Goal: Task Accomplishment & Management: Use online tool/utility

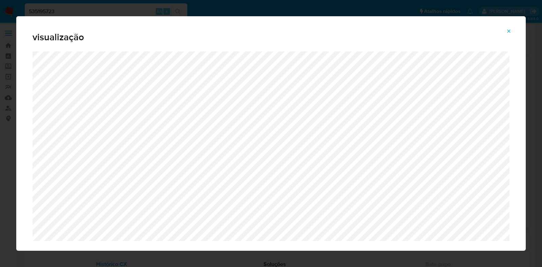
select select "10"
click at [506, 32] on icon "Attachment preview" at bounding box center [508, 30] width 5 height 5
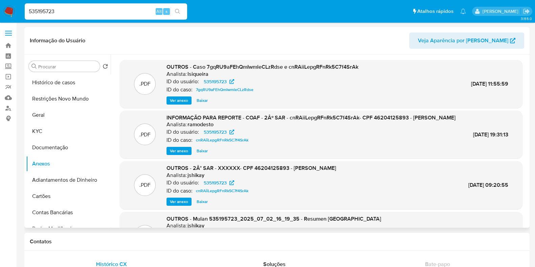
click at [71, 18] on div "535195723 Alt s" at bounding box center [106, 11] width 162 height 16
click at [73, 16] on div "535195723 Alt s" at bounding box center [106, 11] width 162 height 16
click at [81, 11] on input "535195723" at bounding box center [106, 11] width 162 height 9
paste input "mOkOhVQF2LSLWPARY8OMx3Wh"
type input "mOkOhVQF2LSLWPARY8OMx3Wh"
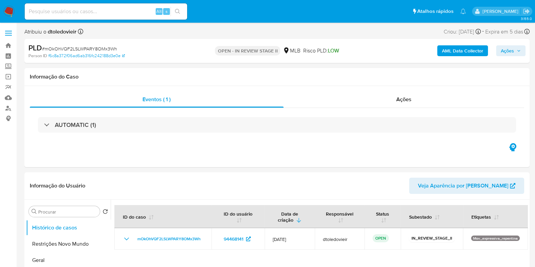
select select "10"
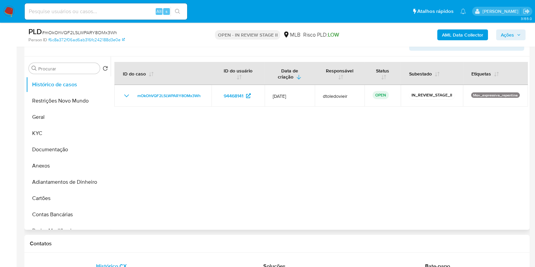
scroll to position [127, 0]
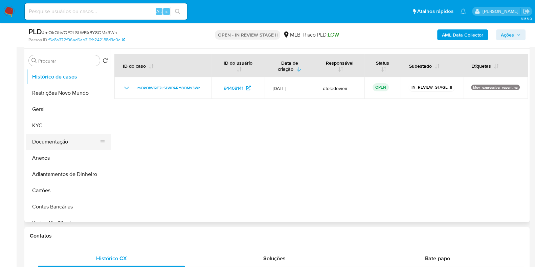
click at [87, 137] on button "Documentação" at bounding box center [65, 142] width 79 height 16
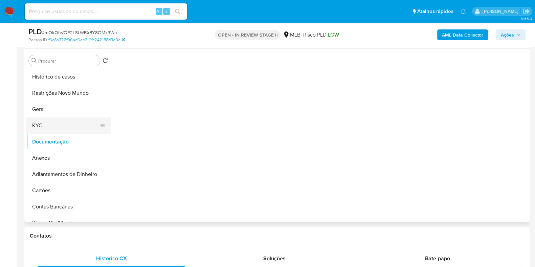
click at [83, 131] on button "KYC" at bounding box center [65, 125] width 79 height 16
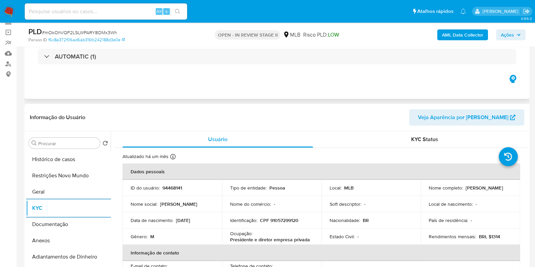
scroll to position [42, 0]
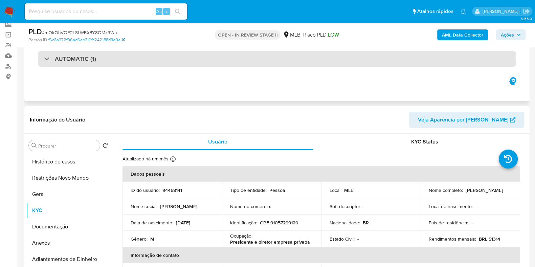
click at [160, 66] on div "AUTOMATIC (1)" at bounding box center [277, 59] width 478 height 16
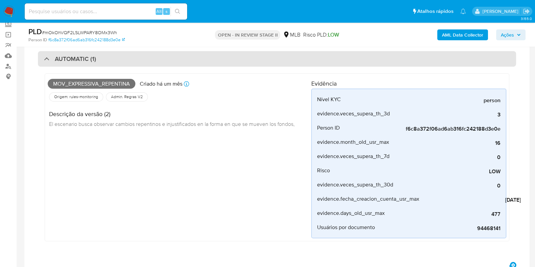
click at [163, 62] on div "AUTOMATIC (1)" at bounding box center [277, 59] width 478 height 16
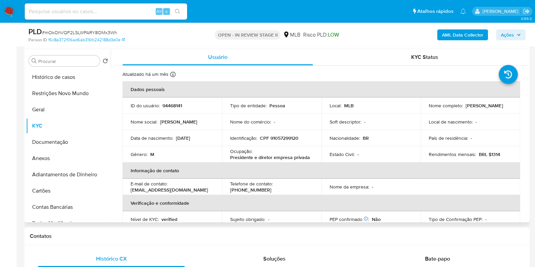
scroll to position [127, 0]
drag, startPoint x: 310, startPoint y: 156, endPoint x: 222, endPoint y: 157, distance: 88.3
click at [222, 157] on td "Ocupação : Presidente e diretor empresa privada" at bounding box center [272, 154] width 100 height 16
copy p "Presidente e diretor empresa privada"
click at [65, 141] on button "Documentação" at bounding box center [65, 142] width 79 height 16
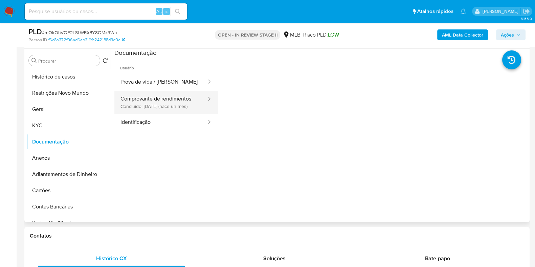
click at [151, 98] on button "Comprovante de rendimentos Concluído: 22/07/2025 (hace un mes)" at bounding box center [160, 102] width 93 height 23
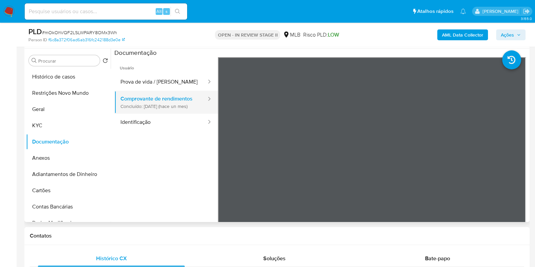
scroll to position [59, 0]
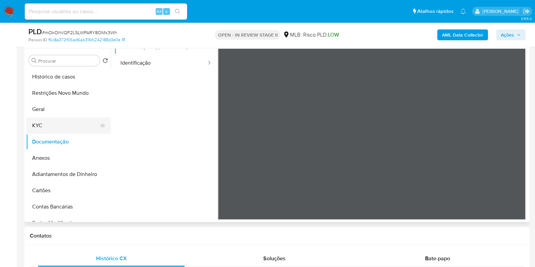
click at [43, 123] on button "KYC" at bounding box center [65, 125] width 79 height 16
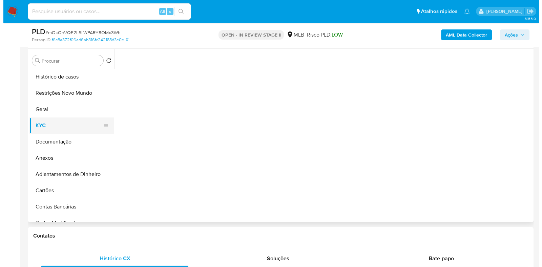
scroll to position [0, 0]
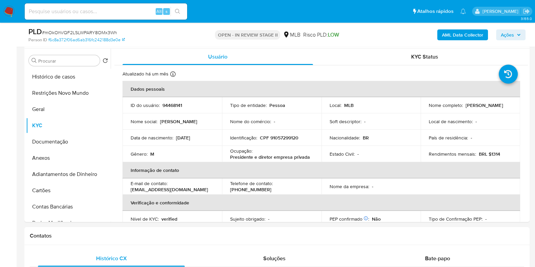
click at [476, 37] on b "AML Data Collector" at bounding box center [462, 34] width 41 height 11
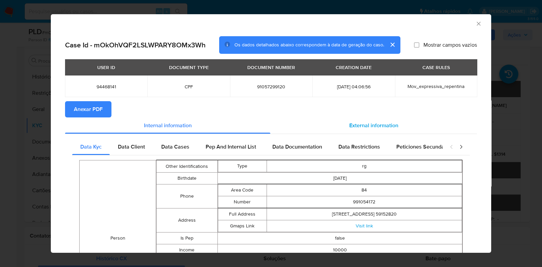
click at [365, 128] on span "External information" at bounding box center [373, 126] width 49 height 8
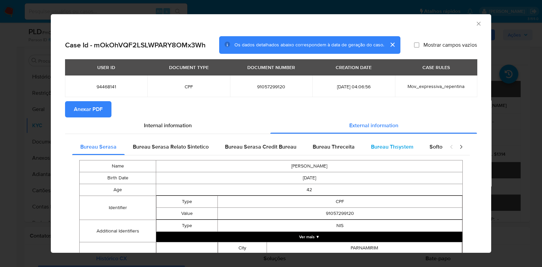
click at [384, 146] on span "Bureau Thsystem" at bounding box center [392, 147] width 42 height 8
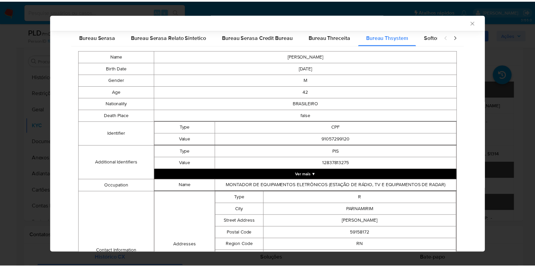
scroll to position [327, 0]
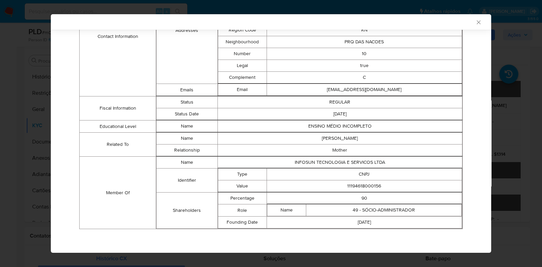
click at [349, 184] on td "11194618000156" at bounding box center [363, 186] width 195 height 12
copy td "11194618000156"
click at [40, 99] on div "AML Data Collector Case Id - mOkOhVQF2LSLWPARY8OMx3Wh Os dados detalhados abaix…" at bounding box center [271, 133] width 542 height 267
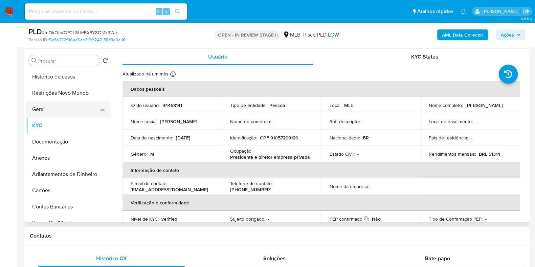
click at [47, 110] on button "Geral" at bounding box center [65, 109] width 79 height 16
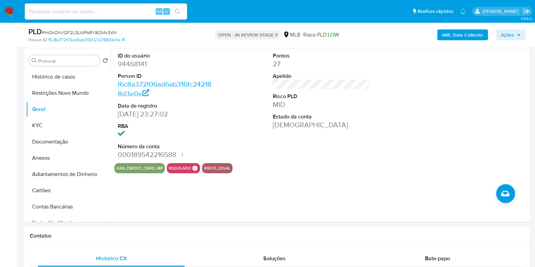
click at [505, 33] on span "Ações" at bounding box center [507, 34] width 13 height 11
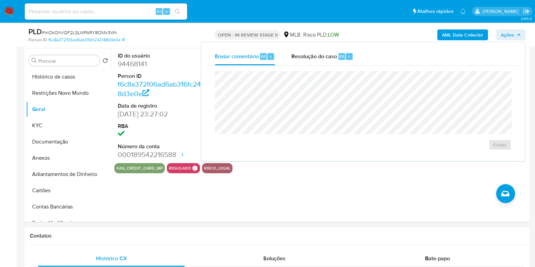
click at [307, 55] on span "Resolução do caso" at bounding box center [314, 56] width 46 height 8
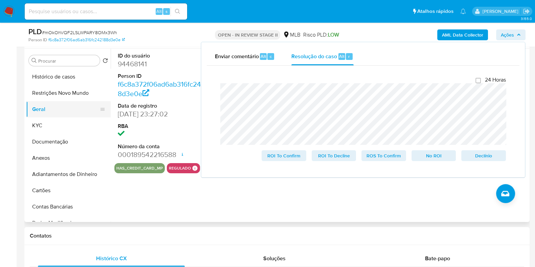
click at [41, 102] on button "Geral" at bounding box center [65, 109] width 79 height 16
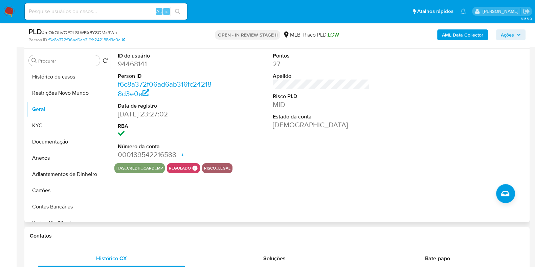
click at [123, 67] on dd "94468141" at bounding box center [166, 63] width 97 height 9
copy dd "94468141"
click at [62, 124] on button "KYC" at bounding box center [65, 125] width 79 height 16
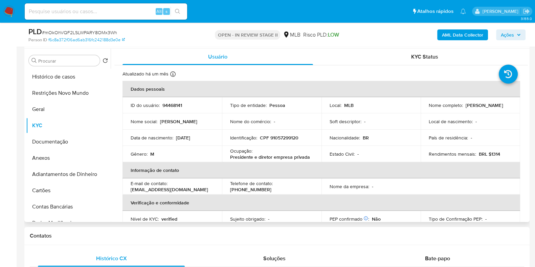
drag, startPoint x: 477, startPoint y: 106, endPoint x: 419, endPoint y: 109, distance: 58.0
click at [421, 109] on td "Nome completo : Pedro Morais Caminha" at bounding box center [471, 105] width 100 height 16
copy p "Pedro Morais Caminha"
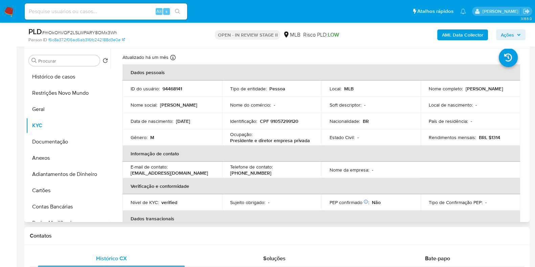
scroll to position [0, 0]
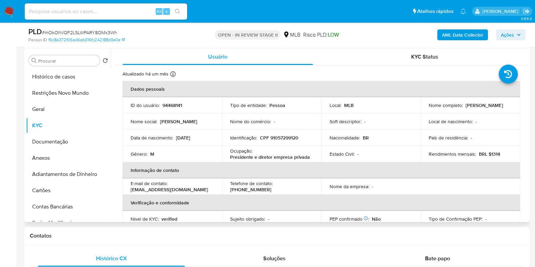
click at [285, 142] on td "Identificação : CPF 91057299120" at bounding box center [272, 138] width 100 height 16
click at [285, 139] on p "CPF 91057299120" at bounding box center [279, 138] width 39 height 6
copy p "91057299120"
click at [63, 94] on button "Restrições Novo Mundo" at bounding box center [65, 93] width 79 height 16
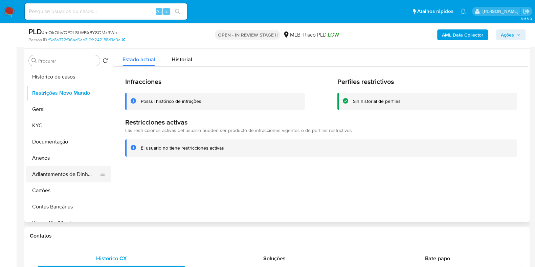
click at [61, 166] on button "Adiantamentos de Dinheiro" at bounding box center [65, 174] width 79 height 16
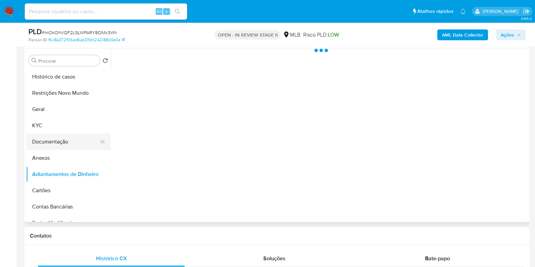
click at [65, 145] on button "Documentação" at bounding box center [65, 142] width 79 height 16
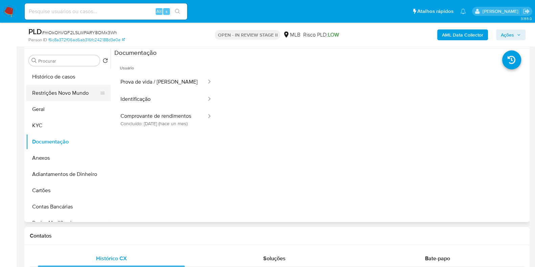
click at [66, 92] on button "Restrições Novo Mundo" at bounding box center [65, 93] width 79 height 16
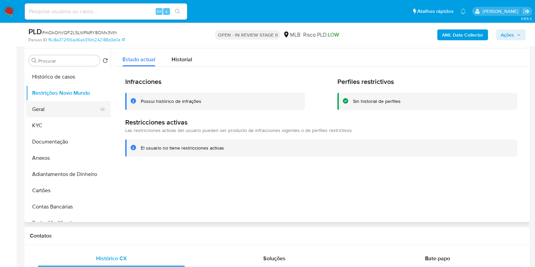
click at [42, 107] on button "Geral" at bounding box center [65, 109] width 79 height 16
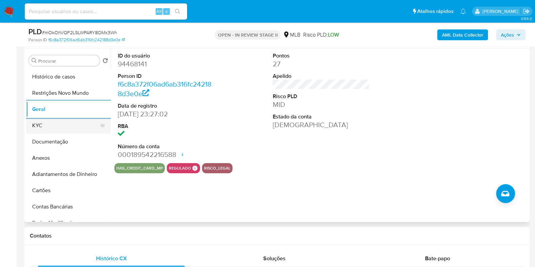
click at [63, 120] on button "KYC" at bounding box center [65, 125] width 79 height 16
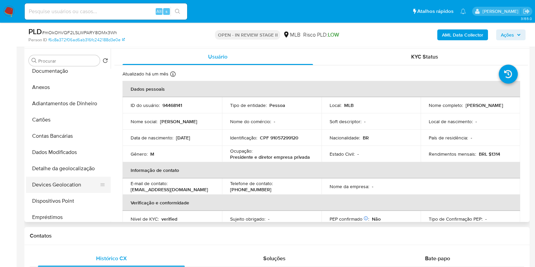
scroll to position [127, 0]
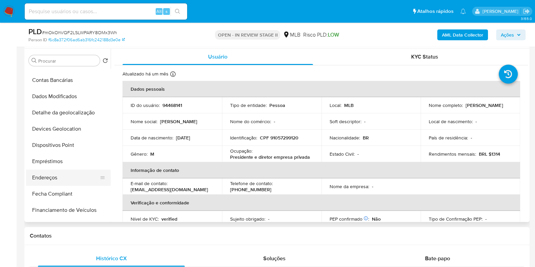
click at [53, 177] on button "Endereços" at bounding box center [65, 178] width 79 height 16
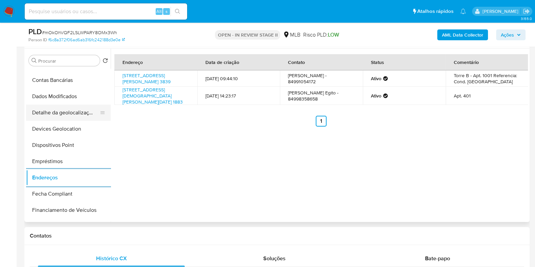
click at [79, 108] on button "Detalhe da geolocalização" at bounding box center [65, 113] width 79 height 16
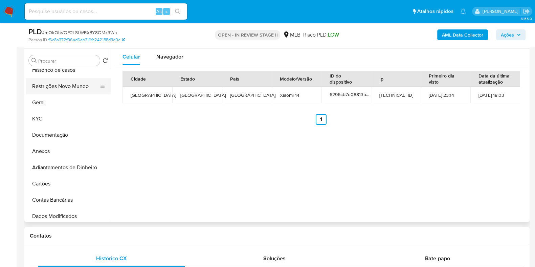
scroll to position [0, 0]
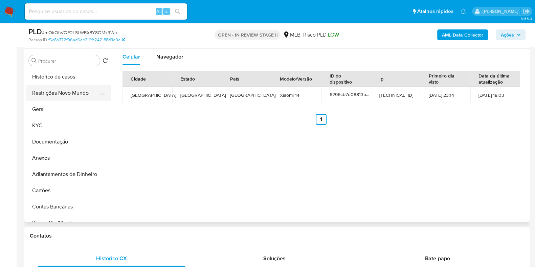
click at [68, 86] on button "Restrições Novo Mundo" at bounding box center [65, 93] width 79 height 16
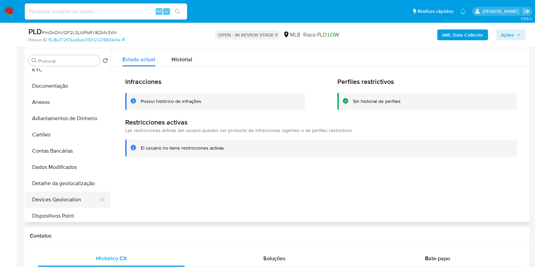
scroll to position [127, 0]
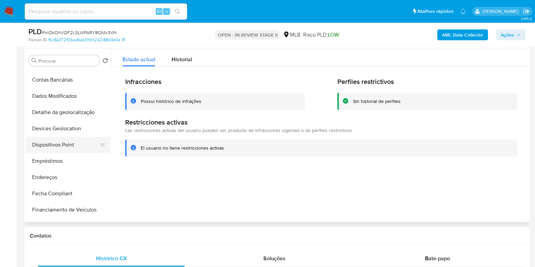
click at [58, 143] on button "Dispositivos Point" at bounding box center [65, 145] width 79 height 16
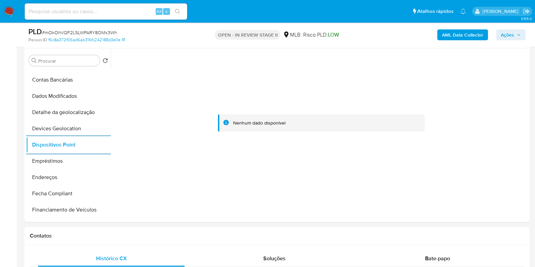
click at [448, 31] on b "AML Data Collector" at bounding box center [462, 34] width 41 height 11
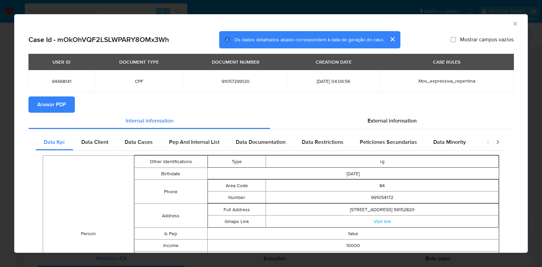
click at [58, 106] on span "Anexar PDF" at bounding box center [51, 104] width 29 height 15
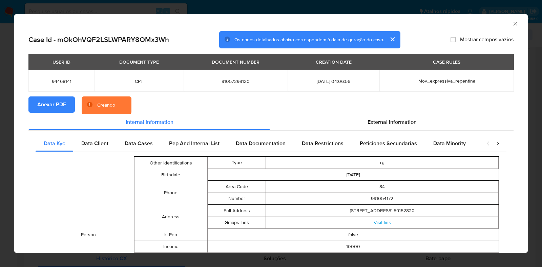
click at [8, 117] on div "AML Data Collector Case Id - mOkOhVQF2LSLWPARY8OMx3Wh Os dados detalhados abaix…" at bounding box center [271, 133] width 542 height 267
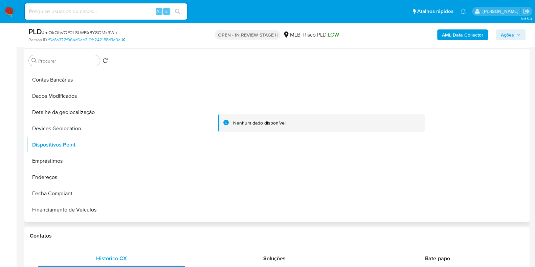
scroll to position [0, 0]
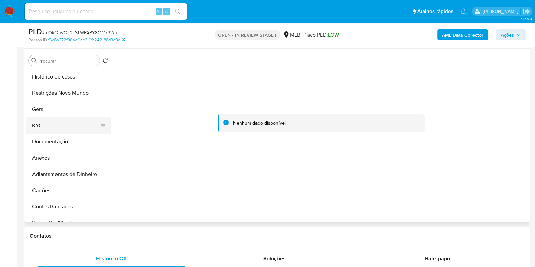
click at [62, 124] on button "KYC" at bounding box center [65, 125] width 79 height 16
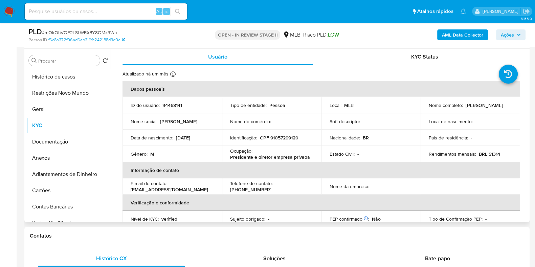
drag, startPoint x: 477, startPoint y: 106, endPoint x: 424, endPoint y: 111, distance: 53.7
click at [424, 111] on td "Nome completo : Pedro Morais Caminha" at bounding box center [471, 105] width 100 height 16
drag, startPoint x: 425, startPoint y: 110, endPoint x: 475, endPoint y: 109, distance: 50.1
click at [475, 109] on td "Nome completo : Pedro Morais Caminha" at bounding box center [471, 105] width 100 height 16
copy p "Pedro Morais Caminha"
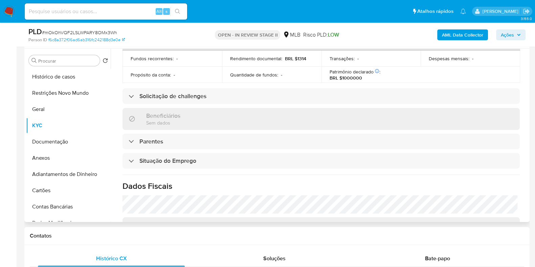
scroll to position [294, 0]
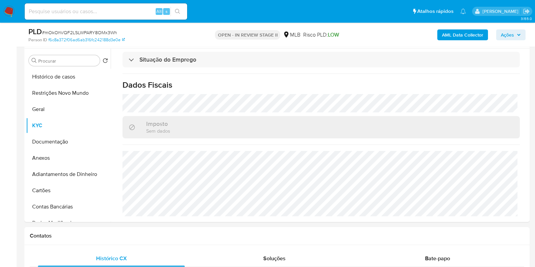
click at [519, 33] on icon "button" at bounding box center [519, 35] width 4 height 4
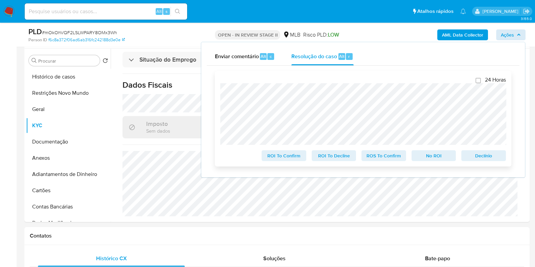
click at [434, 160] on span "No ROI" at bounding box center [433, 155] width 35 height 9
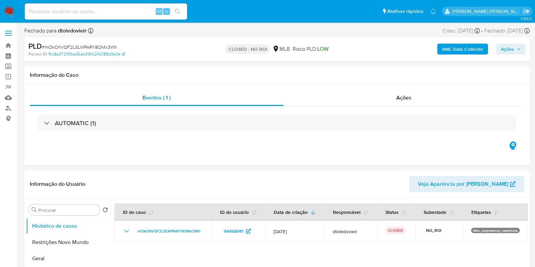
select select "10"
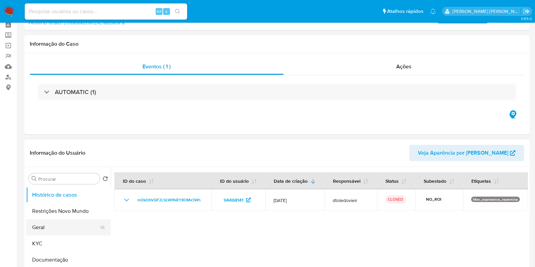
scroll to position [84, 0]
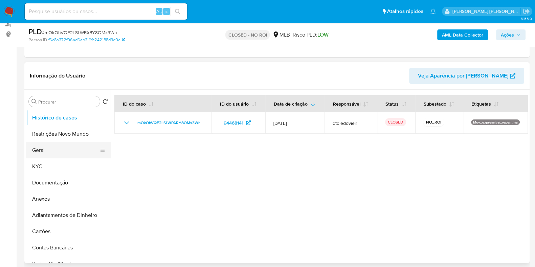
click at [63, 147] on button "Geral" at bounding box center [65, 150] width 79 height 16
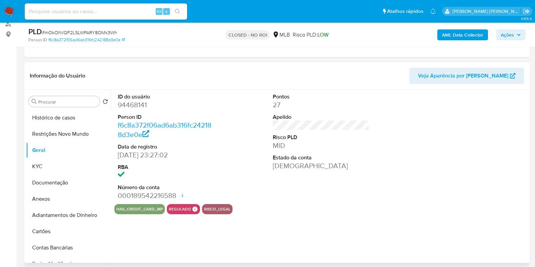
click at [138, 106] on dd "94468141" at bounding box center [166, 104] width 97 height 9
copy dd "94468141"
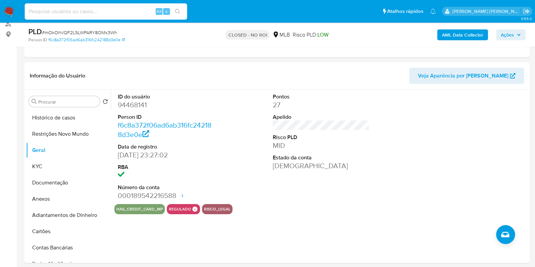
click at [130, 9] on input at bounding box center [106, 11] width 162 height 9
paste input "2459254674"
type input "2459254674"
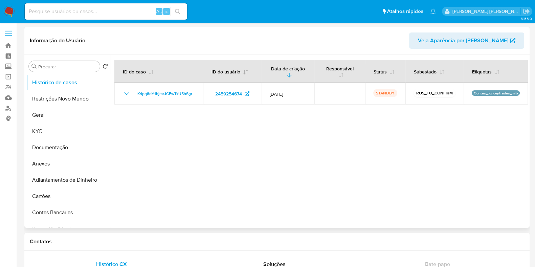
select select "10"
click at [98, 11] on input at bounding box center [106, 11] width 162 height 9
paste input "177400985"
type input "177400985"
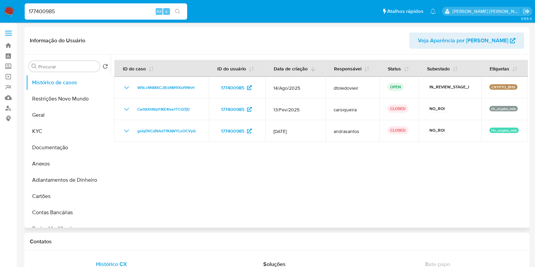
select select "10"
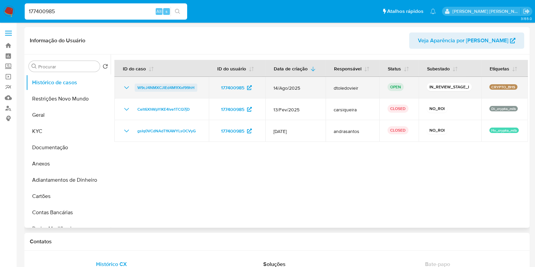
click at [175, 87] on span "W9cJ4NMXCJIEd4M1fXxf99hH" at bounding box center [165, 88] width 57 height 8
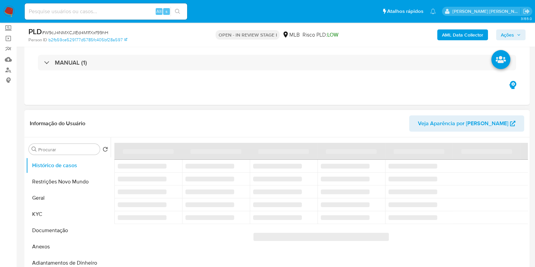
scroll to position [42, 0]
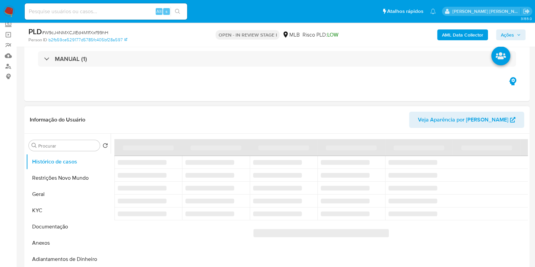
select select "10"
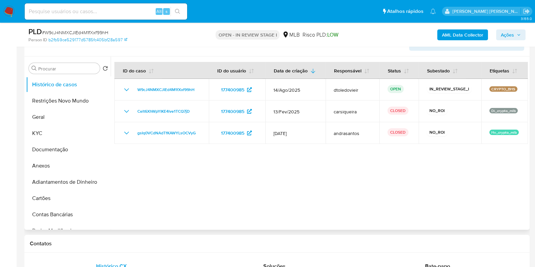
scroll to position [127, 0]
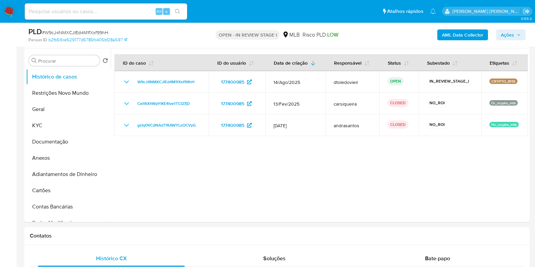
click at [127, 8] on input at bounding box center [106, 11] width 162 height 9
paste input "177400985"
type input "177400985"
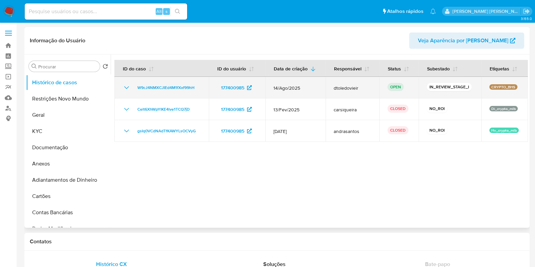
select select "10"
click at [172, 90] on span "W9cJ4NMXCJIEd4M1fXxf99hH" at bounding box center [165, 88] width 57 height 8
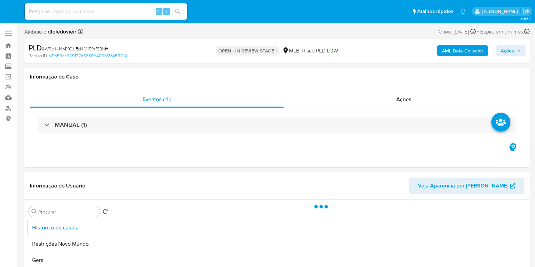
select select "10"
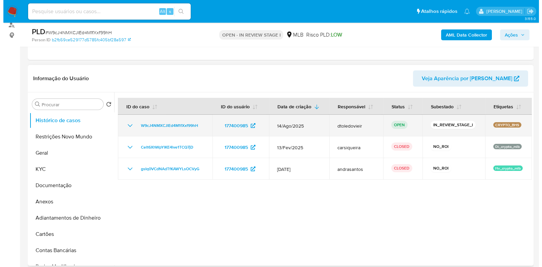
scroll to position [84, 0]
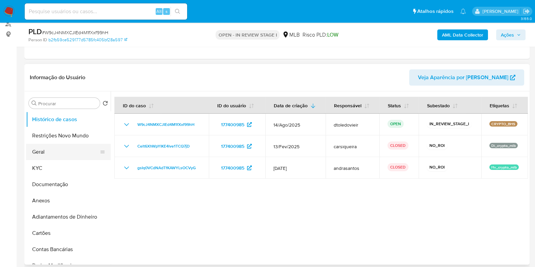
click at [56, 150] on button "Geral" at bounding box center [65, 152] width 79 height 16
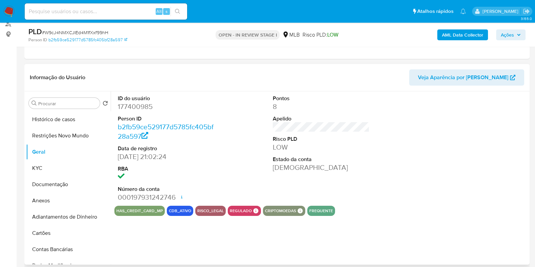
click at [146, 103] on dd "177400985" at bounding box center [166, 106] width 97 height 9
copy dd "177400985"
click at [57, 160] on ul "Histórico de casos Restrições Novo Mundo Geral KYC Documentação Anexos Adiantam…" at bounding box center [68, 187] width 85 height 153
click at [64, 167] on button "KYC" at bounding box center [65, 168] width 79 height 16
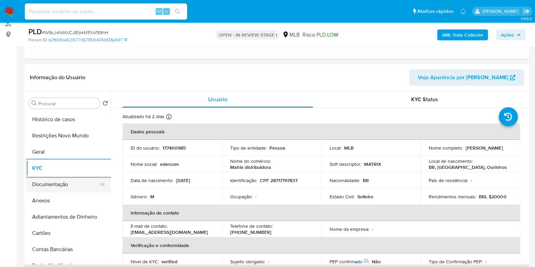
click at [66, 182] on button "Documentação" at bounding box center [65, 184] width 79 height 16
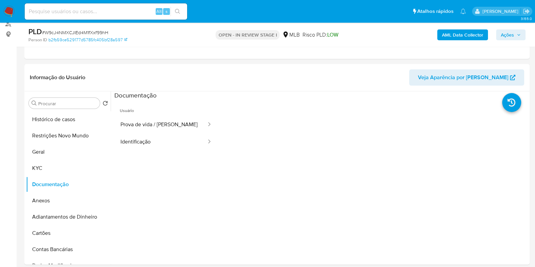
click at [462, 36] on b "AML Data Collector" at bounding box center [462, 34] width 41 height 11
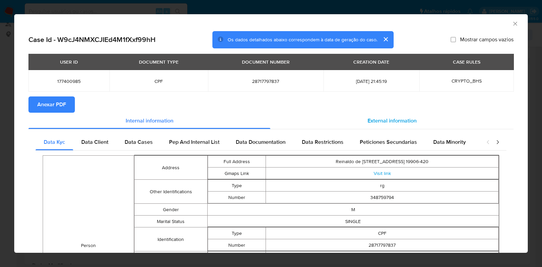
click at [386, 124] on span "External information" at bounding box center [391, 121] width 49 height 8
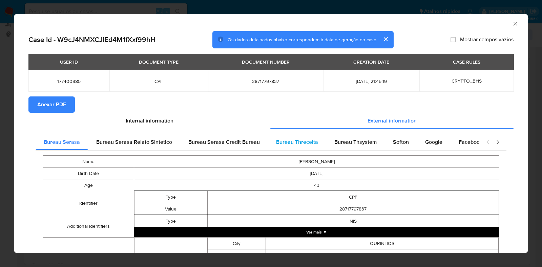
click at [313, 147] on div "Bureau Threceita" at bounding box center [297, 142] width 58 height 16
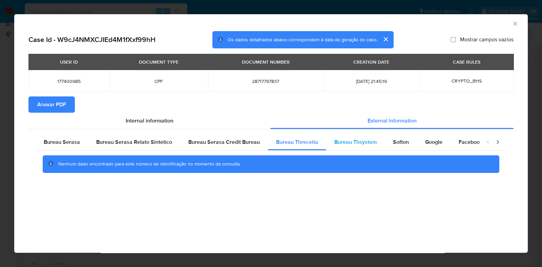
click at [342, 146] on span "Bureau Thsystem" at bounding box center [355, 142] width 42 height 8
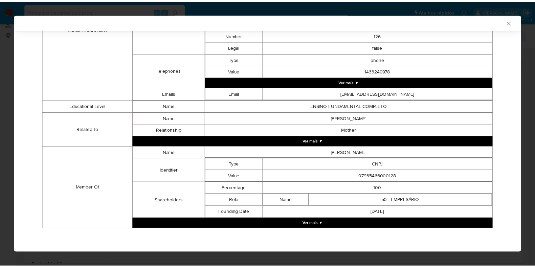
scroll to position [341, 0]
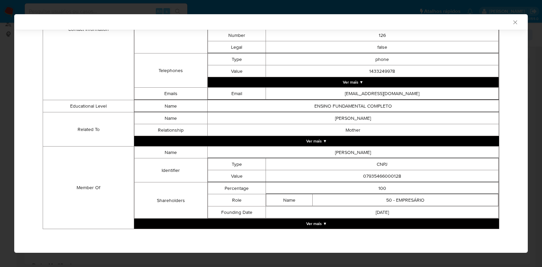
click at [376, 177] on td "07935466000128" at bounding box center [382, 176] width 233 height 12
copy td "07935466000128"
click at [13, 153] on div "AML Data Collector Case Id - W9cJ4NMXCJIEd4M1fXxf99hH Os dados detalhados abaix…" at bounding box center [271, 133] width 542 height 267
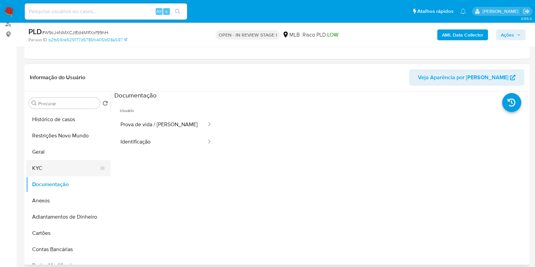
click at [53, 164] on button "KYC" at bounding box center [65, 168] width 79 height 16
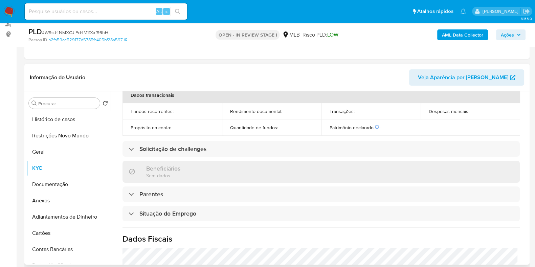
scroll to position [294, 0]
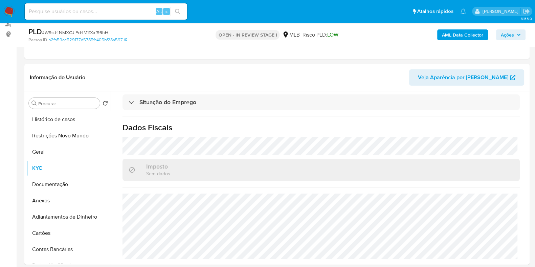
click at [503, 33] on span "Ações" at bounding box center [507, 34] width 13 height 11
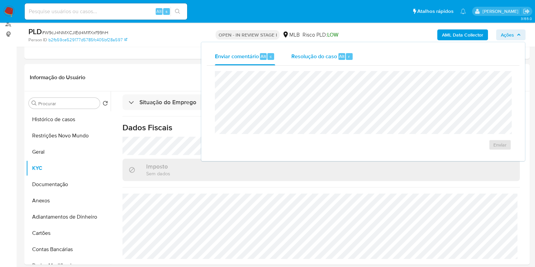
click at [317, 58] on span "Resolução do caso" at bounding box center [314, 56] width 46 height 8
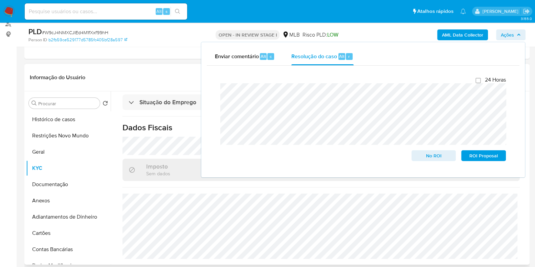
click at [163, 155] on div "Atualizado há 2 dias Criado: 16/03/2020 18:20:25 Atualizado: 19/08/2025 02:21:4…" at bounding box center [321, 39] width 414 height 451
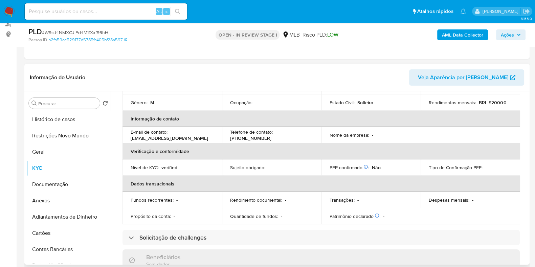
scroll to position [0, 0]
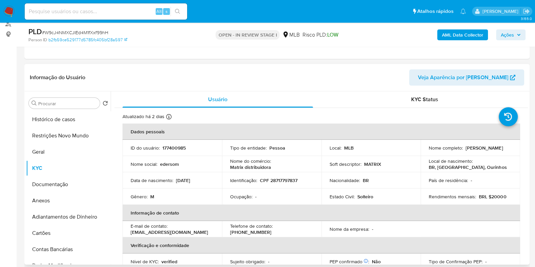
drag, startPoint x: 494, startPoint y: 151, endPoint x: 425, endPoint y: 153, distance: 69.4
click at [425, 153] on td "Nome completo : Ederson Rodrigues de Andrade" at bounding box center [471, 148] width 100 height 16
copy p "Ederson Rodrigues de Andrade"
click at [278, 181] on p "CPF 28717797837" at bounding box center [279, 180] width 38 height 6
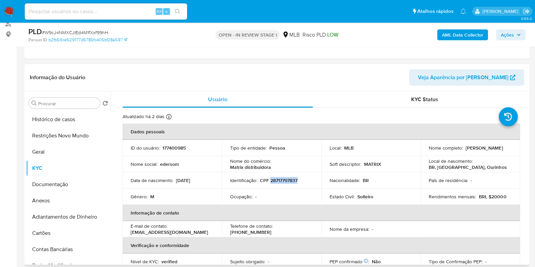
copy p "28717797837"
click at [50, 128] on button "Restrições Novo Mundo" at bounding box center [65, 136] width 79 height 16
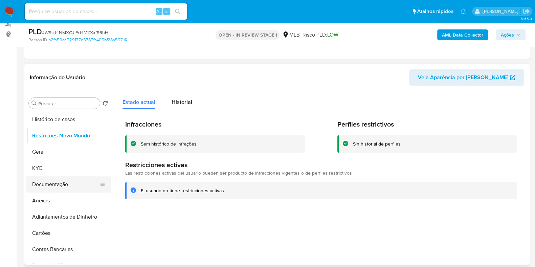
click at [57, 179] on button "Documentação" at bounding box center [65, 184] width 79 height 16
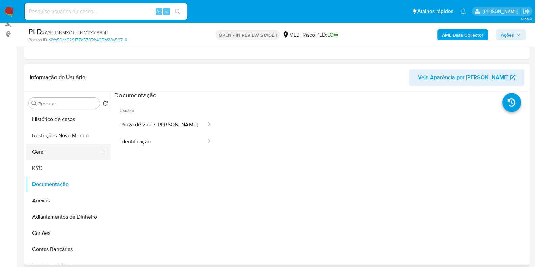
click at [41, 151] on button "Geral" at bounding box center [65, 152] width 79 height 16
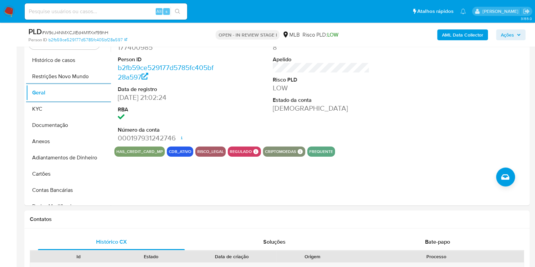
scroll to position [127, 0]
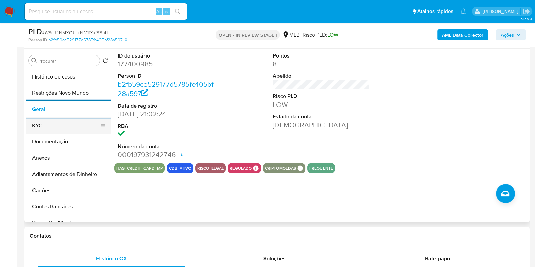
click at [45, 128] on button "KYC" at bounding box center [65, 125] width 79 height 16
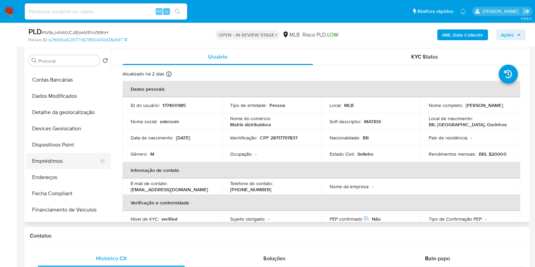
click at [56, 158] on button "Empréstimos" at bounding box center [65, 161] width 79 height 16
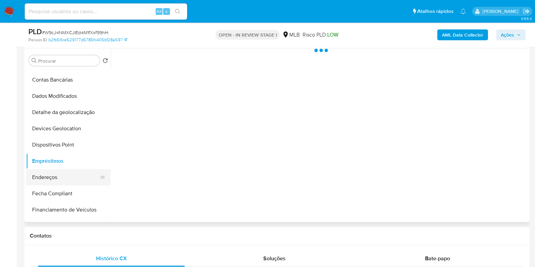
click at [52, 177] on button "Endereços" at bounding box center [65, 177] width 79 height 16
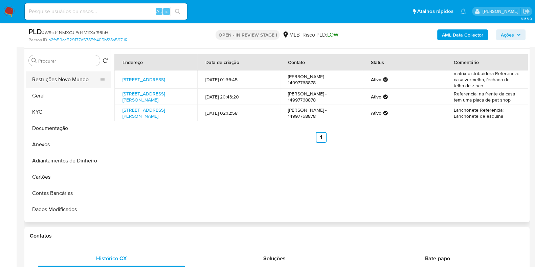
scroll to position [0, 0]
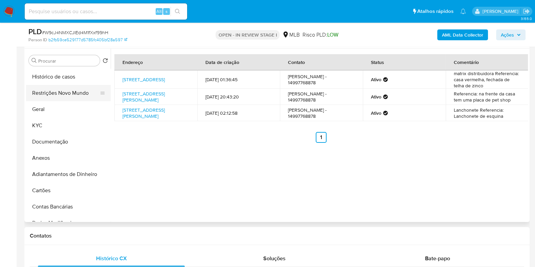
click at [62, 97] on button "Restrições Novo Mundo" at bounding box center [65, 93] width 79 height 16
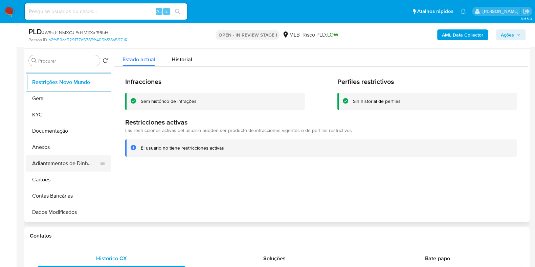
scroll to position [42, 0]
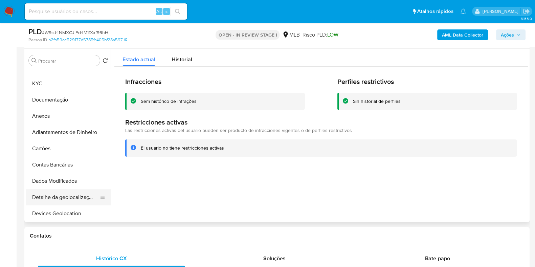
click at [66, 200] on button "Detalhe da geolocalização" at bounding box center [65, 197] width 79 height 16
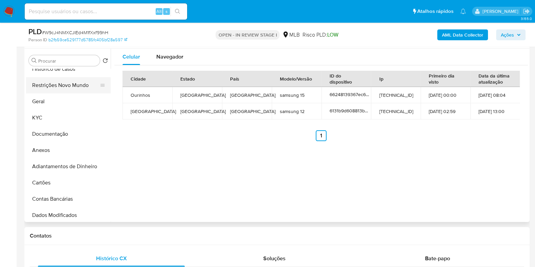
scroll to position [0, 0]
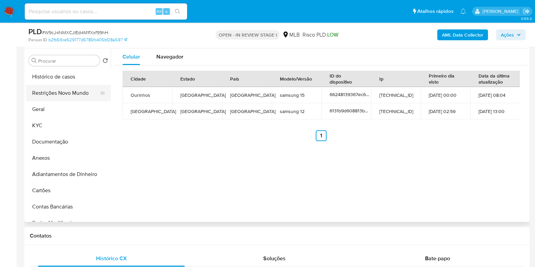
click at [75, 93] on button "Restrições Novo Mundo" at bounding box center [65, 93] width 79 height 16
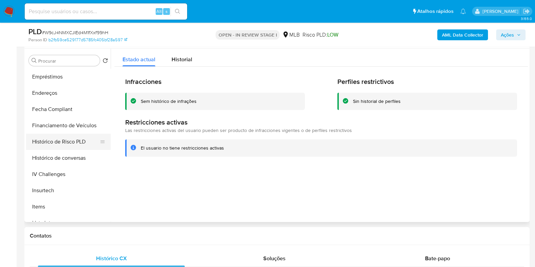
scroll to position [127, 0]
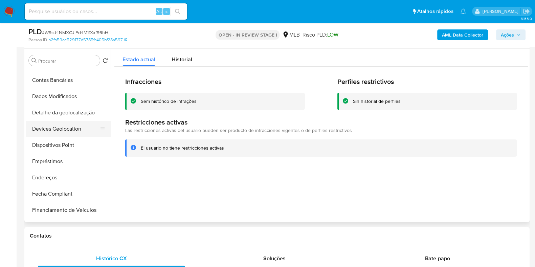
click at [72, 132] on button "Devices Geolocation" at bounding box center [65, 129] width 79 height 16
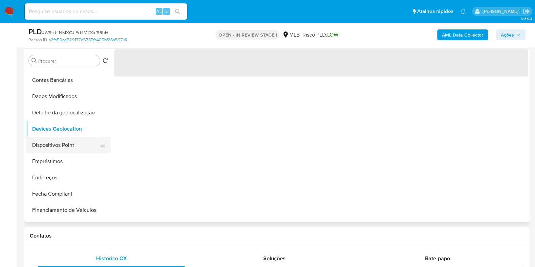
click at [68, 144] on button "Dispositivos Point" at bounding box center [65, 145] width 79 height 16
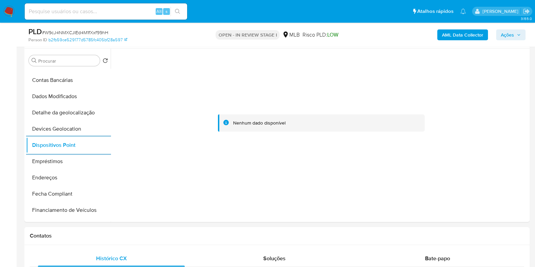
click at [469, 37] on b "AML Data Collector" at bounding box center [462, 34] width 41 height 11
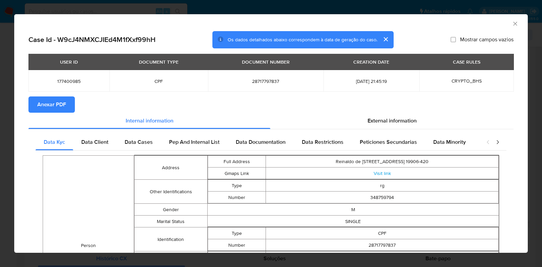
click at [49, 106] on span "Anexar PDF" at bounding box center [51, 104] width 29 height 15
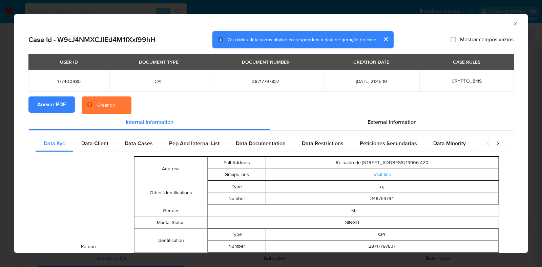
click at [6, 147] on div "AML Data Collector Case Id - W9cJ4NMXCJIEd4M1fXxf99hH Os dados detalhados abaix…" at bounding box center [271, 133] width 542 height 267
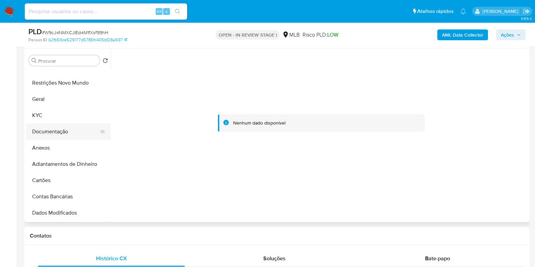
scroll to position [0, 0]
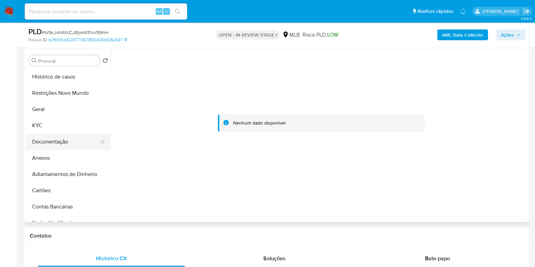
click at [67, 138] on button "Documentação" at bounding box center [65, 142] width 79 height 16
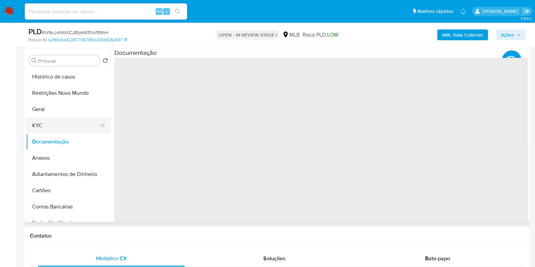
click at [67, 127] on button "KYC" at bounding box center [65, 125] width 79 height 16
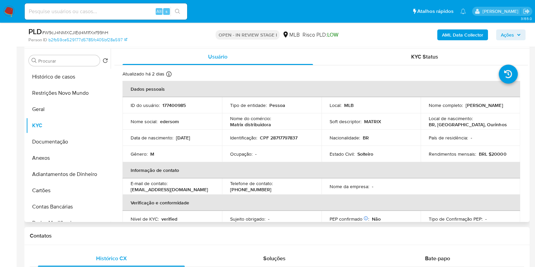
drag, startPoint x: 493, startPoint y: 107, endPoint x: 427, endPoint y: 107, distance: 66.3
click at [429, 107] on div "Nome completo : Ederson Rodrigues de Andrade" at bounding box center [470, 105] width 83 height 6
copy p "Ederson Rodrigues de Andrade"
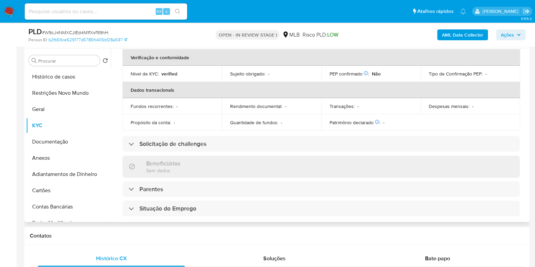
scroll to position [294, 0]
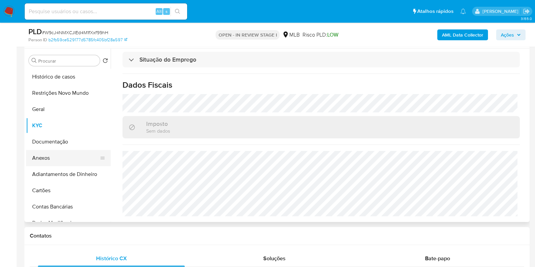
click at [56, 161] on button "Anexos" at bounding box center [65, 158] width 79 height 16
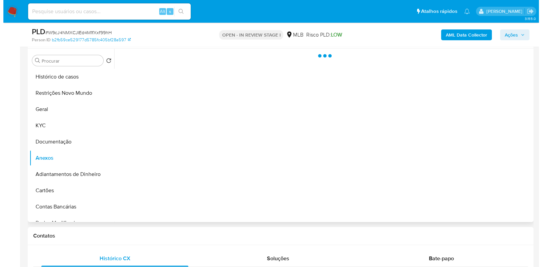
scroll to position [0, 0]
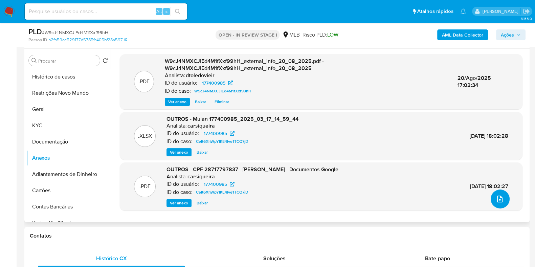
click at [501, 201] on span "upload-file" at bounding box center [500, 199] width 8 height 8
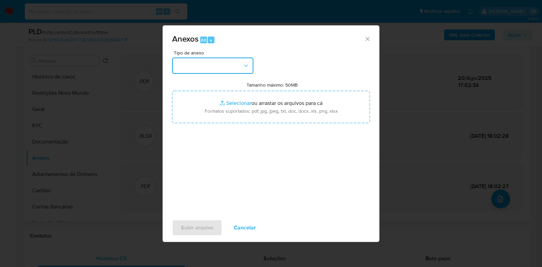
click at [216, 59] on button "button" at bounding box center [212, 66] width 81 height 16
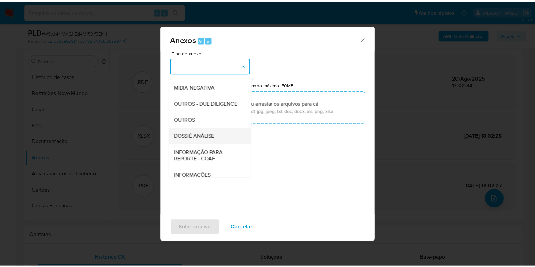
scroll to position [104, 0]
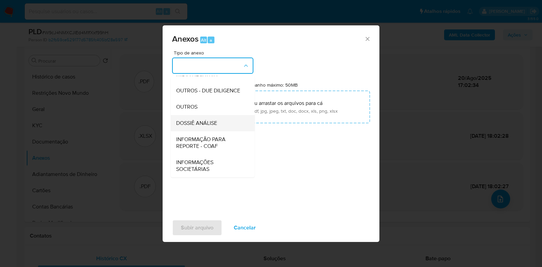
click at [205, 124] on span "DOSSIÊ ANÁLISE" at bounding box center [196, 123] width 41 height 7
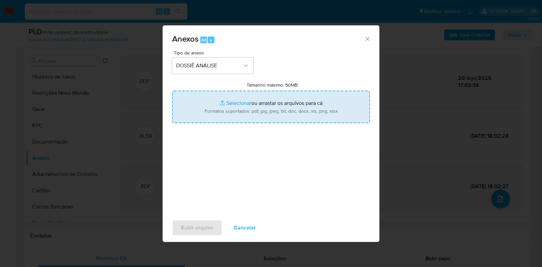
type input "C:\fakepath\CPF 28717797837 - EDERSON RODRIGUES DE ANDRADE.pdf"
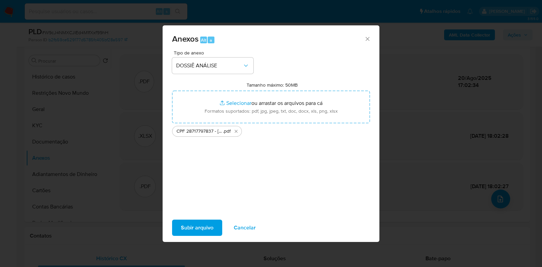
click at [199, 226] on span "Subir arquivo" at bounding box center [197, 227] width 32 height 15
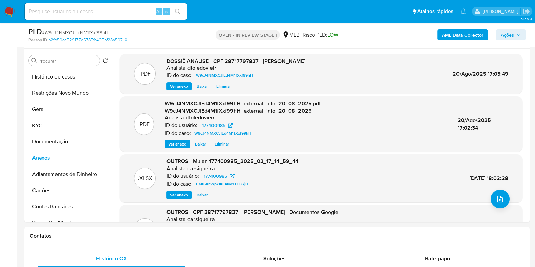
click at [514, 37] on span "Ações" at bounding box center [507, 34] width 13 height 11
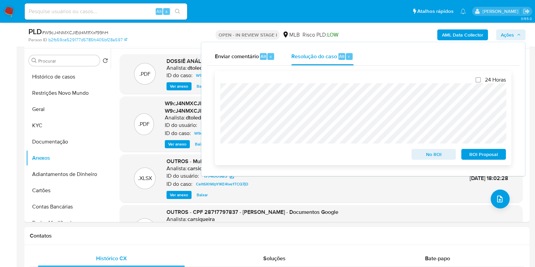
click at [416, 155] on span "No ROI" at bounding box center [433, 154] width 35 height 9
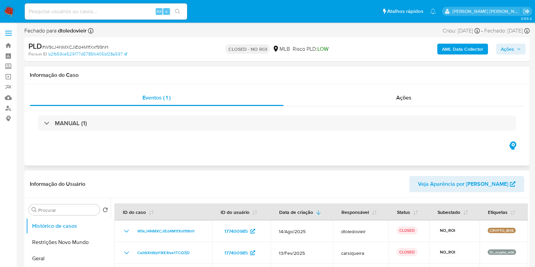
select select "10"
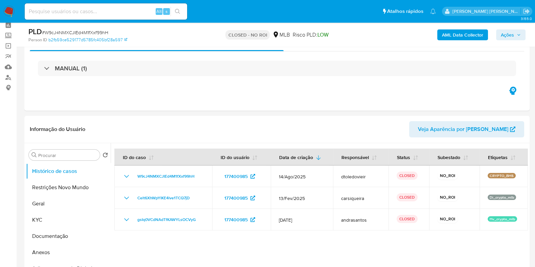
scroll to position [84, 0]
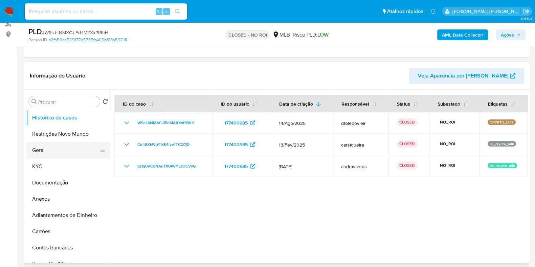
click at [47, 150] on button "Geral" at bounding box center [65, 150] width 79 height 16
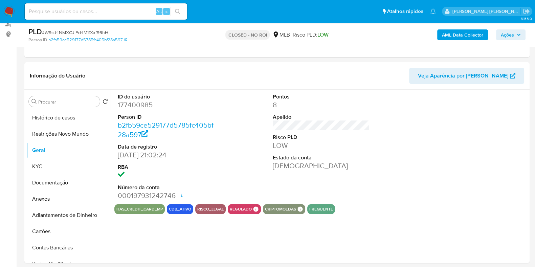
click at [260, 33] on p "CLOSED - NO ROI" at bounding box center [247, 34] width 44 height 9
click at [256, 34] on p "CLOSED - NO ROI" at bounding box center [247, 34] width 44 height 9
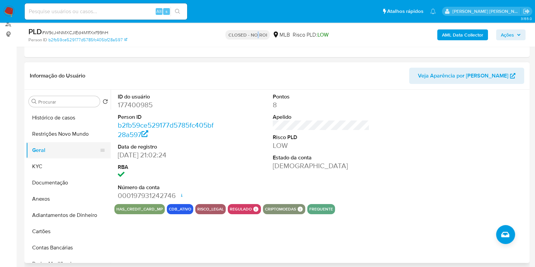
click at [50, 152] on button "Geral" at bounding box center [65, 150] width 79 height 16
click at [129, 109] on dd "177400985" at bounding box center [166, 104] width 97 height 9
copy dd "177400985"
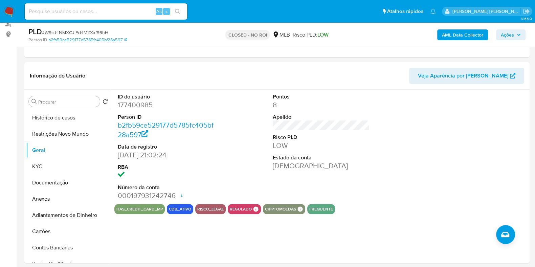
click at [117, 10] on input at bounding box center [106, 11] width 162 height 9
paste input "152023557"
type input "152023557"
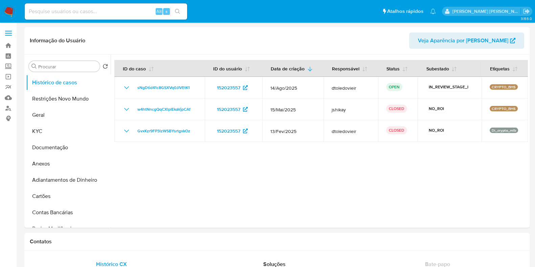
select select "10"
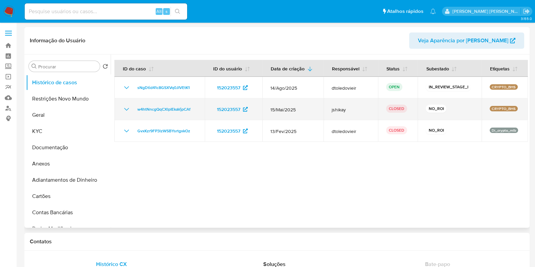
click at [125, 110] on icon "Mostrar/Ocultar" at bounding box center [127, 109] width 8 height 8
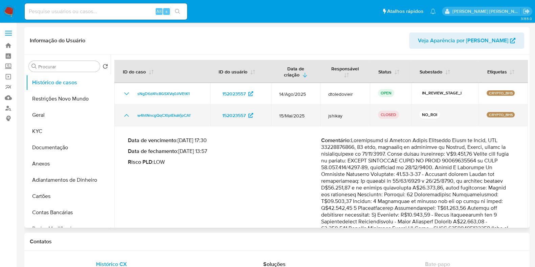
click at [125, 110] on td "w4htNncgQqCXlpIEkaVjpCAf" at bounding box center [162, 116] width 96 height 22
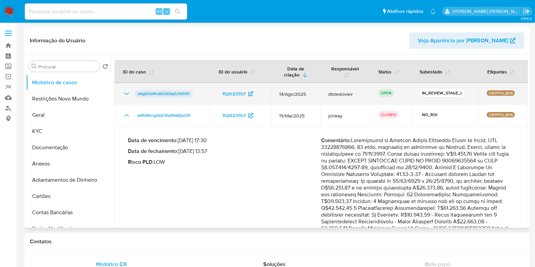
click at [168, 95] on span "sNgDtid41c8GSXVq0JIVEtK1" at bounding box center [163, 94] width 52 height 8
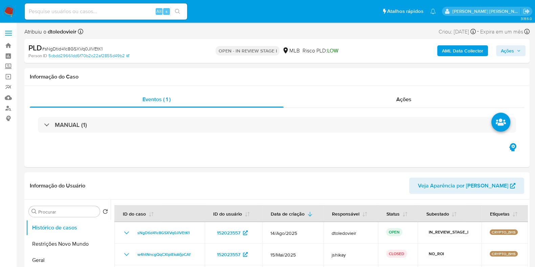
select select "10"
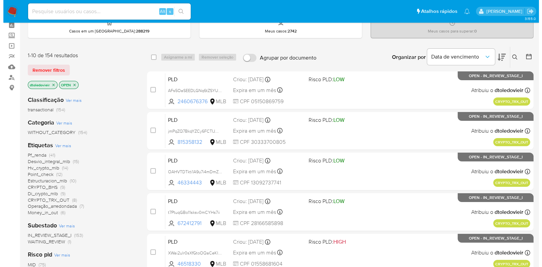
scroll to position [42, 0]
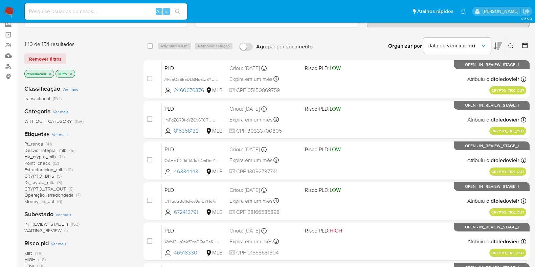
click at [59, 133] on span "Ver mais" at bounding box center [60, 134] width 16 height 6
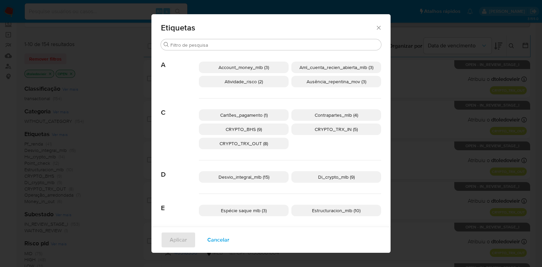
click at [325, 132] on span "CRYPTO_TRX_IN (5)" at bounding box center [335, 129] width 43 height 7
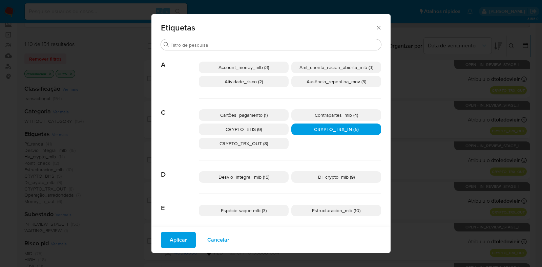
click at [269, 145] on p "CRYPTO_TRX_OUT (8)" at bounding box center [244, 144] width 90 height 12
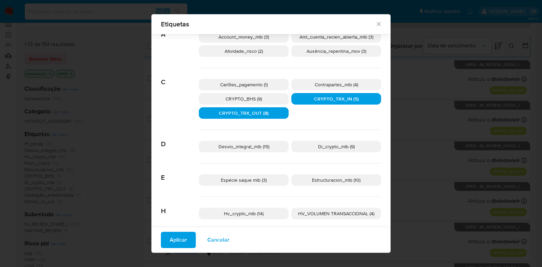
scroll to position [37, 0]
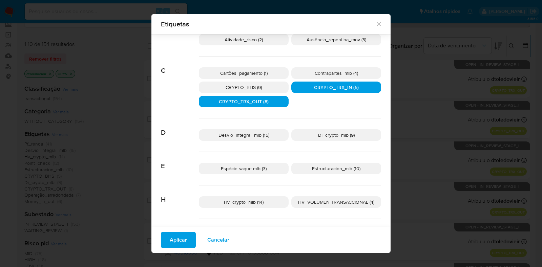
click at [258, 199] on span "Hv_crypto_mlb (14)" at bounding box center [244, 202] width 40 height 7
click at [347, 138] on p "Di_crypto_mlb (9)" at bounding box center [336, 135] width 90 height 12
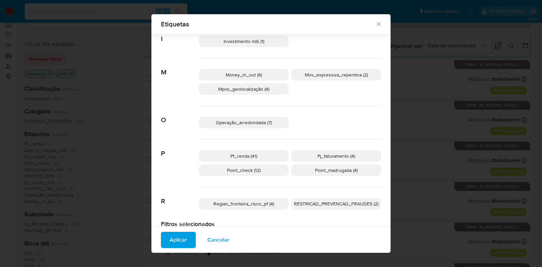
scroll to position [252, 0]
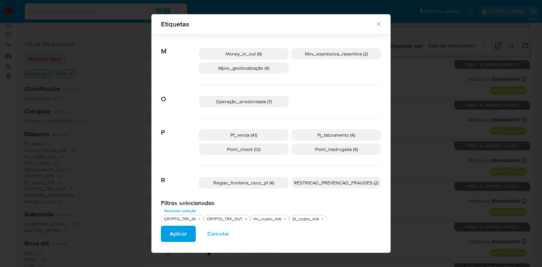
click at [170, 231] on span "Aplicar" at bounding box center [178, 233] width 17 height 15
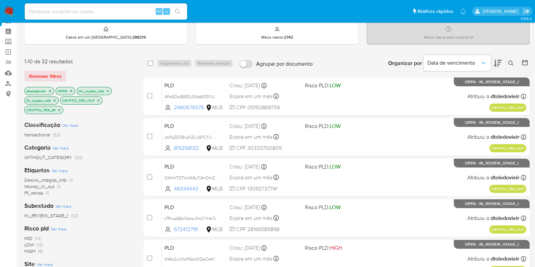
scroll to position [84, 0]
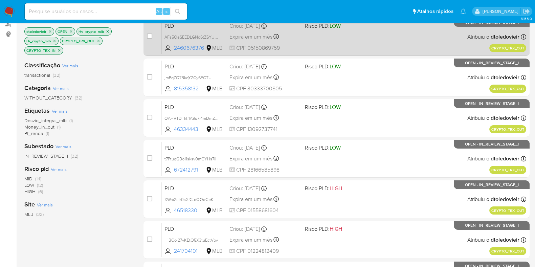
click at [380, 43] on div "PLD AFs5OaSEEDLGNq6tZSYUADvS 2460676376 MLB Risco PLD: LOW Criou: 19/08/2025 Cr…" at bounding box center [344, 37] width 365 height 34
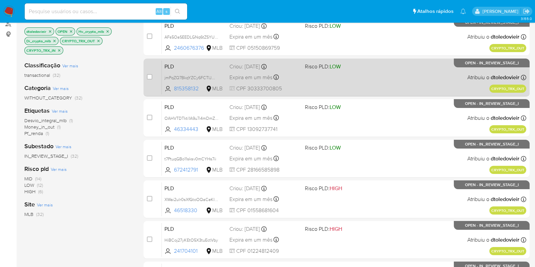
click at [376, 79] on div "PLD jmPqZQ7BkqYZCy6FCTIJWlvq 815358132 MLB Risco PLD: LOW Criou: 19/08/2025 Cri…" at bounding box center [344, 77] width 365 height 34
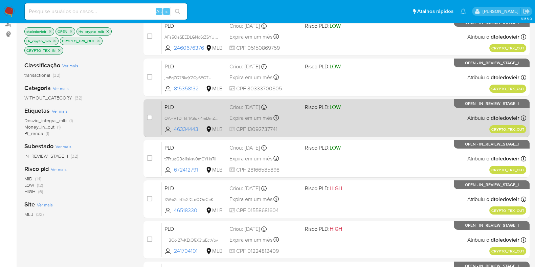
click at [367, 120] on div "PLD OAHVTDTkti1A9u7i4mDmZHuE 46334443 MLB Risco PLD: LOW Criou: 19/08/2025 Crio…" at bounding box center [344, 118] width 365 height 34
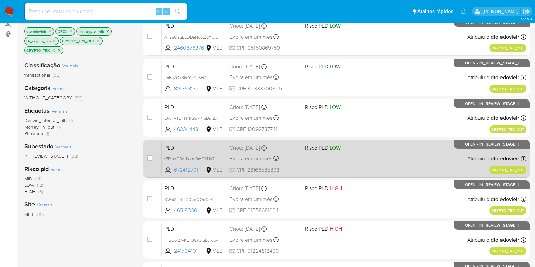
drag, startPoint x: 369, startPoint y: 161, endPoint x: 370, endPoint y: 171, distance: 9.8
click at [369, 161] on div "PLD t7PtuqGBo11sksv0mCYHs7ii 672412791 MLB Risco PLD: LOW Criou: 19/08/2025 Cri…" at bounding box center [344, 158] width 365 height 34
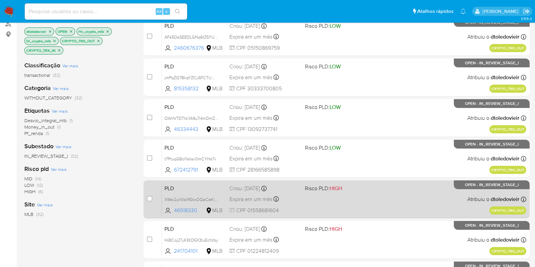
click at [367, 200] on div "PLD XWai2ulr0sXfGtoOQaCeKItW 46518330 MLB Risco PLD: HIGH Criou: 19/08/2025 Cri…" at bounding box center [344, 199] width 365 height 34
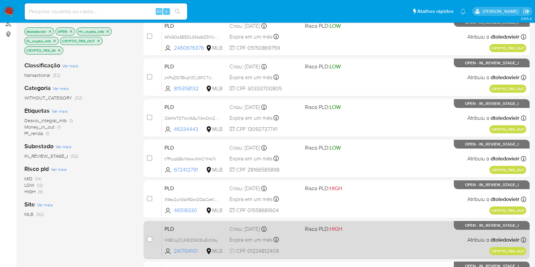
click at [364, 236] on div "PLD HiBCoj27yKEtO5X3tuEctVby 241704101 MLB Risco PLD: HIGH Criou: 19/08/2025 Cr…" at bounding box center [344, 240] width 365 height 34
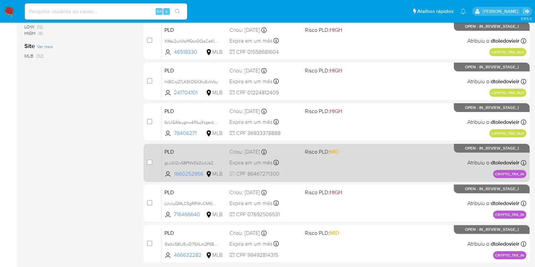
scroll to position [254, 0]
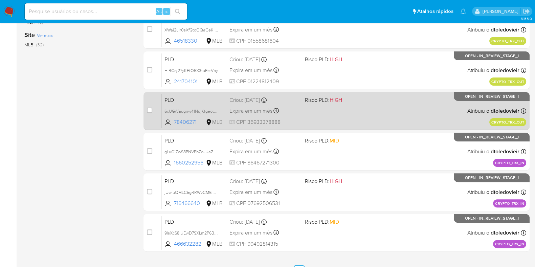
click at [382, 114] on div "PLD 6cUGAfaugnw41NujKtgeotY3 78406271 MLB Risco PLD: HIGH Criou: 19/08/2025 Cri…" at bounding box center [344, 111] width 365 height 34
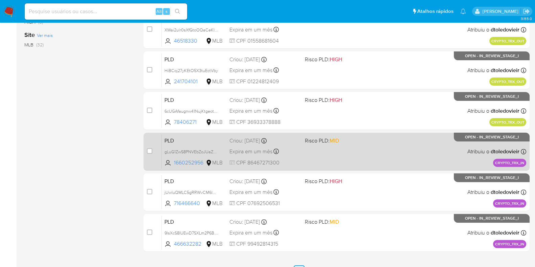
click at [371, 158] on div "PLD gLuG1ZwS8PNVEbZoJUaZgaN7 1660252956 MLB Risco PLD: MID Criou: 19/08/2025 Cr…" at bounding box center [344, 151] width 365 height 34
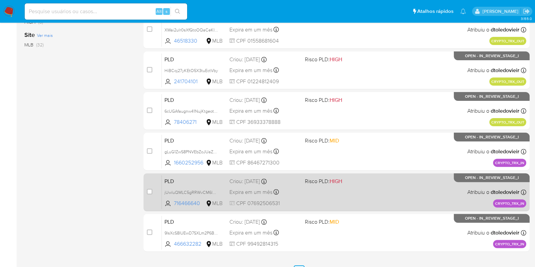
click at [375, 197] on div "PLD jUwluQMLC5gRRWvCM6lHH9sO 716466640 MLB Risco PLD: HIGH Criou: 19/08/2025 Cr…" at bounding box center [344, 192] width 365 height 34
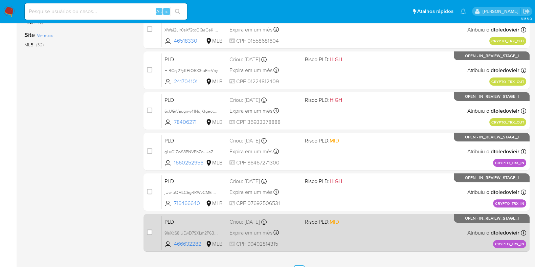
click at [366, 228] on div "PLD 9lsXcS8IUEwD7SXLm2P6B7Qw 466632282 MLB Risco PLD: MID Criou: 19/08/2025 Cri…" at bounding box center [344, 233] width 365 height 34
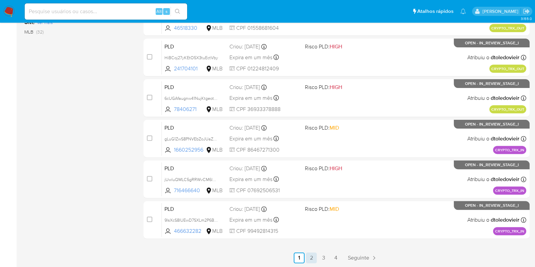
click at [311, 255] on link "2" at bounding box center [311, 257] width 11 height 11
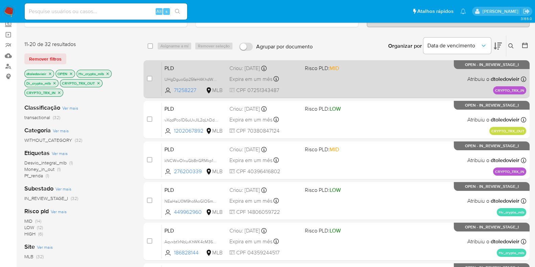
scroll to position [42, 0]
click at [375, 76] on div "PLD UHgDguoGp25feH4KhdW5Ui3e 71258227 MLB Risco PLD: MID Criou: 19/08/2025 Crio…" at bounding box center [344, 79] width 365 height 34
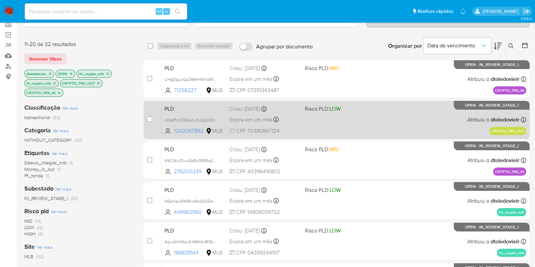
click at [363, 123] on div "PLD vXqdPco1D6uUxJIL2qLhDdDR 1202067892 MLB Risco PLD: LOW Criou: 19/08/2025 Cr…" at bounding box center [344, 120] width 365 height 34
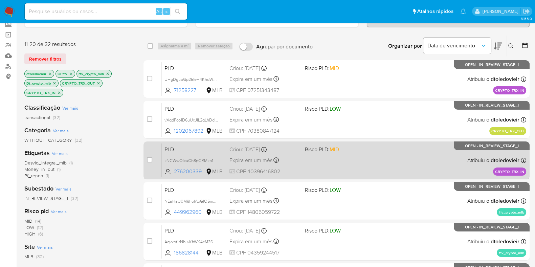
click at [370, 167] on div "PLD kNCWwOlxuGb8nGRMkp18cX6Y 276200339 MLB Risco PLD: MID Criou: 19/08/2025 Cri…" at bounding box center [344, 160] width 365 height 34
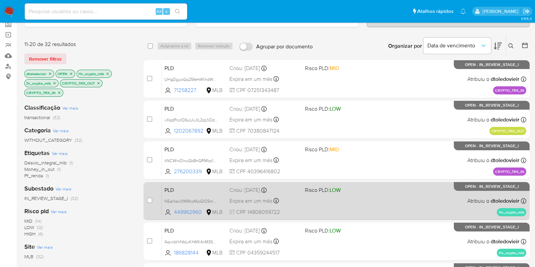
click at [367, 197] on div "PLD NEaHaU0M9hofAoGlO5mYhq3T 449962960 MLB Risco PLD: LOW Criou: 12/08/2025 Cri…" at bounding box center [344, 201] width 365 height 34
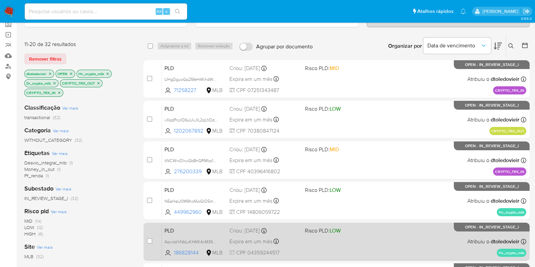
click at [371, 236] on div "PLD Aqvxbt1rNbLvKhWK4cM36epa 186828144 MLB Risco PLD: LOW Criou: 12/08/2025 Cri…" at bounding box center [344, 241] width 365 height 34
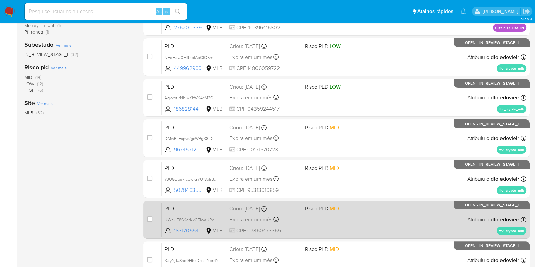
scroll to position [212, 0]
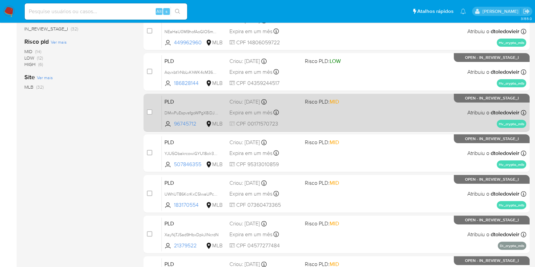
click at [369, 113] on div "PLD DMwPuEspvsfgoWPgX8iDJuWy 96745712 MLB Risco PLD: MID Criou: 12/08/2025 Crio…" at bounding box center [344, 112] width 365 height 34
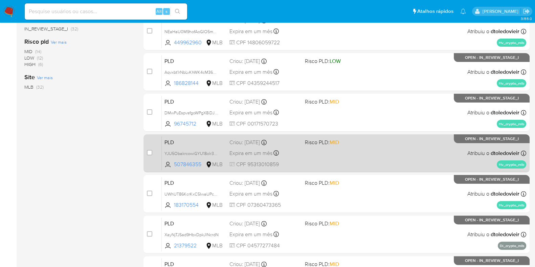
click at [368, 154] on div "PLD YJU5ObakrcowiGYU18olr3CB 507846355 MLB Risco PLD: MID Criou: 12/08/2025 Cri…" at bounding box center [344, 153] width 365 height 34
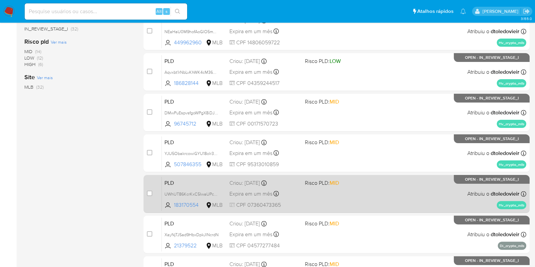
click at [365, 202] on div "PLD UWhUT86KcrKxC5IwaUPc0YdB 183170554 MLB Risco PLD: MID Criou: 12/08/2025 Cri…" at bounding box center [344, 194] width 365 height 34
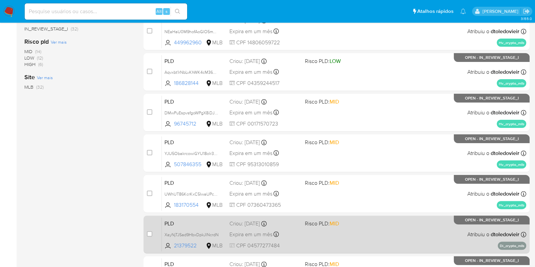
click at [366, 233] on div "PLD XayNjTJSad9HbxDpkJlNcrdN 21379522 MLB Risco PLD: MID Criou: 12/08/2025 Crio…" at bounding box center [344, 234] width 365 height 34
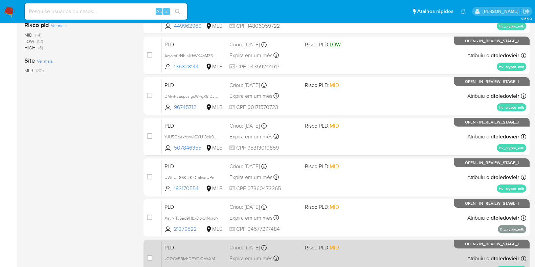
scroll to position [267, 0]
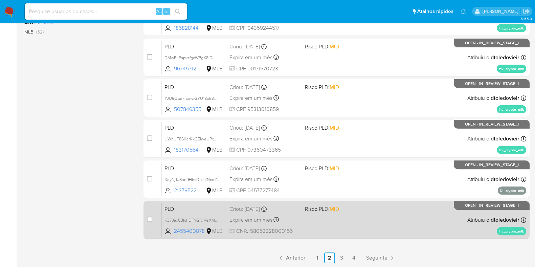
click at [371, 219] on div "PLD kC7tGx5BIchDFYGr0MsXMvo8 2455400878 MLB Risco PLD: MID Criou: 12/08/2025 Cr…" at bounding box center [344, 220] width 365 height 34
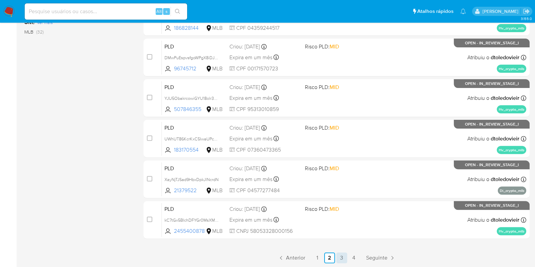
click at [338, 258] on link "3" at bounding box center [341, 257] width 11 height 11
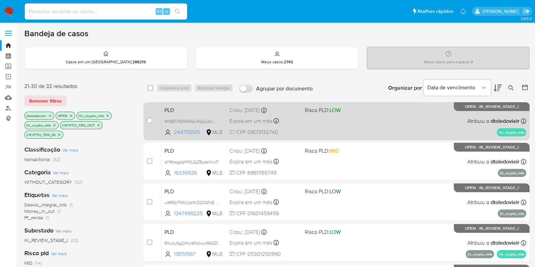
click at [367, 124] on div "PLD WlSBTkRjNNEGU4qZujdUWEvU 244705515 MLB Risco PLD: LOW Criou: 12/08/2025 Cri…" at bounding box center [344, 121] width 365 height 34
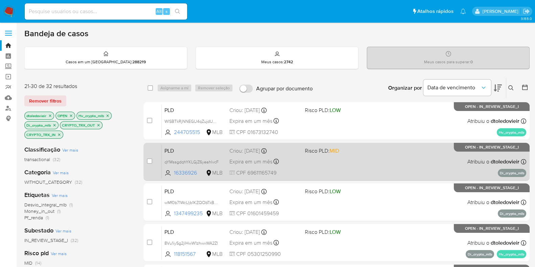
click at [363, 166] on div "PLD qYMssgdqhYKLGjZ6yeahIvcF 16336926 MLB Risco PLD: MID Criou: 12/08/2025 Crio…" at bounding box center [344, 162] width 365 height 34
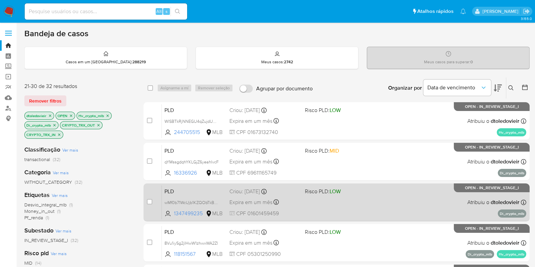
click at [362, 211] on div "PLD wMf0b71WcUjb1KZQObTkBupK 1347499235 MLB Risco PLD: LOW Criou: 12/08/2025 Cr…" at bounding box center [344, 202] width 365 height 34
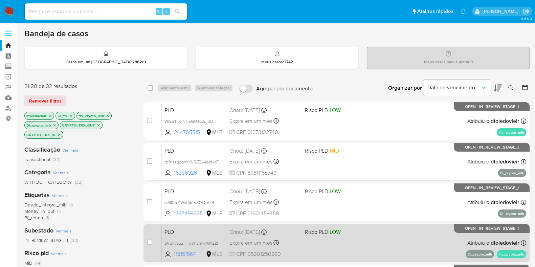
click at [364, 235] on span "Risco PLD: LOW" at bounding box center [340, 231] width 70 height 9
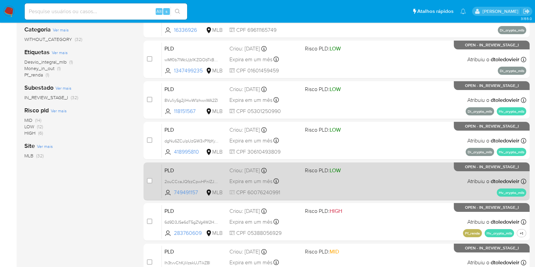
scroll to position [169, 0]
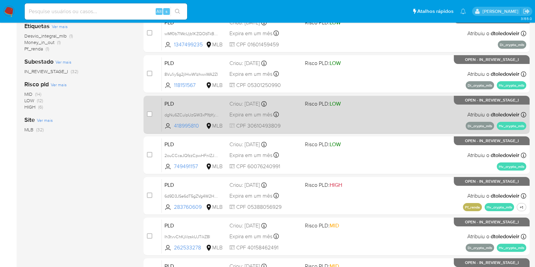
click at [381, 114] on div "PLD dgNu6ZCulpUzGW3xP1fpYyYM 418995810 MLB Risco PLD: LOW Criou: 12/08/2025 Cri…" at bounding box center [344, 114] width 365 height 34
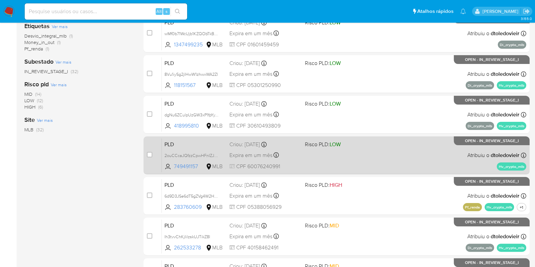
click at [374, 149] on div "PLD 2ouCCcaJQfzzCpwHFnIZJz5M 749491157 MLB Risco PLD: LOW Criou: 12/08/2025 Cri…" at bounding box center [344, 155] width 365 height 34
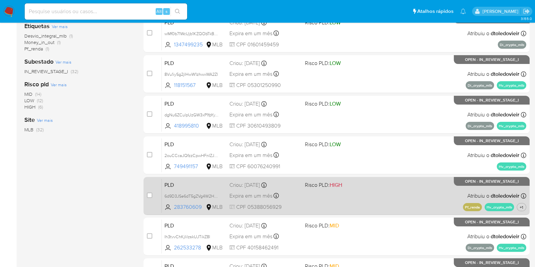
click at [374, 190] on div "PLD 6d9D3JSe6dT5gZVg4W2HYwtb 283760609 MLB Risco PLD: HIGH Criou: 12/08/2025 Cr…" at bounding box center [344, 196] width 365 height 34
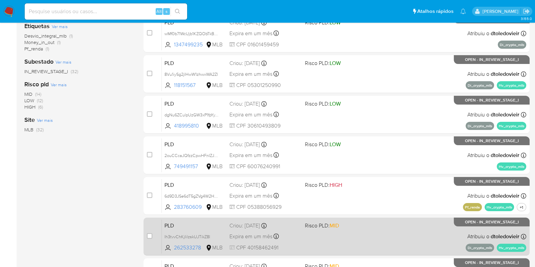
click at [364, 228] on span "Risco PLD: MID" at bounding box center [340, 225] width 70 height 9
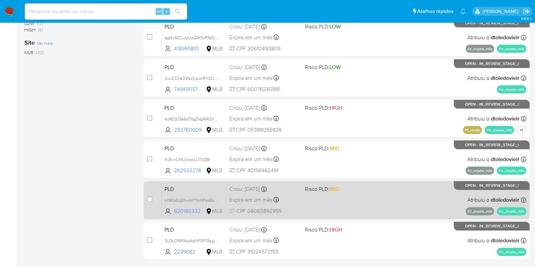
scroll to position [267, 0]
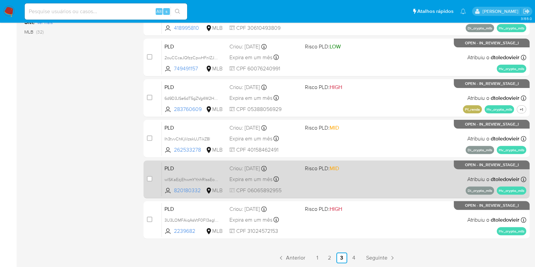
click at [380, 175] on div "PLD wlSKaEzjEhwmYYnhRlssEox9 820180332 MLB Risco PLD: MID Criou: 12/08/2025 Cri…" at bounding box center [344, 179] width 365 height 34
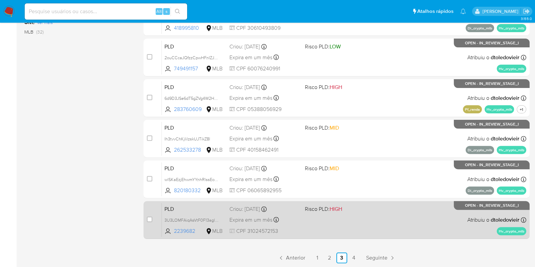
click at [373, 206] on span "Risco PLD: HIGH" at bounding box center [340, 208] width 70 height 9
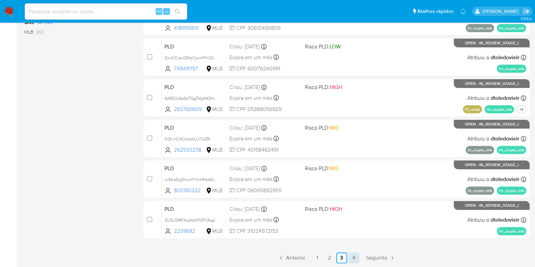
click at [350, 253] on link "4" at bounding box center [354, 257] width 11 height 11
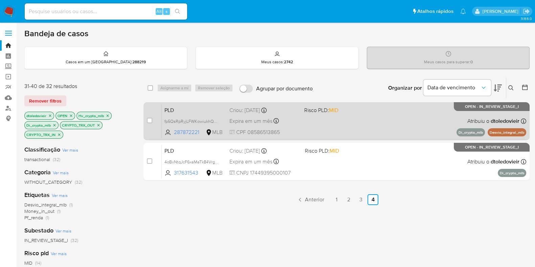
click at [366, 122] on div "PLD fp5QsRpRyjLFWKowiukhQmmW 287872221 MLB Risco PLD: MID Criou: 12/08/2025 Cri…" at bounding box center [344, 121] width 365 height 34
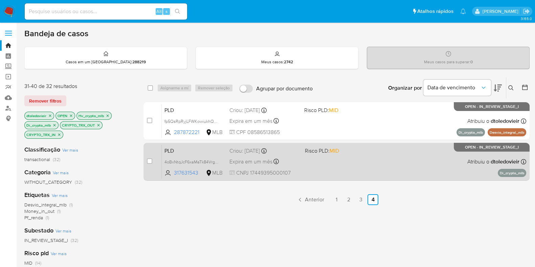
click at [366, 173] on div "PLD 4oBxNtqJcF6xaMaTk84Vrg3G 317631543 MLB Risco PLD: MID Criou: 12/08/2025 Cri…" at bounding box center [344, 162] width 365 height 34
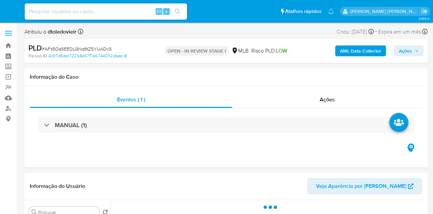
select select "10"
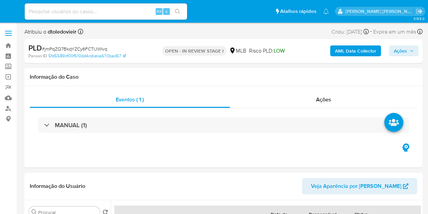
select select "10"
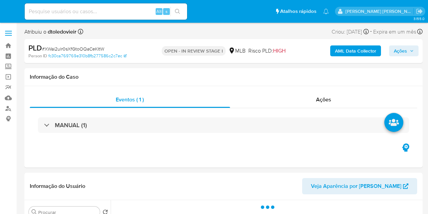
select select "10"
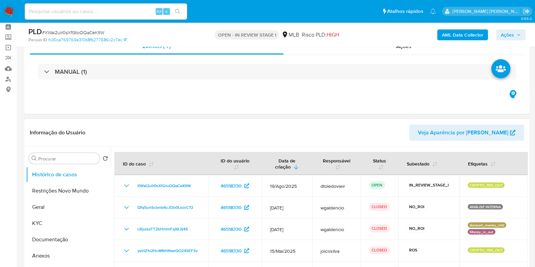
scroll to position [42, 0]
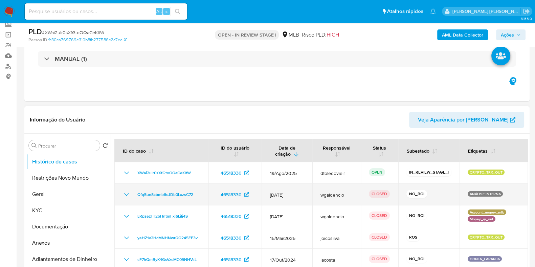
click at [127, 192] on icon "Mostrar/Ocultar" at bounding box center [127, 195] width 8 height 8
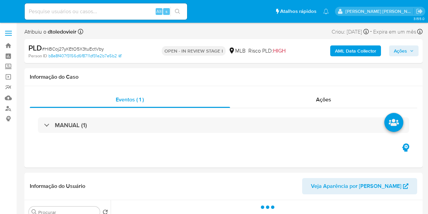
select select "10"
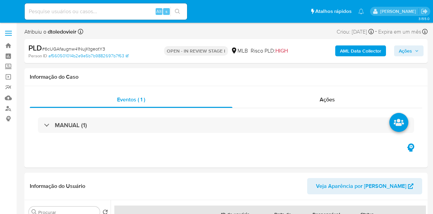
select select "10"
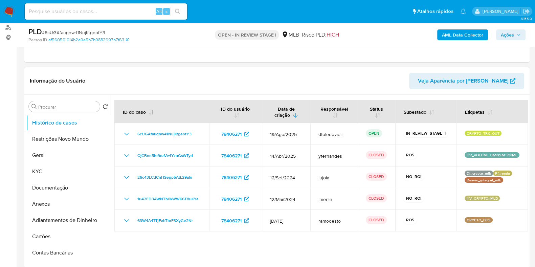
scroll to position [84, 0]
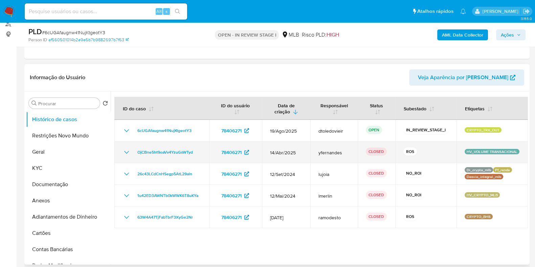
click at [128, 151] on icon "Mostrar/Ocultar" at bounding box center [126, 152] width 5 height 3
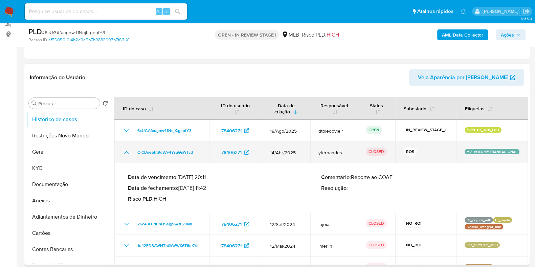
click at [128, 151] on icon "Mostrar/Ocultar" at bounding box center [127, 152] width 8 height 8
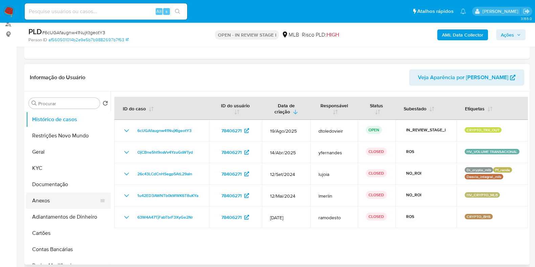
click at [46, 201] on button "Anexos" at bounding box center [65, 201] width 79 height 16
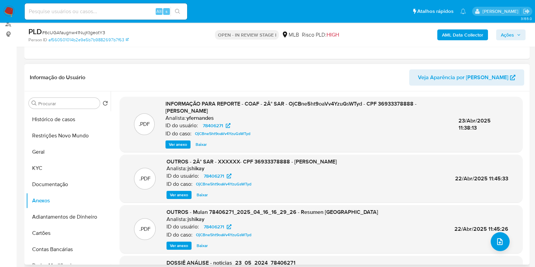
click at [186, 193] on span "Ver anexo" at bounding box center [179, 195] width 18 height 7
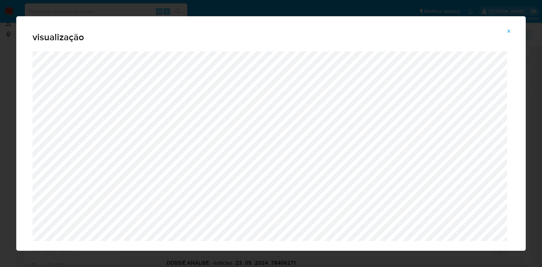
click at [433, 32] on icon "Attachment preview" at bounding box center [508, 30] width 5 height 5
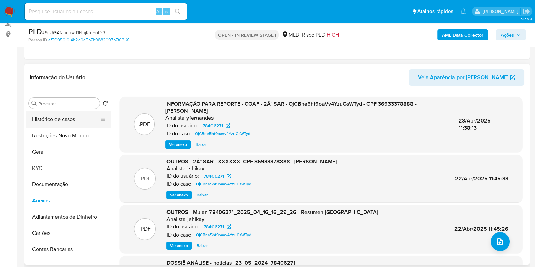
click at [63, 121] on button "Histórico de casos" at bounding box center [65, 119] width 79 height 16
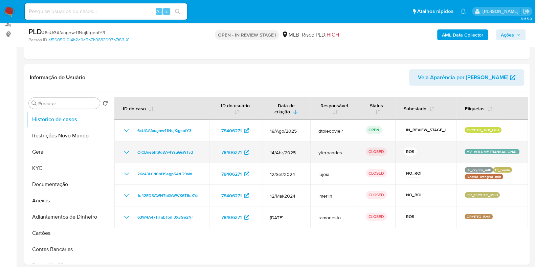
click at [128, 150] on icon "Mostrar/Ocultar" at bounding box center [127, 152] width 8 height 8
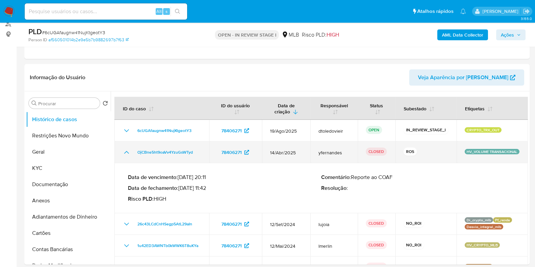
click at [128, 150] on icon "Mostrar/Ocultar" at bounding box center [127, 152] width 8 height 8
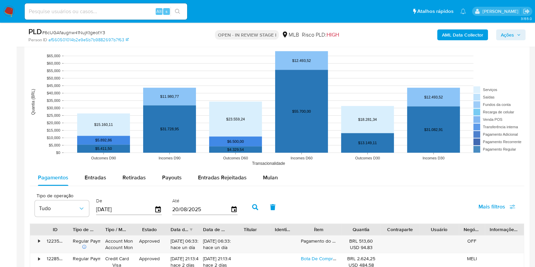
scroll to position [634, 0]
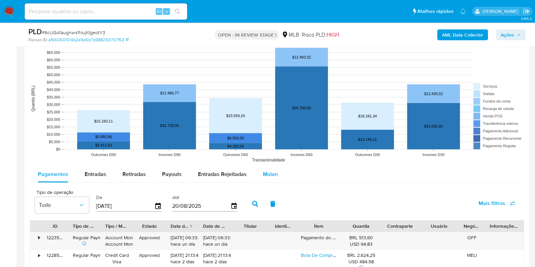
click at [270, 170] on span "Mulan" at bounding box center [270, 174] width 15 height 8
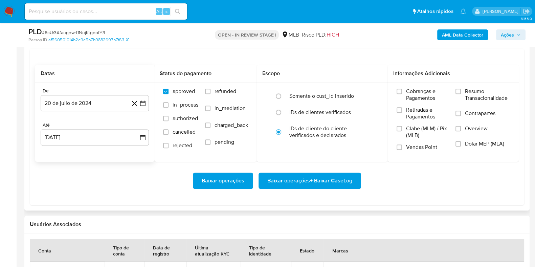
scroll to position [804, 0]
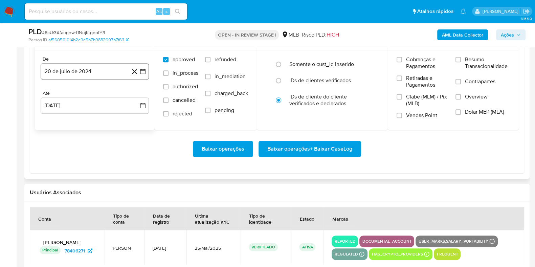
click at [109, 69] on button "20 de julio de 2024" at bounding box center [95, 71] width 108 height 16
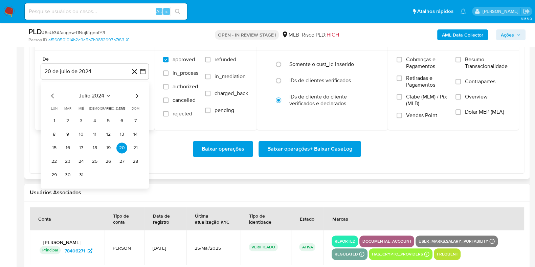
click at [135, 94] on icon "Mes siguiente" at bounding box center [137, 96] width 8 height 8
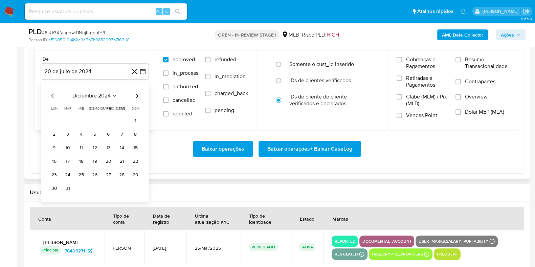
click at [135, 94] on icon "Mes siguiente" at bounding box center [137, 96] width 8 height 8
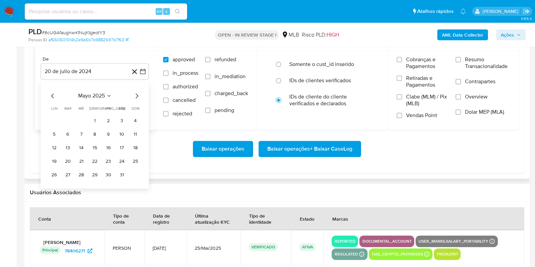
click at [135, 94] on icon "Mes siguiente" at bounding box center [137, 96] width 8 height 8
click at [67, 121] on button "1" at bounding box center [67, 120] width 11 height 11
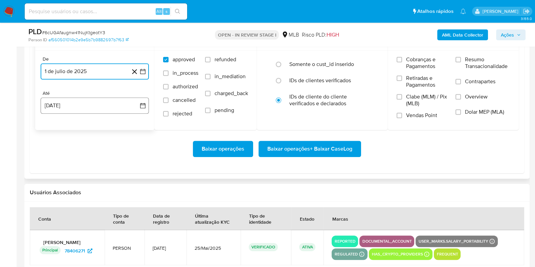
click at [81, 104] on button "20 [PERSON_NAME] de 2025" at bounding box center [95, 105] width 108 height 16
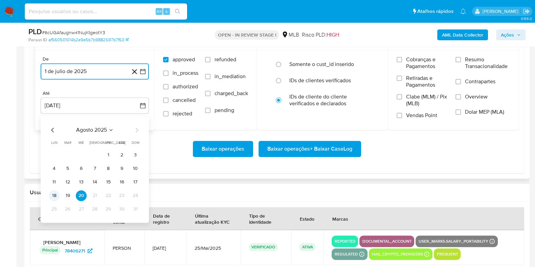
click at [53, 196] on button "18" at bounding box center [54, 195] width 11 height 11
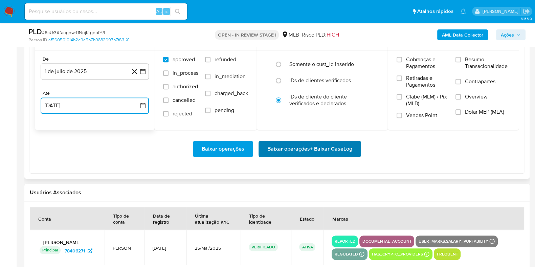
click at [279, 149] on span "Baixar operações + Baixar CaseLog" at bounding box center [309, 148] width 85 height 15
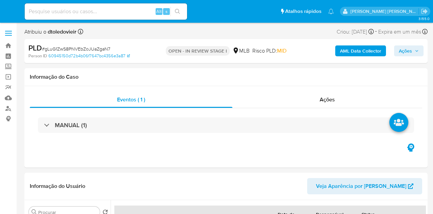
select select "10"
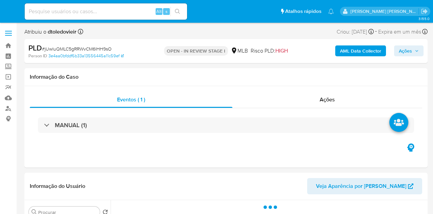
select select "10"
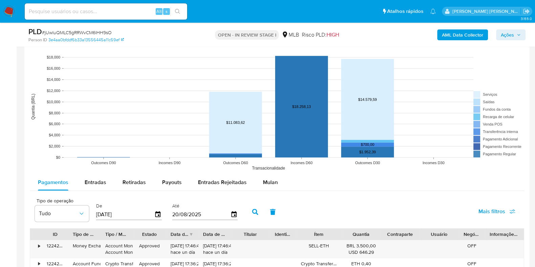
scroll to position [592, 0]
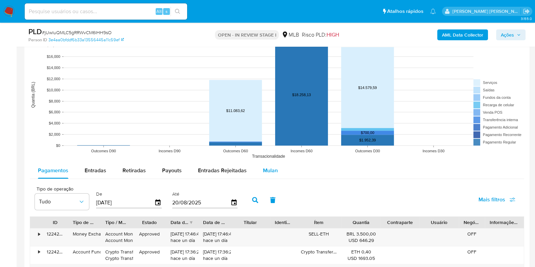
click at [266, 170] on span "Mulan" at bounding box center [270, 171] width 15 height 8
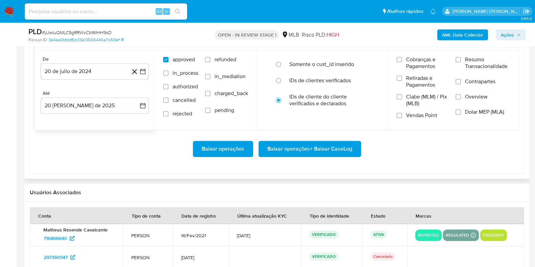
scroll to position [762, 0]
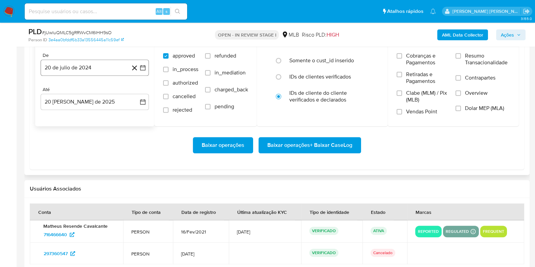
click at [112, 74] on button "20 de julio de 2024" at bounding box center [95, 68] width 108 height 16
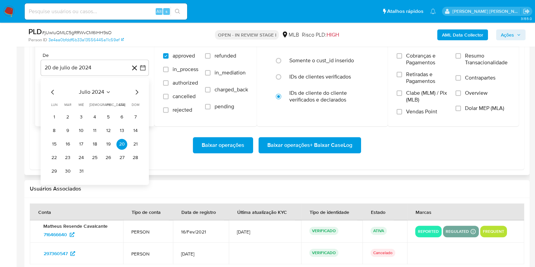
click at [135, 91] on icon "Mes siguiente" at bounding box center [137, 92] width 8 height 8
click at [136, 91] on icon "Mes siguiente" at bounding box center [137, 92] width 8 height 8
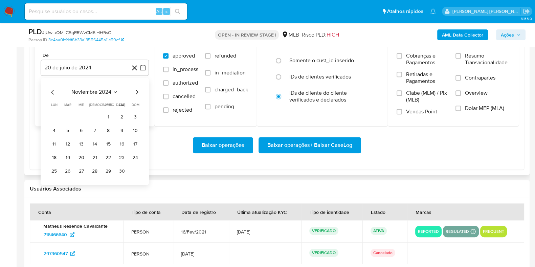
click at [136, 91] on icon "Mes siguiente" at bounding box center [137, 92] width 8 height 8
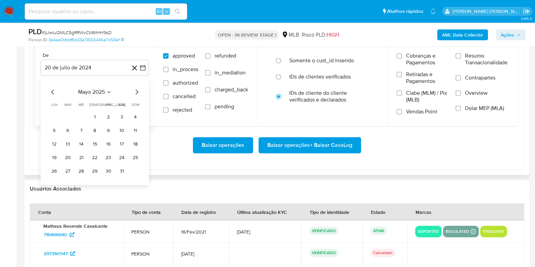
click at [136, 91] on icon "Mes siguiente" at bounding box center [137, 92] width 8 height 8
click at [63, 113] on button "1" at bounding box center [67, 117] width 11 height 11
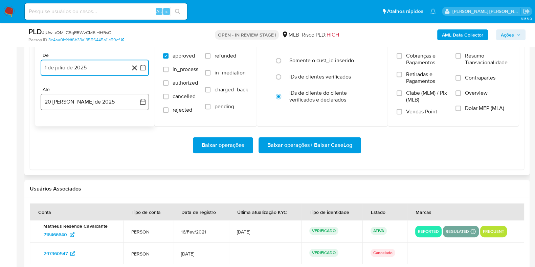
click at [77, 99] on button "20 de agosto de 2025" at bounding box center [95, 102] width 108 height 16
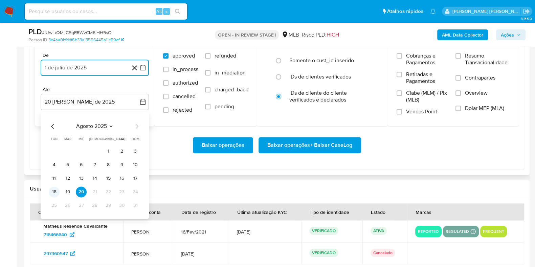
click at [54, 193] on button "18" at bounding box center [54, 191] width 11 height 11
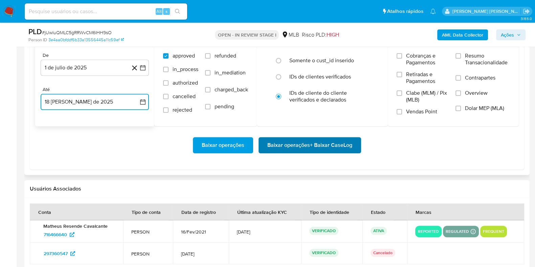
click at [282, 143] on span "Baixar operações + Baixar CaseLog" at bounding box center [309, 145] width 85 height 15
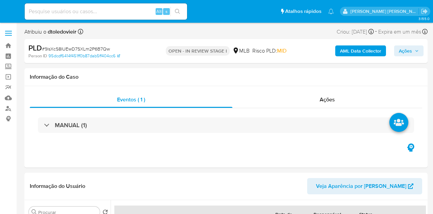
select select "10"
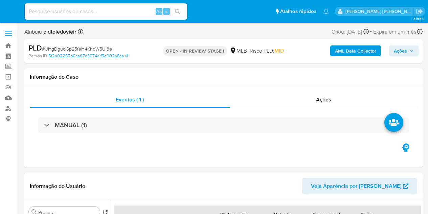
select select "10"
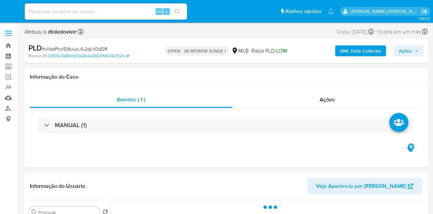
select select "10"
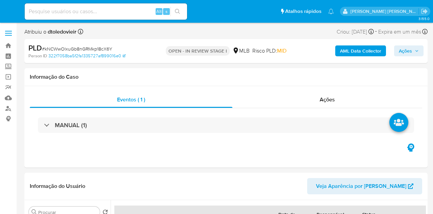
select select "10"
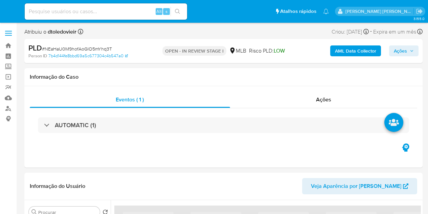
select select "10"
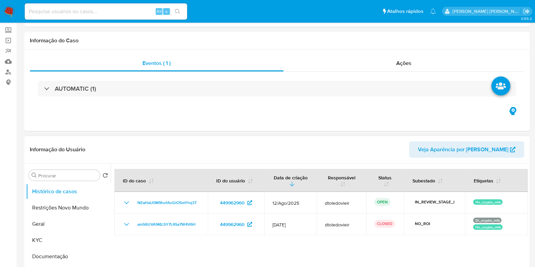
scroll to position [84, 0]
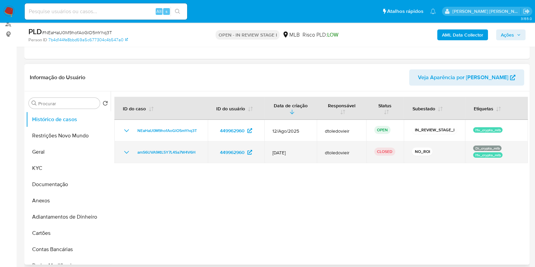
click at [124, 152] on icon "Mostrar/Ocultar" at bounding box center [127, 152] width 8 height 8
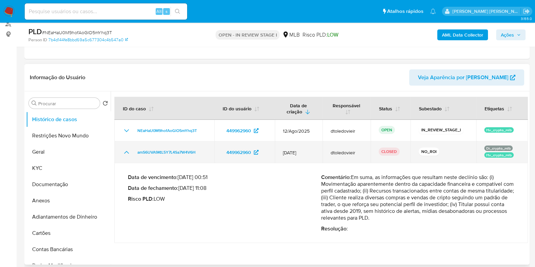
click at [124, 152] on icon "Mostrar/Ocultar" at bounding box center [127, 152] width 8 height 8
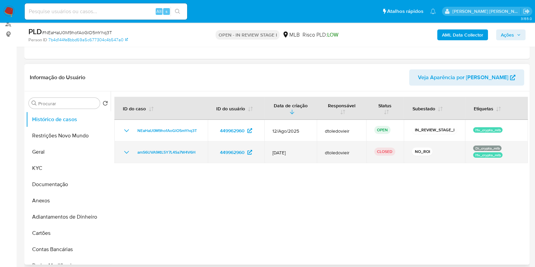
click at [126, 153] on icon "Mostrar/Ocultar" at bounding box center [127, 152] width 8 height 8
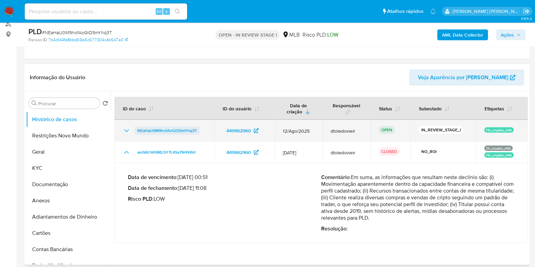
click at [181, 128] on span "NEaHaU0M9hofAoGlO5mYhq3T" at bounding box center [167, 131] width 60 height 8
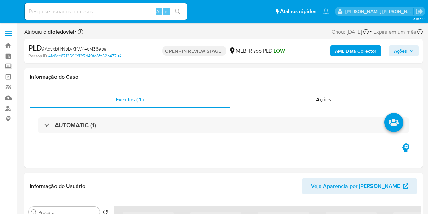
select select "10"
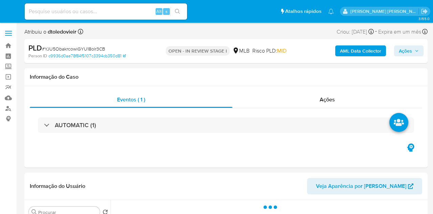
select select "10"
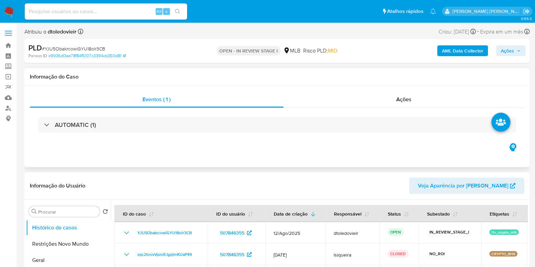
scroll to position [42, 0]
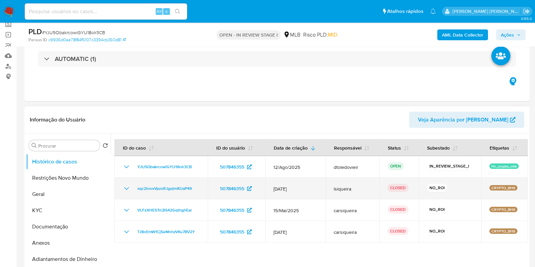
click at [126, 186] on icon "Mostrar/Ocultar" at bounding box center [127, 188] width 8 height 8
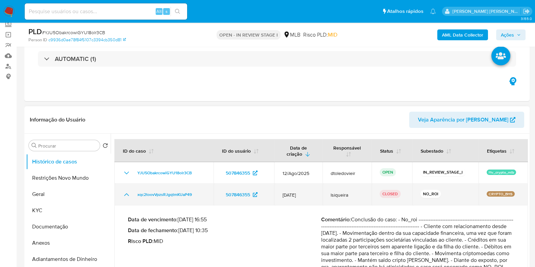
click at [126, 186] on td "xqc2toovVpzsRJgqtmKUaP49" at bounding box center [163, 195] width 99 height 22
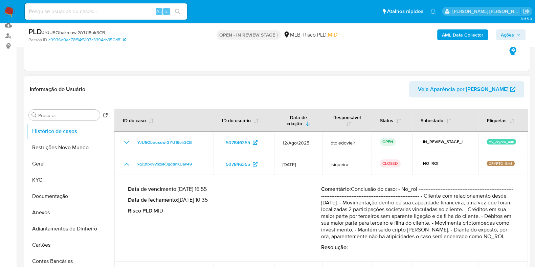
scroll to position [84, 0]
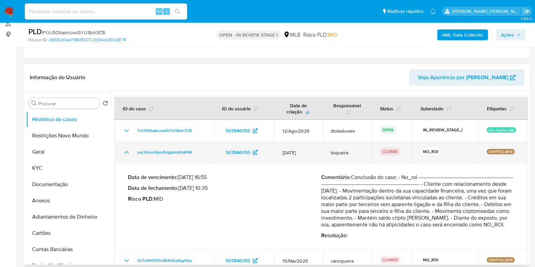
click at [126, 150] on icon "Mostrar/Ocultar" at bounding box center [127, 152] width 8 height 8
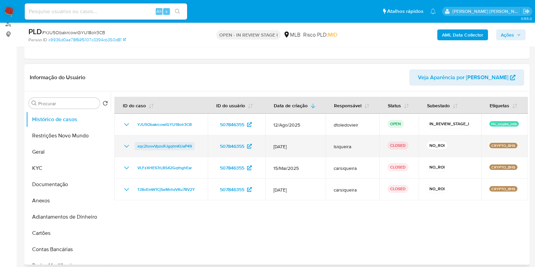
drag, startPoint x: 195, startPoint y: 145, endPoint x: 135, endPoint y: 147, distance: 59.6
click at [135, 147] on div "xqc2toovVpzsRJgqtmKUaP49" at bounding box center [161, 146] width 77 height 8
click at [124, 144] on icon "Mostrar/Ocultar" at bounding box center [127, 146] width 8 height 8
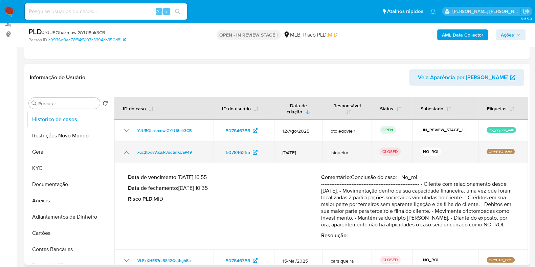
click at [124, 144] on td "xqc2toovVpzsRJgqtmKUaP49" at bounding box center [163, 152] width 99 height 22
drag, startPoint x: 198, startPoint y: 151, endPoint x: 133, endPoint y: 155, distance: 64.4
click at [133, 155] on div "xqc2toovVpzsRJgqtmKUaP49" at bounding box center [164, 152] width 83 height 8
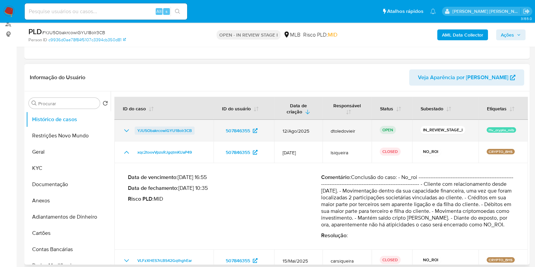
drag, startPoint x: 200, startPoint y: 131, endPoint x: 136, endPoint y: 131, distance: 63.6
click at [136, 131] on div "YJU5ObakrcowiGYU18olr3CB" at bounding box center [164, 131] width 83 height 8
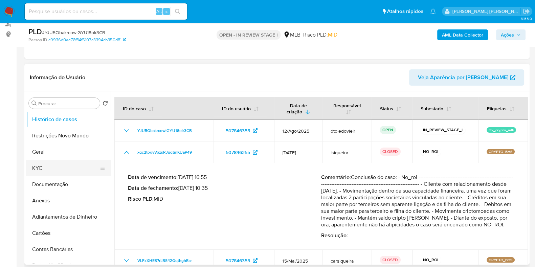
click at [56, 167] on button "KYC" at bounding box center [65, 168] width 79 height 16
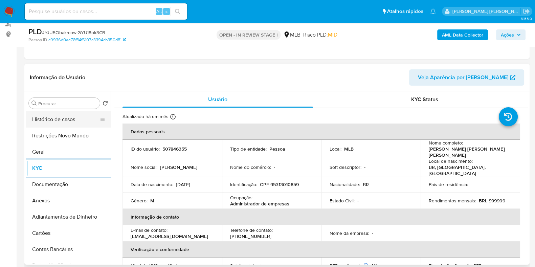
click at [62, 117] on button "Histórico de casos" at bounding box center [65, 119] width 79 height 16
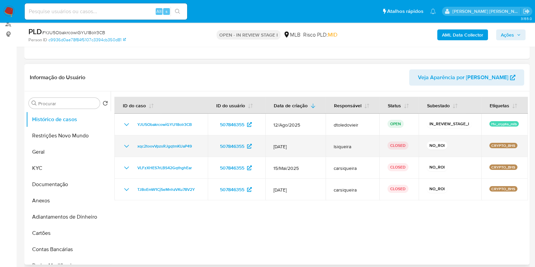
click at [125, 145] on icon "Mostrar/Ocultar" at bounding box center [127, 146] width 8 height 8
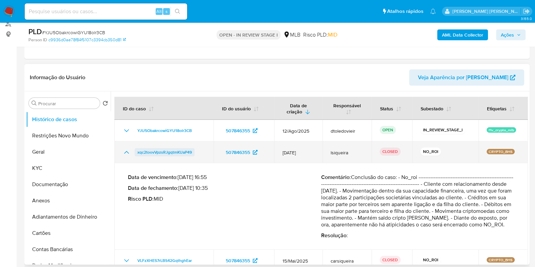
drag, startPoint x: 198, startPoint y: 151, endPoint x: 136, endPoint y: 153, distance: 61.6
click at [136, 153] on div "xqc2toovVpzsRJgqtmKUaP49" at bounding box center [164, 152] width 83 height 8
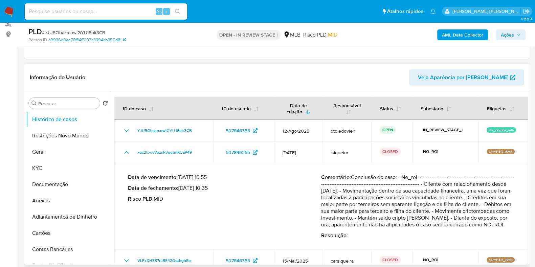
drag, startPoint x: 208, startPoint y: 187, endPoint x: 181, endPoint y: 189, distance: 27.8
click at [181, 189] on p "Data de fechamento : 25/07/2025 10:35" at bounding box center [224, 188] width 193 height 7
click at [433, 36] on span "Ações" at bounding box center [507, 34] width 13 height 11
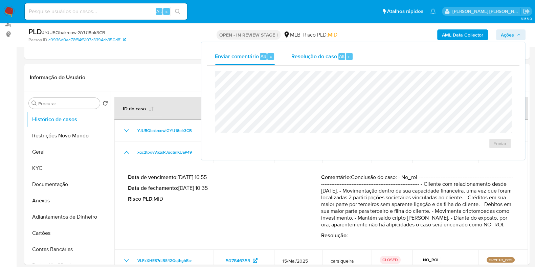
click at [322, 58] on span "Resolução do caso" at bounding box center [314, 56] width 46 height 8
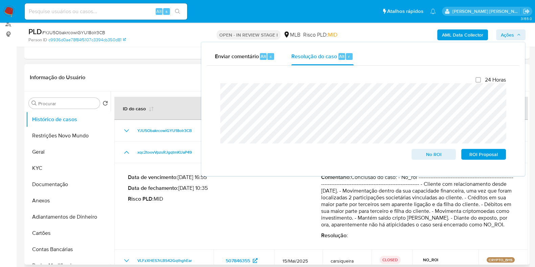
click at [227, 207] on div "Data de vencimento : 28/08/2025 16:55 Data de fechamento : 25/07/2025 10:35 Ris…" at bounding box center [224, 206] width 193 height 65
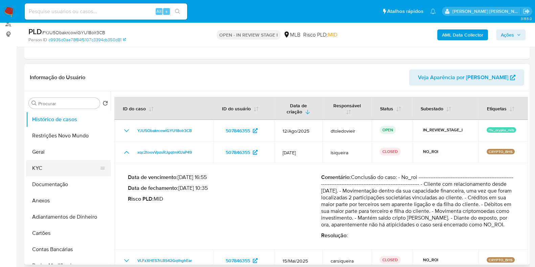
click at [52, 168] on button "KYC" at bounding box center [65, 168] width 79 height 16
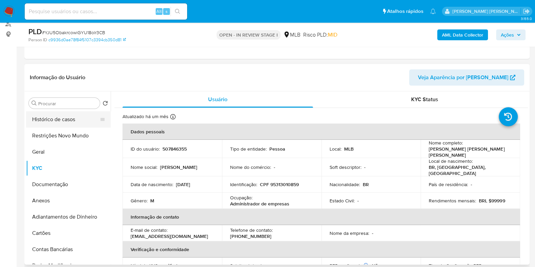
click at [71, 119] on button "Histórico de casos" at bounding box center [65, 119] width 79 height 16
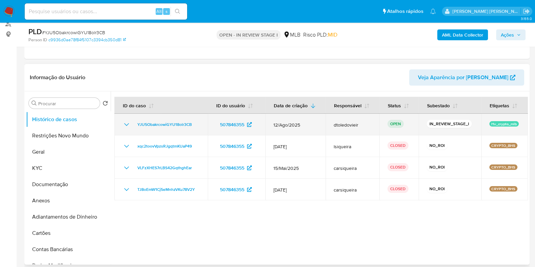
click at [433, 123] on p "Hv_crypto_mlb" at bounding box center [503, 123] width 29 height 5
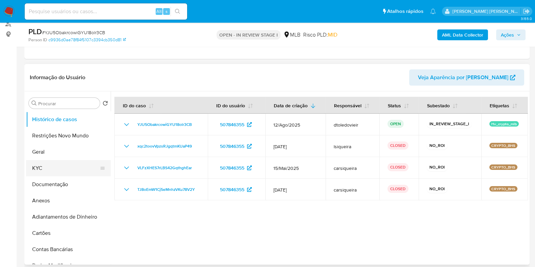
drag, startPoint x: 59, startPoint y: 179, endPoint x: 57, endPoint y: 175, distance: 4.5
click at [59, 179] on button "Documentação" at bounding box center [68, 184] width 85 height 16
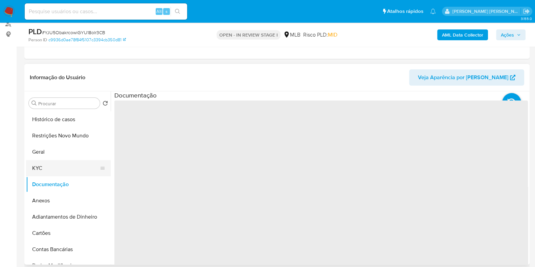
click at [54, 171] on button "KYC" at bounding box center [65, 168] width 79 height 16
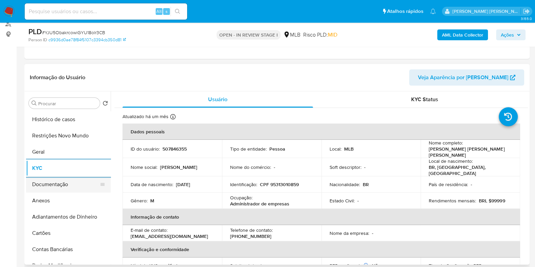
click at [46, 185] on button "Documentação" at bounding box center [65, 184] width 79 height 16
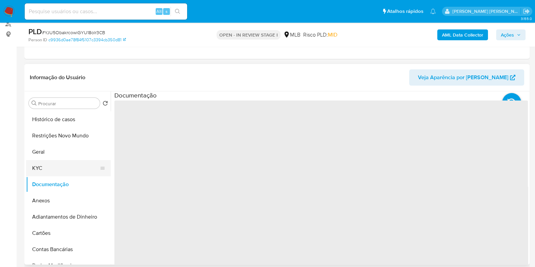
click at [52, 166] on button "KYC" at bounding box center [65, 168] width 79 height 16
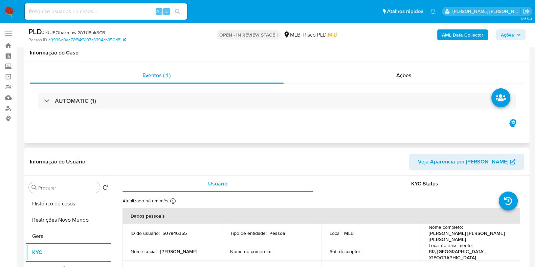
scroll to position [0, 0]
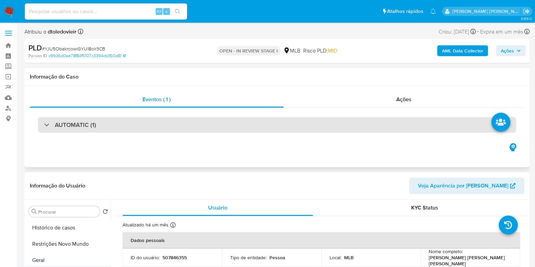
click at [363, 128] on div "AUTOMATIC (1)" at bounding box center [277, 125] width 478 height 16
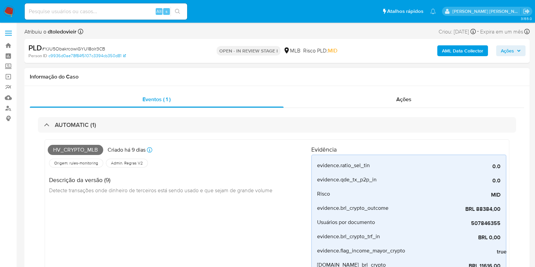
click at [65, 149] on span "Hv_crypto_mlb" at bounding box center [76, 150] width 56 height 10
copy span "Hv_crypto_mlb"
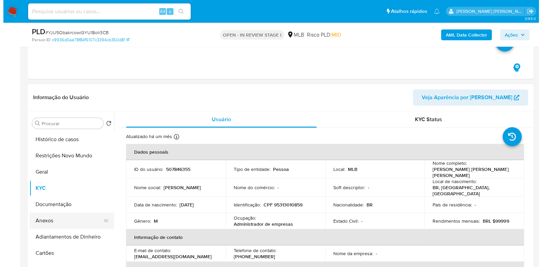
scroll to position [550, 0]
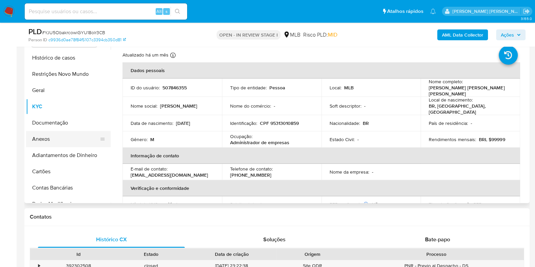
click at [57, 138] on button "Anexos" at bounding box center [65, 139] width 79 height 16
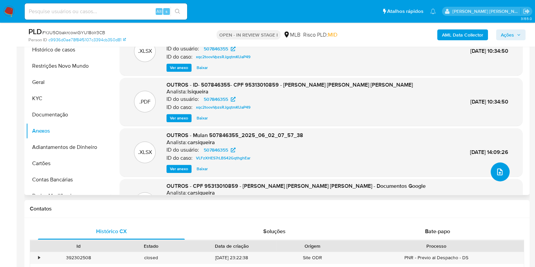
click at [433, 177] on button "upload-file" at bounding box center [500, 171] width 19 height 19
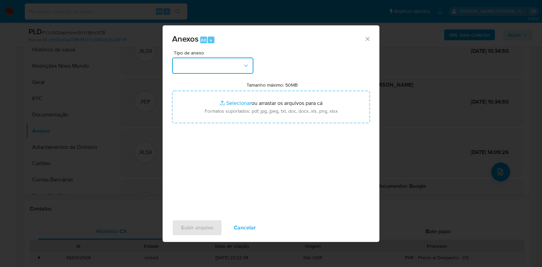
click at [205, 67] on button "button" at bounding box center [212, 66] width 81 height 16
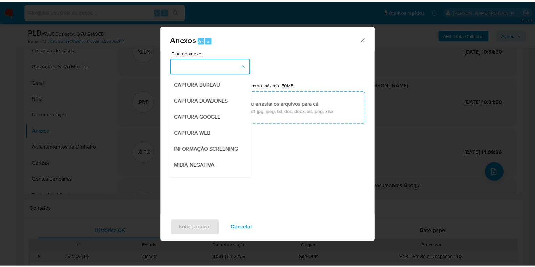
scroll to position [104, 0]
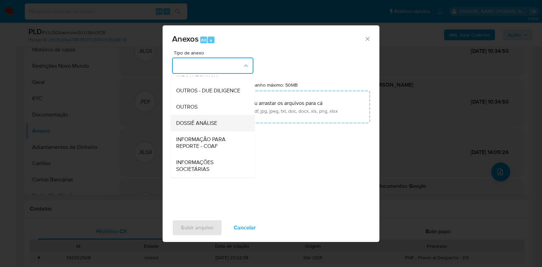
click at [201, 118] on div "DOSSIÊ ANÁLISE" at bounding box center [210, 123] width 69 height 16
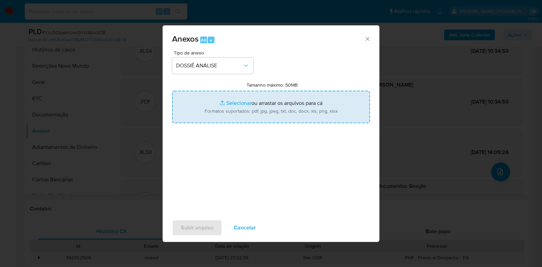
type input "C:\fakepath\CPF 95313010859 - JOSE DE ARIMATEA ALVES MOURA.pdf"
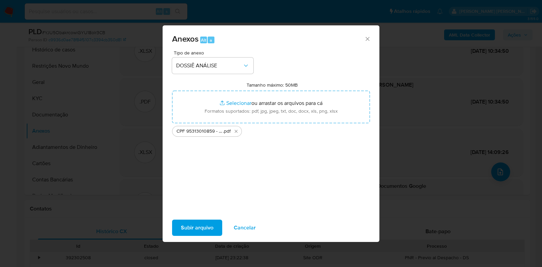
click at [201, 213] on span "Subir arquivo" at bounding box center [197, 227] width 32 height 15
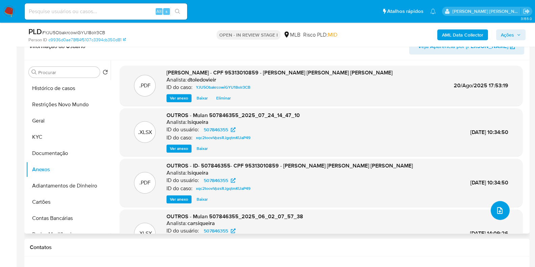
scroll to position [508, 0]
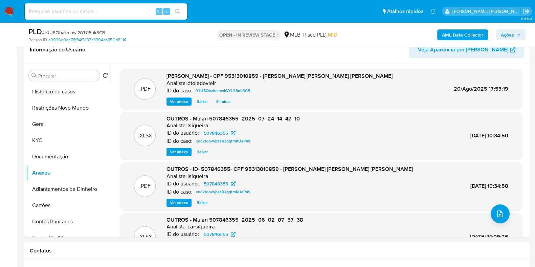
click at [433, 36] on icon "button" at bounding box center [519, 35] width 4 height 4
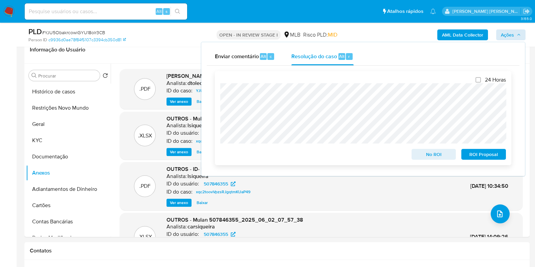
click at [420, 155] on span "No ROI" at bounding box center [433, 154] width 35 height 9
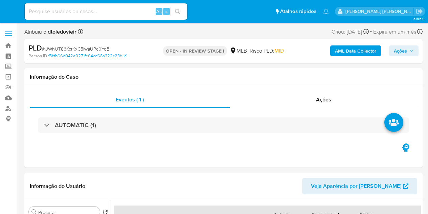
select select "10"
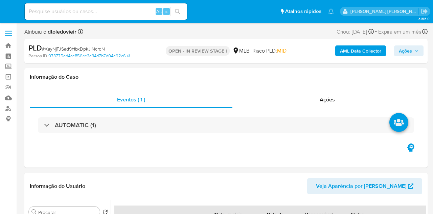
select select "10"
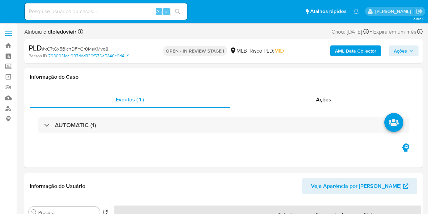
select select "10"
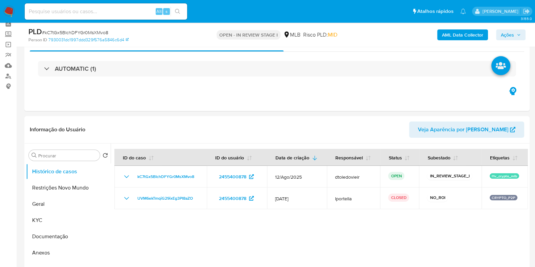
scroll to position [42, 0]
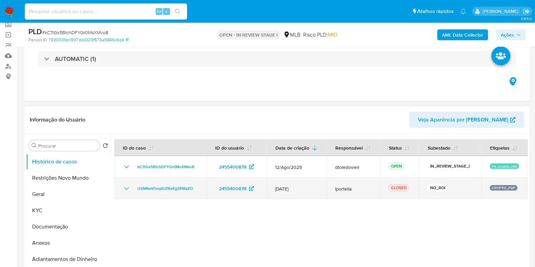
click at [125, 183] on td "UVM6ekTmqiG29ixEg3PI8aZO" at bounding box center [160, 189] width 92 height 22
click at [126, 185] on icon "Mostrar/Ocultar" at bounding box center [127, 188] width 8 height 8
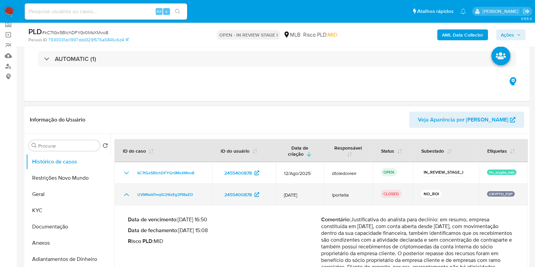
click at [126, 185] on td "UVM6ekTmqiG29ixEg3PI8aZO" at bounding box center [163, 195] width 98 height 22
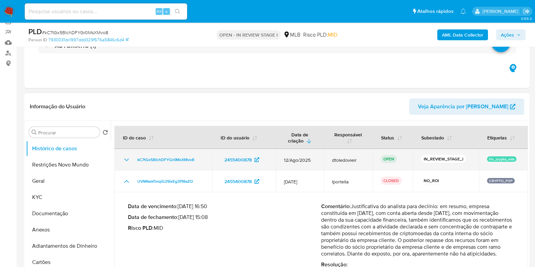
scroll to position [84, 0]
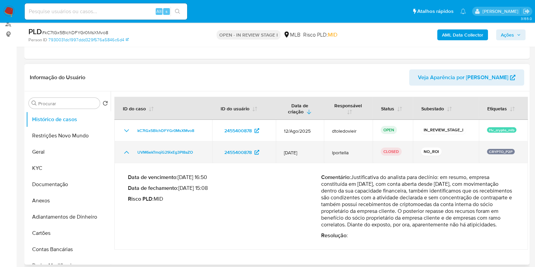
drag, startPoint x: 353, startPoint y: 153, endPoint x: 326, endPoint y: 150, distance: 27.7
click at [326, 150] on td "lportella" at bounding box center [348, 152] width 49 height 22
drag, startPoint x: 202, startPoint y: 152, endPoint x: 135, endPoint y: 155, distance: 67.1
click at [135, 155] on td "UVM6ekTmqiG29ixEg3PI8aZO" at bounding box center [163, 152] width 98 height 22
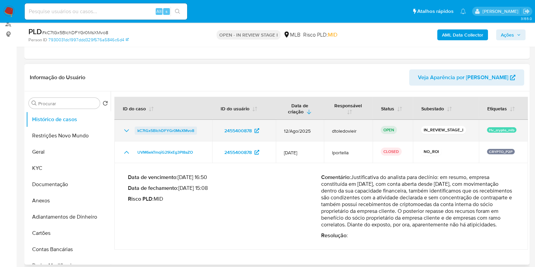
drag, startPoint x: 200, startPoint y: 129, endPoint x: 137, endPoint y: 132, distance: 63.0
click at [137, 132] on div "kC7tGx5BIchDFYGr0MsXMvo8" at bounding box center [164, 131] width 82 height 8
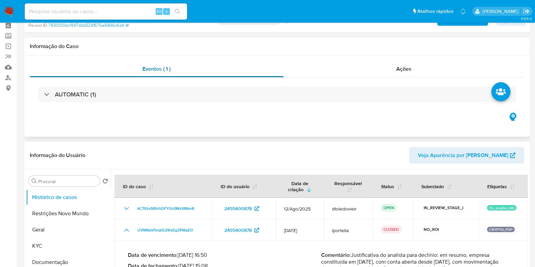
scroll to position [0, 0]
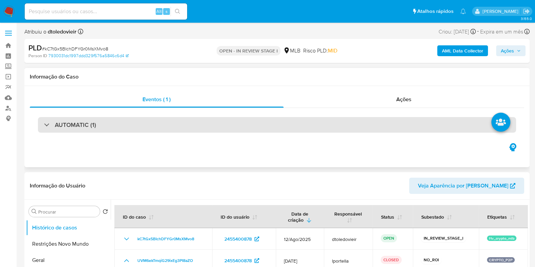
click at [124, 126] on div "AUTOMATIC (1)" at bounding box center [277, 125] width 478 height 16
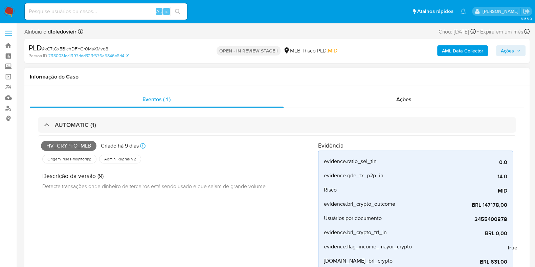
click at [76, 144] on span "Hv_crypto_mlb" at bounding box center [69, 146] width 56 height 10
copy span "Hv_crypto_mlb"
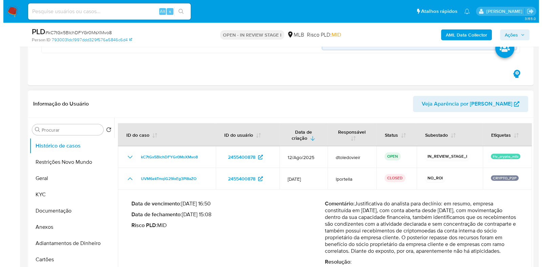
scroll to position [508, 0]
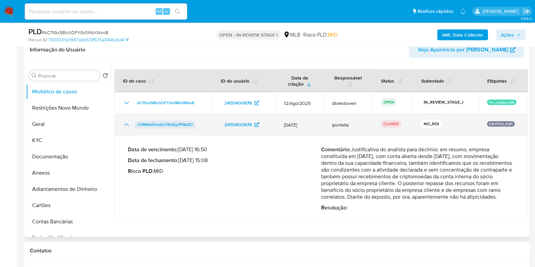
drag, startPoint x: 201, startPoint y: 125, endPoint x: 136, endPoint y: 126, distance: 65.0
click at [136, 126] on div "UVM6ekTmqiG29ixEg3PI8aZO" at bounding box center [164, 124] width 82 height 8
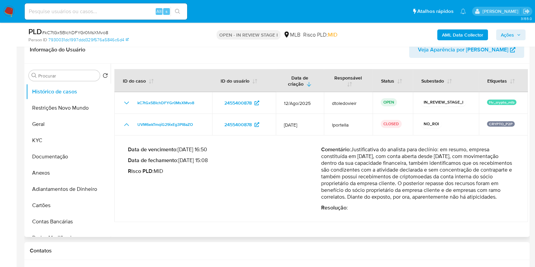
drag, startPoint x: 210, startPoint y: 160, endPoint x: 182, endPoint y: 161, distance: 27.8
click at [182, 161] on p "Data de fechamento : [DATE] 15:08" at bounding box center [224, 160] width 193 height 7
click at [428, 36] on span "Ações" at bounding box center [507, 34] width 13 height 11
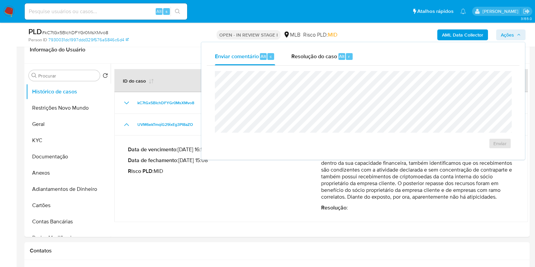
click at [321, 66] on div "Enviar" at bounding box center [363, 110] width 313 height 89
click at [328, 61] on div "Resolução do caso Alt r" at bounding box center [322, 57] width 62 height 18
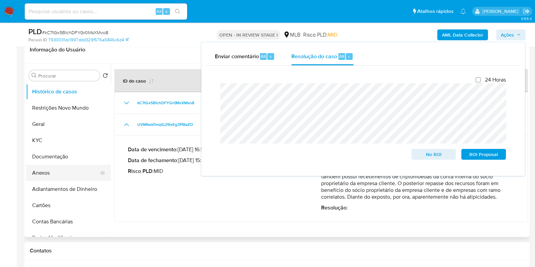
click at [44, 177] on button "Anexos" at bounding box center [65, 173] width 79 height 16
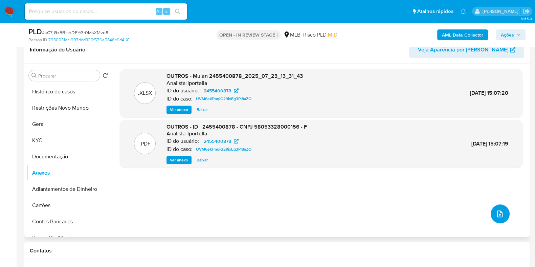
click at [428, 211] on icon "upload-file" at bounding box center [500, 214] width 8 height 8
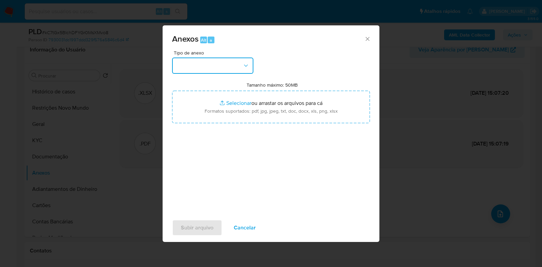
click at [233, 66] on button "button" at bounding box center [212, 66] width 81 height 16
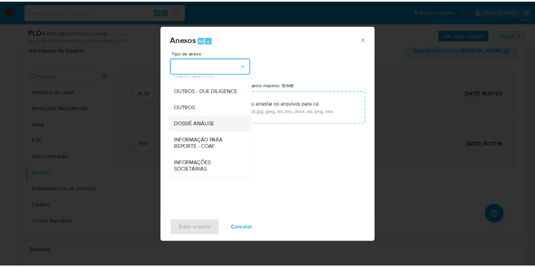
scroll to position [104, 0]
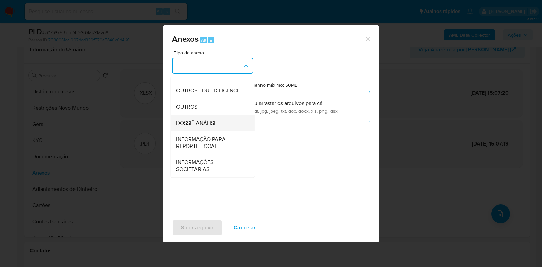
click at [216, 128] on div "DOSSIÊ ANÁLISE" at bounding box center [210, 123] width 69 height 16
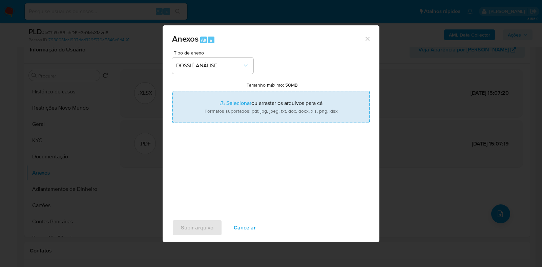
type input "C:\fakepath\CNPJ 58053328000156 - F. MARRAR RESTAURANTE LTDA.pdf"
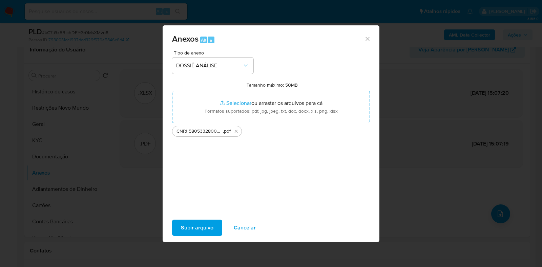
click at [190, 213] on span "Subir arquivo" at bounding box center [197, 227] width 32 height 15
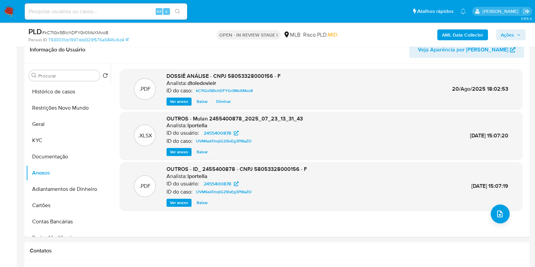
click at [428, 37] on span "Ações" at bounding box center [507, 34] width 13 height 11
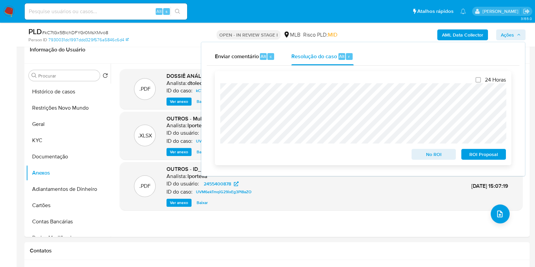
click at [417, 155] on span "No ROI" at bounding box center [433, 154] width 35 height 9
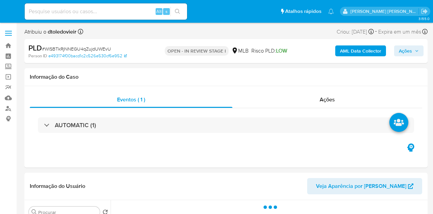
select select "10"
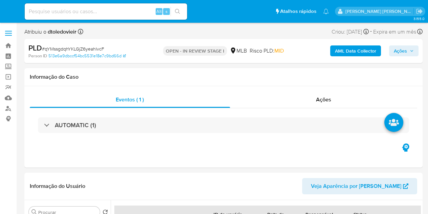
select select "10"
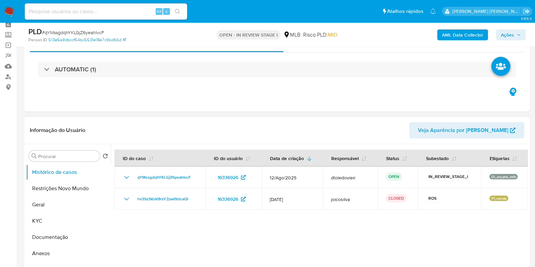
scroll to position [42, 0]
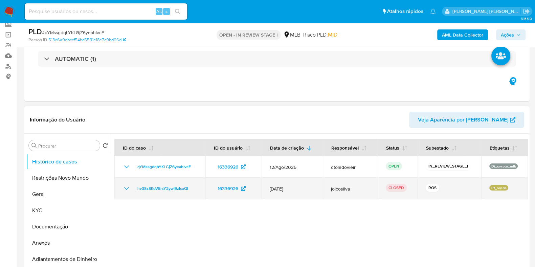
click at [127, 188] on icon "Mostrar/Ocultar" at bounding box center [126, 188] width 5 height 3
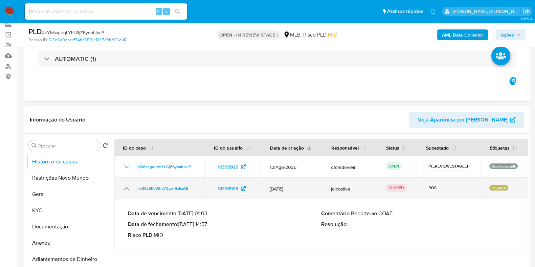
click at [127, 188] on icon "Mostrar/Ocultar" at bounding box center [127, 188] width 8 height 8
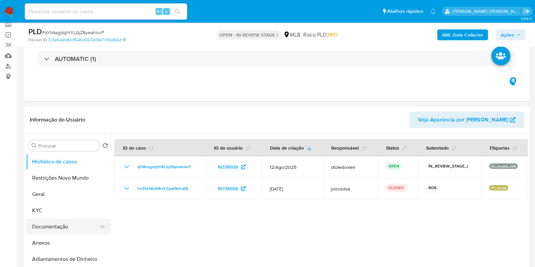
drag, startPoint x: 59, startPoint y: 248, endPoint x: 50, endPoint y: 227, distance: 22.4
click at [59, 213] on button "Anexos" at bounding box center [68, 243] width 85 height 16
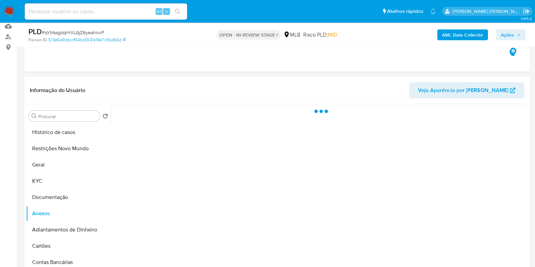
scroll to position [84, 0]
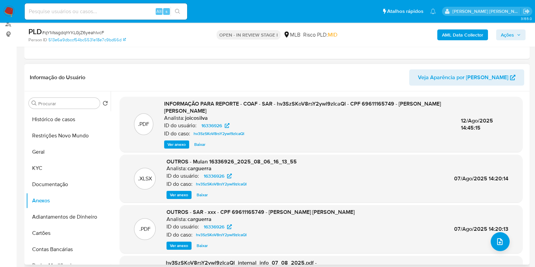
click at [173, 145] on span "Ver anexo" at bounding box center [177, 144] width 18 height 7
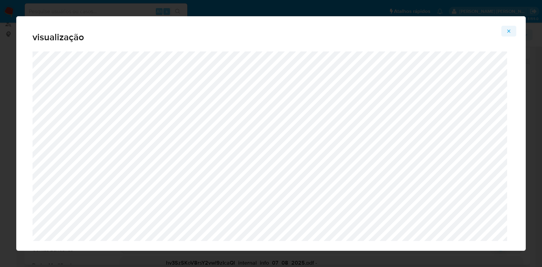
click at [428, 31] on button "Attachment preview" at bounding box center [508, 31] width 15 height 11
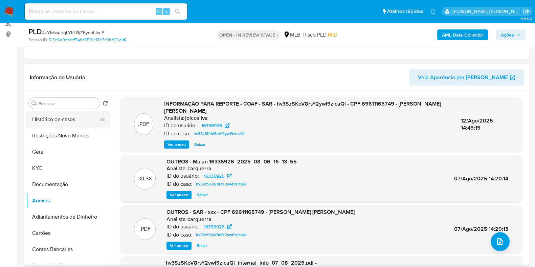
click at [71, 121] on button "Histórico de casos" at bounding box center [65, 119] width 79 height 16
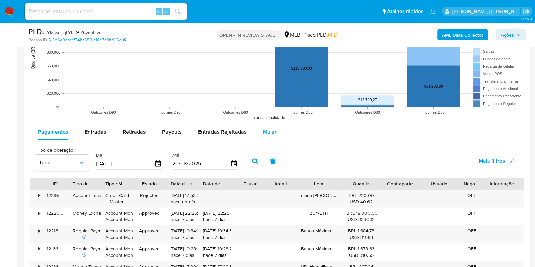
click at [279, 129] on button "Mulan" at bounding box center [270, 132] width 31 height 16
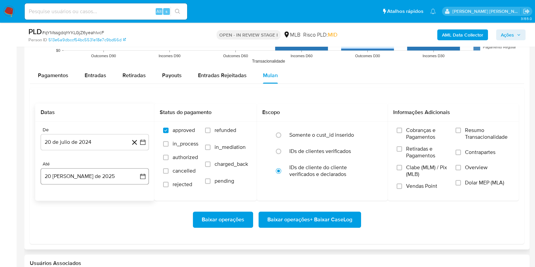
scroll to position [804, 0]
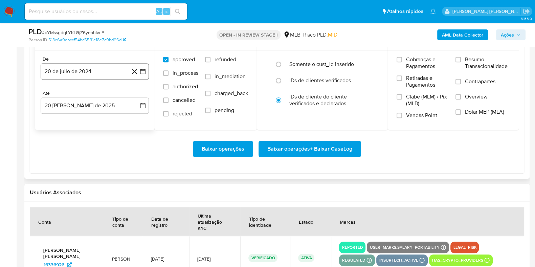
click at [98, 72] on button "20 de julio de 2024" at bounding box center [95, 71] width 108 height 16
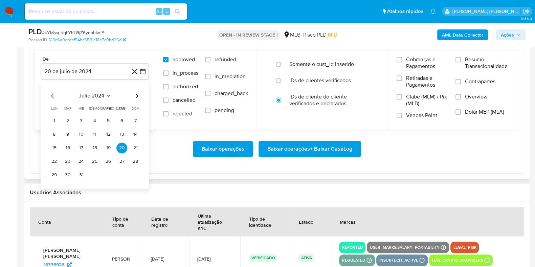
click at [139, 95] on icon "Mes siguiente" at bounding box center [137, 96] width 8 height 8
click at [138, 95] on icon "Mes siguiente" at bounding box center [137, 96] width 8 height 8
click at [136, 95] on icon "Mes siguiente" at bounding box center [137, 96] width 8 height 8
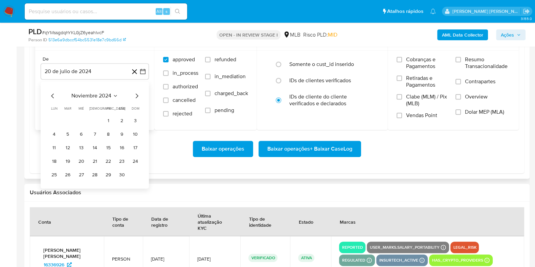
click at [136, 95] on icon "Mes siguiente" at bounding box center [137, 96] width 8 height 8
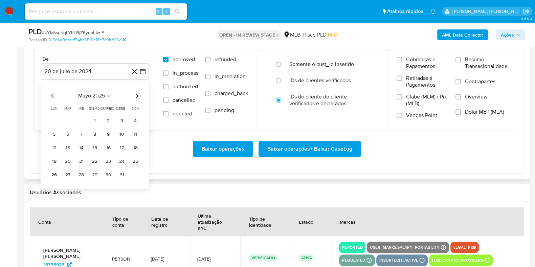
click at [136, 95] on icon "Mes siguiente" at bounding box center [137, 96] width 8 height 8
click at [52, 97] on icon "Mes anterior" at bounding box center [53, 96] width 8 height 8
click at [68, 118] on button "1" at bounding box center [67, 120] width 11 height 11
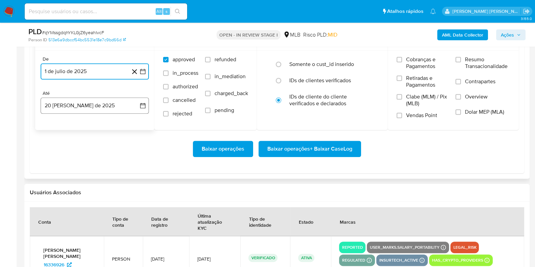
click at [69, 108] on button "20 de agosto de 2025" at bounding box center [95, 105] width 108 height 16
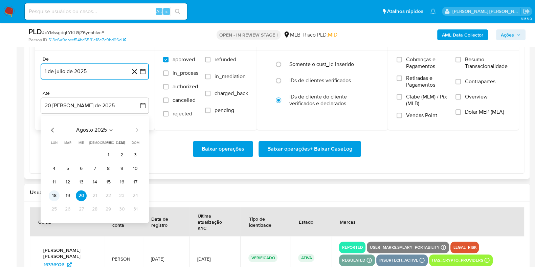
click at [53, 194] on button "18" at bounding box center [54, 195] width 11 height 11
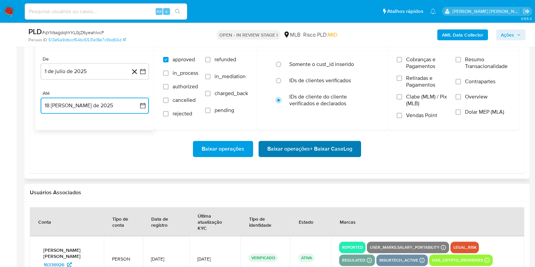
click at [280, 142] on span "Baixar operações + Baixar CaseLog" at bounding box center [309, 148] width 85 height 15
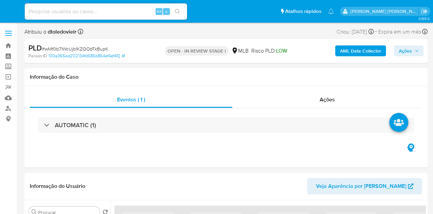
select select "10"
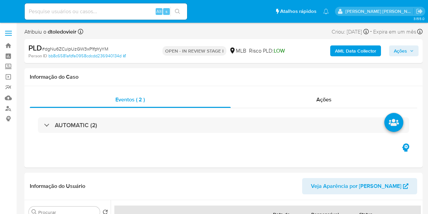
select select "10"
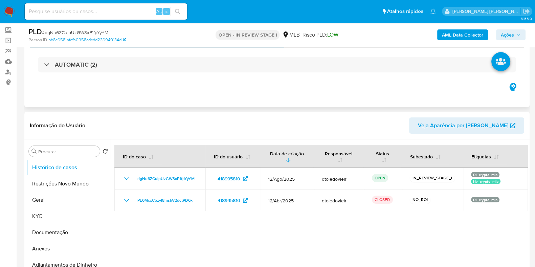
scroll to position [84, 0]
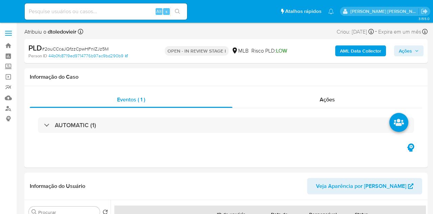
select select "10"
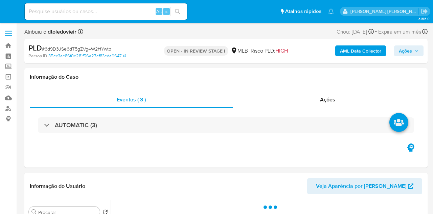
select select "10"
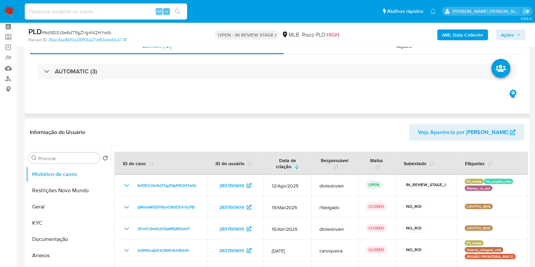
scroll to position [42, 0]
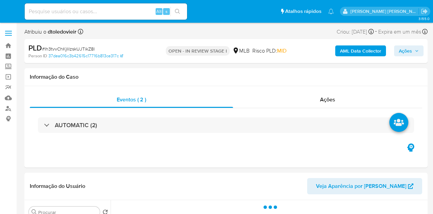
select select "10"
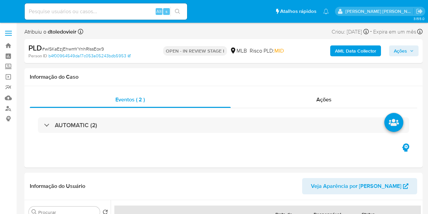
select select "10"
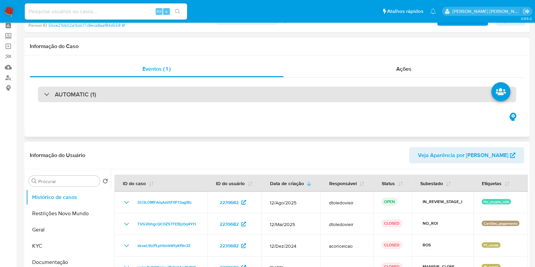
scroll to position [42, 0]
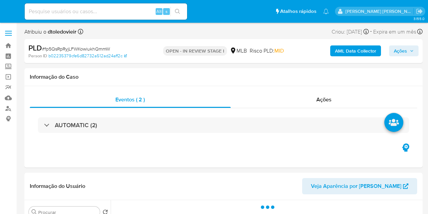
select select "10"
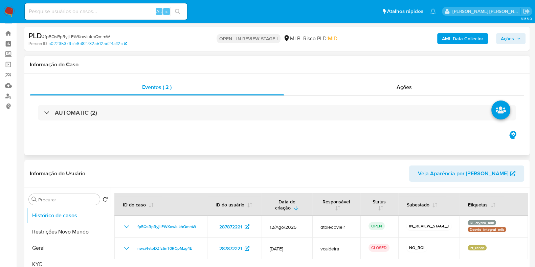
scroll to position [42, 0]
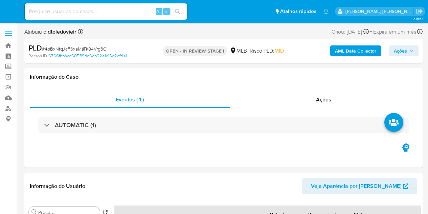
select select "10"
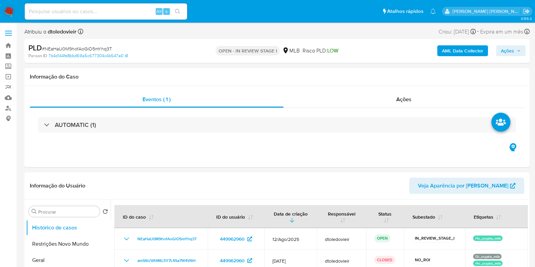
select select "10"
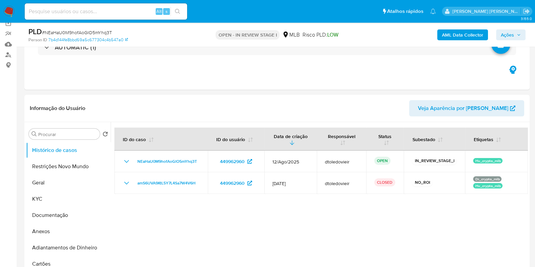
scroll to position [42, 0]
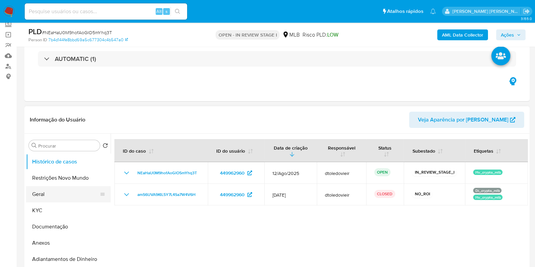
click at [71, 194] on button "Geral" at bounding box center [65, 194] width 79 height 16
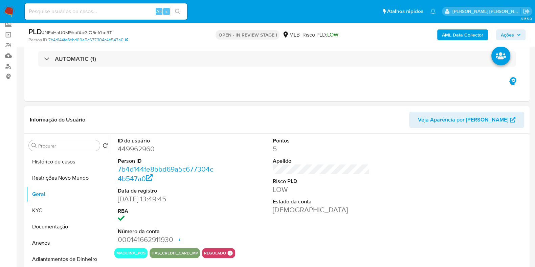
click at [138, 147] on dd "449962960" at bounding box center [166, 148] width 97 height 9
copy dd "449962960"
click at [141, 146] on dd "449962960" at bounding box center [166, 148] width 97 height 9
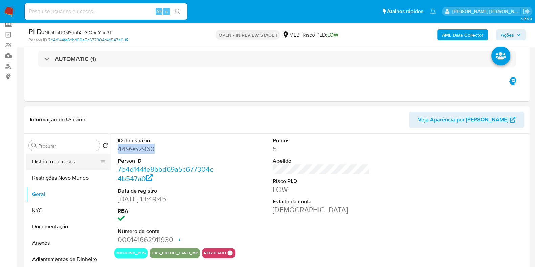
click at [76, 154] on button "Histórico de casos" at bounding box center [65, 162] width 79 height 16
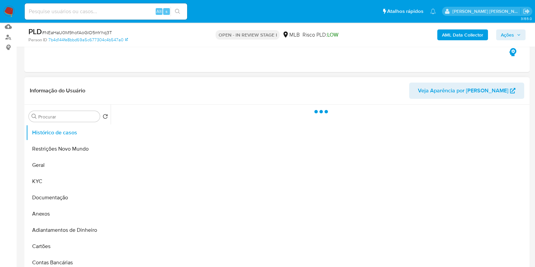
scroll to position [84, 0]
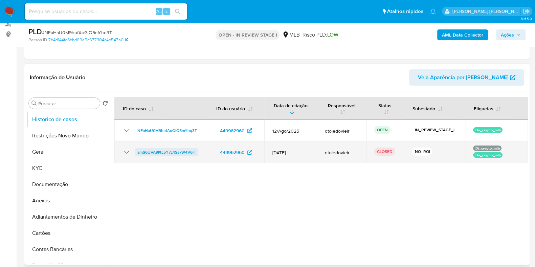
drag, startPoint x: 207, startPoint y: 151, endPoint x: 137, endPoint y: 151, distance: 70.1
click at [137, 151] on td "amS6UVA9KtL5Y7L4Sa7W4V6H" at bounding box center [160, 152] width 93 height 22
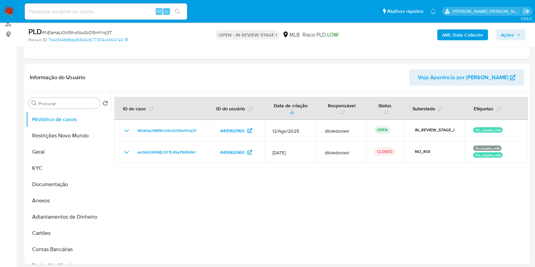
click at [103, 32] on span "# NEaHaU0M9hofAoGlO5mYhq3T" at bounding box center [77, 32] width 70 height 7
copy span "NEaHaU0M9hofAoGlO5mYhq3T"
click at [54, 166] on button "KYC" at bounding box center [65, 168] width 79 height 16
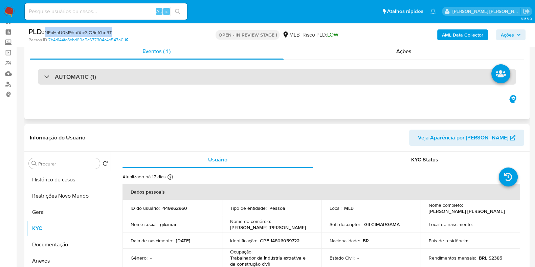
scroll to position [0, 0]
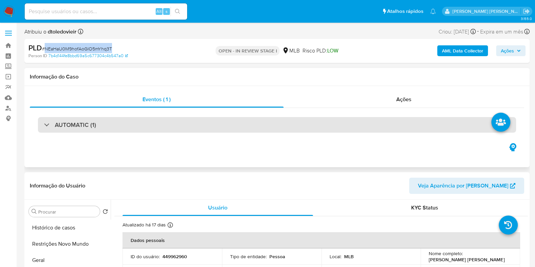
click at [108, 131] on div "AUTOMATIC (1)" at bounding box center [277, 125] width 478 height 16
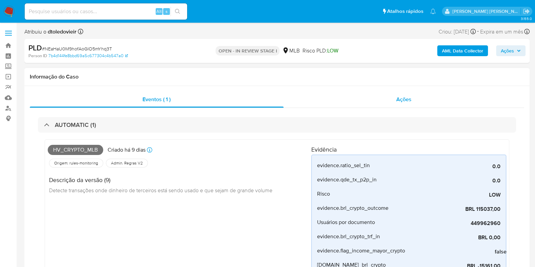
click at [379, 99] on div "Ações" at bounding box center [404, 99] width 241 height 16
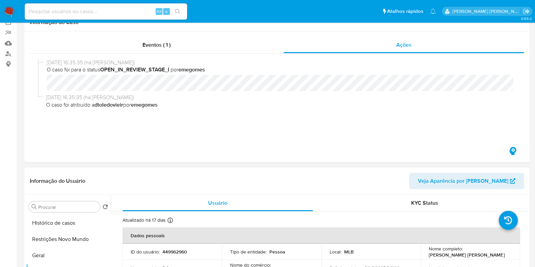
scroll to position [212, 0]
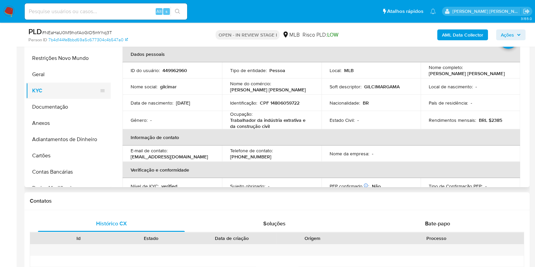
click at [58, 91] on button "KYC" at bounding box center [65, 91] width 79 height 16
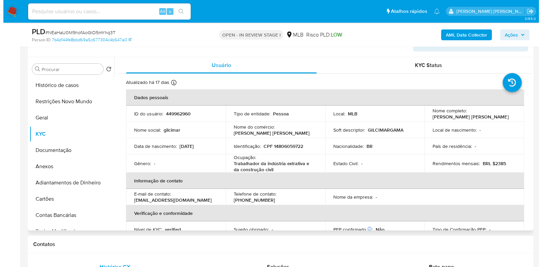
scroll to position [127, 0]
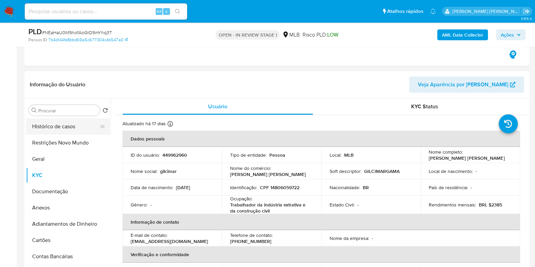
click at [75, 128] on button "Histórico de casos" at bounding box center [65, 126] width 79 height 16
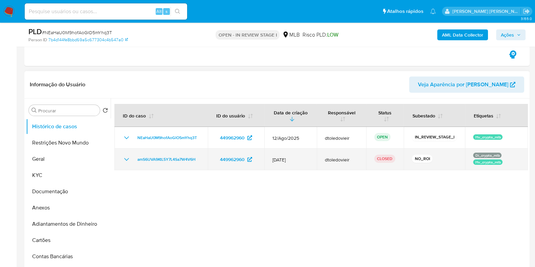
click at [128, 160] on icon "Mostrar/Ocultar" at bounding box center [127, 159] width 8 height 8
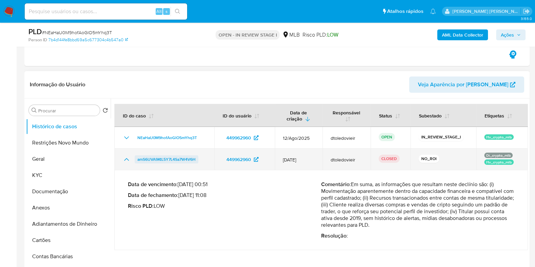
drag, startPoint x: 183, startPoint y: 160, endPoint x: 137, endPoint y: 161, distance: 46.0
click at [137, 161] on div "amS6UVA9KtL5Y7L4Sa7W4V6H" at bounding box center [165, 159] width 84 height 8
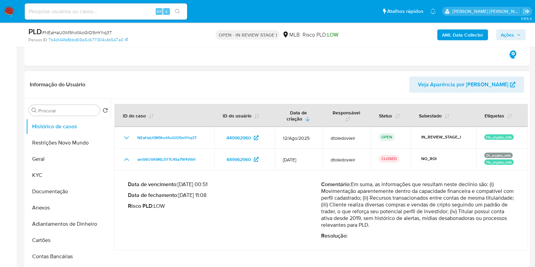
drag, startPoint x: 208, startPoint y: 194, endPoint x: 181, endPoint y: 197, distance: 27.5
click at [181, 197] on p "Data de fechamento : 04/08/2025 11:08" at bounding box center [224, 195] width 193 height 7
click at [514, 40] on span "Ações" at bounding box center [507, 34] width 13 height 11
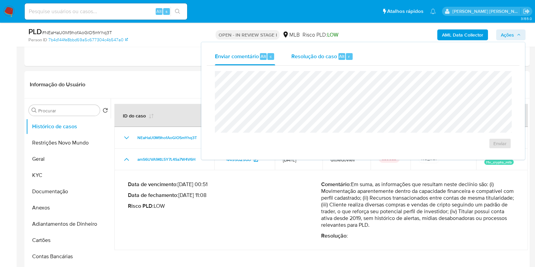
click at [308, 58] on span "Resolução do caso" at bounding box center [314, 56] width 46 height 8
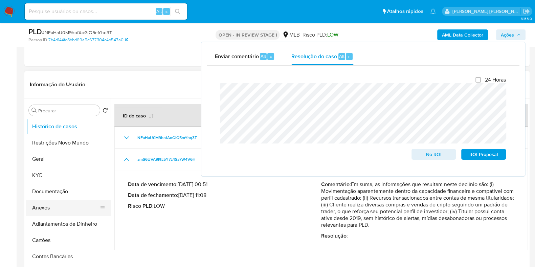
click at [52, 207] on button "Anexos" at bounding box center [65, 208] width 79 height 16
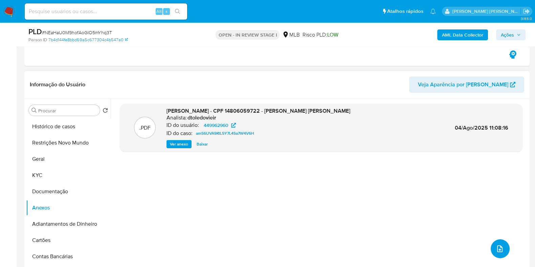
click at [492, 249] on button "upload-file" at bounding box center [500, 248] width 19 height 19
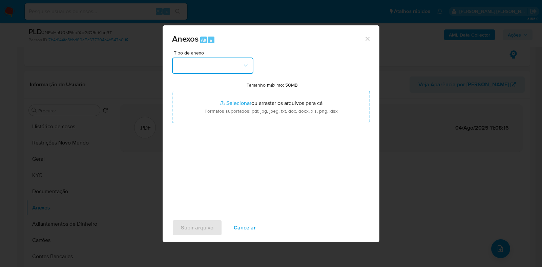
click at [213, 68] on button "button" at bounding box center [212, 66] width 81 height 16
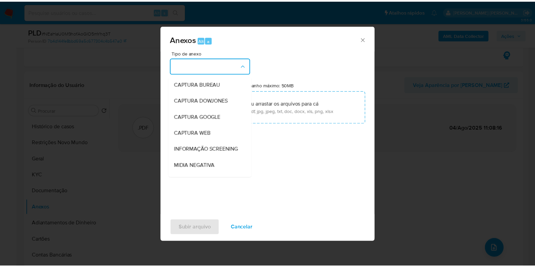
scroll to position [104, 0]
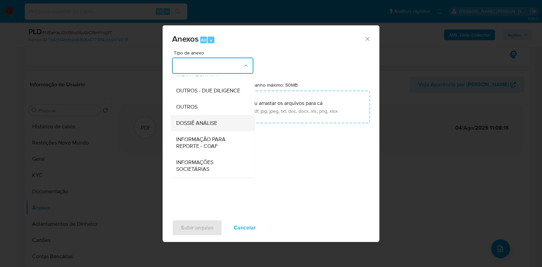
click at [208, 122] on span "DOSSIÊ ANÁLISE" at bounding box center [196, 123] width 41 height 7
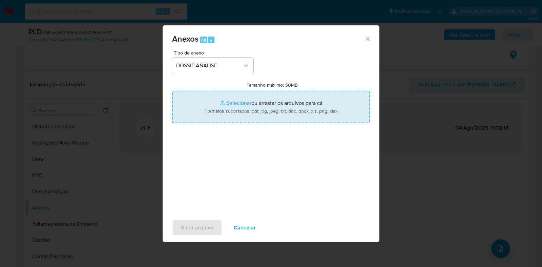
type input "C:\fakepath\CPF 14806059722 - GILCIMAR GAMA DA SILVA (1).pdf"
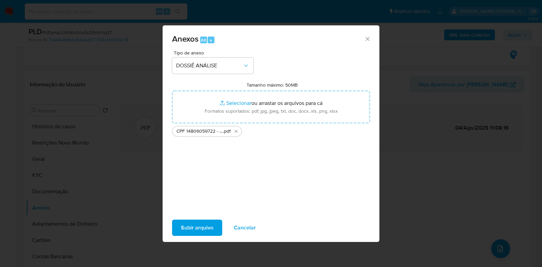
click at [196, 233] on span "Subir arquivo" at bounding box center [197, 227] width 32 height 15
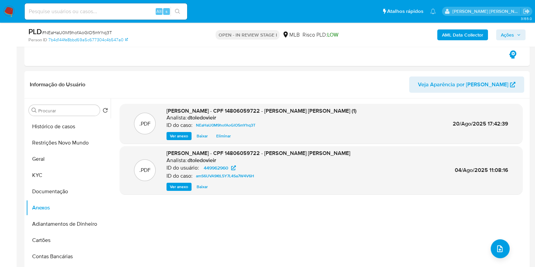
click at [517, 33] on icon "button" at bounding box center [519, 35] width 4 height 4
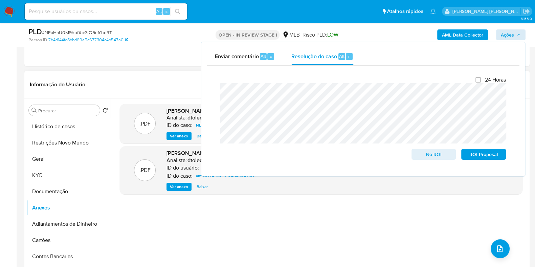
drag, startPoint x: 423, startPoint y: 151, endPoint x: 246, endPoint y: 238, distance: 196.8
click at [153, 89] on header "Informação do Usuário Veja Aparência por Pessoa" at bounding box center [277, 84] width 494 height 16
click at [168, 74] on div "Informação do Usuário Veja Aparência por Pessoa" at bounding box center [276, 84] width 505 height 27
click at [60, 129] on button "Histórico de casos" at bounding box center [65, 126] width 79 height 16
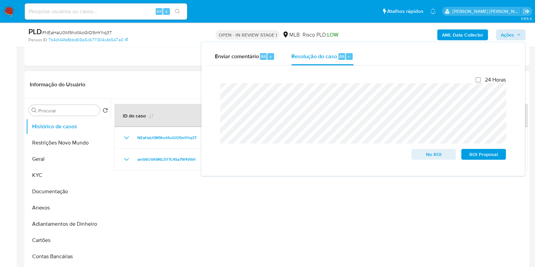
click at [167, 75] on div "Informação do Usuário Veja Aparência por Pessoa" at bounding box center [276, 84] width 505 height 27
click at [508, 32] on span "Ações" at bounding box center [507, 34] width 13 height 11
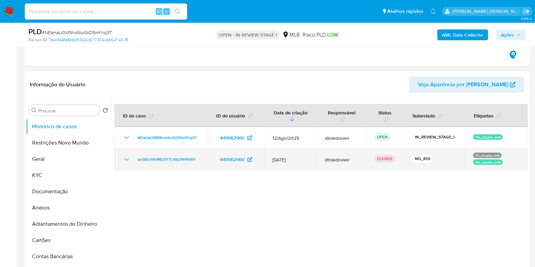
click at [126, 160] on icon "Mostrar/Ocultar" at bounding box center [126, 159] width 5 height 3
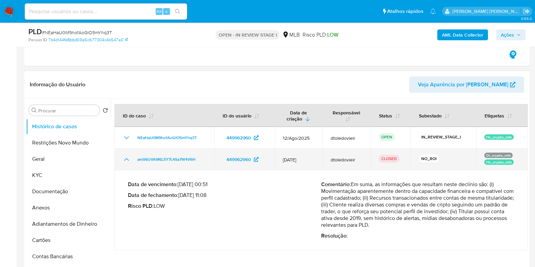
drag, startPoint x: 126, startPoint y: 160, endPoint x: 243, endPoint y: 107, distance: 128.6
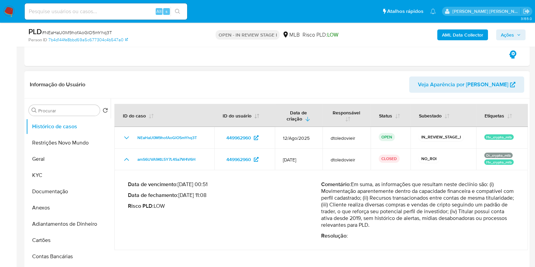
click at [126, 159] on icon "Mostrar/Ocultar" at bounding box center [127, 159] width 8 height 8
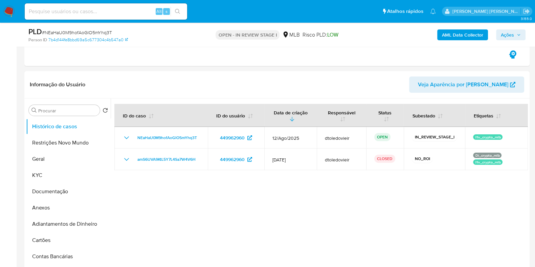
click at [515, 34] on span "Ações" at bounding box center [511, 34] width 20 height 9
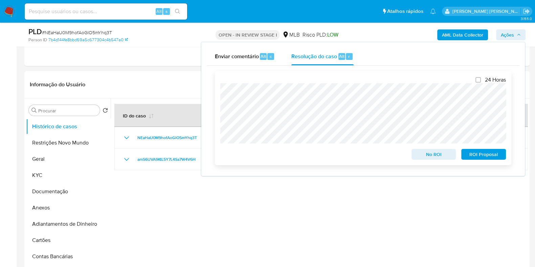
click at [426, 154] on span "No ROI" at bounding box center [433, 154] width 35 height 9
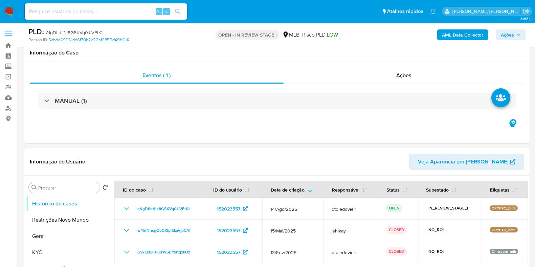
select select "10"
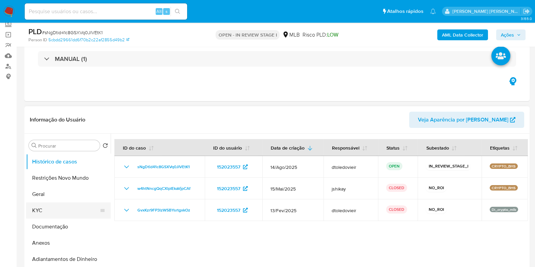
click at [50, 206] on button "KYC" at bounding box center [65, 210] width 79 height 16
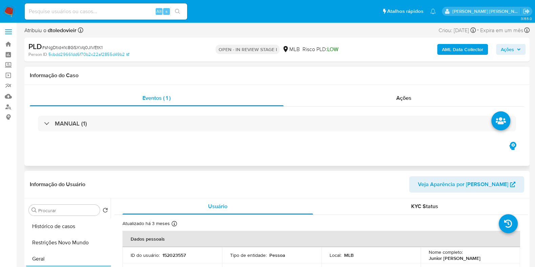
scroll to position [0, 0]
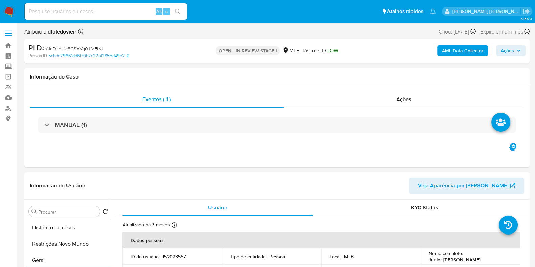
click at [13, 11] on img at bounding box center [9, 12] width 12 height 12
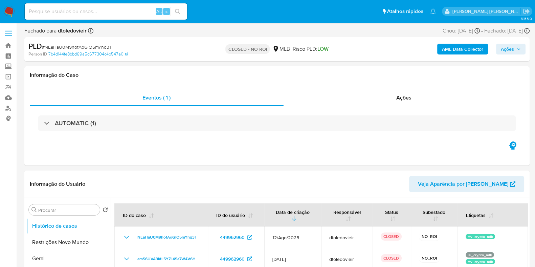
select select "10"
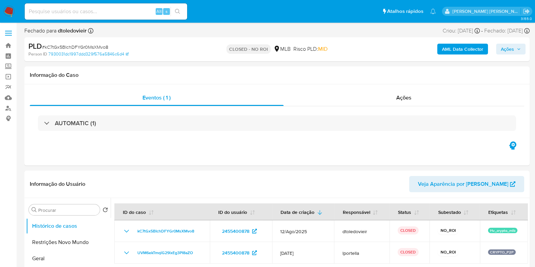
select select "10"
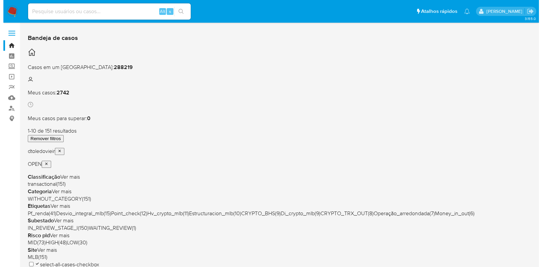
scroll to position [42, 0]
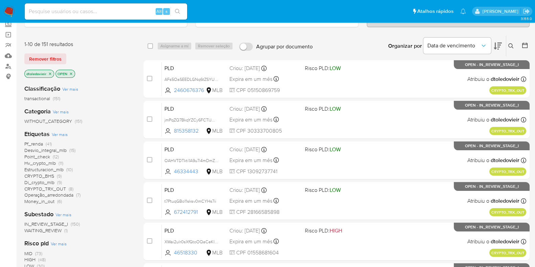
click at [60, 134] on span "Ver mais" at bounding box center [60, 134] width 16 height 6
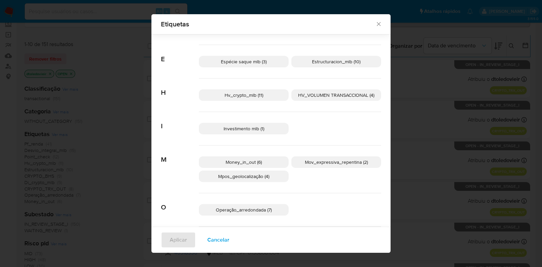
scroll to position [164, 0]
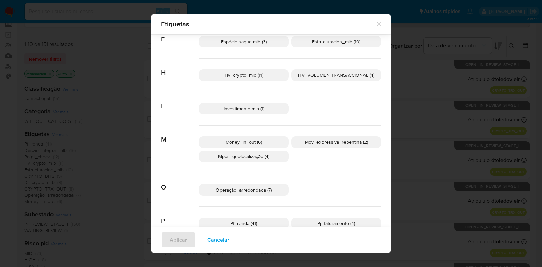
click at [348, 75] on span "HV_VOLUMEN TRANSACCIONAL (4)" at bounding box center [336, 75] width 76 height 7
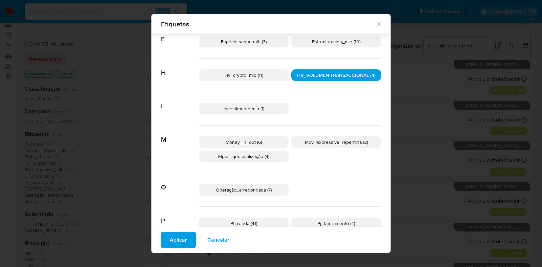
click at [263, 145] on p "Money_in_out (6)" at bounding box center [244, 142] width 90 height 12
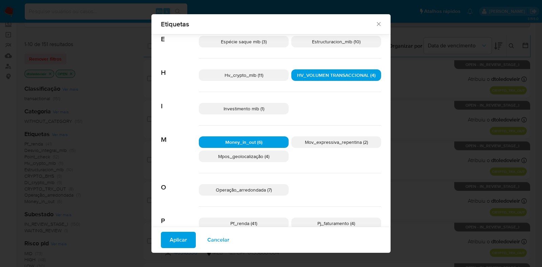
click at [324, 139] on span "Mov_expressiva_repentina (2)" at bounding box center [336, 142] width 63 height 7
click at [252, 154] on span "Mpos_geolocalização (4)" at bounding box center [243, 156] width 51 height 7
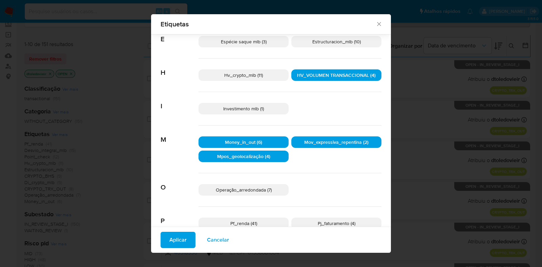
scroll to position [206, 0]
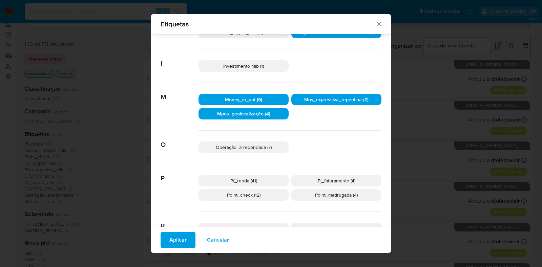
click at [262, 149] on span "Operação_arredondada (7)" at bounding box center [244, 147] width 56 height 7
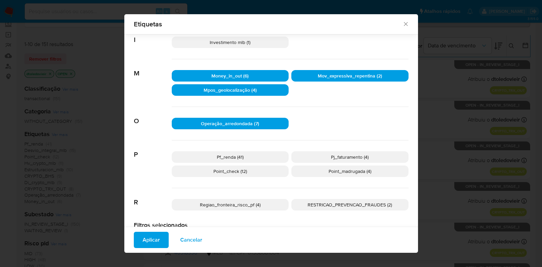
scroll to position [249, 0]
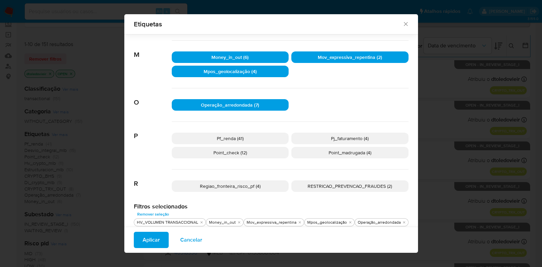
click at [334, 135] on span "Pj_faturamento (4)" at bounding box center [350, 138] width 38 height 7
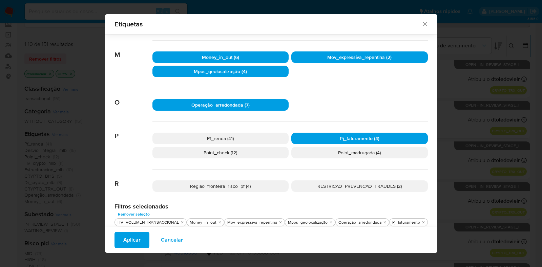
click at [338, 154] on span "Point_madrugada (4)" at bounding box center [359, 152] width 43 height 7
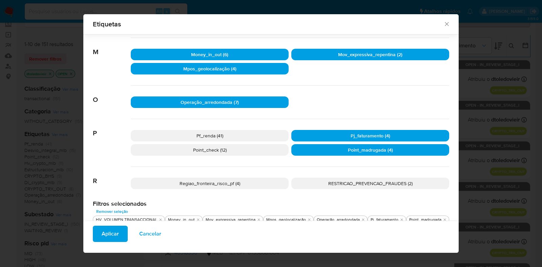
scroll to position [252, 0]
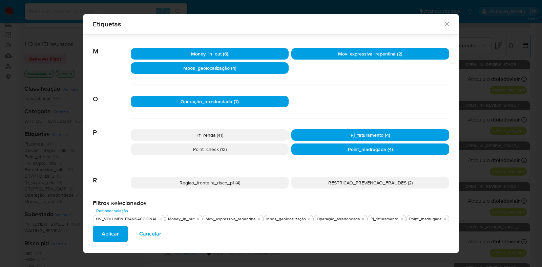
click at [266, 185] on p "Regiao_fronteira_risco_pf (4)" at bounding box center [210, 183] width 158 height 12
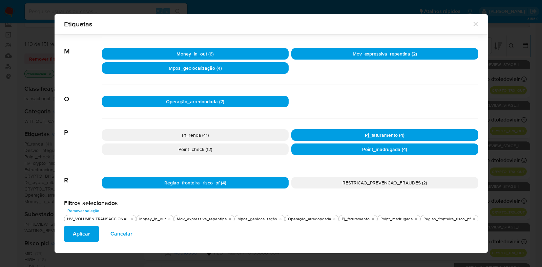
click at [344, 183] on span "RESTRICAO_PREVENCAO_FRAUDES (2)" at bounding box center [384, 182] width 84 height 7
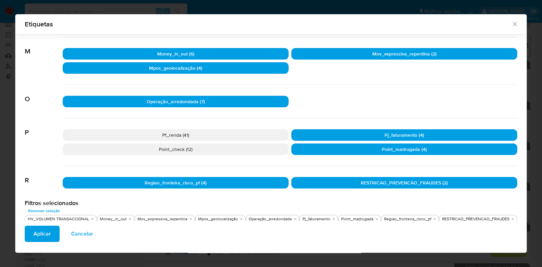
click at [212, 151] on p "Point_check (12)" at bounding box center [176, 150] width 226 height 12
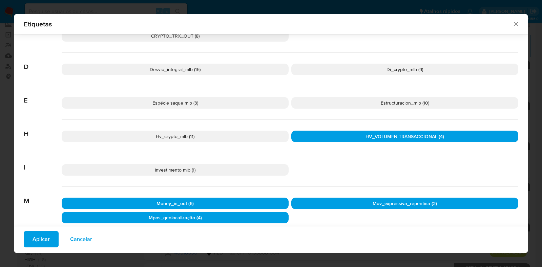
scroll to position [0, 0]
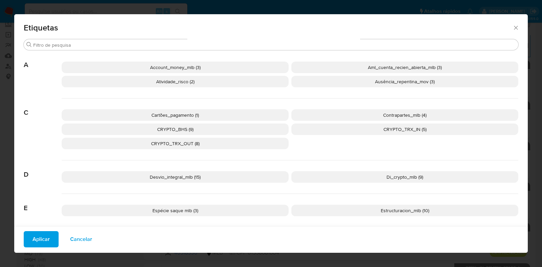
click at [239, 116] on p "Cartões_pagamento (1)" at bounding box center [175, 115] width 227 height 12
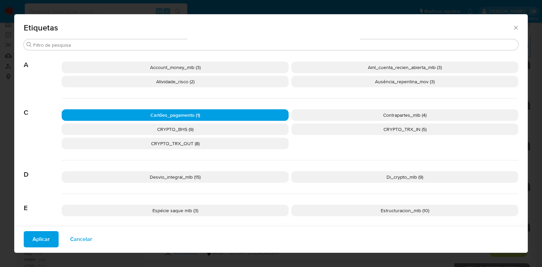
click at [345, 112] on p "Contrapartes_mlb (4)" at bounding box center [404, 115] width 227 height 12
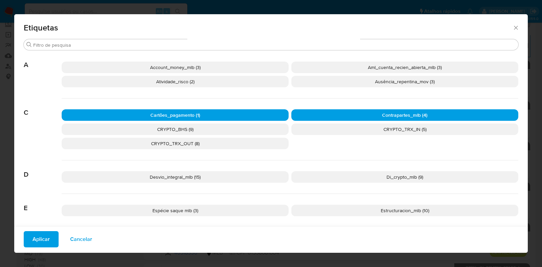
click at [354, 85] on p "Ausência_repentina_mov (3)" at bounding box center [404, 82] width 227 height 12
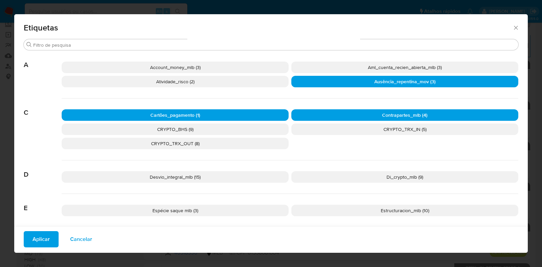
click at [356, 68] on p "Aml_cuenta_recien_abierta_mlb (3)" at bounding box center [404, 68] width 227 height 12
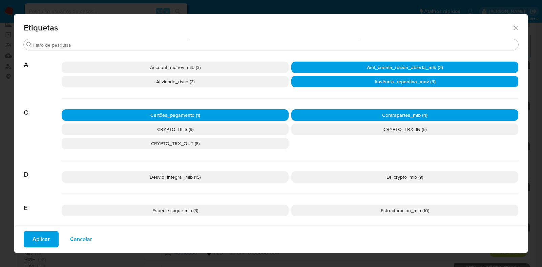
click at [256, 65] on p "Account_money_mlb (3)" at bounding box center [175, 68] width 227 height 12
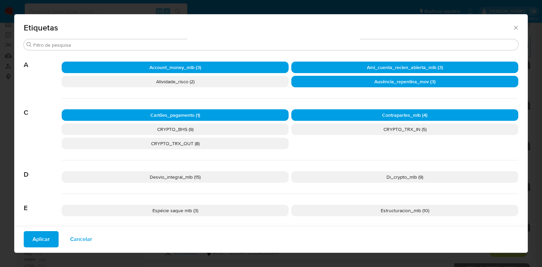
click at [226, 80] on p "Atividade_risco (2)" at bounding box center [175, 82] width 227 height 12
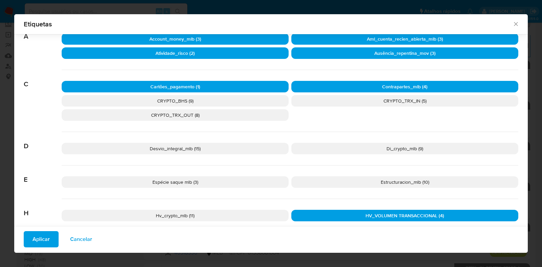
scroll to position [37, 0]
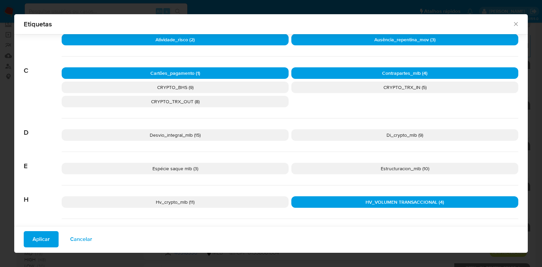
click at [255, 136] on p "Desvio_integral_mlb (15)" at bounding box center [175, 135] width 227 height 12
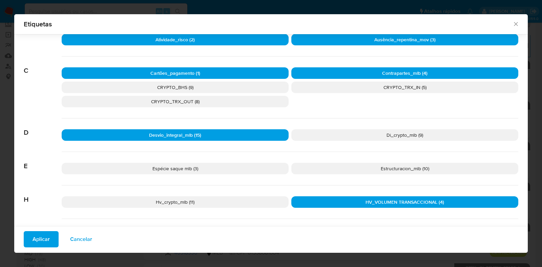
scroll to position [79, 0]
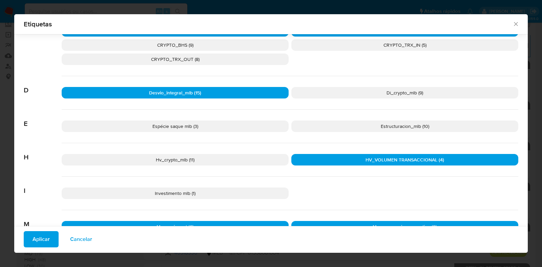
click at [226, 126] on p "Espécie saque mlb (3)" at bounding box center [175, 126] width 227 height 12
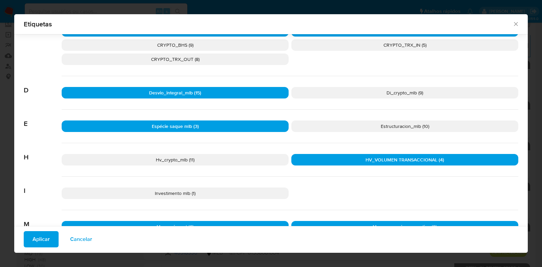
click at [341, 124] on p "Estructuracion_mlb (10)" at bounding box center [404, 126] width 227 height 12
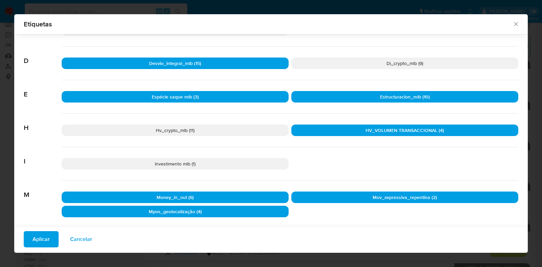
scroll to position [122, 0]
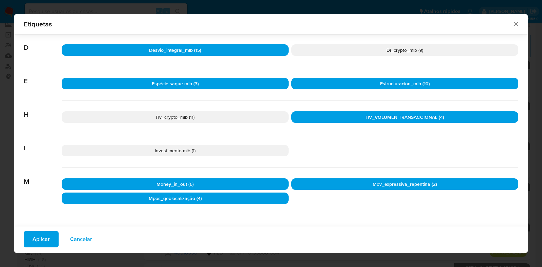
click at [233, 152] on p "Investimento mlb (1)" at bounding box center [175, 151] width 227 height 12
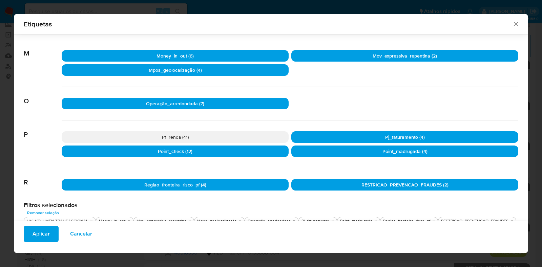
scroll to position [269, 0]
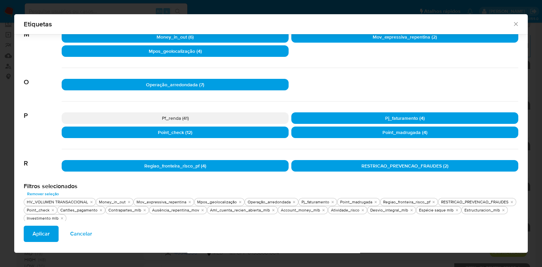
click at [44, 233] on span "Aplicar" at bounding box center [40, 233] width 17 height 15
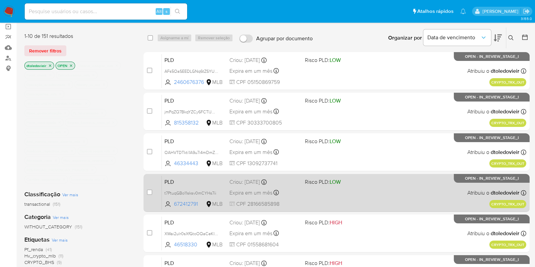
scroll to position [42, 0]
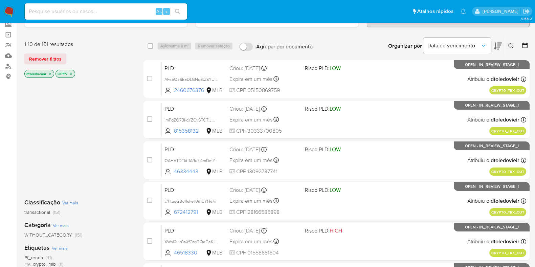
click at [6, 7] on img at bounding box center [9, 12] width 12 height 12
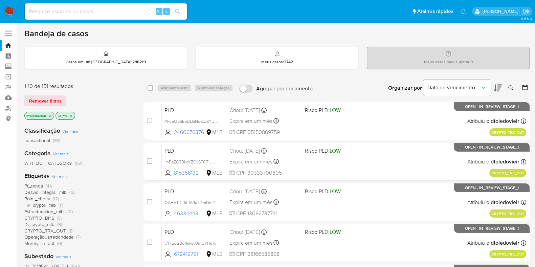
click at [38, 186] on span "Pf_renda" at bounding box center [33, 185] width 19 height 7
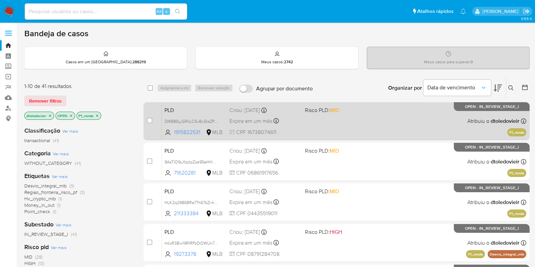
scroll to position [42, 0]
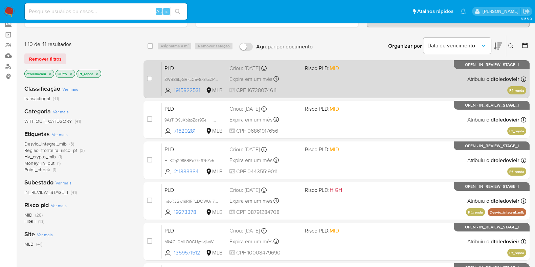
click at [369, 87] on div "PLD ZWB86LyGRkLC5v8x3ksZPik4 1915822531 MLB Risco PLD: MID Criou: 12/08/2025 Cr…" at bounding box center [344, 79] width 365 height 34
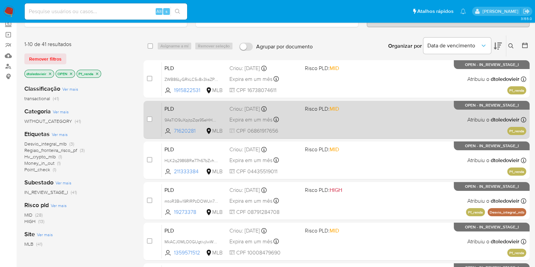
click at [355, 120] on div "PLD 9AsTlO9uXpjtpZqs95eHHGmr 71620281 MLB Risco PLD: MID Criou: 12/08/2025 Crio…" at bounding box center [344, 120] width 365 height 34
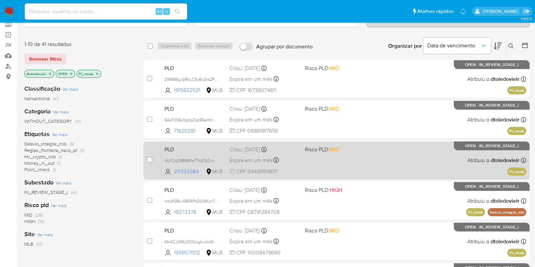
click at [351, 157] on div "PLD HLK2q2986BRe77h67bZvhkNn 211333384 MLB Risco PLD: MID Criou: 12/08/2025 Cri…" at bounding box center [344, 160] width 365 height 34
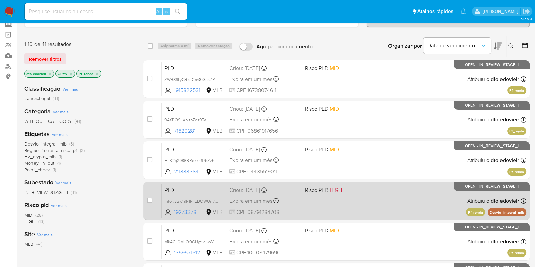
click at [357, 195] on div "PLD mtoR3Bw19RIRPzDOWUn7pQpJ 19273378 MLB Risco PLD: HIGH Criou: 12/08/2025 Cri…" at bounding box center [344, 201] width 365 height 34
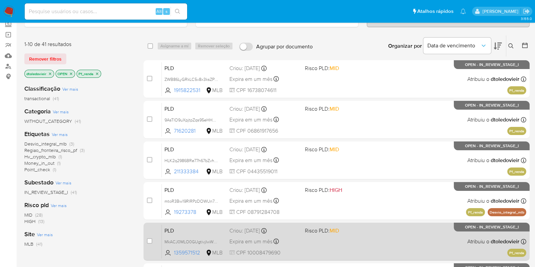
click at [360, 235] on div "PLD MkACJ0MLO0GUgtivjIwWCBVQ 1359571512 MLB Risco PLD: MID Criou: 12/08/2025 Cr…" at bounding box center [344, 241] width 365 height 34
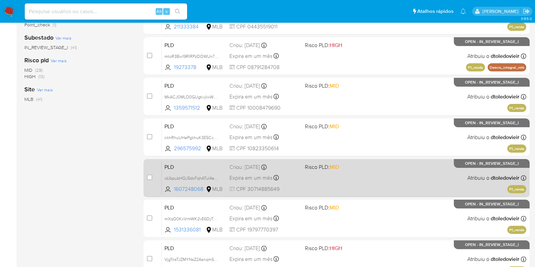
scroll to position [212, 0]
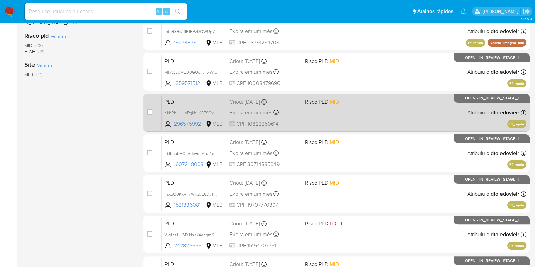
click at [355, 118] on div "PLD nkhRhuUHePgkhuK3ESCxRuOq 296575992 MLB Risco PLD: MID Criou: 12/08/2025 Cri…" at bounding box center [344, 112] width 365 height 34
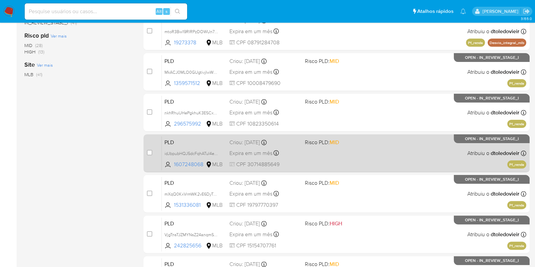
click at [363, 158] on div "PLD idJbpubHQJ5dcFqhATuI4eNE 1607248068 MLB Risco PLD: MID Criou: 12/08/2025 Cr…" at bounding box center [344, 153] width 365 height 34
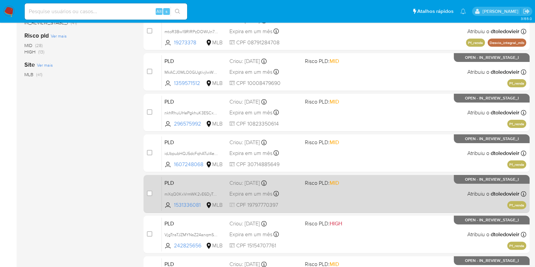
click at [357, 192] on div "PLD mXqQ0KxVrmWK2vE6DyTy9iOz 1531336081 MLB Risco PLD: MID Criou: 12/08/2025 Cr…" at bounding box center [344, 194] width 365 height 34
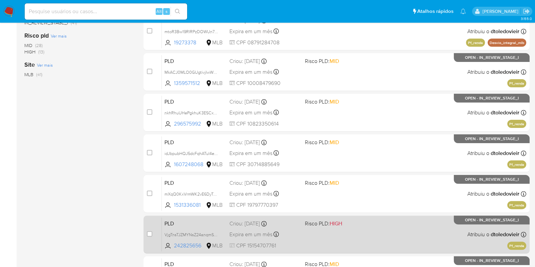
click at [350, 231] on div "PLD VjgTnsTJZMYNsZ24anqmSBnG 242825656 MLB Risco PLD: HIGH Criou: 12/08/2025 Cr…" at bounding box center [344, 234] width 365 height 34
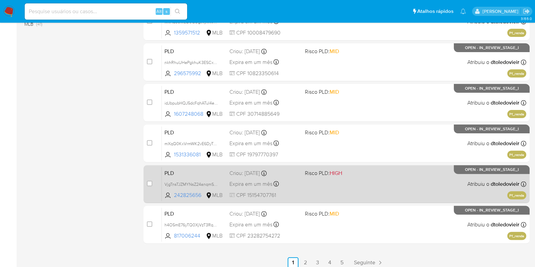
scroll to position [267, 0]
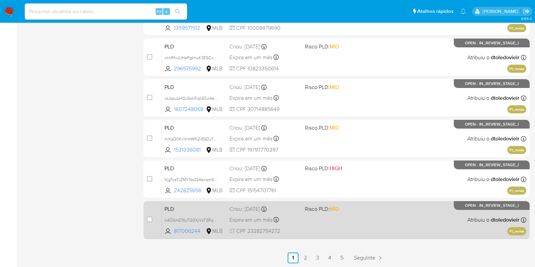
click at [347, 222] on div "PLD h4O5mE76yTQ0XjVzT3RqBl9I 817006244 MLB Risco PLD: MID Criou: 12/08/2025 Cri…" at bounding box center [344, 220] width 365 height 34
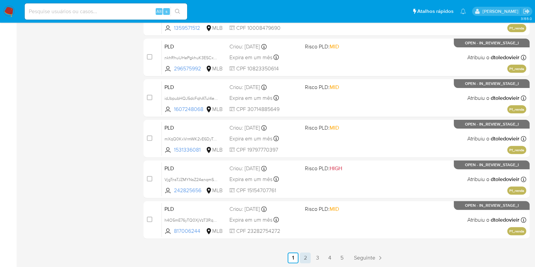
click at [305, 255] on link "2" at bounding box center [305, 257] width 11 height 11
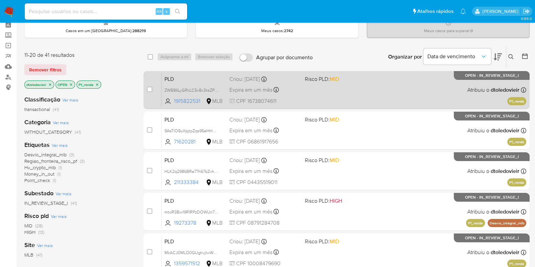
scroll to position [42, 0]
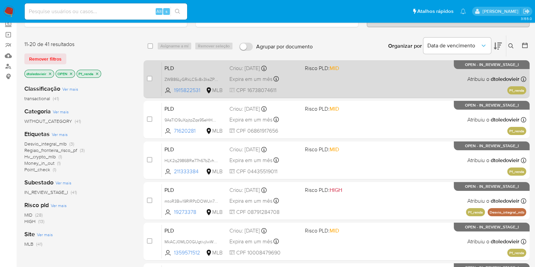
click at [372, 83] on div "PLD ZWB86LyGRkLC5v8x3ksZPik4 1915822531 MLB Risco PLD: MID Criou: 12/08/2025 Cr…" at bounding box center [344, 79] width 365 height 34
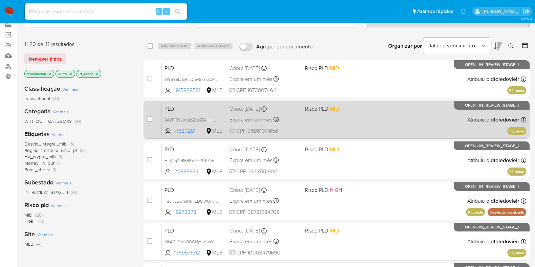
click at [364, 128] on div "PLD 9AsTlO9uXpjtpZqs95eHHGmr 71620281 MLB Risco PLD: MID Criou: 12/08/2025 Crio…" at bounding box center [344, 120] width 365 height 34
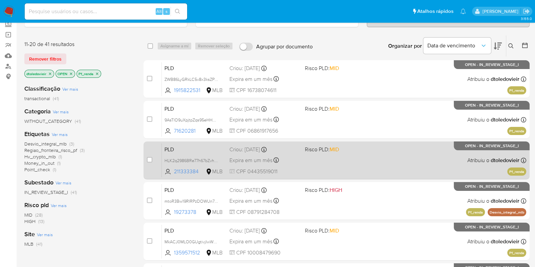
click at [362, 161] on div "PLD HLK2q2986BRe77h67bZvhkNn 211333384 MLB Risco PLD: MID Criou: 12/08/2025 Cri…" at bounding box center [344, 160] width 365 height 34
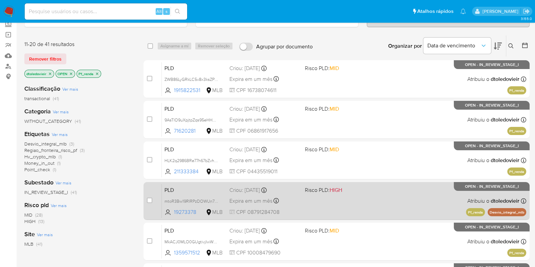
click at [363, 198] on div "PLD mtoR3Bw19RIRPzDOWUn7pQpJ 19273378 MLB Risco PLD: HIGH Criou: 12/08/2025 Cri…" at bounding box center [344, 201] width 365 height 34
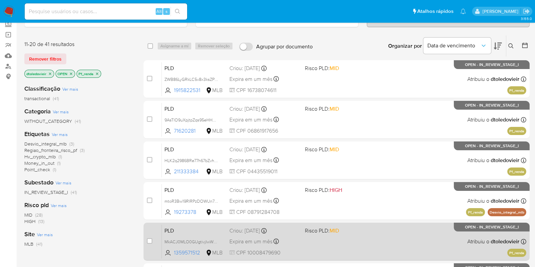
click at [362, 234] on div "PLD MkACJ0MLO0GUgtivjIwWCBVQ 1359571512 MLB Risco PLD: MID Criou: 12/08/2025 Cr…" at bounding box center [344, 241] width 365 height 34
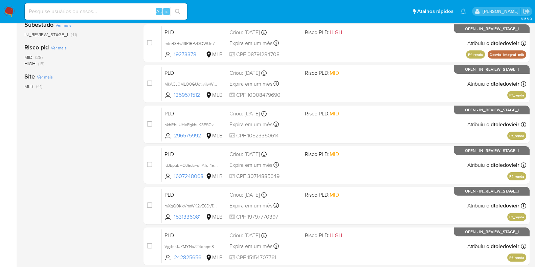
scroll to position [212, 0]
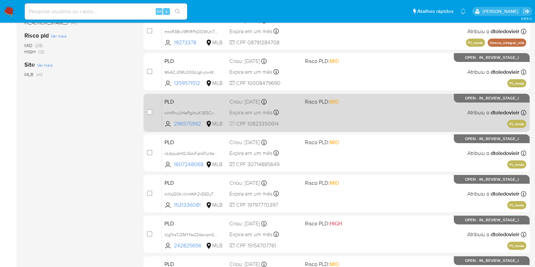
click at [372, 122] on div "PLD nkhRhuUHePgkhuK3ESCxRuOq 296575992 MLB Risco PLD: MID Criou: 12/08/2025 Cri…" at bounding box center [344, 112] width 365 height 34
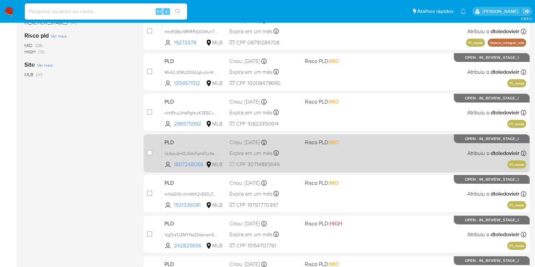
click at [365, 154] on div "PLD idJbpubHQJ5dcFqhATuI4eNE 1607248068 MLB Risco PLD: MID Criou: 12/08/2025 Cr…" at bounding box center [344, 153] width 365 height 34
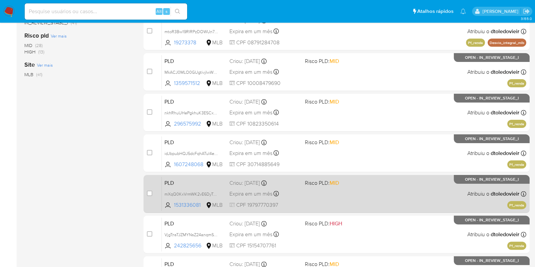
click at [370, 195] on div "PLD mXqQ0KxVrmWK2vE6DyTy9iOz 1531336081 MLB Risco PLD: MID Criou: 12/08/2025 Cr…" at bounding box center [344, 194] width 365 height 34
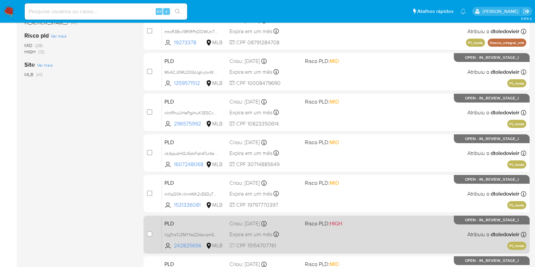
click at [364, 231] on div "PLD VjgTnsTJZMYNsZ24anqmSBnG 242825656 MLB Risco PLD: HIGH Criou: 12/08/2025 Cr…" at bounding box center [344, 234] width 365 height 34
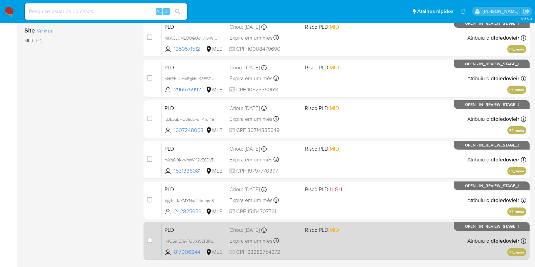
scroll to position [267, 0]
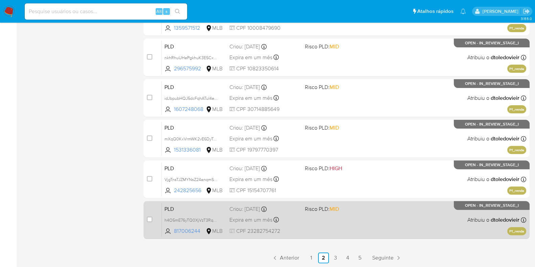
click at [370, 216] on div "PLD h4O5mE76yTQ0XjVzT3RqBl9I 817006244 MLB Risco PLD: MID Criou: 12/08/2025 Cri…" at bounding box center [344, 220] width 365 height 34
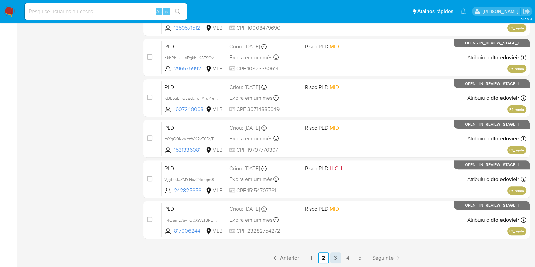
click at [333, 256] on link "3" at bounding box center [335, 257] width 11 height 11
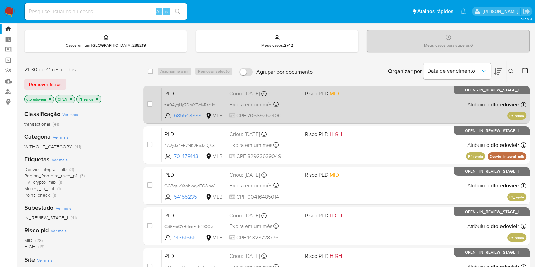
scroll to position [42, 0]
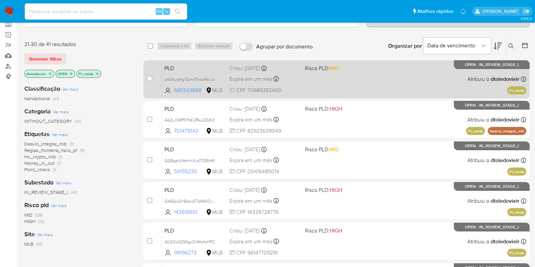
click at [362, 86] on div "PLD zA0AyqHg7DmXTvdvRscJxuZB 685543888 MLB Risco PLD: MID Criou: 12/08/2025 Cri…" at bounding box center [344, 79] width 365 height 34
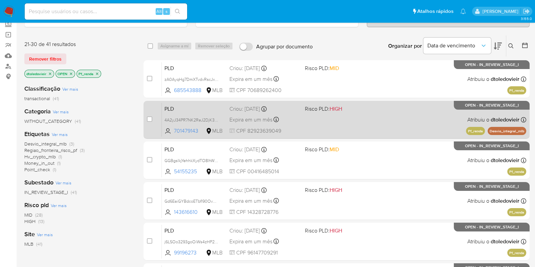
click at [352, 125] on div "PLD 4A2yJ34PR7NK2ReJ2DjK3KCF 701479143 MLB Risco PLD: HIGH Criou: 12/08/2025 Cr…" at bounding box center [344, 120] width 365 height 34
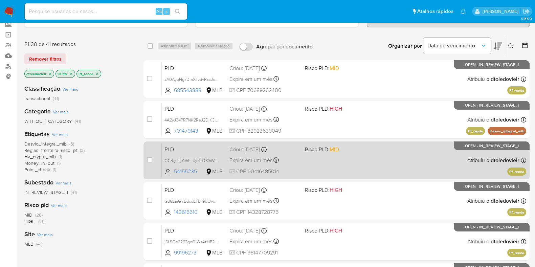
click at [355, 154] on div "PLD GGBgslkjYehhkXydTO8lhWNV 54155235 MLB Risco PLD: MID Criou: 12/08/2025 Crio…" at bounding box center [344, 160] width 365 height 34
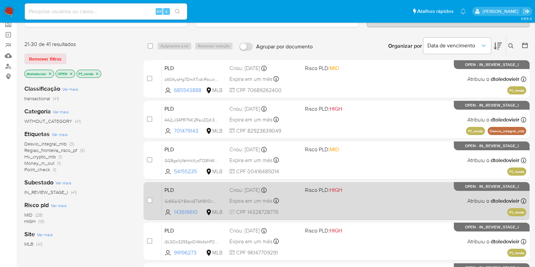
click at [357, 213] on div "PLD Gd6EaiGYBdcoETbfl90Ovpnz 143616610 MLB Risco PLD: HIGH Criou: 12/08/2025 Cr…" at bounding box center [344, 201] width 365 height 34
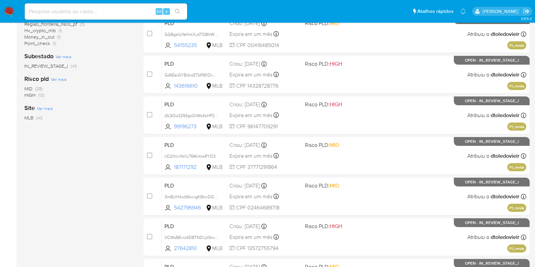
scroll to position [169, 0]
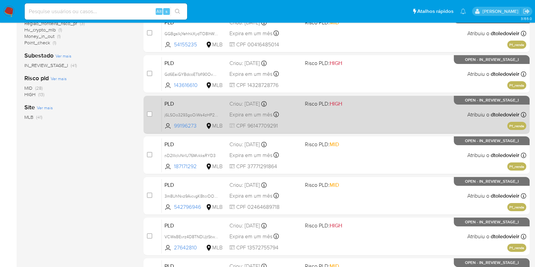
click at [365, 118] on div "PLD j6LSOo3293goOiWs4zHP2lMn 99196273 MLB Risco PLD: HIGH Criou: 12/08/2025 Cri…" at bounding box center [344, 114] width 365 height 34
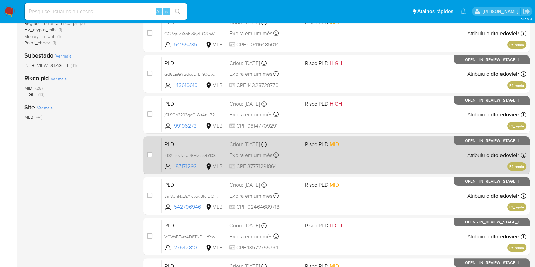
click at [362, 160] on div "PLD nD2IIIcIvNrlU76MvkksRYD3 187171292 MLB Risco PLD: MID Criou: 12/08/2025 Cri…" at bounding box center [344, 155] width 365 height 34
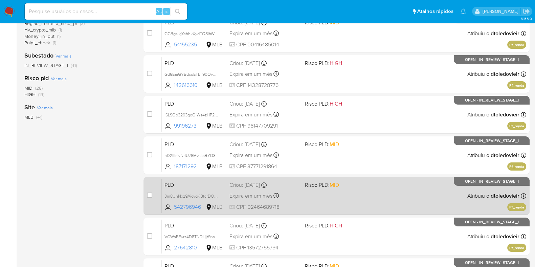
click at [362, 188] on div "PLD 3m8UhNxz9AicvgKBtcrDOm7s 542796946 MLB Risco PLD: MID Criou: 12/08/2025 Cri…" at bounding box center [344, 196] width 365 height 34
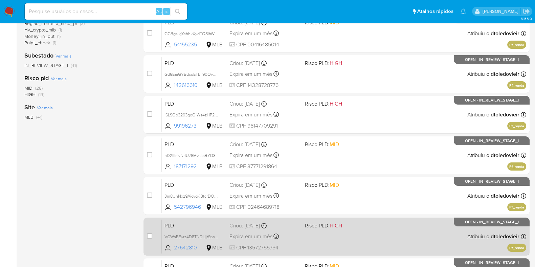
click at [360, 229] on div "PLD VCWsBEvrz4D8TNDlJjtStwY6 27642810 MLB Risco PLD: HIGH Criou: 12/08/2025 Cri…" at bounding box center [344, 236] width 365 height 34
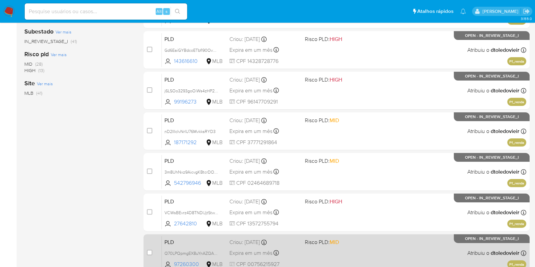
scroll to position [267, 0]
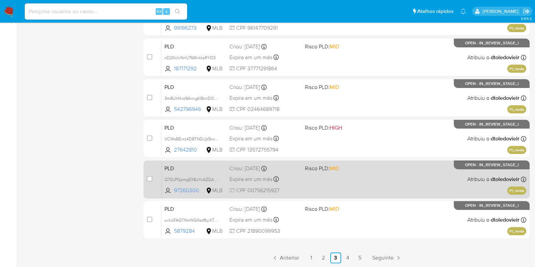
click at [366, 179] on div "PLD Q70LPQpmgEX8uYnAZQAGIvvk 97260300 MLB Risco PLD: MID Criou: 12/08/2025 Crio…" at bounding box center [344, 179] width 365 height 34
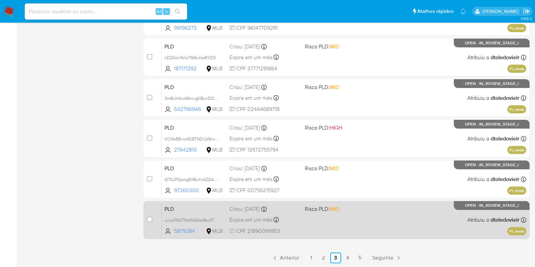
click at [368, 217] on div "PLD uvUoTAQTNmNGXsdfbyXTZEkM 5879284 MLB Risco PLD: MID Criou: 12/08/2025 Criou…" at bounding box center [344, 220] width 365 height 34
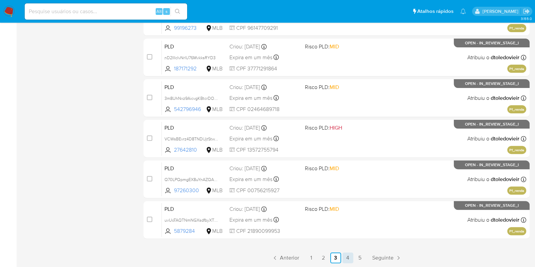
click at [349, 256] on link "4" at bounding box center [348, 257] width 11 height 11
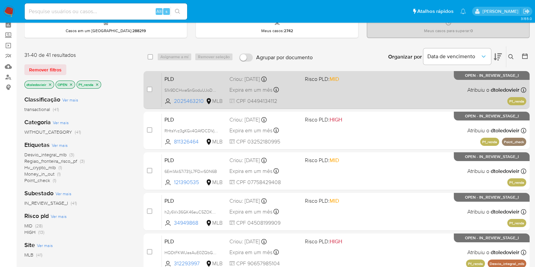
scroll to position [42, 0]
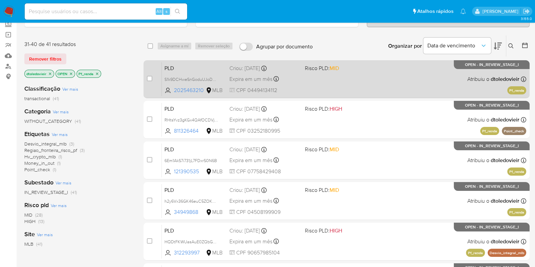
click at [368, 77] on div "PLD S1k9DCHweSnGoduUJoDNHyv0 2025463210 MLB Risco PLD: MID Criou: 12/08/2025 Cr…" at bounding box center [344, 79] width 365 height 34
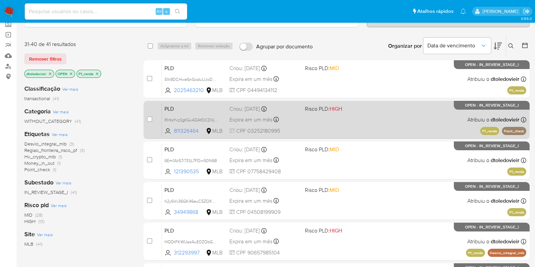
click at [357, 116] on div "PLD RHtsYvz3gKGx4QAfOCDVjOhc 811326464 MLB Risco PLD: HIGH Criou: 12/08/2025 Cr…" at bounding box center [344, 120] width 365 height 34
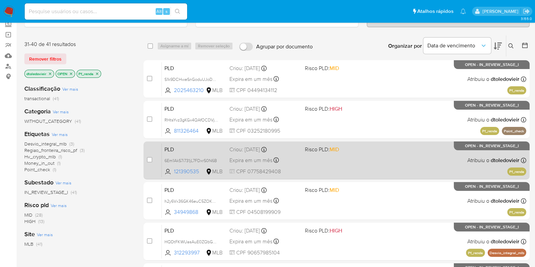
click at [357, 160] on div "PLD 6Em1AkS7i731jL7FDxrS0N6B 121390535 MLB Risco PLD: MID Criou: 12/08/2025 Cri…" at bounding box center [344, 160] width 365 height 34
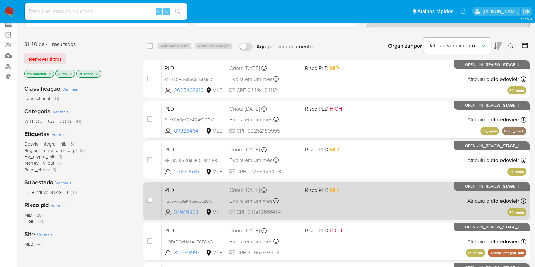
click at [355, 200] on div "PLD h2y6Vx36GK46euC5ZOKMxpwC 34949868 MLB Risco PLD: MID Criou: 12/08/2025 Crio…" at bounding box center [344, 201] width 365 height 34
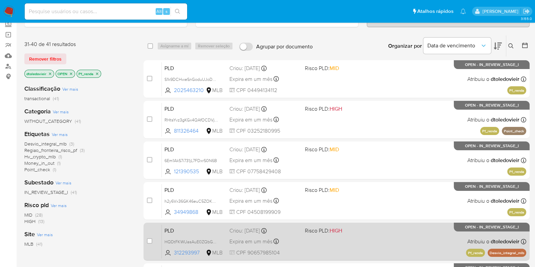
click at [356, 238] on div "PLD HQDtFKWUasAuE0ZQbG9i1I3g 312293997 MLB Risco PLD: HIGH Criou: 12/08/2025 Cr…" at bounding box center [344, 241] width 365 height 34
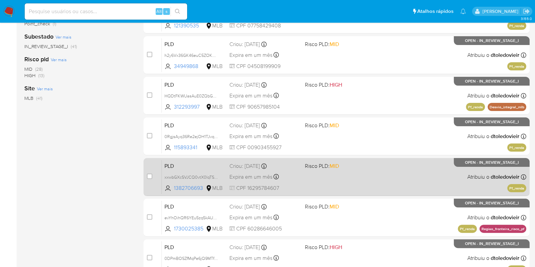
scroll to position [212, 0]
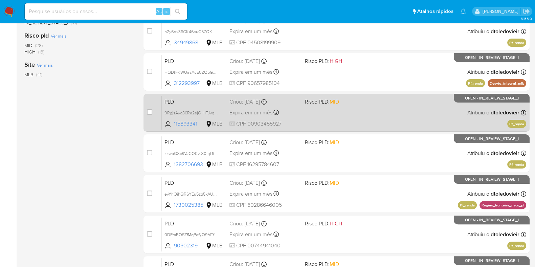
click at [360, 110] on div "PLD 0RgjsAyq36Re2ejOH1TJvqHC 115893341 MLB Risco PLD: MID Criou: 12/08/2025 Cri…" at bounding box center [344, 112] width 365 height 34
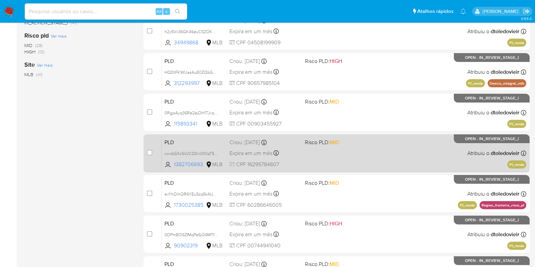
click at [360, 159] on div "PLD xxwbGXcSVJCQ0vtX0lqTS84S 1382706693 MLB Risco PLD: MID Criou: 12/08/2025 Cr…" at bounding box center [344, 153] width 365 height 34
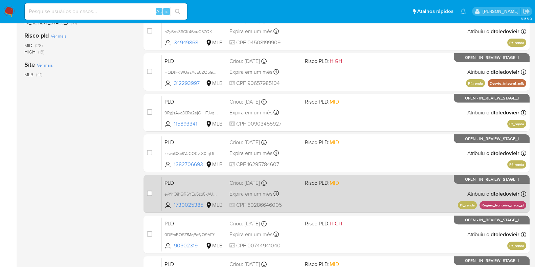
click at [349, 188] on div "PLD evYhOihQR6YEu5zq5kAUPMeg 1730025385 MLB Risco PLD: MID Criou: 12/08/2025 Cr…" at bounding box center [344, 194] width 365 height 34
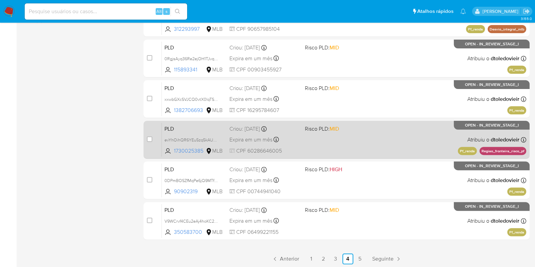
scroll to position [267, 0]
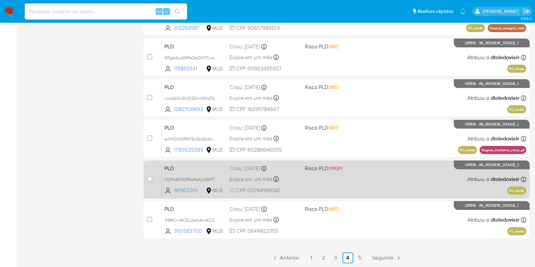
click at [361, 187] on div "PLD 0DPmBOSZfMqPe6jQ9MTfwtYq 90902319 MLB Risco PLD: HIGH Criou: 12/08/2025 Cri…" at bounding box center [344, 179] width 365 height 34
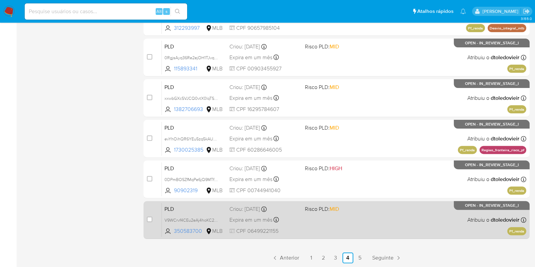
click at [352, 227] on div "PLD V9WCrvf4CEu2eAj4hoKC2vpa 350583700 MLB Risco PLD: MID Criou: 12/08/2025 Cri…" at bounding box center [344, 220] width 365 height 34
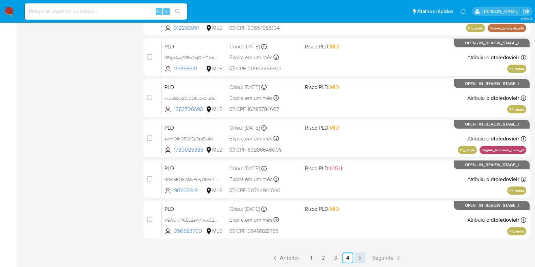
click at [357, 256] on link "5" at bounding box center [360, 257] width 11 height 11
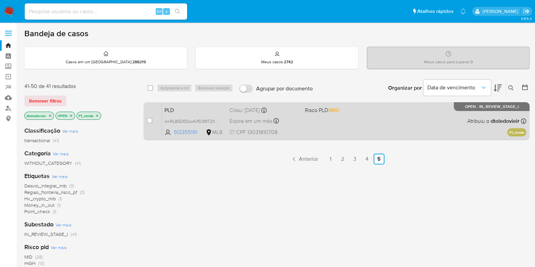
click at [342, 120] on div "PLD mnRLB5DfIDzo4VfD3MT2XiBo 512355191 MLB Risco PLD: MID Criou: 12/08/2025 Cri…" at bounding box center [344, 121] width 365 height 34
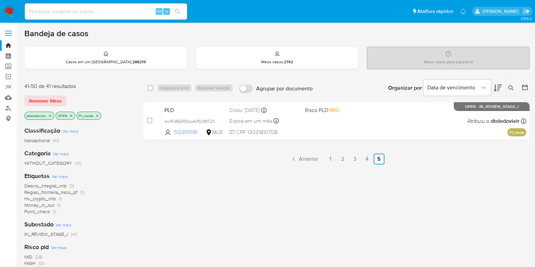
click at [96, 115] on icon "close-filter" at bounding box center [97, 115] width 2 height 2
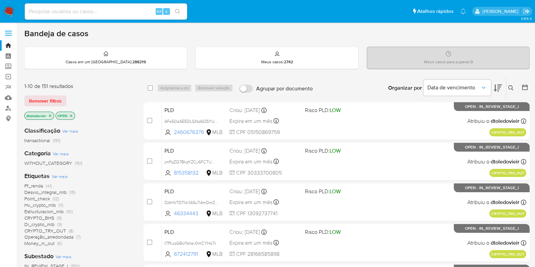
click at [70, 191] on span "(15)" at bounding box center [72, 192] width 6 height 7
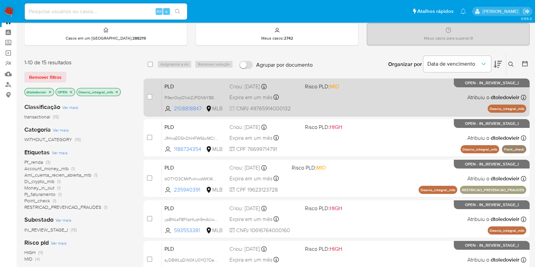
scroll to position [42, 0]
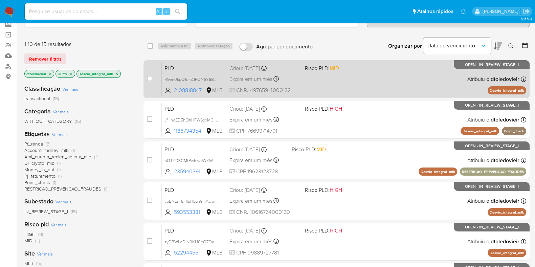
click at [363, 75] on div "PLD R9en0kpO1okZJPQN6Y8BzyYX 2108818847 MLB Risco PLD: MID Criou: 12/08/2025 Cr…" at bounding box center [344, 79] width 365 height 34
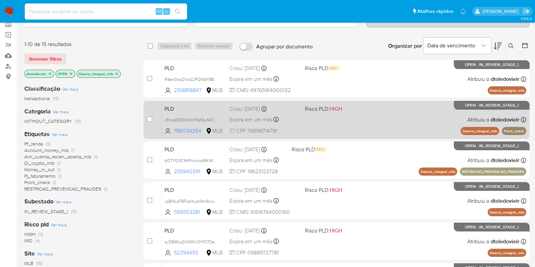
click at [362, 125] on div "PLD JfHnqED5hOhHFW6bxMCID7vR 1186734354 MLB Risco PLD: HIGH Criou: 12/08/2025 C…" at bounding box center [344, 120] width 365 height 34
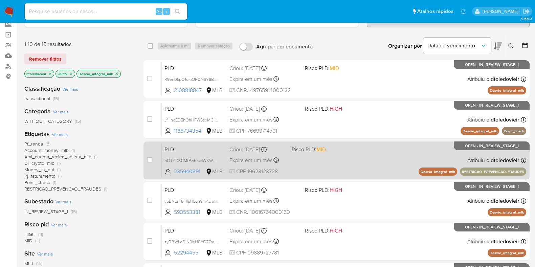
click at [357, 159] on div "PLD bOTYD3CMtPwhiwdWKW9Nf4JS 235940391 MLB Risco PLD: MID Criou: 12/08/2025 Cri…" at bounding box center [344, 160] width 365 height 34
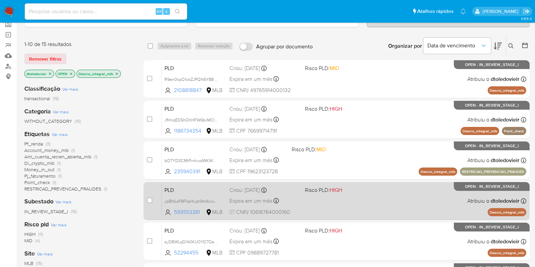
click at [359, 201] on div "PLD ypBNLsF8FIlpHLqh9mAUwYjZ 593553381 MLB Risco PLD: HIGH Criou: 12/08/2025 Cr…" at bounding box center [344, 201] width 365 height 34
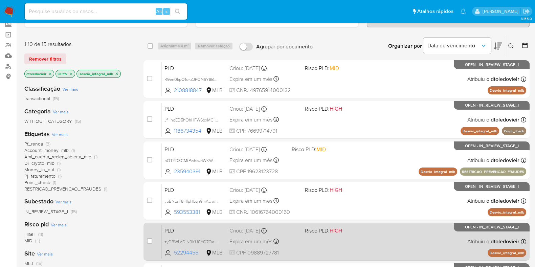
click at [354, 238] on div "PLD syDBWLqDiN0KU0YO7OepwIsE 52294455 MLB Risco PLD: HIGH Criou: 12/08/2025 Cri…" at bounding box center [344, 241] width 365 height 34
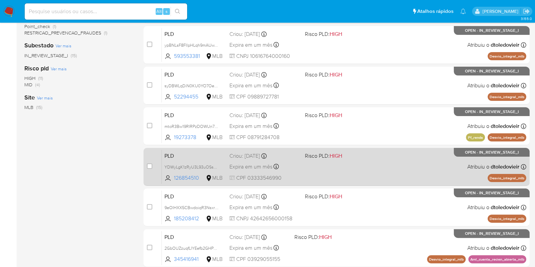
scroll to position [212, 0]
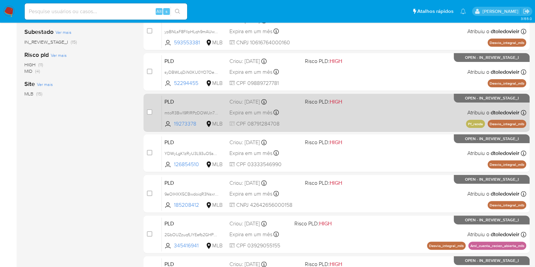
click at [369, 115] on div "PLD mtoR3Bw19RIRPzDOWUn7pQpJ 19273378 MLB Risco PLD: HIGH Criou: 12/08/2025 Cri…" at bounding box center [344, 112] width 365 height 34
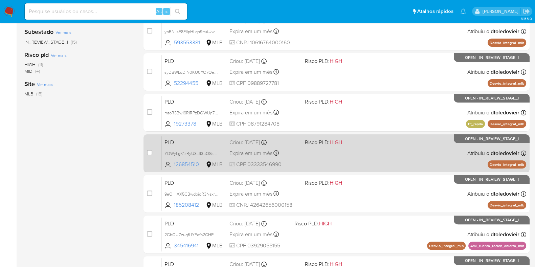
click at [362, 156] on div "PLD YDWyLgK1zRyU3L93uOSsPgQI 126854510 MLB Risco PLD: HIGH Criou: 12/08/2025 Cr…" at bounding box center [344, 153] width 365 height 34
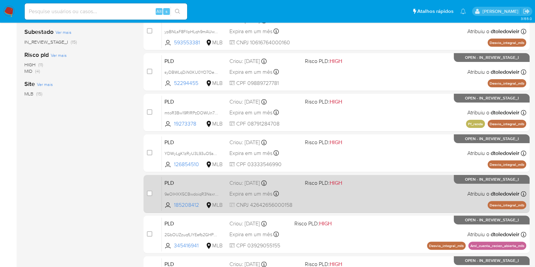
click at [348, 199] on div "PLD 9eOIHXX5CBwdoiqR3NsxrcJY 185208412 MLB Risco PLD: HIGH Criou: 12/08/2025 Cr…" at bounding box center [344, 194] width 365 height 34
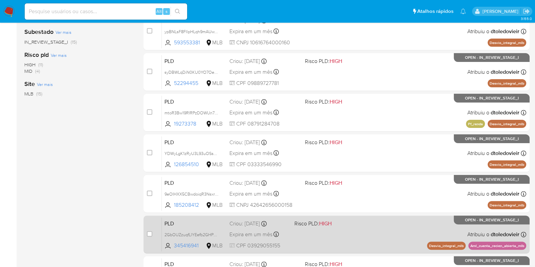
click at [344, 232] on div "PLD 2GbOUZzuqfLIYEefb2GHPdPg 345416941 MLB Risco PLD: HIGH Criou: 12/08/2025 Cr…" at bounding box center [344, 234] width 365 height 34
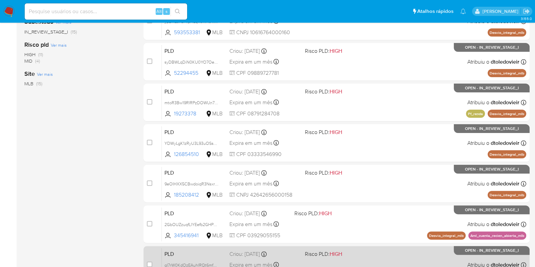
scroll to position [267, 0]
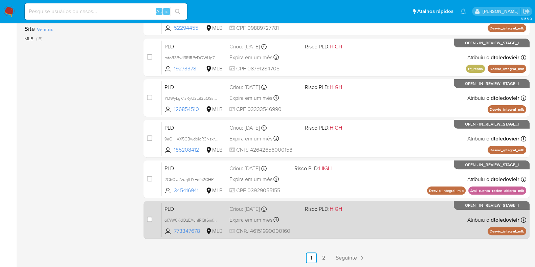
click at [362, 211] on span "Risco PLD: HIGH" at bounding box center [340, 208] width 70 height 9
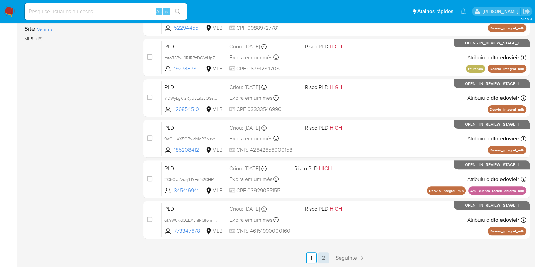
click at [325, 255] on link "2" at bounding box center [323, 257] width 11 height 11
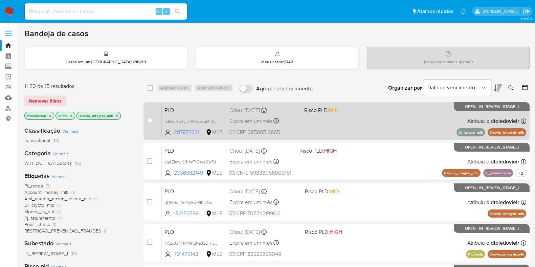
click at [349, 120] on div "PLD fp5QsRpRyjLFWKowiukhQmmW 287872221 MLB Risco PLD: MID Criou: 12/08/2025 Cri…" at bounding box center [344, 121] width 365 height 34
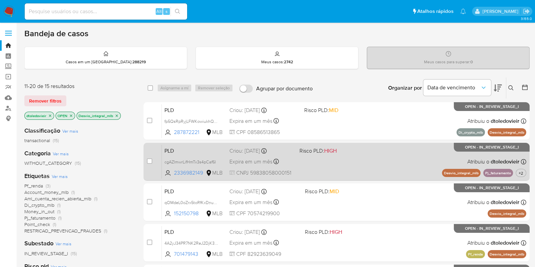
click at [343, 168] on div "PLD cgAZImwrLifHmTx3s4pCaf6l 2336982149 MLB Risco PLD: HIGH Criou: 12/08/2025 C…" at bounding box center [344, 162] width 365 height 34
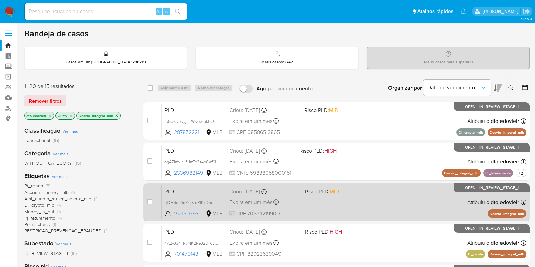
click at [353, 208] on div "PLD qOMdeL0oZrx5toRfKxDnuMfq 152150798 MLB Risco PLD: MID Criou: 12/08/2025 Cri…" at bounding box center [344, 202] width 365 height 34
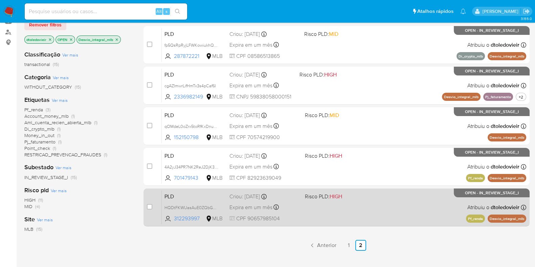
scroll to position [84, 0]
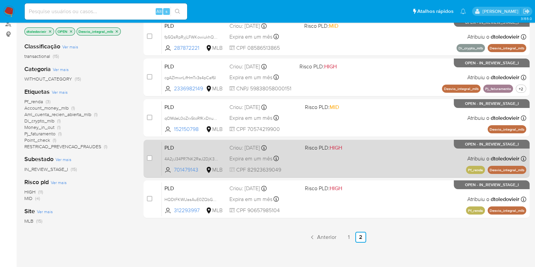
click at [369, 166] on div "PLD 4A2yJ34PR7NK2ReJ2DjK3KCF 701479143 MLB Risco PLD: HIGH Criou: 12/08/2025 Cr…" at bounding box center [344, 158] width 365 height 34
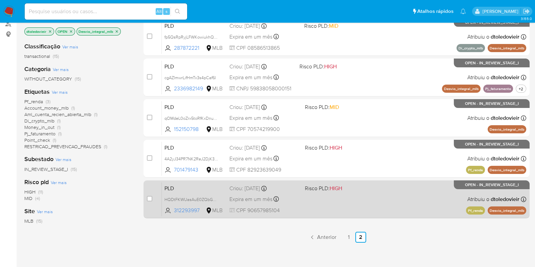
click at [360, 195] on div "PLD HQDtFKWUasAuE0ZQbG9i1I3g 312293997 MLB Risco PLD: HIGH Criou: 12/08/2025 Cr…" at bounding box center [344, 199] width 365 height 34
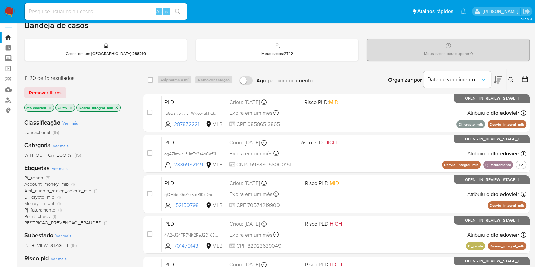
scroll to position [0, 0]
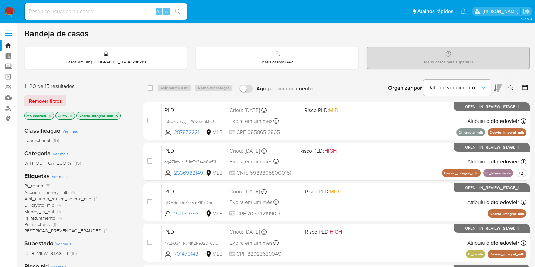
click at [117, 116] on icon "close-filter" at bounding box center [117, 115] width 2 height 2
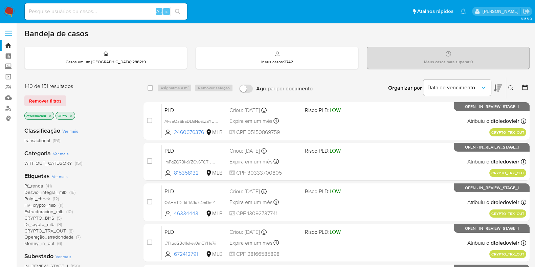
click at [51, 198] on span "Point_check (12)" at bounding box center [41, 199] width 35 height 6
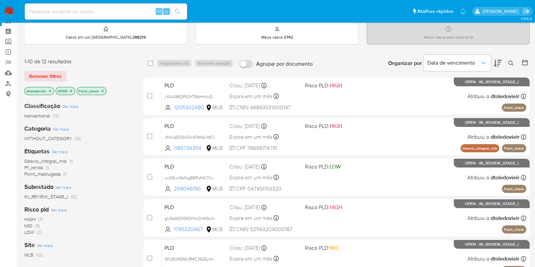
scroll to position [42, 0]
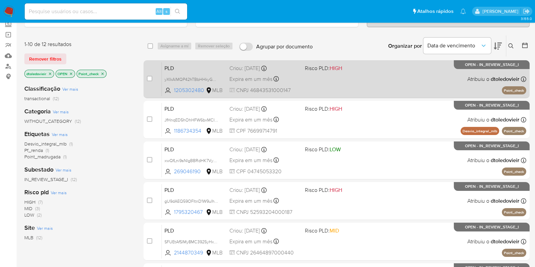
drag, startPoint x: 396, startPoint y: 80, endPoint x: 392, endPoint y: 91, distance: 11.5
click at [396, 80] on div "PLD yXIkAlMQP42hTBbHHkyGHt2x 1205302480 MLB Risco PLD: HIGH Criou: 12/08/2025 C…" at bounding box center [344, 79] width 365 height 34
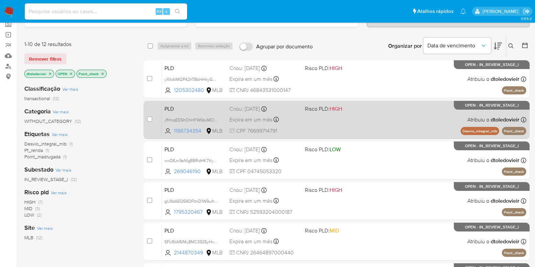
click at [378, 118] on div "PLD JfHnqED5hOhHFW6bxMCID7vR 1186734354 MLB Risco PLD: HIGH Criou: 12/08/2025 C…" at bounding box center [344, 120] width 365 height 34
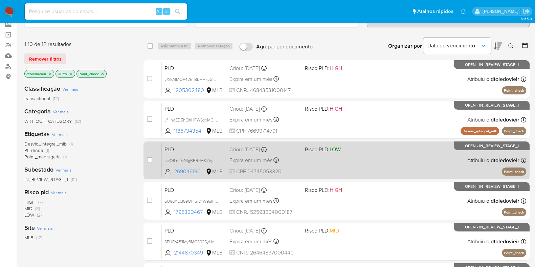
click at [376, 154] on div "PLD xwQfLni9sNIgBBRdHK7VymU4 269046190 MLB Risco PLD: LOW Criou: 12/08/2025 Cri…" at bounding box center [344, 160] width 365 height 34
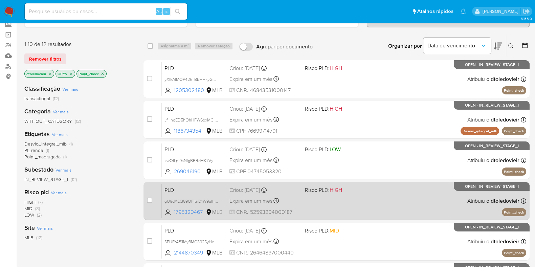
click at [367, 189] on span "Risco PLD: HIGH" at bounding box center [340, 189] width 70 height 9
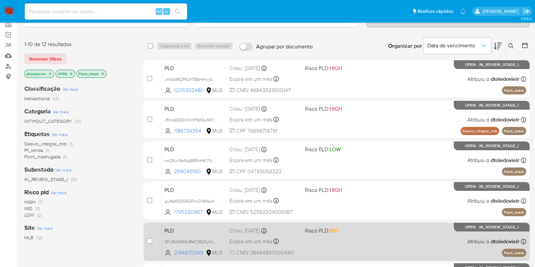
click at [359, 238] on div "PLD SFUEtAfSIMy8MC3925yHxwdN 2144870349 MLB Risco PLD: MID Criou: 12/08/2025 Cr…" at bounding box center [344, 241] width 365 height 34
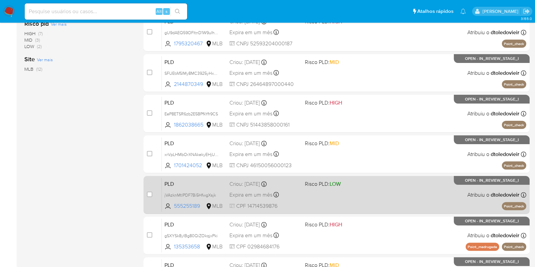
scroll to position [212, 0]
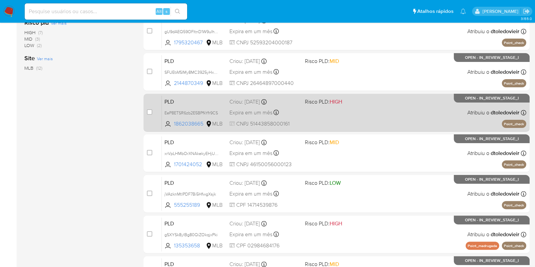
click at [411, 119] on div "PLD EeP8ETSR6zb2E5BPfkYfr9CS 1862038665 MLB Risco PLD: HIGH Criou: 12/08/2025 C…" at bounding box center [344, 112] width 365 height 34
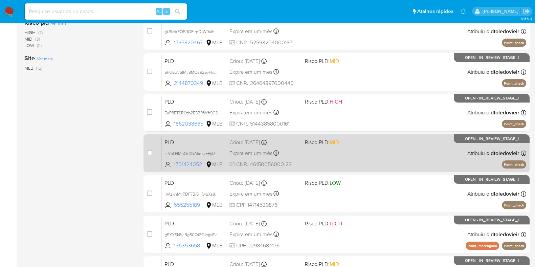
click at [387, 156] on div "PLD xrVpLHMbOrXNAkekyEHjU9vX 1701424052 MLB Risco PLD: MID Criou: 12/08/2025 Cr…" at bounding box center [344, 153] width 365 height 34
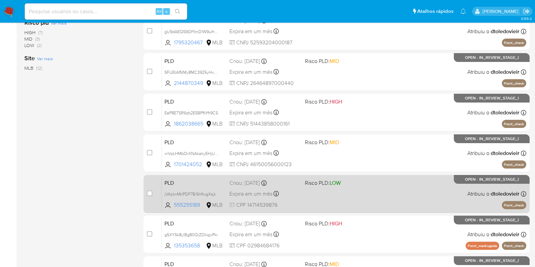
click at [361, 200] on div "PLD jVAzknMtlPDF7Bi5HfwgXsjk 555255189 MLB Risco PLD: LOW Criou: 12/08/2025 Cri…" at bounding box center [344, 194] width 365 height 34
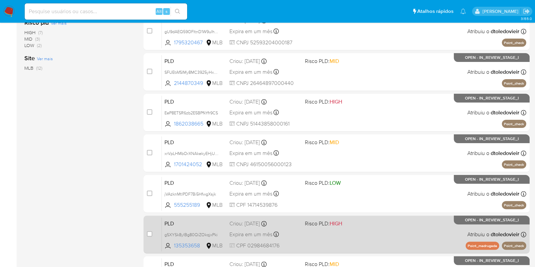
click at [364, 231] on div "PLD gSXYSk8ylBg80QiZOkqjxPki 135353658 MLB Risco PLD: HIGH Criou: 12/08/2025 Cr…" at bounding box center [344, 234] width 365 height 34
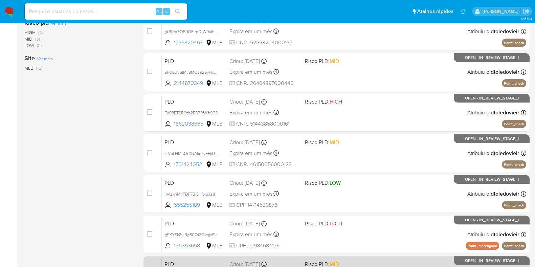
scroll to position [267, 0]
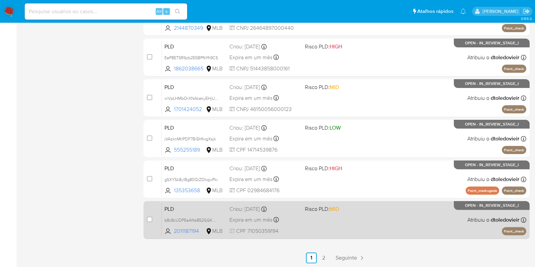
click at [358, 217] on div "PLD b8c8cUDPEeANs852GGKDDcgo 2011187194 MLB Risco PLD: MID Criou: 12/08/2025 Cr…" at bounding box center [344, 220] width 365 height 34
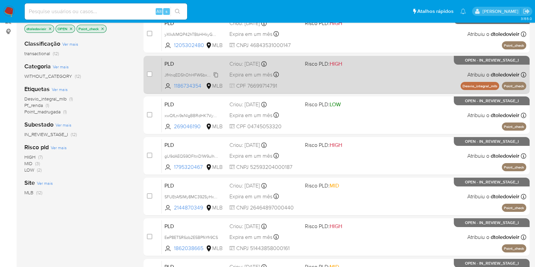
scroll to position [0, 0]
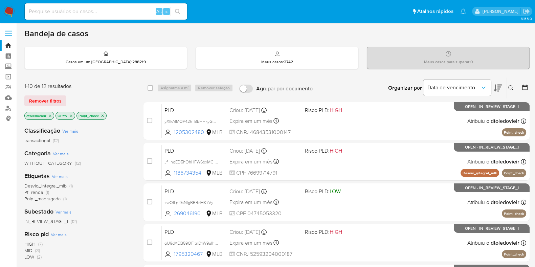
click at [102, 114] on icon "close-filter" at bounding box center [103, 115] width 2 height 2
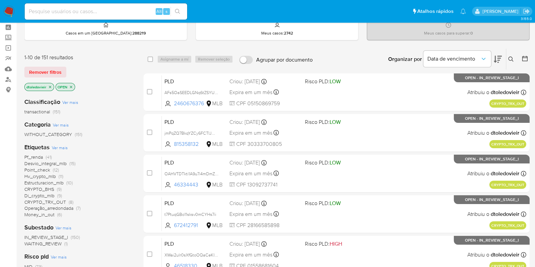
scroll to position [42, 0]
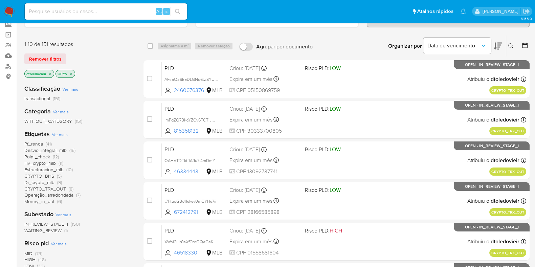
click at [63, 169] on span "Estructuracion_mlb" at bounding box center [43, 169] width 39 height 7
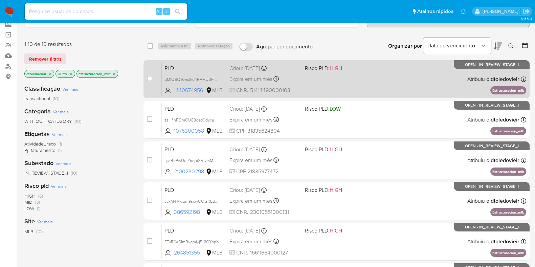
click at [366, 76] on div "PLD qMIOSQ9vmJkd4PMVU0F0rdVX 1440674956 MLB Risco PLD: HIGH Criou: 12/08/2025 C…" at bounding box center [344, 79] width 365 height 34
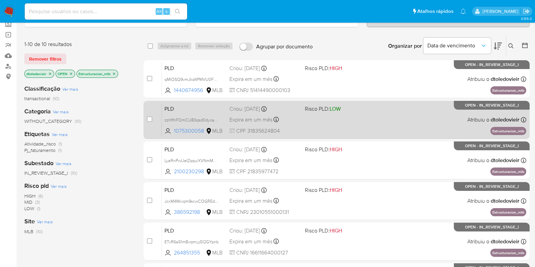
click at [360, 103] on div "PLD zzHflhFOmCU83qsd0dyca7b9 1075300058 MLB Risco PLD: LOW Criou: 12/08/2025 Cr…" at bounding box center [344, 120] width 365 height 34
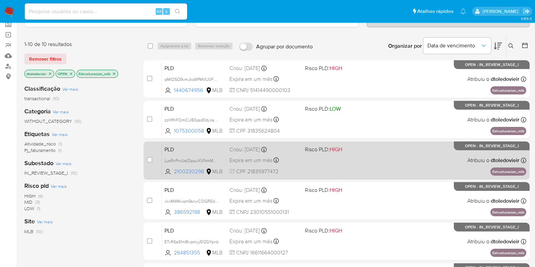
click at [367, 161] on div "PLD LyaRnPwUeIZqquiXVNmMmMfn 2100230298 MLB Risco PLD: HIGH Criou: 12/08/2025 C…" at bounding box center [344, 160] width 365 height 34
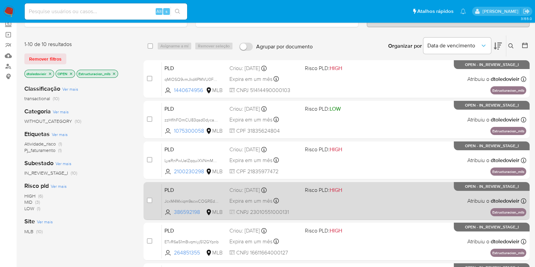
click at [355, 202] on div "PLD JcxM4Mxiqm9scwCOGREdEMja 386592198 MLB Risco PLD: HIGH Criou: 12/08/2025 Cr…" at bounding box center [344, 201] width 365 height 34
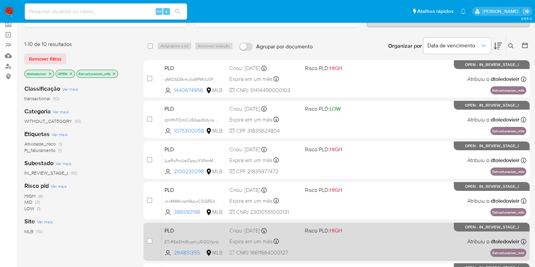
click at [361, 231] on span "Risco PLD: HIGH" at bounding box center [340, 230] width 70 height 9
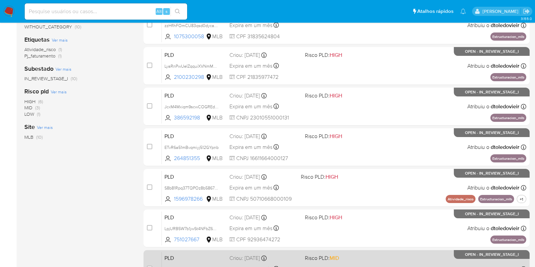
scroll to position [212, 0]
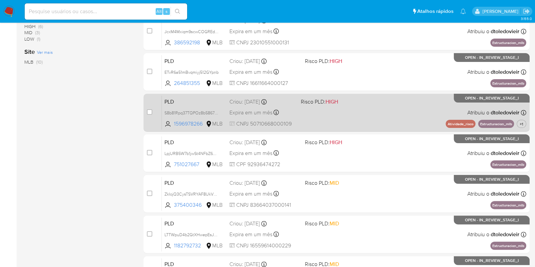
click at [375, 113] on div "PLD S8b81Rpq37TQPOz8b5867n1C 1596978266 MLB Risco PLD: HIGH Criou: 12/08/2025 C…" at bounding box center [344, 112] width 365 height 34
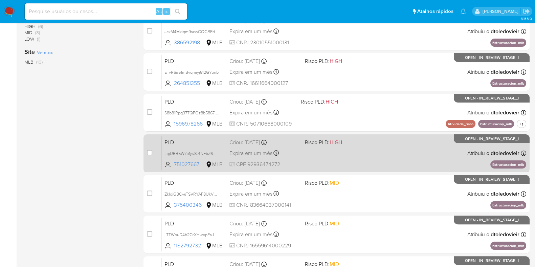
click at [372, 150] on div "PLD LpjURB5W7b1jwSt4NFbZ6peL 751027667 MLB Risco PLD: HIGH Criou: 12/08/2025 Cr…" at bounding box center [344, 153] width 365 height 34
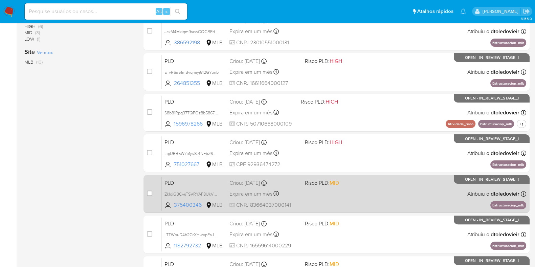
click at [364, 186] on div "PLD ZkIojQ3CysTSVRYAF8UkVMKC 375400346 MLB Risco PLD: MID Criou: 12/08/2025 Cri…" at bounding box center [344, 194] width 365 height 34
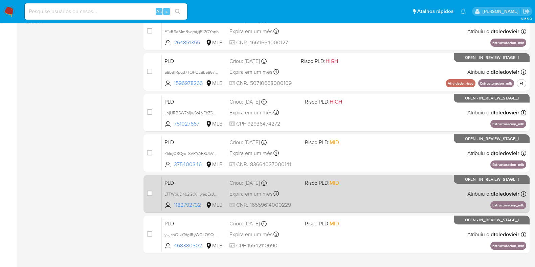
scroll to position [267, 0]
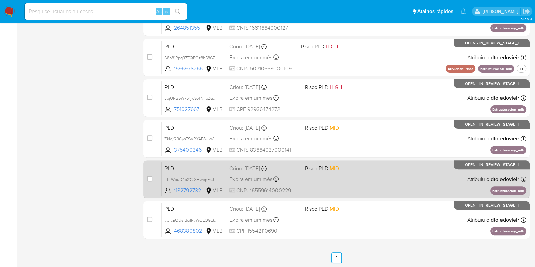
click at [377, 166] on div "PLD LTTWpuD4b2GtXHwepEsJVM74 1182792732 MLB Risco PLD: MID Criou: 12/08/2025 Cr…" at bounding box center [344, 179] width 365 height 34
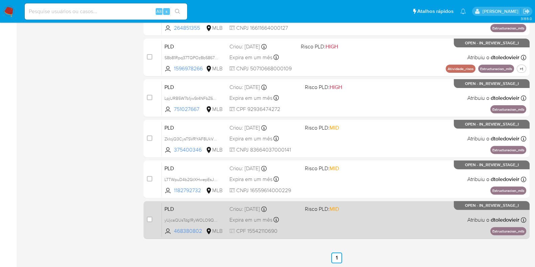
click at [369, 217] on div "PLD yUjcaQUsTdg1RyWOLO9QWXs1 468380802 MLB Risco PLD: MID Criou: 12/08/2025 Cri…" at bounding box center [344, 220] width 365 height 34
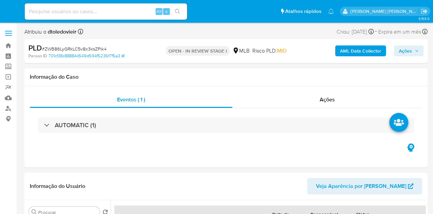
select select "10"
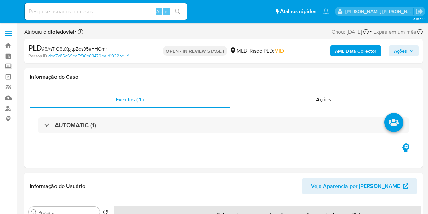
select select "10"
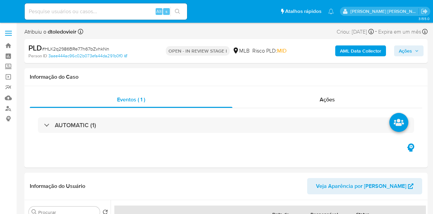
select select "10"
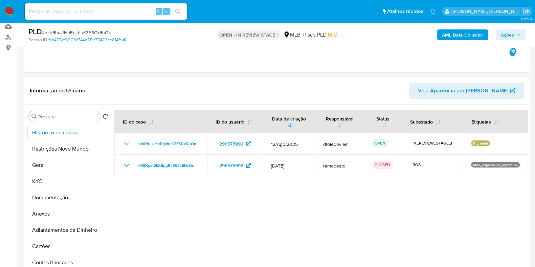
scroll to position [84, 0]
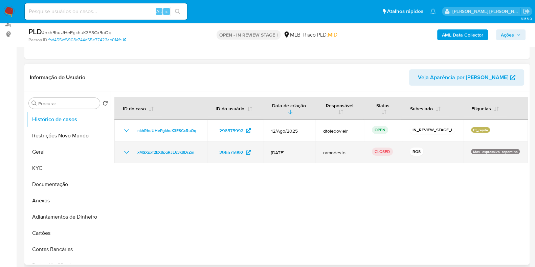
click at [129, 151] on icon "Mostrar/Ocultar" at bounding box center [127, 152] width 8 height 8
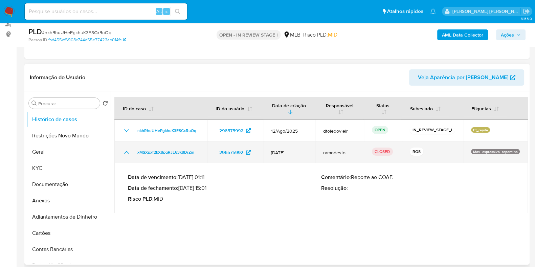
click at [129, 151] on icon "Mostrar/Ocultar" at bounding box center [127, 152] width 8 height 8
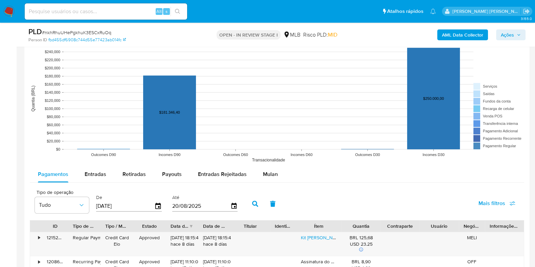
scroll to position [719, 0]
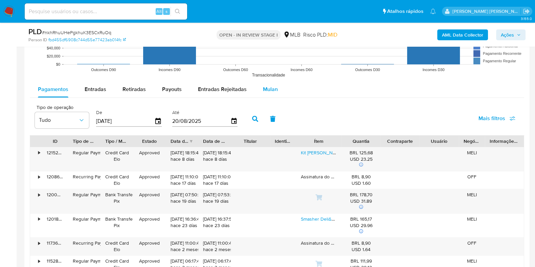
click at [275, 91] on span "Mulan" at bounding box center [270, 89] width 15 height 8
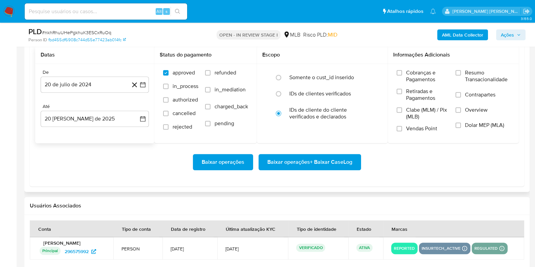
scroll to position [804, 0]
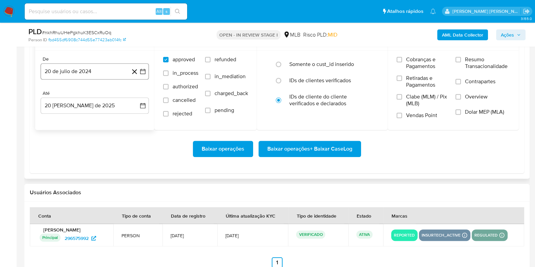
click at [80, 67] on button "20 de julio de 2024" at bounding box center [95, 71] width 108 height 16
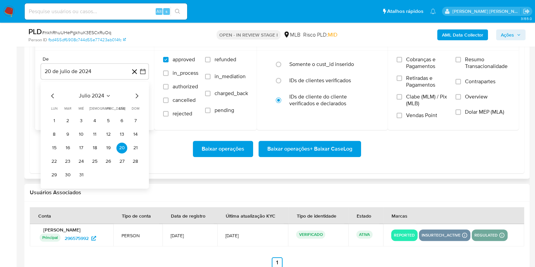
click at [135, 93] on icon "Mes siguiente" at bounding box center [137, 96] width 8 height 8
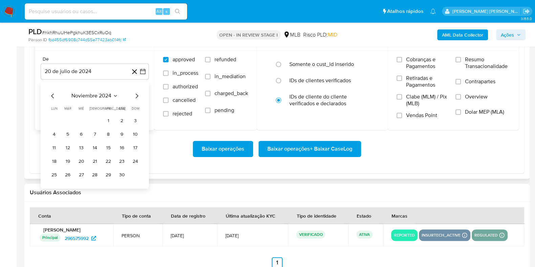
click at [135, 93] on icon "Mes siguiente" at bounding box center [137, 96] width 8 height 8
click at [135, 94] on icon "Mes siguiente" at bounding box center [137, 96] width 8 height 8
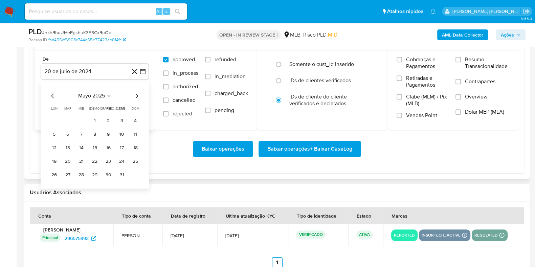
click at [135, 94] on icon "Mes siguiente" at bounding box center [137, 96] width 8 height 8
click at [68, 123] on button "1" at bounding box center [67, 120] width 11 height 11
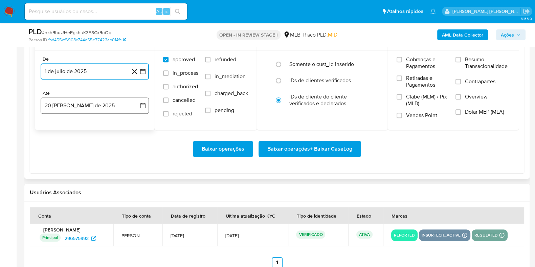
click at [68, 108] on button "20 de agosto de 2025" at bounding box center [95, 105] width 108 height 16
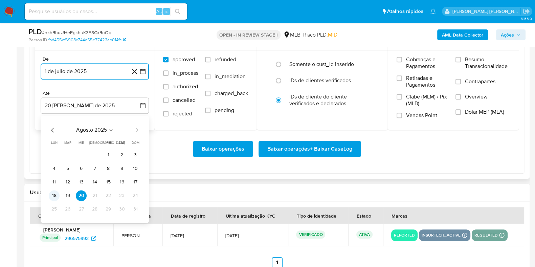
click at [52, 193] on button "18" at bounding box center [54, 195] width 11 height 11
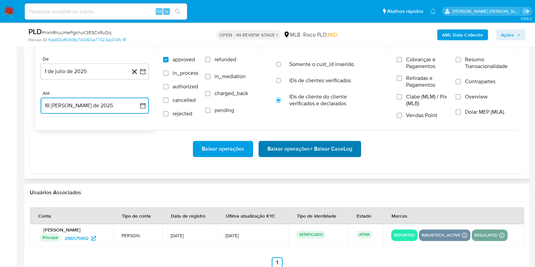
click at [279, 143] on span "Baixar operações + Baixar CaseLog" at bounding box center [309, 148] width 85 height 15
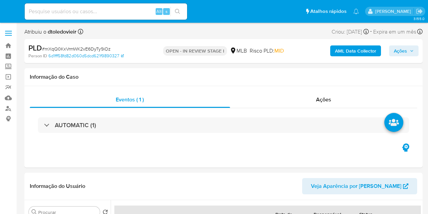
select select "10"
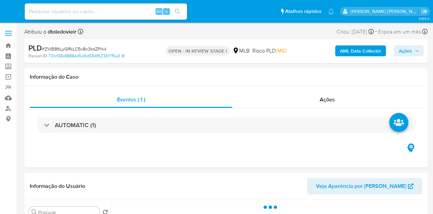
select select "10"
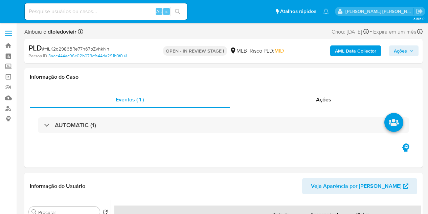
select select "10"
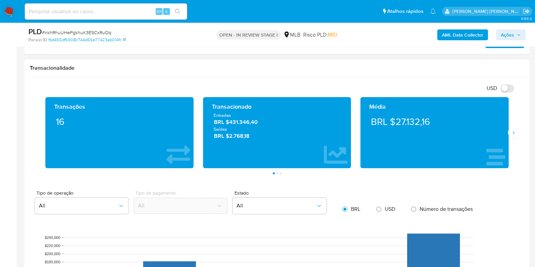
scroll to position [592, 0]
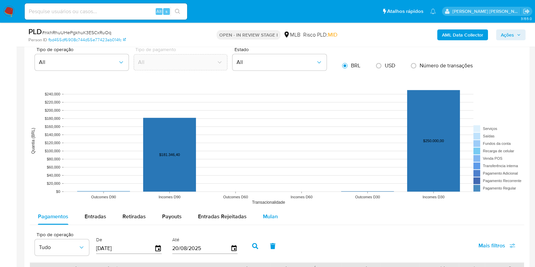
click at [270, 211] on div "Mulan" at bounding box center [270, 216] width 15 height 16
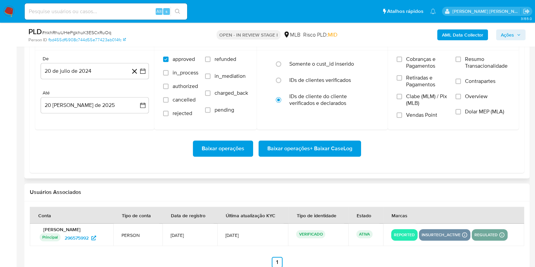
scroll to position [846, 0]
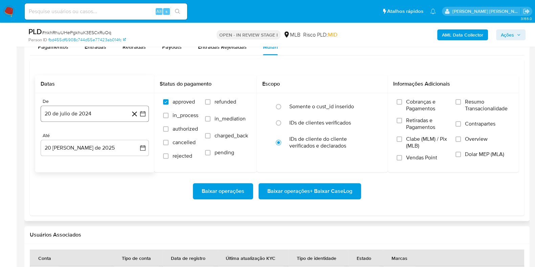
click at [77, 114] on button "20 de julio de 2024" at bounding box center [95, 114] width 108 height 16
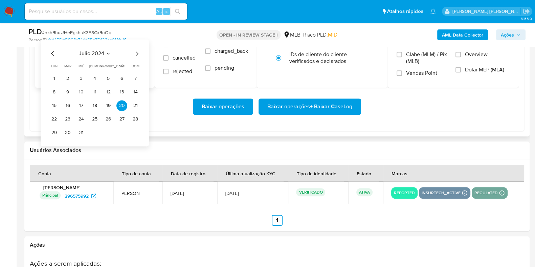
click at [134, 53] on icon "Mes siguiente" at bounding box center [137, 53] width 8 height 8
click at [136, 53] on icon "Mes siguiente" at bounding box center [137, 53] width 8 height 8
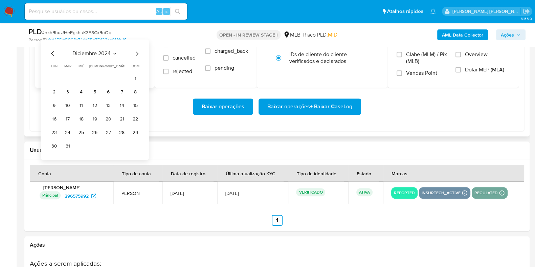
click at [136, 53] on icon "Mes siguiente" at bounding box center [137, 53] width 8 height 8
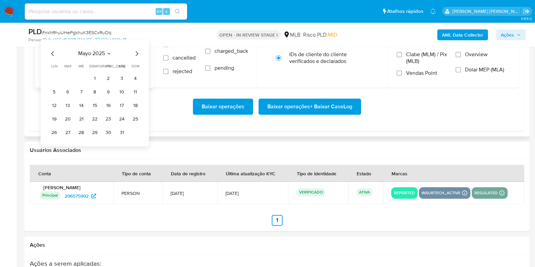
click at [136, 53] on icon "Mes siguiente" at bounding box center [137, 53] width 8 height 8
click at [51, 50] on icon "Mes anterior" at bounding box center [53, 53] width 8 height 8
click at [65, 75] on button "1" at bounding box center [67, 78] width 11 height 11
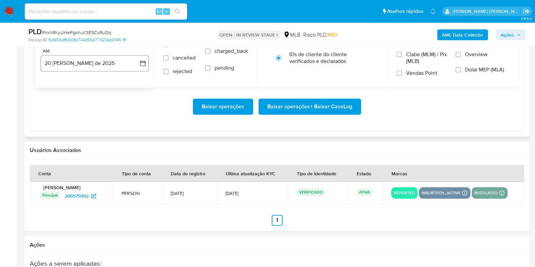
click at [78, 63] on button "20 [PERSON_NAME] de 2025" at bounding box center [95, 63] width 108 height 16
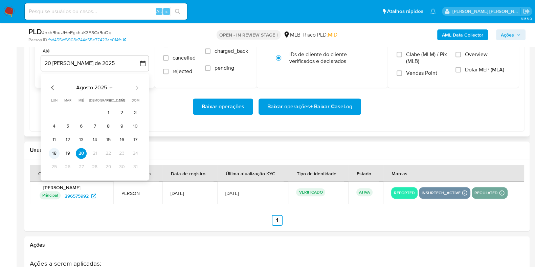
click at [53, 151] on button "18" at bounding box center [54, 153] width 11 height 11
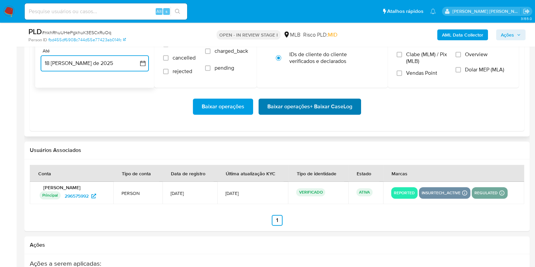
click at [279, 102] on span "Baixar operações + Baixar CaseLog" at bounding box center [309, 106] width 85 height 15
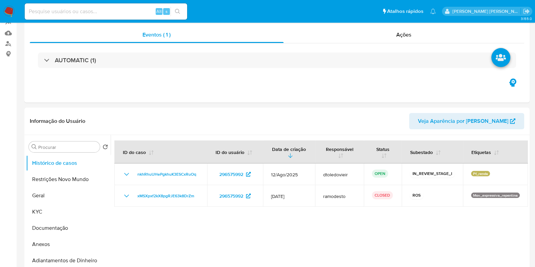
scroll to position [0, 0]
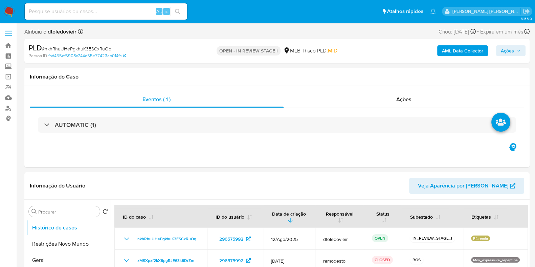
click at [13, 13] on img at bounding box center [9, 12] width 12 height 12
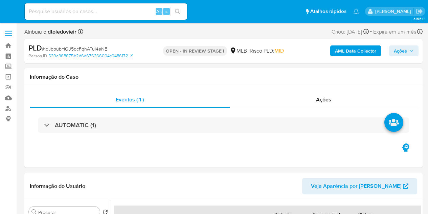
select select "10"
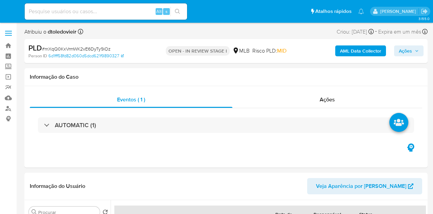
select select "10"
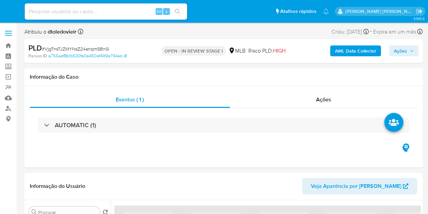
select select "10"
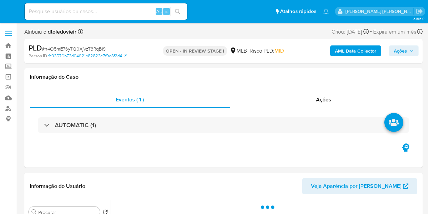
select select "10"
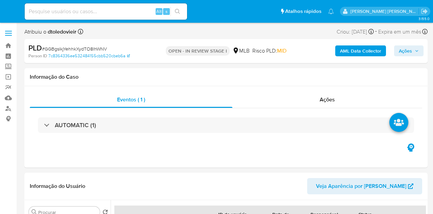
select select "10"
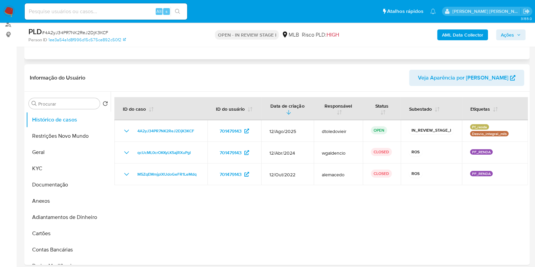
scroll to position [84, 0]
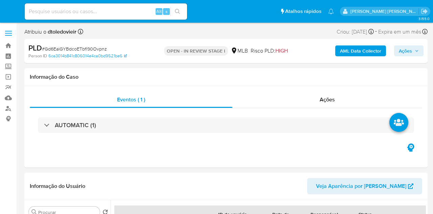
select select "10"
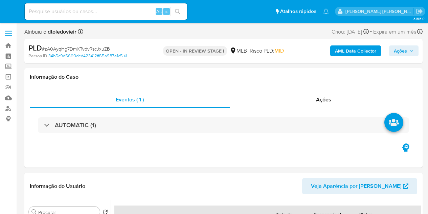
select select "10"
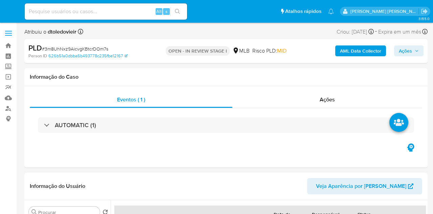
select select "10"
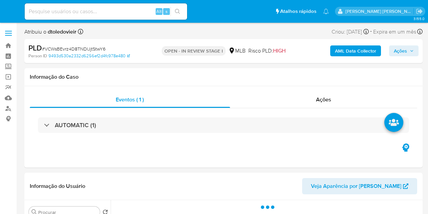
select select "10"
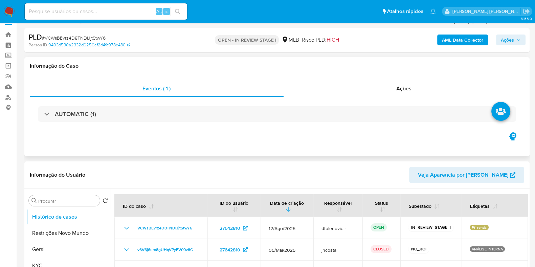
scroll to position [84, 0]
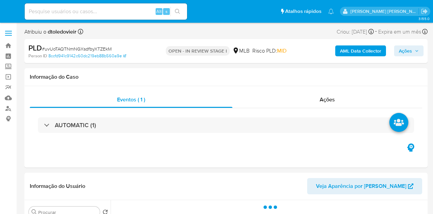
select select "10"
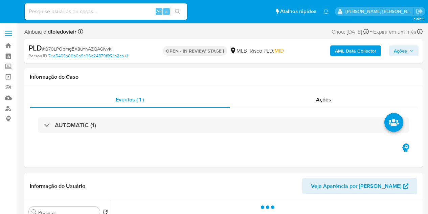
select select "10"
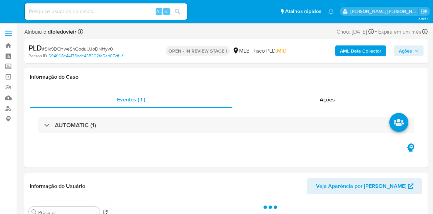
select select "10"
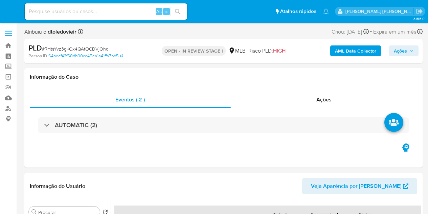
select select "10"
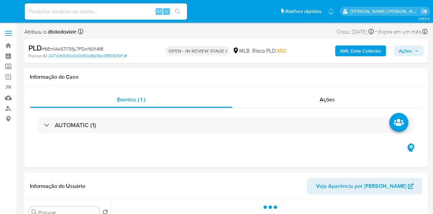
select select "10"
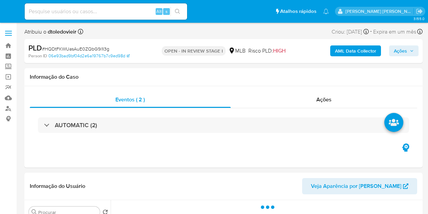
select select "10"
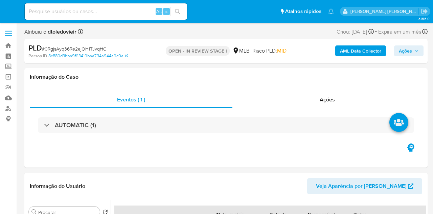
select select "10"
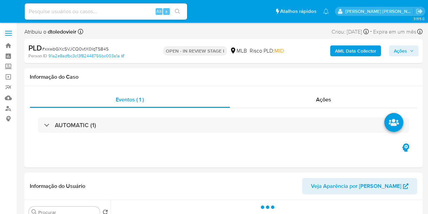
select select "10"
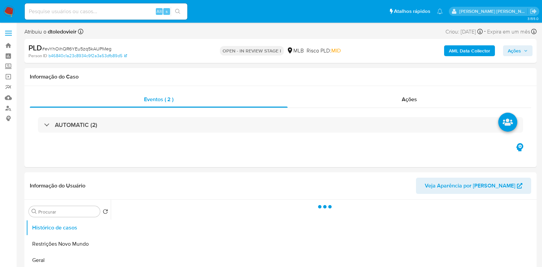
select select "10"
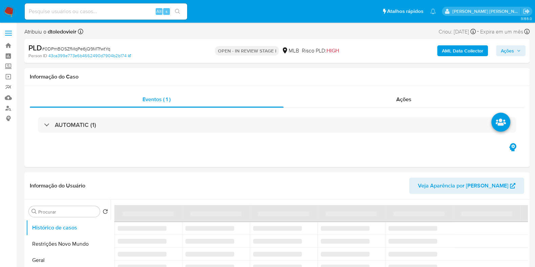
select select "10"
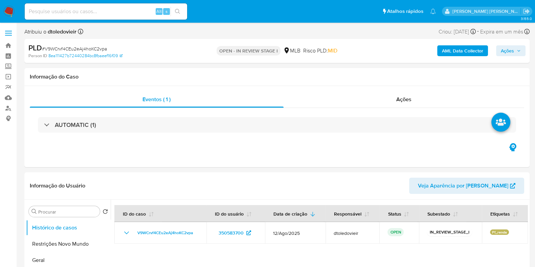
select select "10"
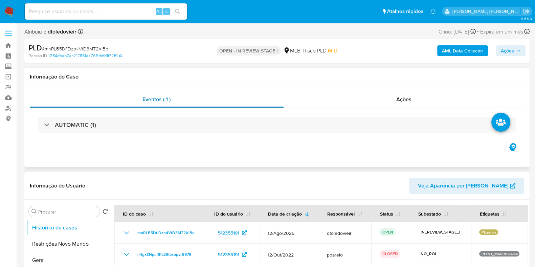
select select "10"
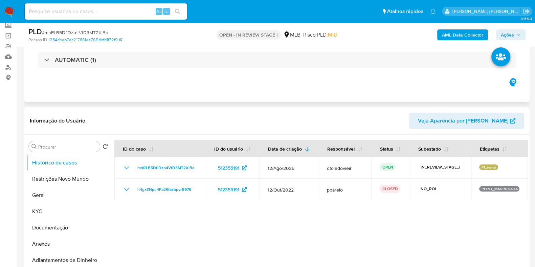
scroll to position [42, 0]
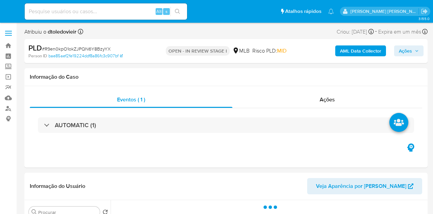
select select "10"
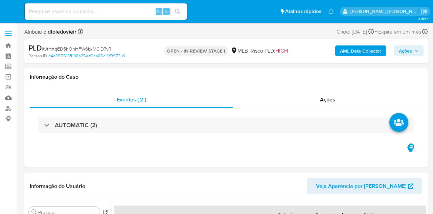
select select "10"
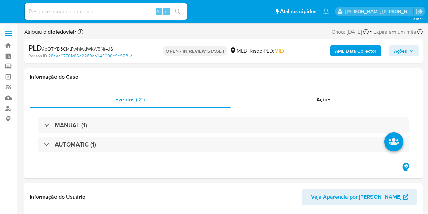
select select "10"
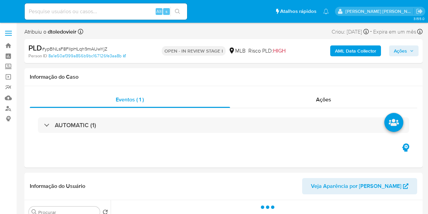
select select "10"
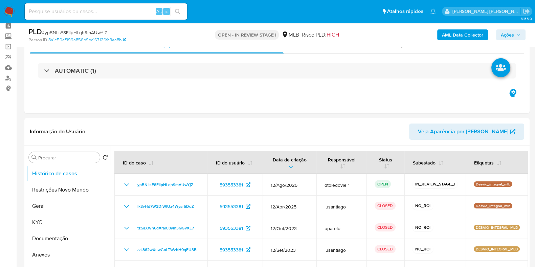
scroll to position [42, 0]
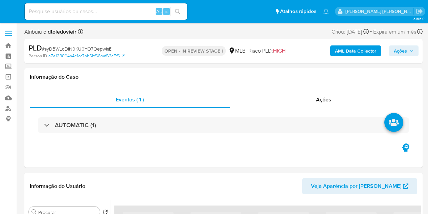
select select "10"
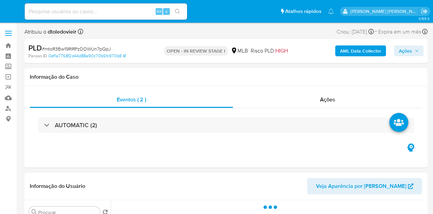
select select "10"
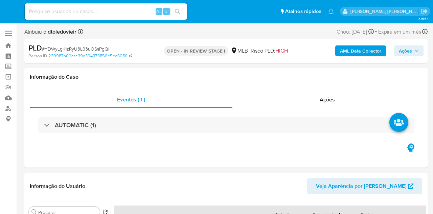
select select "10"
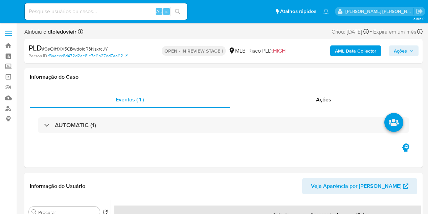
select select "10"
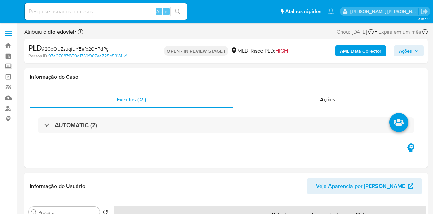
select select "10"
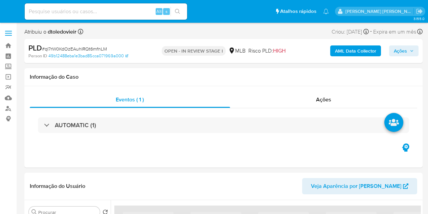
select select "10"
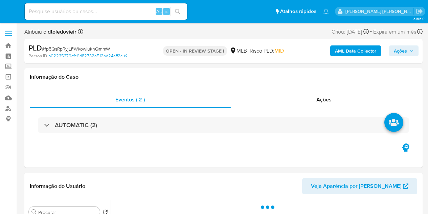
select select "10"
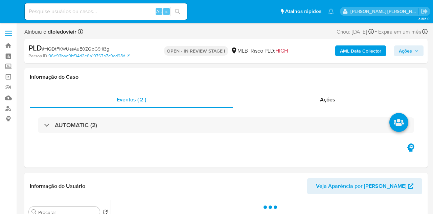
select select "10"
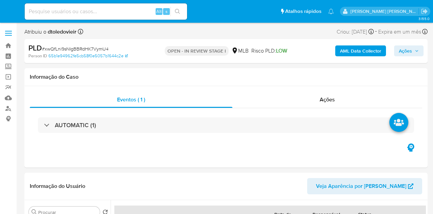
select select "10"
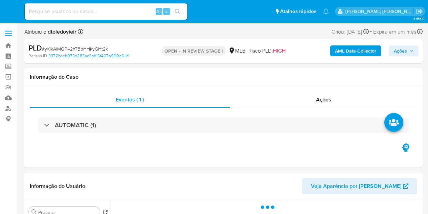
select select "10"
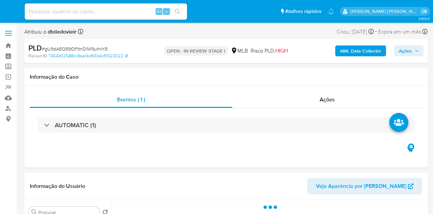
select select "10"
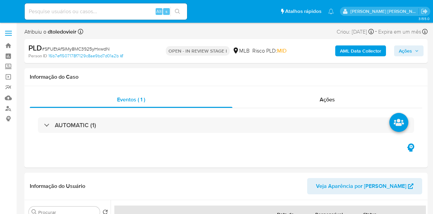
select select "10"
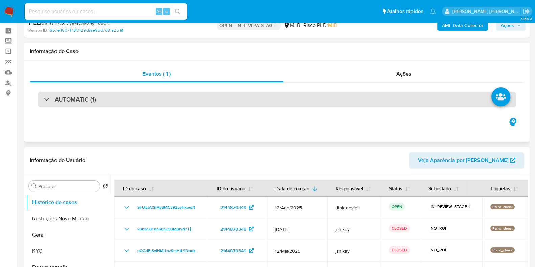
scroll to position [42, 0]
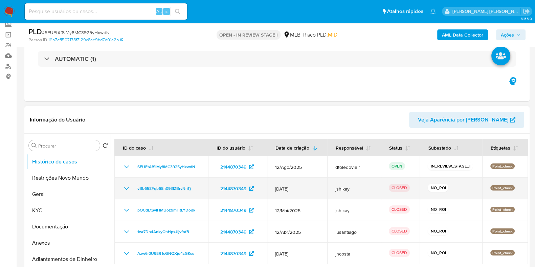
click at [127, 187] on icon "Mostrar/Ocultar" at bounding box center [127, 188] width 8 height 8
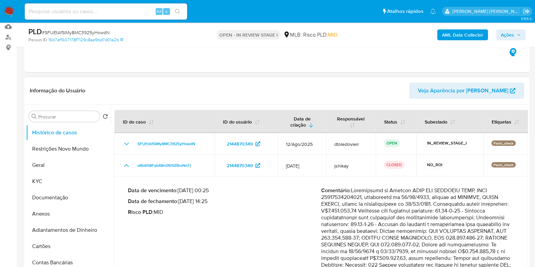
scroll to position [84, 0]
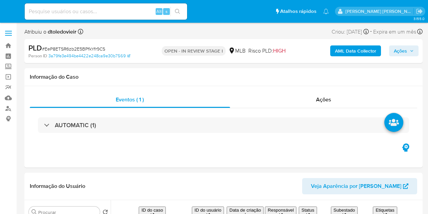
select select "10"
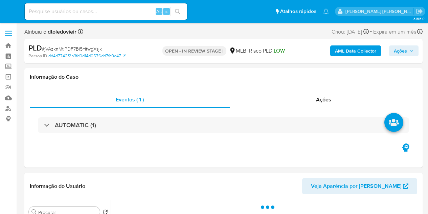
select select "10"
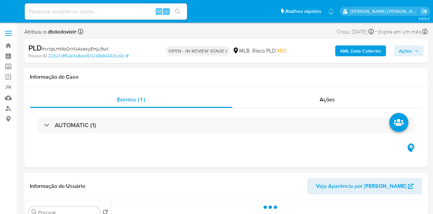
select select "10"
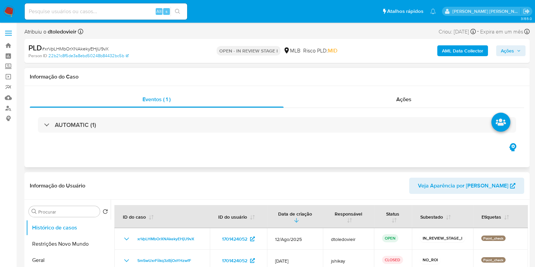
scroll to position [42, 0]
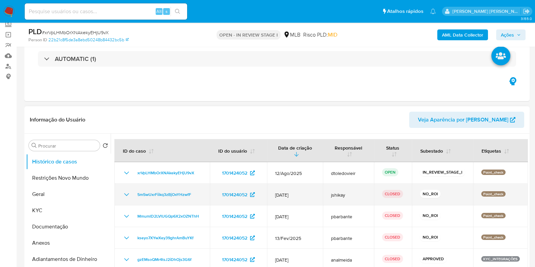
click at [125, 189] on td "5m5wUxrFiikq3zBjOxYHzwfF" at bounding box center [161, 195] width 95 height 22
click at [127, 192] on icon "Mostrar/Ocultar" at bounding box center [127, 195] width 8 height 8
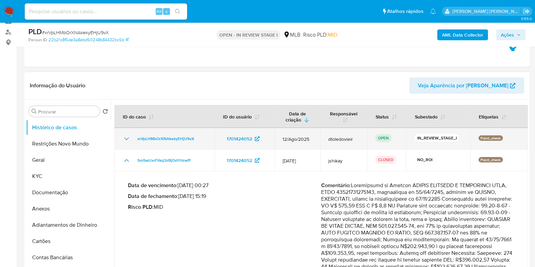
scroll to position [127, 0]
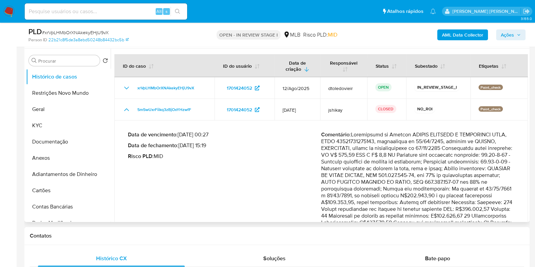
click at [214, 144] on p "Data de fechamento : 17/07/2025 15:19" at bounding box center [224, 145] width 193 height 7
click at [233, 145] on p "Data de fechamento : 17/07/2025 15:19" at bounding box center [224, 145] width 193 height 7
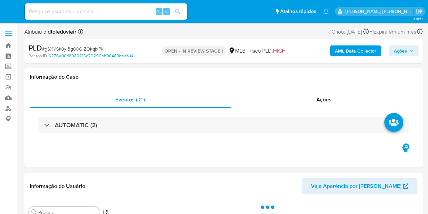
select select "10"
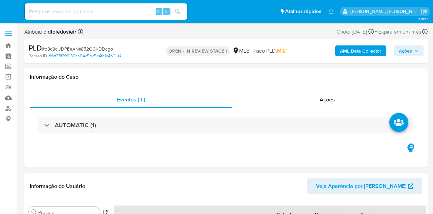
select select "10"
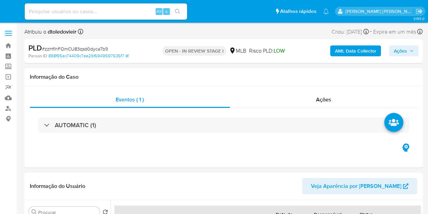
select select "10"
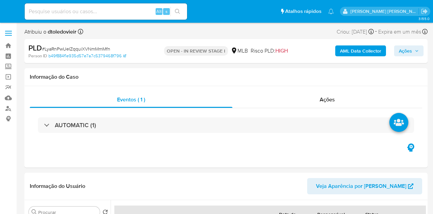
select select "10"
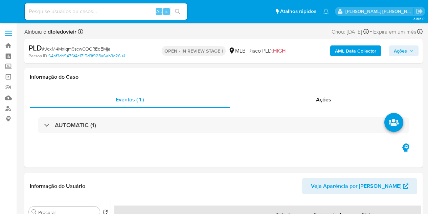
select select "10"
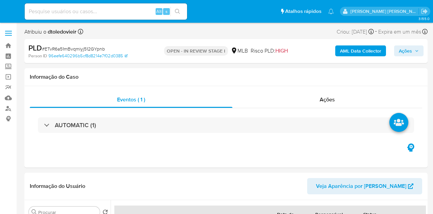
select select "10"
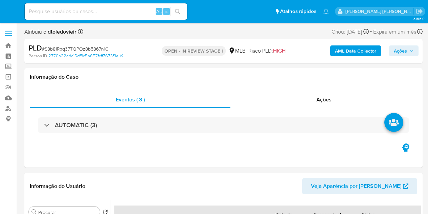
select select "10"
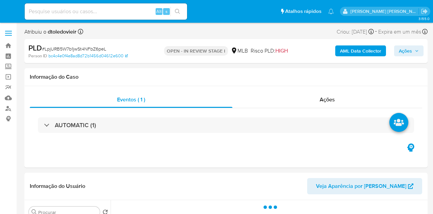
select select "10"
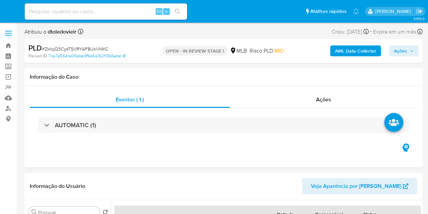
select select "10"
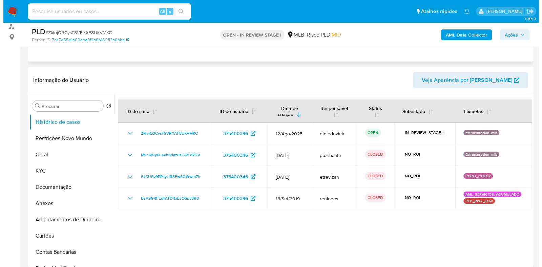
scroll to position [84, 0]
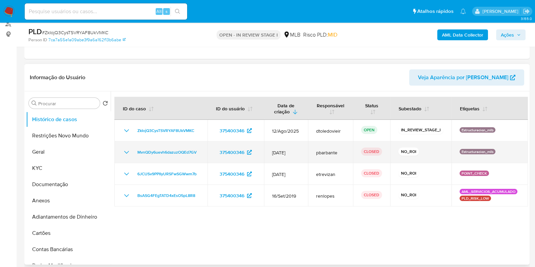
click at [124, 155] on icon "Mostrar/Ocultar" at bounding box center [127, 152] width 8 height 8
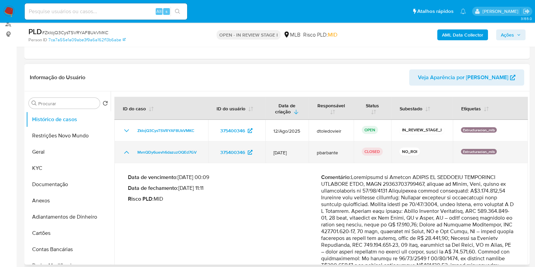
drag, startPoint x: 347, startPoint y: 153, endPoint x: 323, endPoint y: 152, distance: 24.4
click at [328, 153] on td "pbarbante" at bounding box center [331, 152] width 45 height 22
click at [125, 151] on icon "Mostrar/Ocultar" at bounding box center [127, 152] width 8 height 8
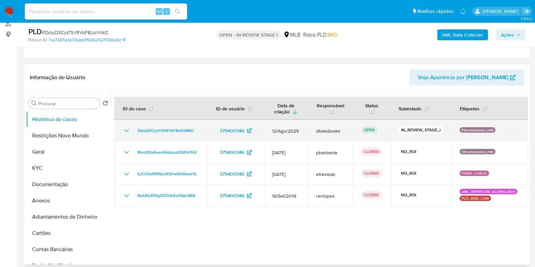
click at [297, 133] on span "12/Ago/2025" at bounding box center [286, 131] width 28 height 6
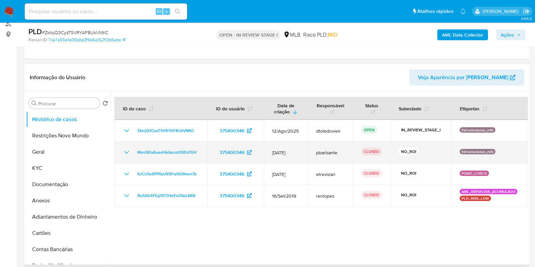
click at [128, 152] on icon "Mostrar/Ocultar" at bounding box center [127, 152] width 8 height 8
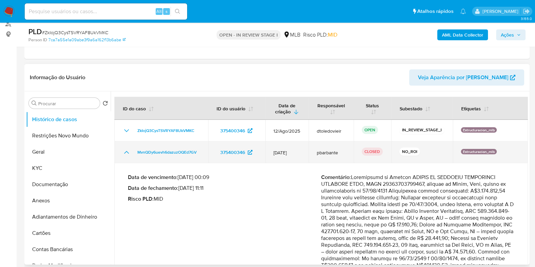
click at [127, 151] on icon "Mostrar/Ocultar" at bounding box center [127, 152] width 8 height 8
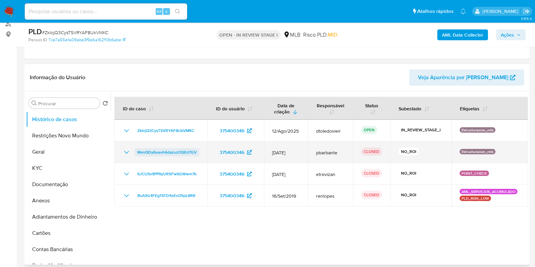
drag, startPoint x: 204, startPoint y: 150, endPoint x: 137, endPoint y: 153, distance: 66.7
click at [137, 153] on td "MvnQDy6uevh6dazuzOQEd7GV" at bounding box center [160, 152] width 93 height 22
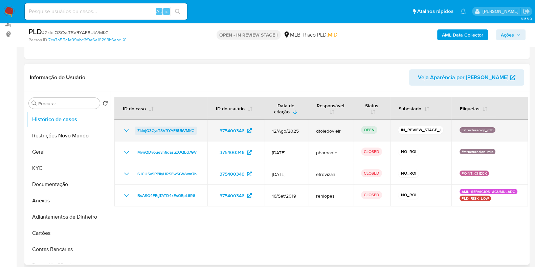
drag, startPoint x: 199, startPoint y: 128, endPoint x: 137, endPoint y: 131, distance: 61.7
click at [137, 131] on div "ZkIojQ3CysTSVRYAF8UkVMKC" at bounding box center [161, 131] width 77 height 8
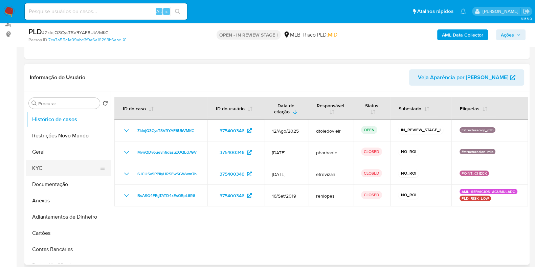
click at [60, 164] on button "KYC" at bounding box center [65, 168] width 79 height 16
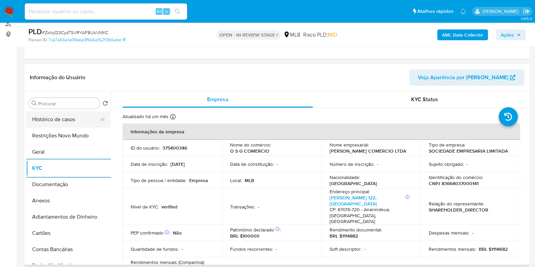
click at [75, 125] on button "Histórico de casos" at bounding box center [65, 119] width 79 height 16
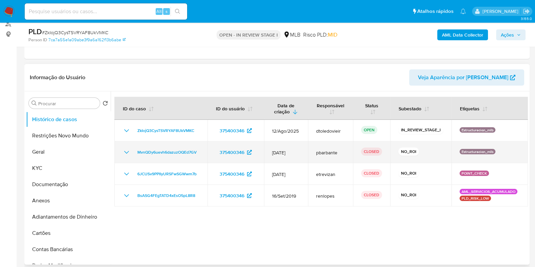
click at [125, 151] on icon "Mostrar/Ocultar" at bounding box center [127, 152] width 8 height 8
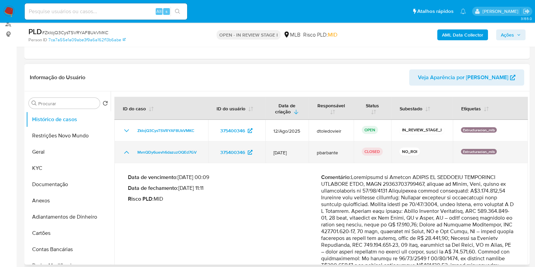
drag, startPoint x: 195, startPoint y: 151, endPoint x: 130, endPoint y: 154, distance: 64.4
click at [130, 154] on td "MvnQDy6uevh6dazuzOQEd7GV" at bounding box center [161, 152] width 94 height 22
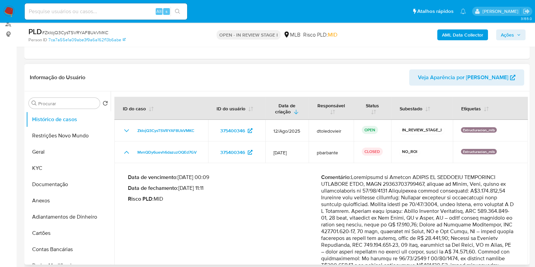
drag, startPoint x: 182, startPoint y: 186, endPoint x: 209, endPoint y: 187, distance: 26.7
click at [209, 187] on p "Data de fechamento : 22/07/2025 11:11" at bounding box center [224, 188] width 193 height 7
click at [428, 35] on span "Ações" at bounding box center [507, 34] width 13 height 11
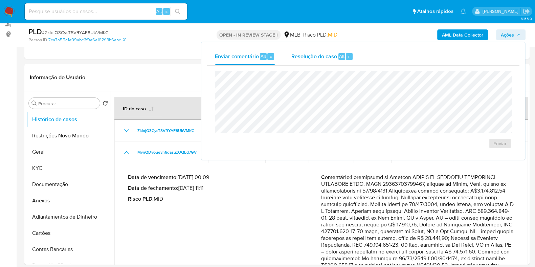
drag, startPoint x: 293, startPoint y: 57, endPoint x: 295, endPoint y: 62, distance: 5.9
click at [294, 57] on span "Resolução do caso" at bounding box center [314, 56] width 46 height 8
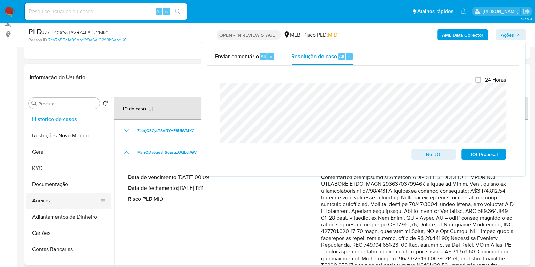
click at [46, 201] on button "Anexos" at bounding box center [65, 201] width 79 height 16
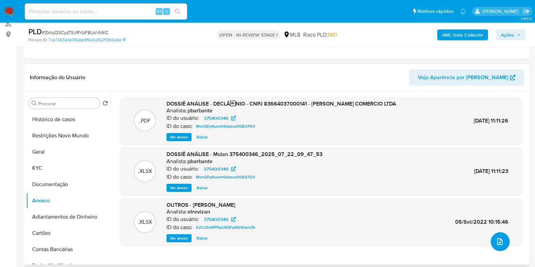
click at [428, 213] on icon "upload-file" at bounding box center [500, 242] width 8 height 8
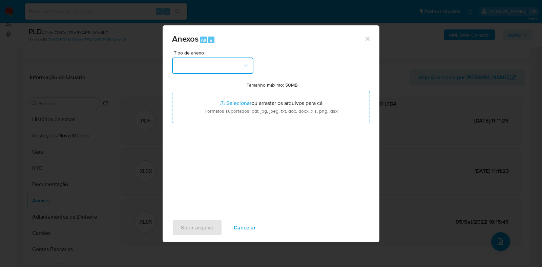
click at [201, 73] on button "button" at bounding box center [212, 66] width 81 height 16
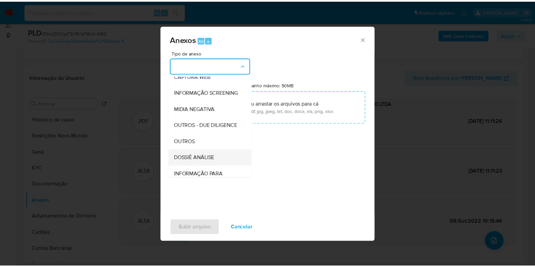
scroll to position [104, 0]
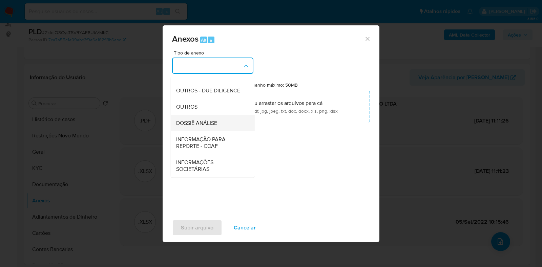
click at [206, 126] on span "DOSSIÊ ANÁLISE" at bounding box center [196, 123] width 41 height 7
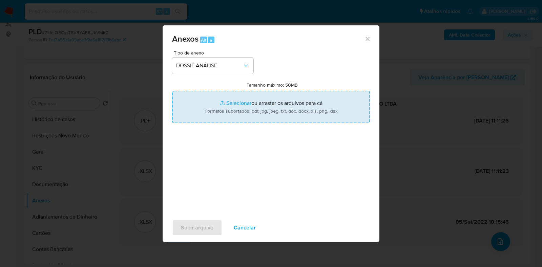
type input "C:\fakepath\CNPJ 83664037000141 - OVIDIO DA SILVEIRA GASPARETTO COMERCIO LTDA.p…"
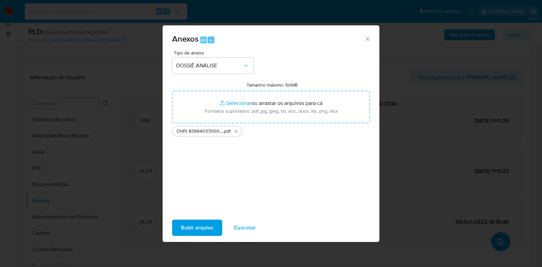
click at [188, 213] on span "Subir arquivo" at bounding box center [197, 227] width 32 height 15
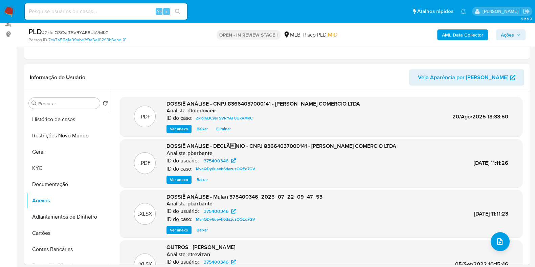
click at [428, 32] on span "Ações" at bounding box center [507, 34] width 13 height 11
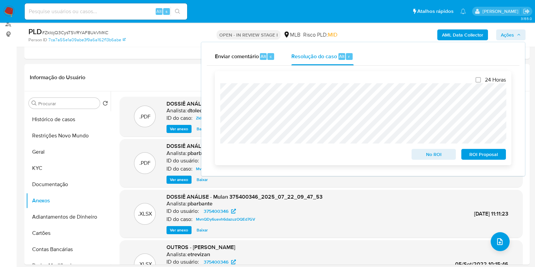
click at [428, 156] on span "No ROI" at bounding box center [433, 154] width 35 height 9
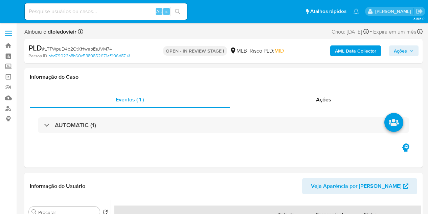
select select "10"
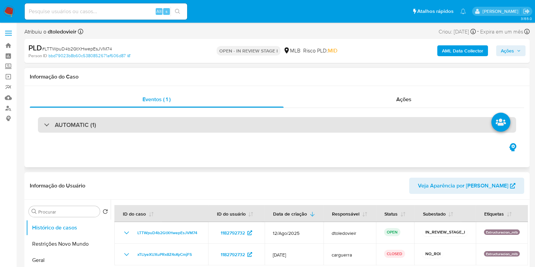
scroll to position [42, 0]
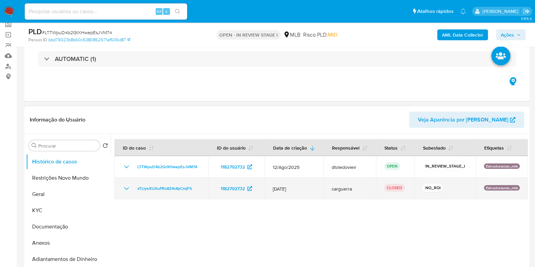
click at [126, 193] on icon "Mostrar/Ocultar" at bounding box center [127, 188] width 8 height 8
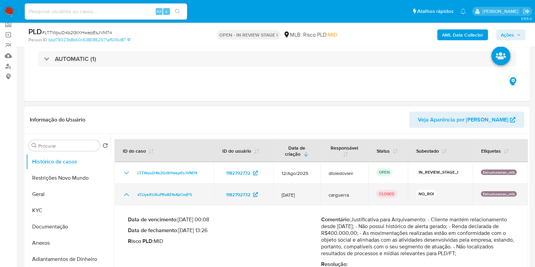
click at [126, 196] on icon "Mostrar/Ocultar" at bounding box center [127, 195] width 8 height 8
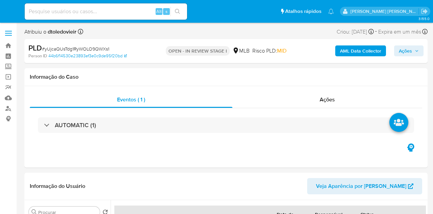
select select "10"
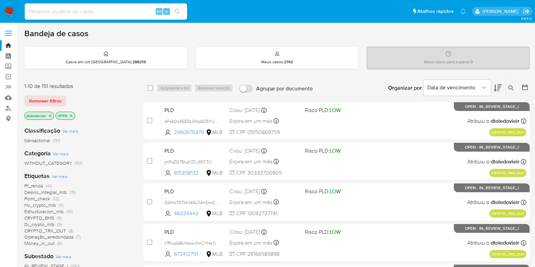
click at [131, 13] on input at bounding box center [106, 11] width 162 height 9
paste input "MvnQDy6uevh6dazuzOQEd7GV"
type input "MvnQDy6uevh6dazuzOQEd7GV"
click at [8, 58] on link "Painel" at bounding box center [40, 56] width 81 height 10
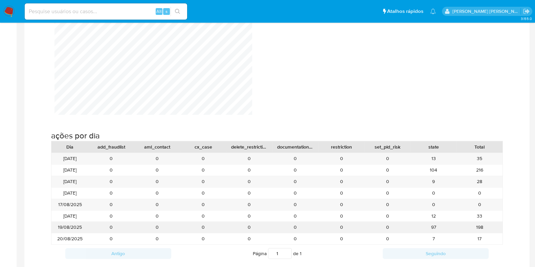
scroll to position [719, 0]
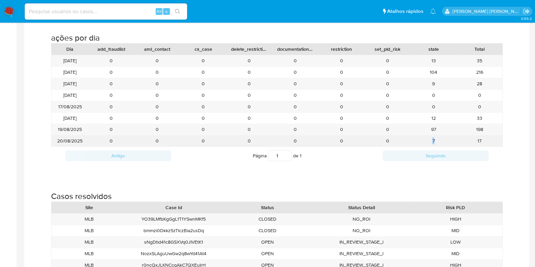
drag, startPoint x: 423, startPoint y: 140, endPoint x: 449, endPoint y: 143, distance: 25.9
click at [449, 143] on div "7" at bounding box center [434, 140] width 46 height 11
click at [448, 140] on div "7" at bounding box center [434, 140] width 46 height 11
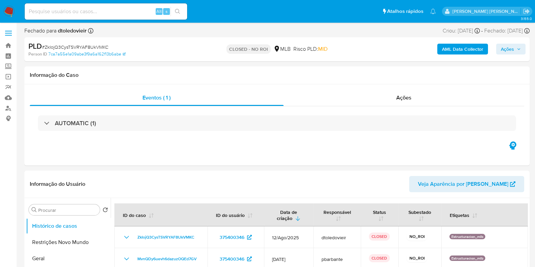
select select "10"
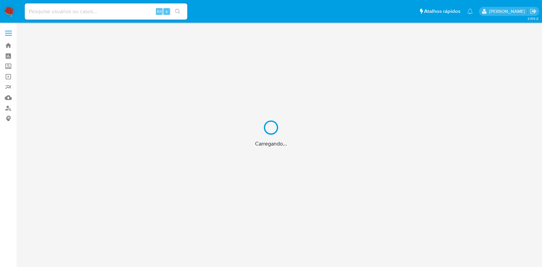
click at [11, 58] on div "Carregando..." at bounding box center [271, 133] width 542 height 267
click at [10, 57] on div "Carregando..." at bounding box center [271, 133] width 542 height 267
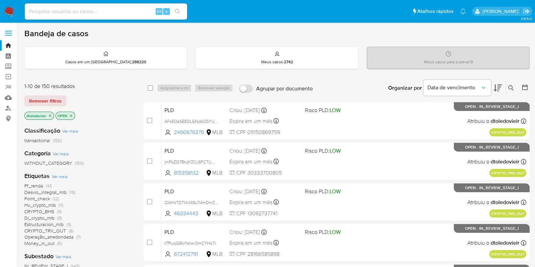
click at [341, 86] on div "Organizar por Data de vencimento Os resultados não podem ser classificados enqu…" at bounding box center [423, 88] width 214 height 21
click at [7, 56] on link "Painel" at bounding box center [40, 56] width 81 height 10
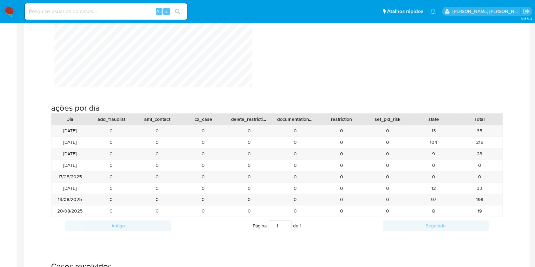
scroll to position [677, 0]
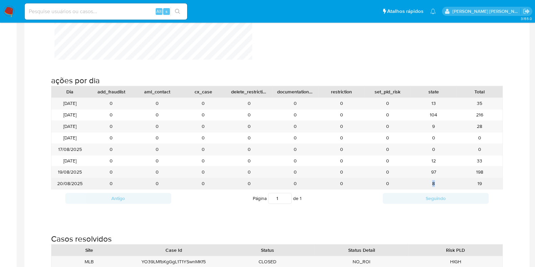
drag, startPoint x: 443, startPoint y: 180, endPoint x: 418, endPoint y: 181, distance: 24.7
click at [418, 181] on div "8" at bounding box center [434, 183] width 46 height 11
click at [419, 181] on div "8" at bounding box center [434, 183] width 46 height 11
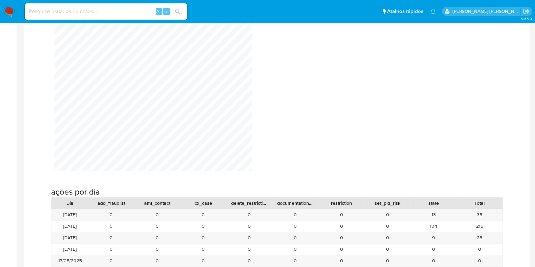
scroll to position [508, 0]
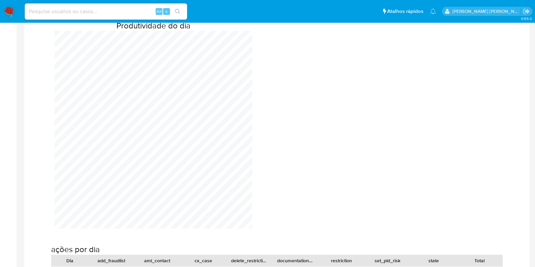
click at [12, 13] on img at bounding box center [9, 12] width 12 height 12
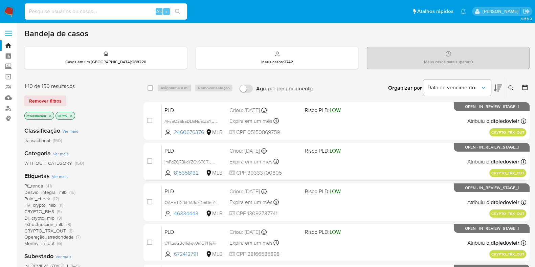
click at [72, 7] on input at bounding box center [106, 11] width 162 height 9
paste input "jUwluQMLC5gRRWvCM6lHH9sO"
type input "jUwluQMLC5gRRWvCM6lHH9sO"
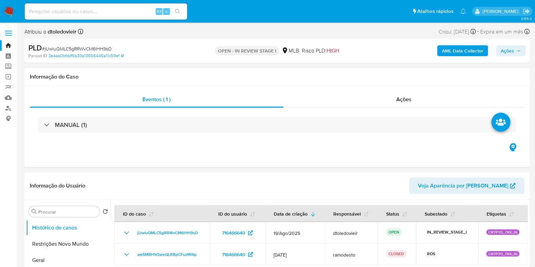
select select "10"
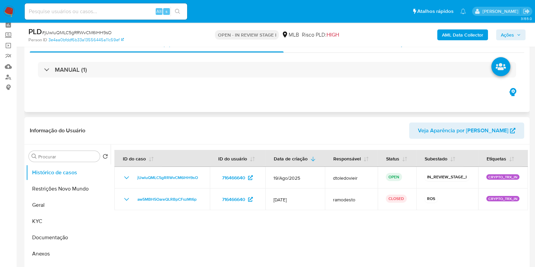
scroll to position [42, 0]
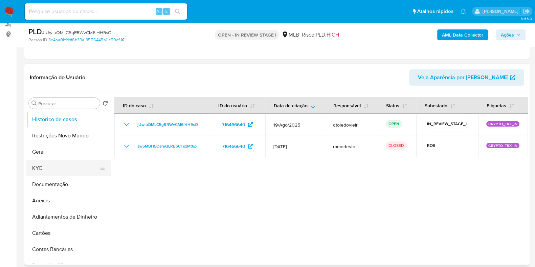
click at [47, 160] on button "KYC" at bounding box center [65, 168] width 79 height 16
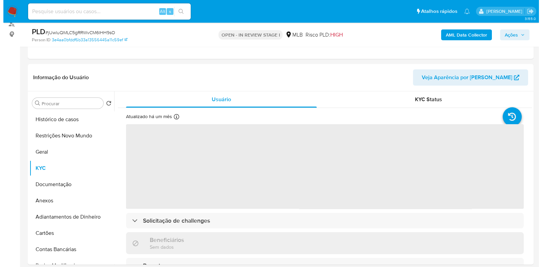
scroll to position [127, 0]
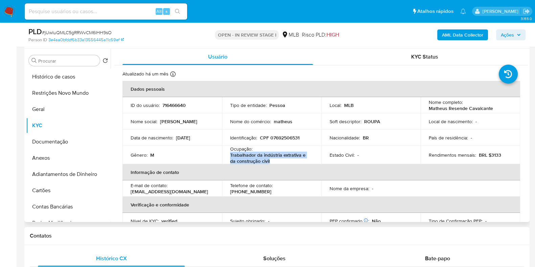
drag, startPoint x: 274, startPoint y: 163, endPoint x: 226, endPoint y: 157, distance: 48.1
click at [226, 157] on td "Ocupação : Trabalhador da indústria extrativa e da construção civil" at bounding box center [272, 155] width 100 height 18
copy p "Trabalhador da indústria extrativa e da construção civil"
click at [50, 135] on button "Documentação" at bounding box center [65, 142] width 79 height 16
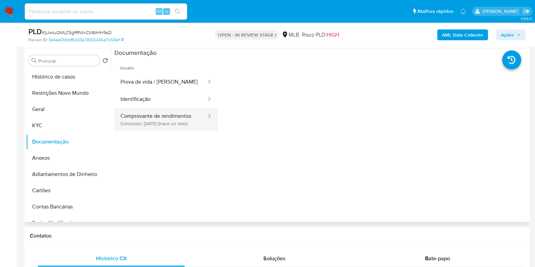
click at [141, 109] on button "Comprovante de rendimentos Concluído: 17/07/2025 (hace un mes)" at bounding box center [160, 119] width 93 height 23
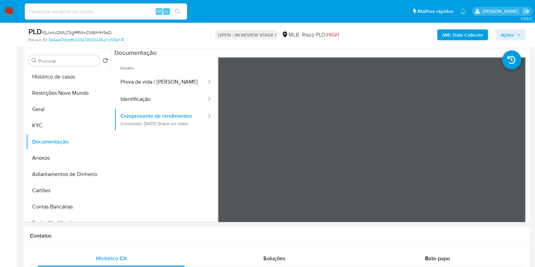
click at [460, 38] on b "AML Data Collector" at bounding box center [462, 34] width 41 height 11
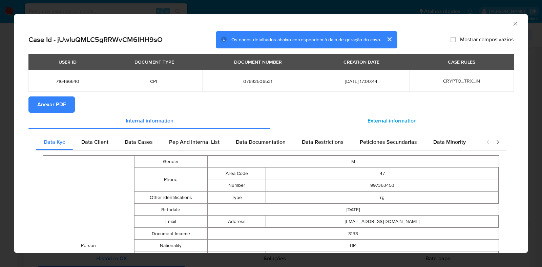
click at [387, 117] on span "External information" at bounding box center [391, 121] width 49 height 8
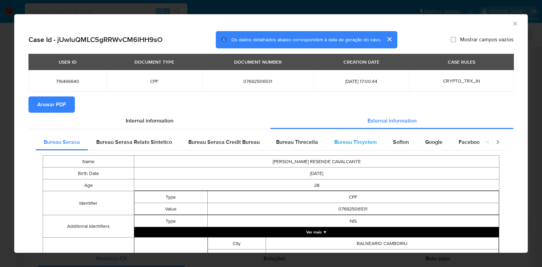
click at [357, 144] on span "Bureau Thsystem" at bounding box center [355, 142] width 42 height 8
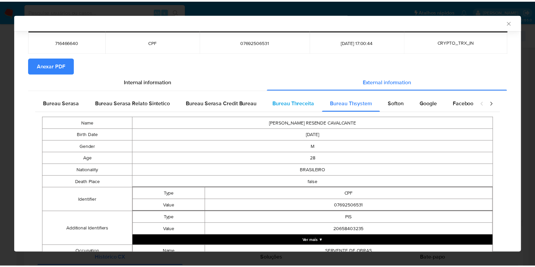
scroll to position [0, 0]
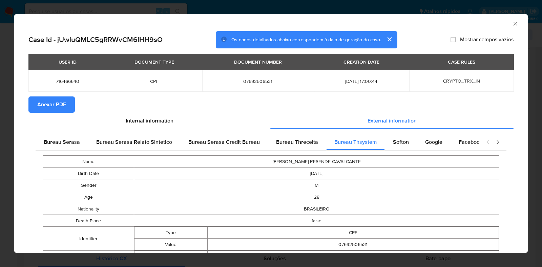
click at [250, 79] on span "07692506531" at bounding box center [257, 81] width 95 height 6
copy span "07692506531"
click at [0, 127] on div "AML Data Collector Case Id - jUwluQMLC5gRRWvCM6lHH9sO Os dados detalhados abaix…" at bounding box center [271, 133] width 542 height 267
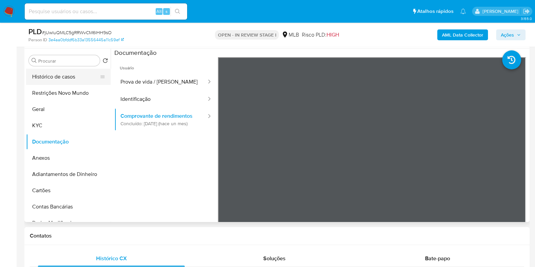
click at [63, 84] on button "Histórico de casos" at bounding box center [65, 77] width 79 height 16
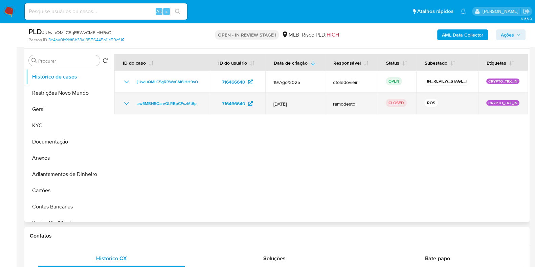
drag, startPoint x: 199, startPoint y: 104, endPoint x: 134, endPoint y: 104, distance: 65.0
click at [134, 104] on td "aw5MBH5OareQLRBpCFszMt6p" at bounding box center [161, 104] width 95 height 22
click at [126, 103] on icon "Mostrar/Ocultar" at bounding box center [127, 104] width 8 height 8
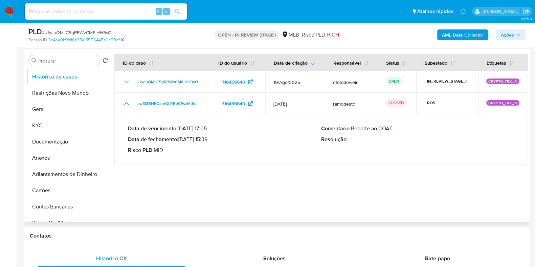
drag, startPoint x: 210, startPoint y: 138, endPoint x: 181, endPoint y: 140, distance: 28.6
click at [181, 140] on p "Data de fechamento : 08/08/2025 15:39" at bounding box center [224, 139] width 193 height 7
click at [508, 38] on span "Ações" at bounding box center [507, 34] width 13 height 11
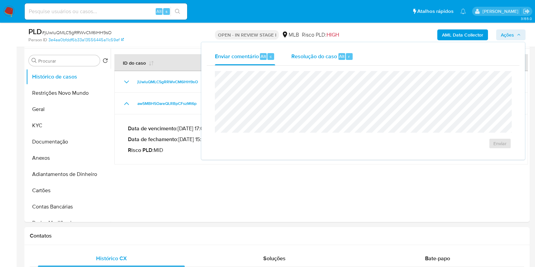
click at [332, 58] on span "Resolução do caso" at bounding box center [314, 56] width 46 height 8
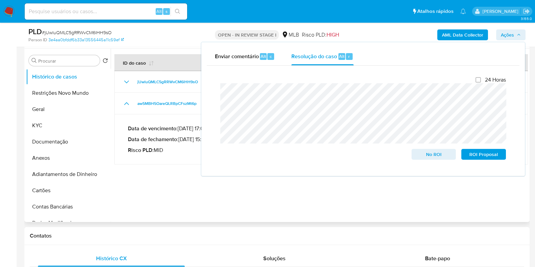
click at [151, 168] on div at bounding box center [319, 135] width 417 height 173
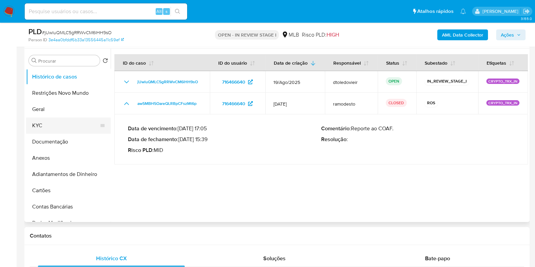
click at [57, 126] on button "KYC" at bounding box center [65, 125] width 79 height 16
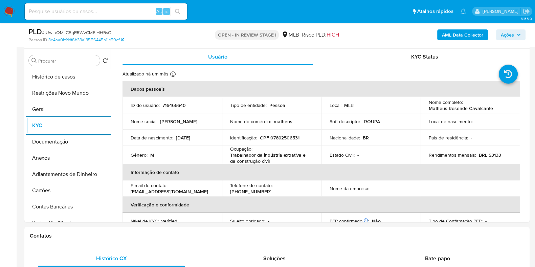
click at [462, 36] on b "AML Data Collector" at bounding box center [462, 34] width 41 height 11
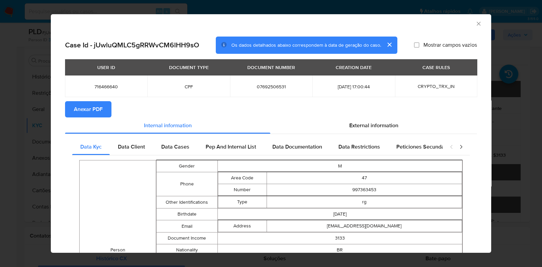
click at [85, 108] on span "Anexar PDF" at bounding box center [88, 109] width 29 height 15
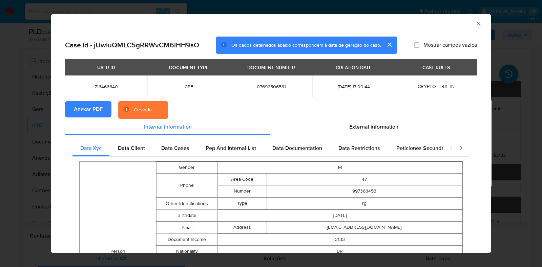
click at [65, 113] on button "Anexar PDF" at bounding box center [88, 109] width 46 height 16
click at [54, 126] on div "Case Id - jUwluQMLC5gRRWvCM6lHH9sO Os dados detalhados abaixo correspondem à da…" at bounding box center [271, 251] width 440 height 441
click at [49, 129] on div "AML Data Collector Case Id - jUwluQMLC5gRRWvCM6lHH9sO Os dados detalhados abaix…" at bounding box center [271, 133] width 542 height 267
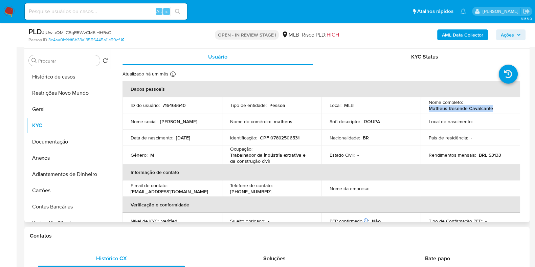
drag, startPoint x: 491, startPoint y: 108, endPoint x: 428, endPoint y: 111, distance: 62.3
click at [429, 111] on div "Nome completo : Matheus Resende Cavalcante" at bounding box center [470, 105] width 83 height 12
copy p "Matheus Resende Cavalcante"
click at [286, 139] on p "CPF 07692506531" at bounding box center [280, 138] width 40 height 6
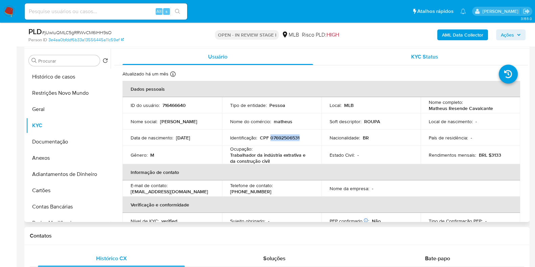
copy p "07692506531"
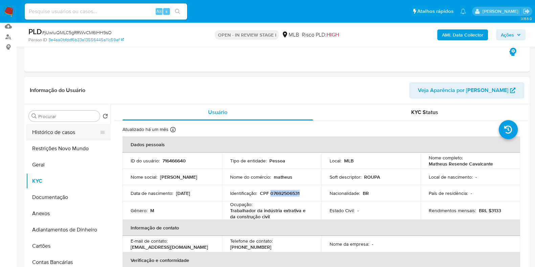
scroll to position [84, 0]
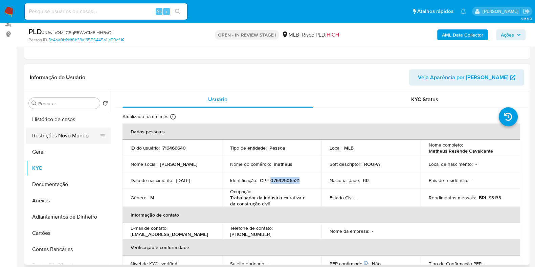
click at [56, 129] on button "Restrições Novo Mundo" at bounding box center [65, 136] width 79 height 16
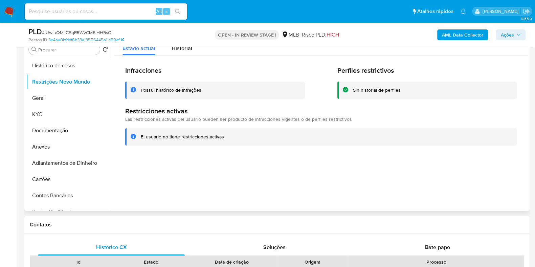
scroll to position [127, 0]
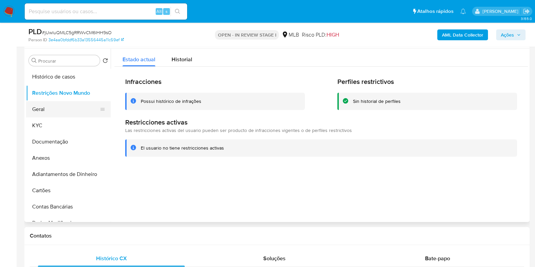
click at [43, 106] on button "Geral" at bounding box center [65, 109] width 79 height 16
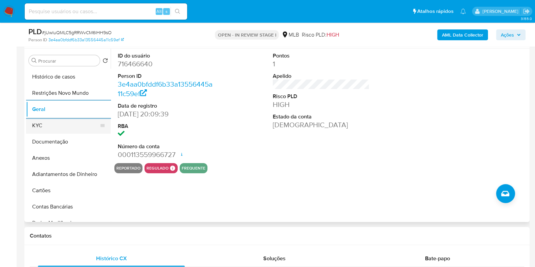
click at [51, 131] on button "KYC" at bounding box center [65, 125] width 79 height 16
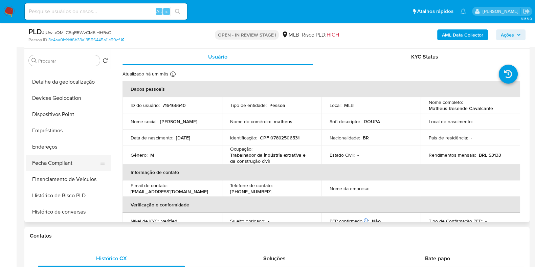
scroll to position [169, 0]
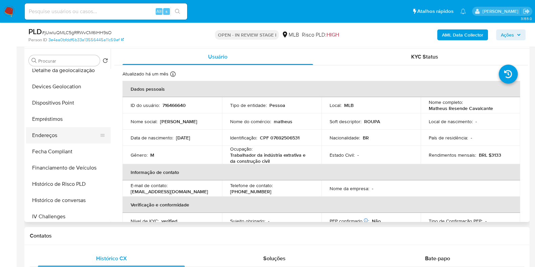
click at [69, 136] on button "Endereços" at bounding box center [65, 135] width 79 height 16
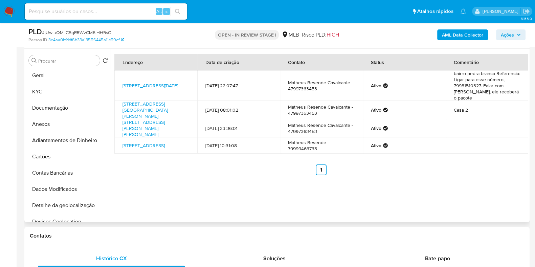
scroll to position [0, 0]
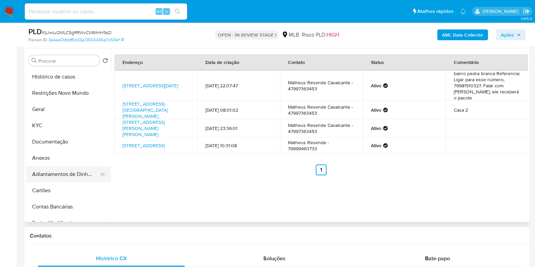
click at [58, 177] on button "Adiantamentos de Dinheiro" at bounding box center [65, 174] width 79 height 16
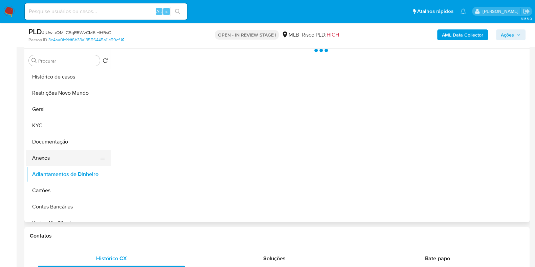
scroll to position [84, 0]
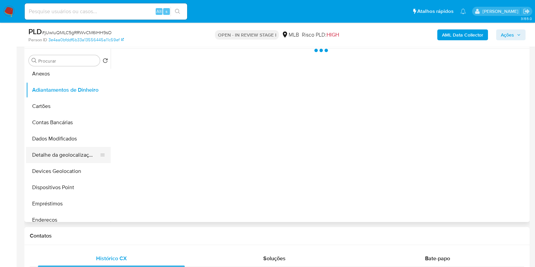
click at [65, 155] on button "Detalhe da geolocalização" at bounding box center [65, 155] width 79 height 16
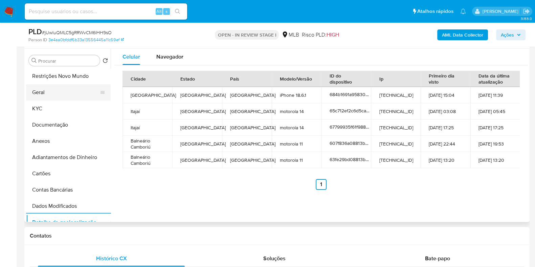
scroll to position [0, 0]
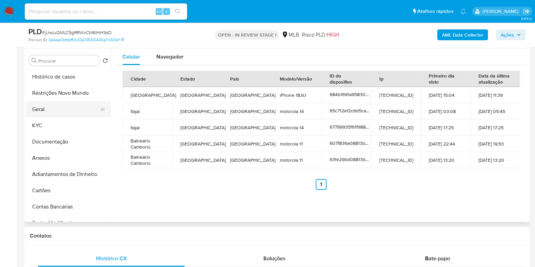
click at [65, 103] on button "Geral" at bounding box center [65, 109] width 79 height 16
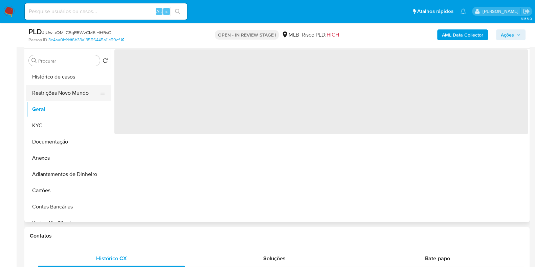
click at [70, 97] on button "Restrições Novo Mundo" at bounding box center [65, 93] width 79 height 16
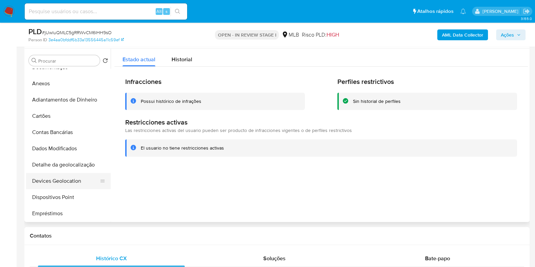
scroll to position [127, 0]
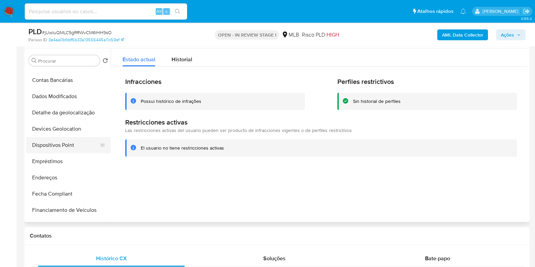
click at [71, 145] on button "Dispositivos Point" at bounding box center [65, 145] width 79 height 16
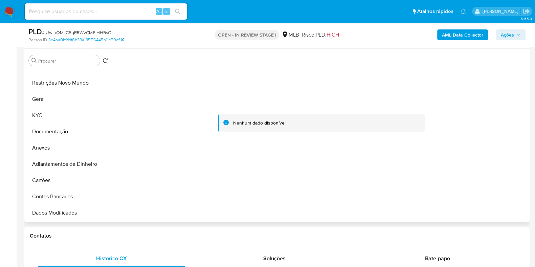
scroll to position [0, 0]
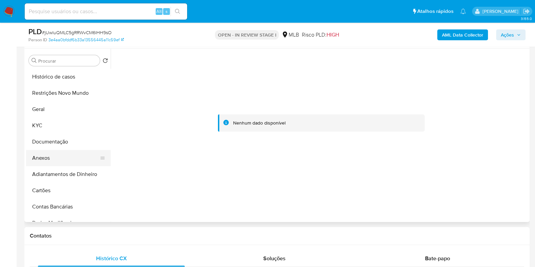
click at [53, 155] on button "Anexos" at bounding box center [65, 158] width 79 height 16
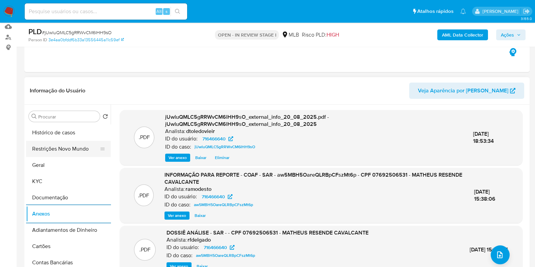
scroll to position [84, 0]
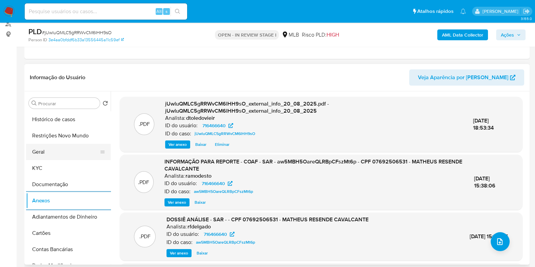
click at [41, 162] on button "KYC" at bounding box center [68, 168] width 85 height 16
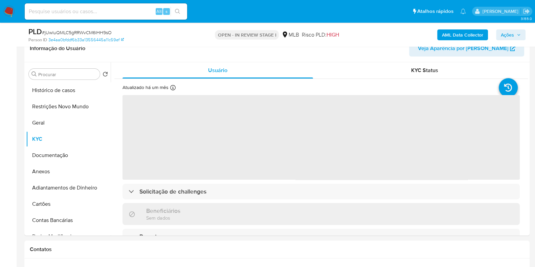
scroll to position [127, 0]
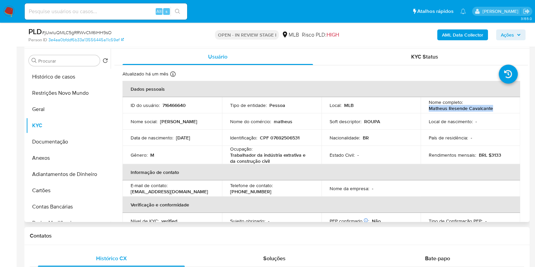
drag, startPoint x: 493, startPoint y: 110, endPoint x: 423, endPoint y: 91, distance: 72.6
click at [429, 111] on div "Nome completo : Matheus Resende Cavalcante" at bounding box center [470, 105] width 83 height 12
copy p "Matheus Resende Cavalcante"
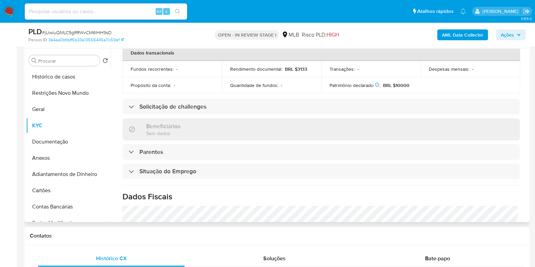
scroll to position [296, 0]
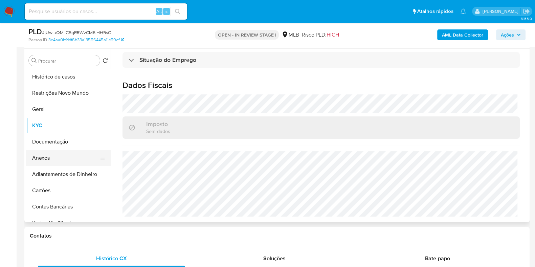
click at [56, 154] on button "Anexos" at bounding box center [65, 158] width 79 height 16
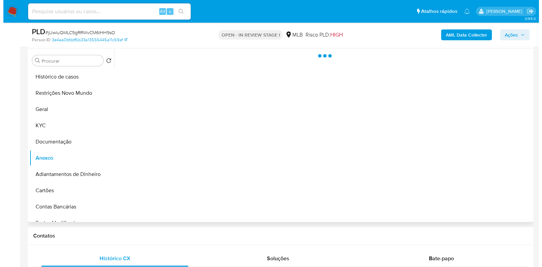
scroll to position [0, 0]
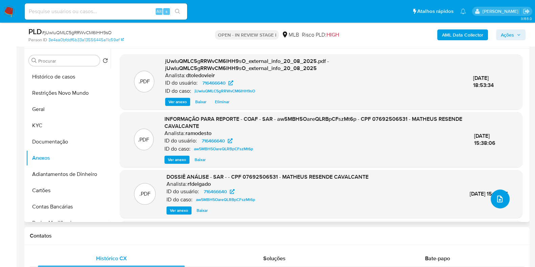
click at [500, 200] on icon "upload-file" at bounding box center [500, 199] width 8 height 8
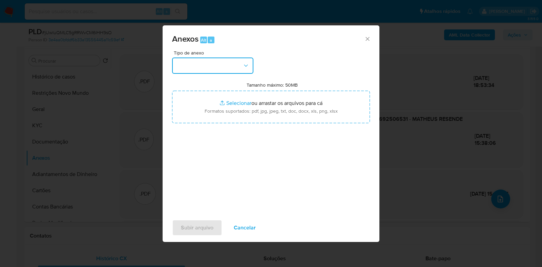
click at [226, 67] on button "button" at bounding box center [212, 66] width 81 height 16
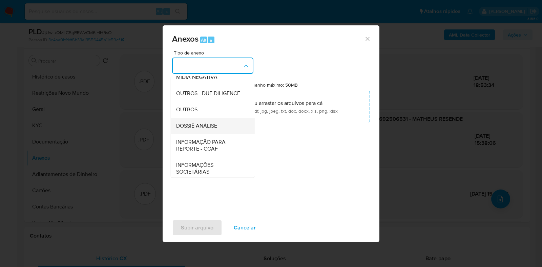
scroll to position [104, 0]
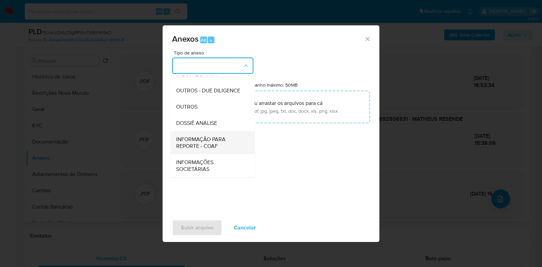
click at [201, 131] on div "INFORMAÇÃO PARA REPORTE - COAF" at bounding box center [210, 142] width 69 height 23
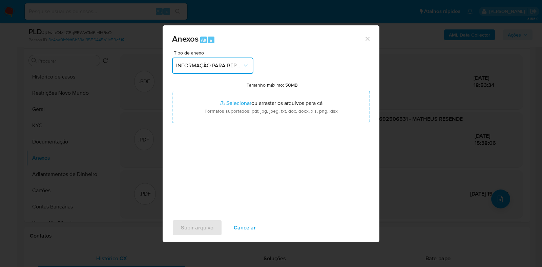
click at [216, 70] on button "INFORMAÇÃO PARA REPORTE - COAF" at bounding box center [212, 66] width 81 height 16
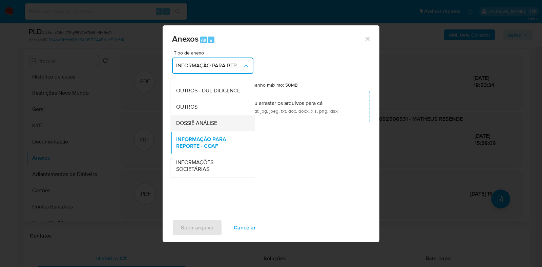
click at [200, 117] on div "DOSSIÊ ANÁLISE" at bounding box center [210, 123] width 69 height 16
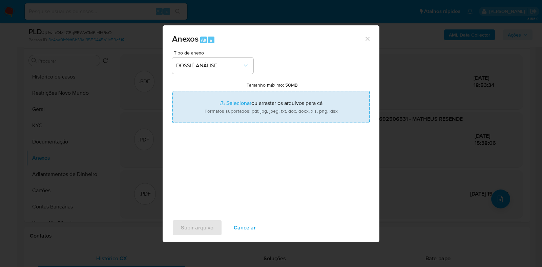
type input "C:\fakepath\CPF 07692506531 - MATHEUS RESENDE CAVALCANTE.pdf"
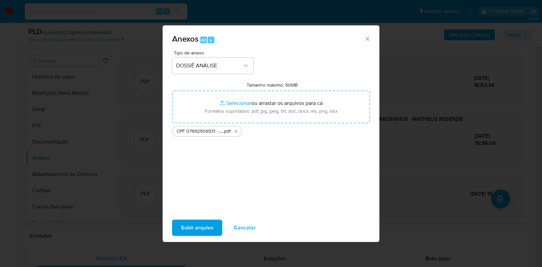
click at [195, 232] on span "Subir arquivo" at bounding box center [197, 227] width 32 height 15
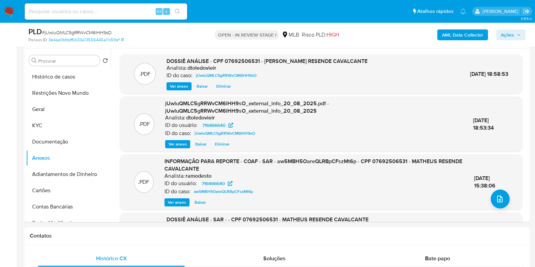
click at [516, 36] on span "Ações" at bounding box center [511, 34] width 20 height 9
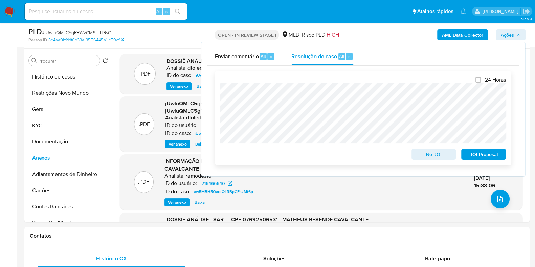
click at [425, 155] on span "No ROI" at bounding box center [433, 154] width 35 height 9
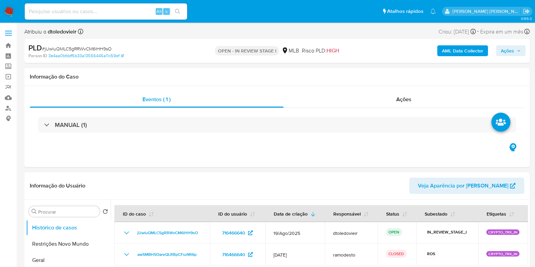
select select "10"
click at [504, 55] on span "Ações" at bounding box center [507, 50] width 13 height 11
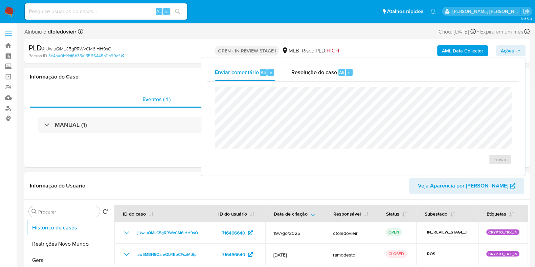
drag, startPoint x: 328, startPoint y: 73, endPoint x: 315, endPoint y: 86, distance: 18.0
click at [327, 73] on span "Resolução do caso" at bounding box center [314, 72] width 46 height 8
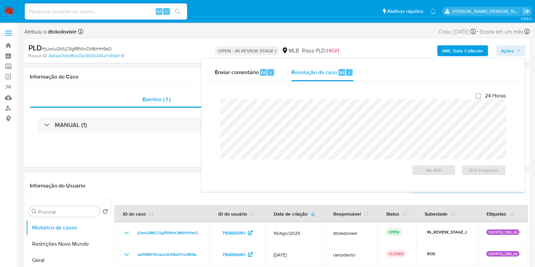
click at [178, 173] on div "Informação do Usuário Veja Aparência por [PERSON_NAME]" at bounding box center [276, 185] width 505 height 27
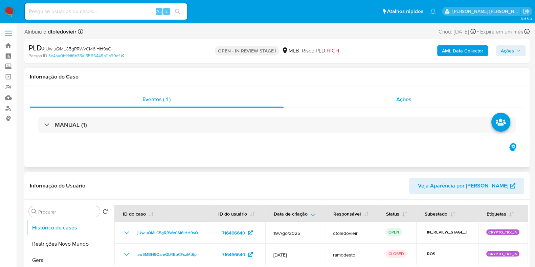
click at [406, 102] on span "Ações" at bounding box center [403, 99] width 15 height 8
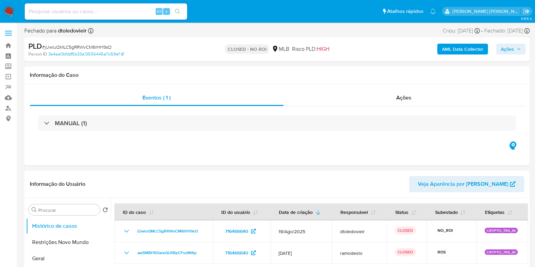
select select "10"
click at [130, 15] on input at bounding box center [106, 11] width 162 height 9
paste input "78406271"
type input "78406271"
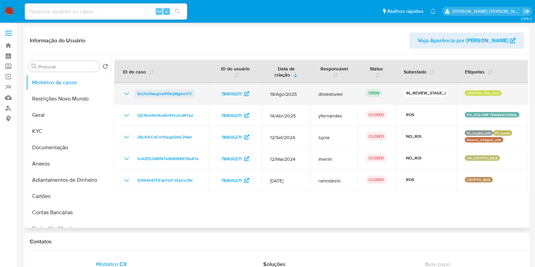
select select "10"
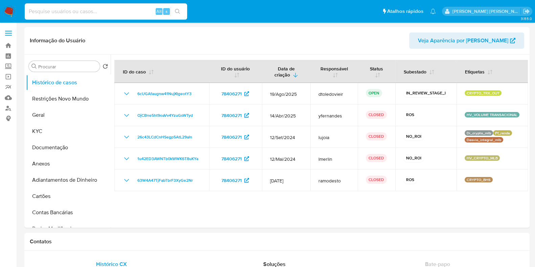
click at [147, 13] on input at bounding box center [106, 11] width 162 height 9
paste input "16336926"
type input "16336926"
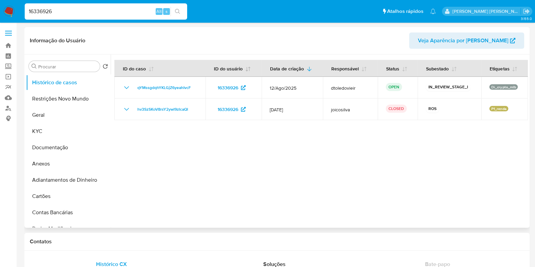
select select "10"
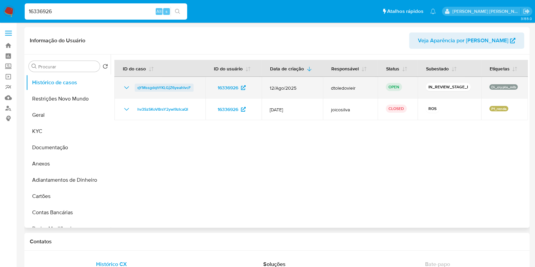
click at [174, 86] on span "qYMssgdqhYKLGjZ6yeahIvcF" at bounding box center [163, 88] width 53 height 8
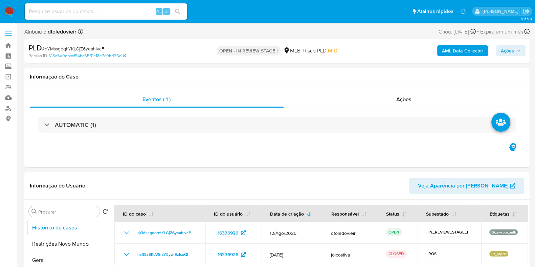
select select "10"
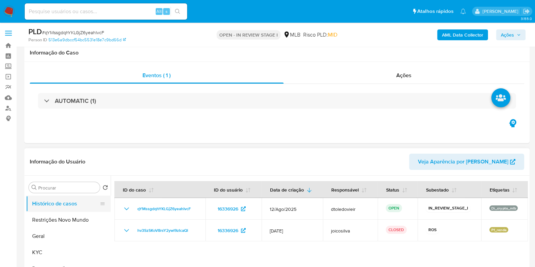
scroll to position [84, 0]
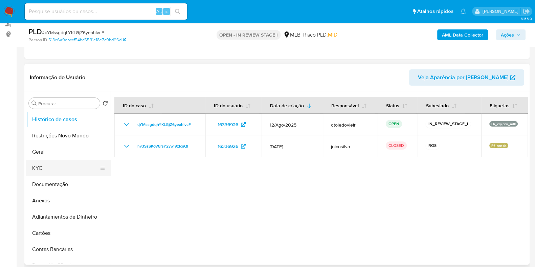
click at [42, 165] on button "KYC" at bounding box center [65, 168] width 79 height 16
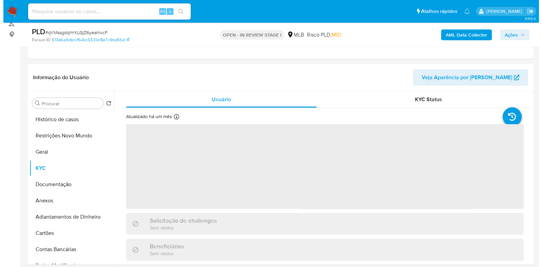
scroll to position [127, 0]
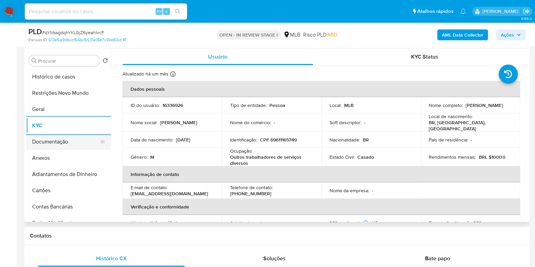
click at [53, 141] on button "Documentação" at bounding box center [65, 142] width 79 height 16
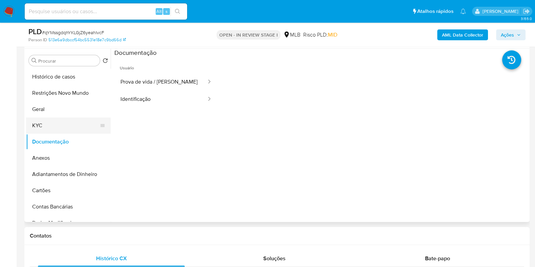
click at [68, 126] on button "KYC" at bounding box center [65, 125] width 79 height 16
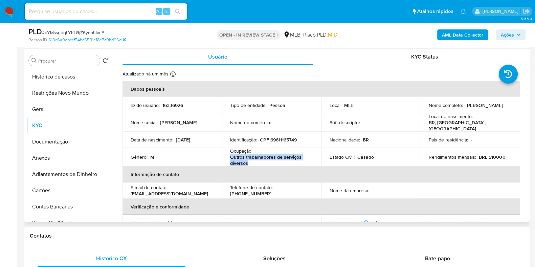
drag, startPoint x: 250, startPoint y: 160, endPoint x: 228, endPoint y: 155, distance: 23.3
click at [228, 155] on td "Ocupação : Outros trabalhadores de serviços diversos" at bounding box center [272, 157] width 100 height 18
click at [61, 145] on button "Documentação" at bounding box center [65, 142] width 79 height 16
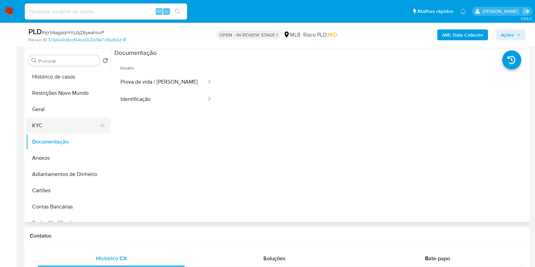
click at [59, 126] on button "KYC" at bounding box center [65, 125] width 79 height 16
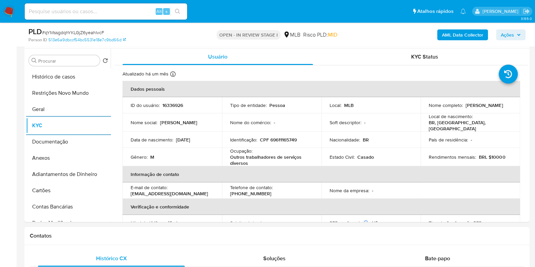
click at [466, 36] on b "AML Data Collector" at bounding box center [462, 34] width 41 height 11
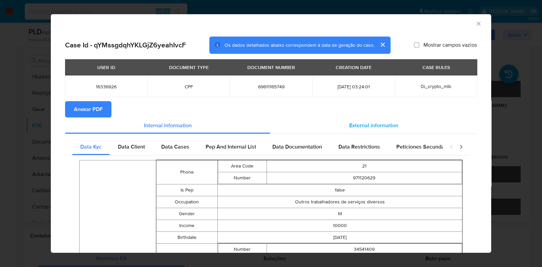
click at [369, 124] on span "External information" at bounding box center [373, 126] width 49 height 8
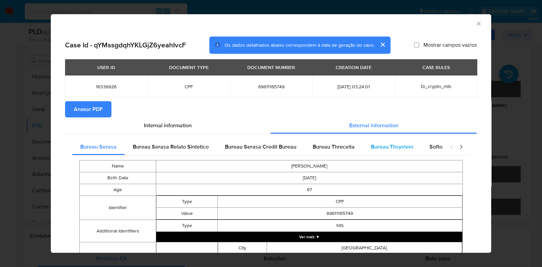
click at [372, 147] on span "Bureau Thsystem" at bounding box center [392, 147] width 42 height 8
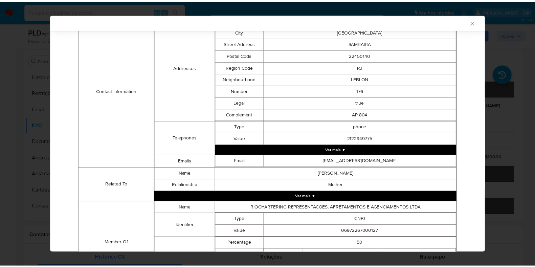
scroll to position [310, 0]
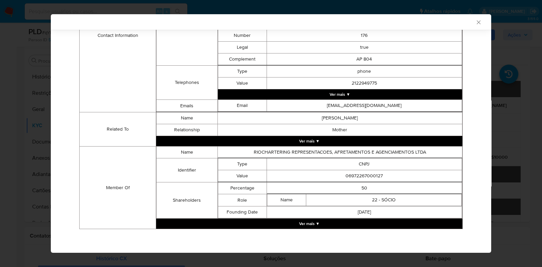
click at [358, 175] on td "06972267000127" at bounding box center [363, 176] width 195 height 12
copy td "06972267000127"
click at [43, 62] on div "AML Data Collector Case Id - qYMssgdqhYKLGjZ6yeahIvcF Os dados detalhados abaix…" at bounding box center [271, 133] width 542 height 267
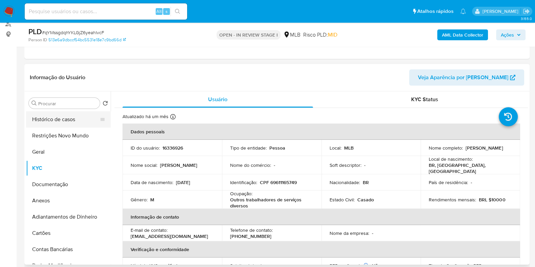
click at [44, 115] on button "Histórico de casos" at bounding box center [65, 119] width 79 height 16
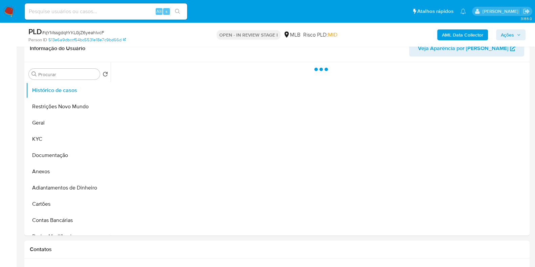
scroll to position [127, 0]
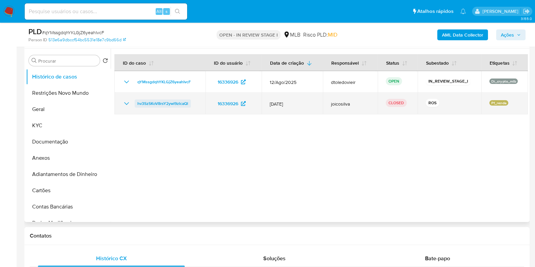
drag, startPoint x: 194, startPoint y: 102, endPoint x: 137, endPoint y: 103, distance: 57.2
click at [137, 103] on div "hv3SzSKoV8rsY2ywl9zIcaQl" at bounding box center [160, 104] width 75 height 8
click at [123, 100] on icon "Mostrar/Ocultar" at bounding box center [127, 104] width 8 height 8
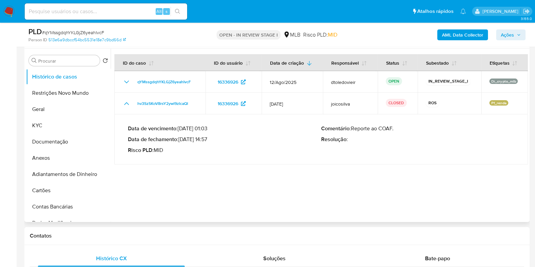
drag, startPoint x: 207, startPoint y: 139, endPoint x: 181, endPoint y: 139, distance: 26.1
click at [181, 139] on p "Data de fechamento : 12/08/2025 14:57" at bounding box center [224, 139] width 193 height 7
click at [511, 35] on span "Ações" at bounding box center [507, 34] width 13 height 11
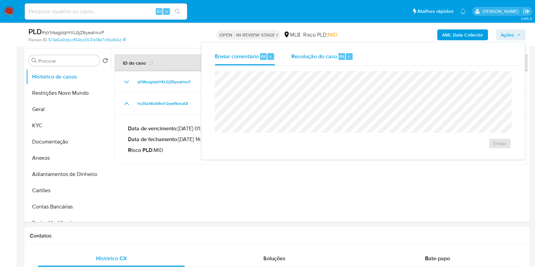
click at [313, 52] on span "Resolução do caso" at bounding box center [314, 56] width 46 height 8
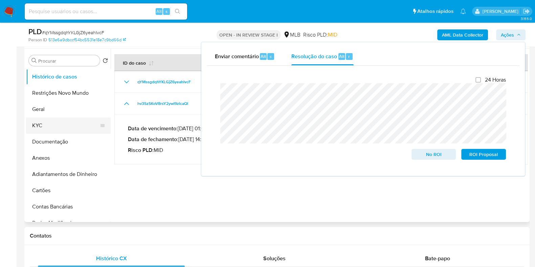
click at [69, 128] on button "KYC" at bounding box center [65, 125] width 79 height 16
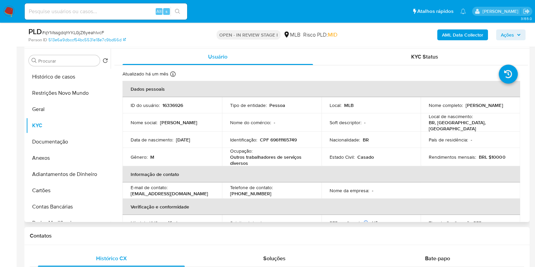
drag, startPoint x: 499, startPoint y: 109, endPoint x: 426, endPoint y: 109, distance: 72.4
click at [429, 108] on div "Nome completo : Carlos Fernando Sampaio Correia" at bounding box center [470, 105] width 83 height 6
copy p "Carlos Fernando Sampaio Correia"
click at [294, 138] on p "CPF 69611165749" at bounding box center [278, 140] width 37 height 6
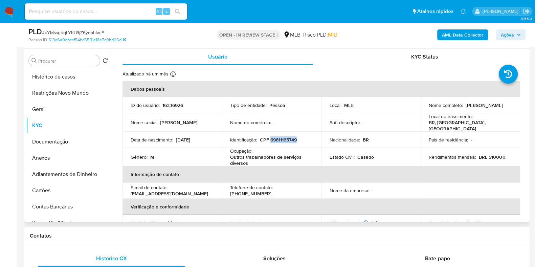
copy p "69611165749"
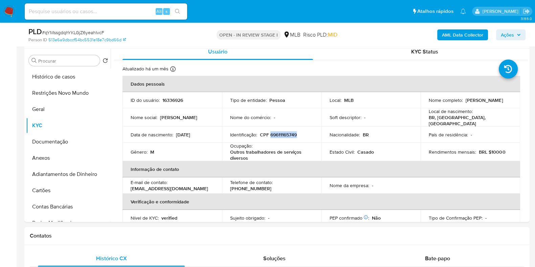
scroll to position [0, 0]
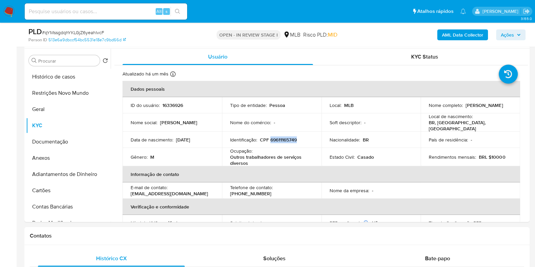
copy p "69611165749"
click at [81, 96] on button "Restrições Novo Mundo" at bounding box center [65, 93] width 79 height 16
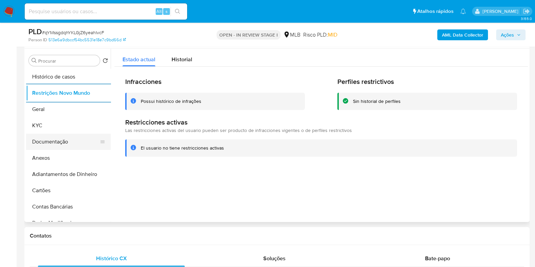
click at [71, 140] on button "Documentação" at bounding box center [65, 142] width 79 height 16
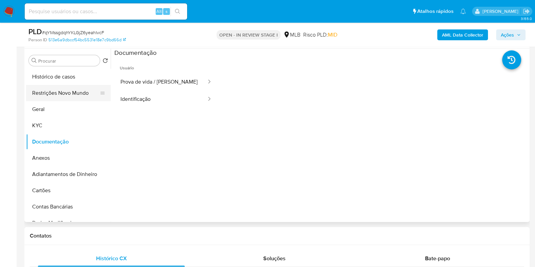
click at [65, 99] on button "Restrições Novo Mundo" at bounding box center [65, 93] width 79 height 16
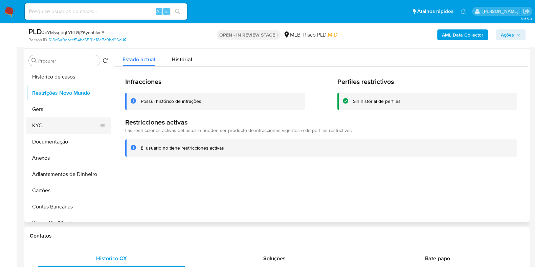
click at [65, 123] on button "KYC" at bounding box center [65, 125] width 79 height 16
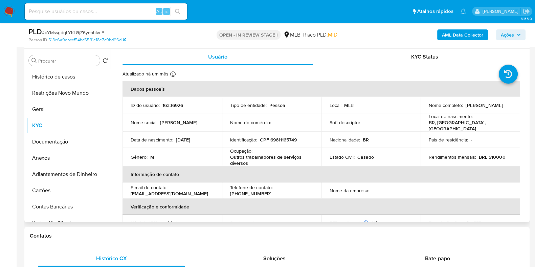
drag, startPoint x: 500, startPoint y: 108, endPoint x: 423, endPoint y: 101, distance: 77.5
click at [440, 108] on div "Nome completo : Carlos Fernando Sampaio Correia" at bounding box center [470, 105] width 83 height 6
click at [62, 111] on button "Geral" at bounding box center [65, 109] width 79 height 16
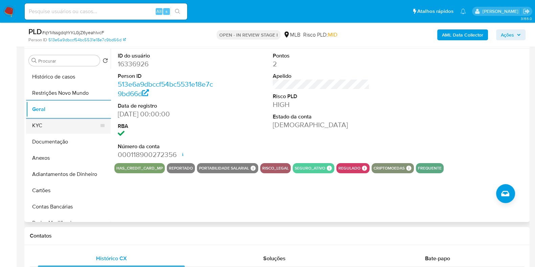
click at [61, 123] on button "KYC" at bounding box center [65, 125] width 79 height 16
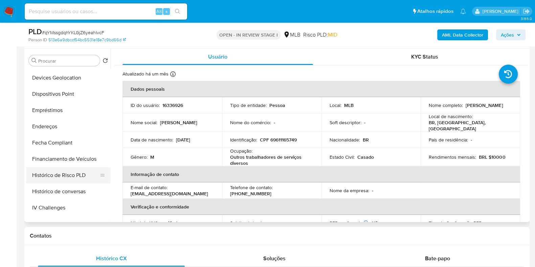
scroll to position [212, 0]
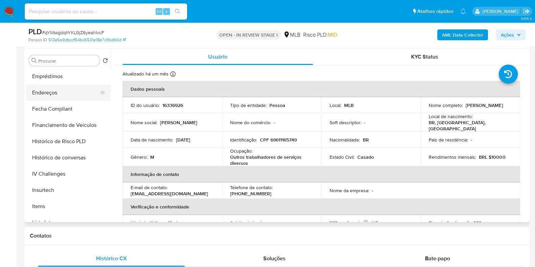
click at [68, 93] on button "Endereços" at bounding box center [65, 93] width 79 height 16
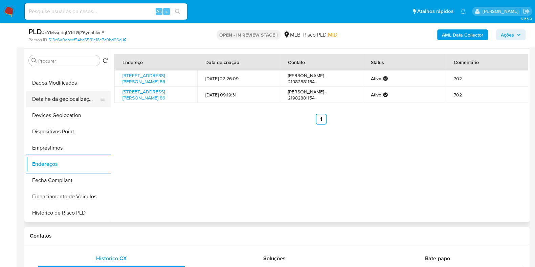
scroll to position [127, 0]
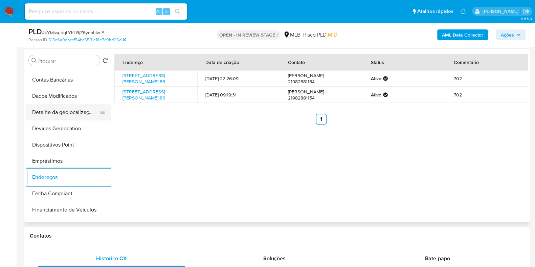
click at [76, 106] on button "Detalhe da geolocalização" at bounding box center [65, 112] width 79 height 16
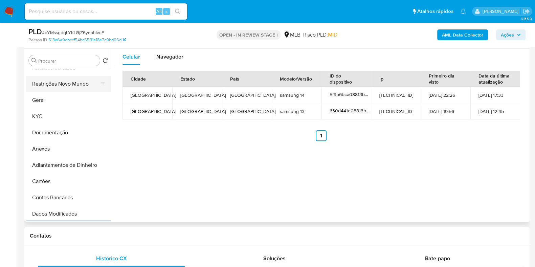
scroll to position [0, 0]
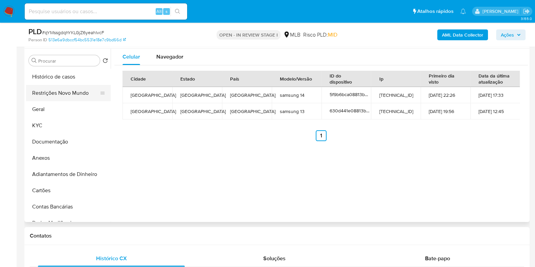
click at [80, 99] on button "Restrições Novo Mundo" at bounding box center [65, 93] width 79 height 16
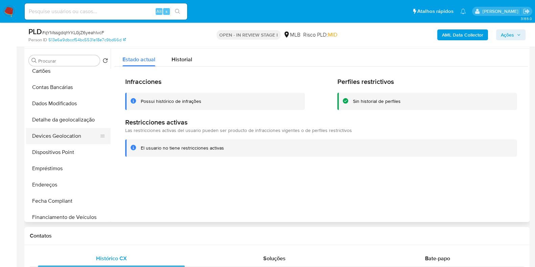
scroll to position [127, 0]
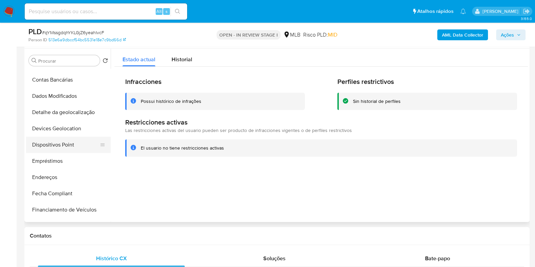
click at [67, 145] on button "Dispositivos Point" at bounding box center [65, 145] width 79 height 16
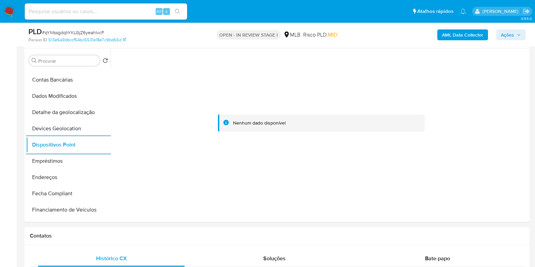
click at [444, 35] on b "AML Data Collector" at bounding box center [462, 34] width 41 height 11
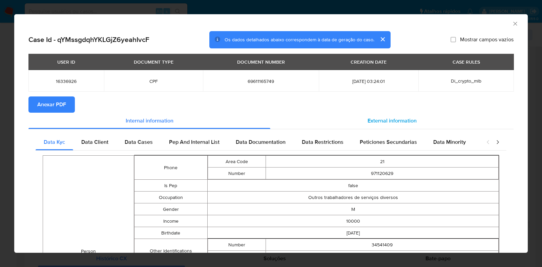
click at [392, 120] on span "External information" at bounding box center [391, 121] width 49 height 8
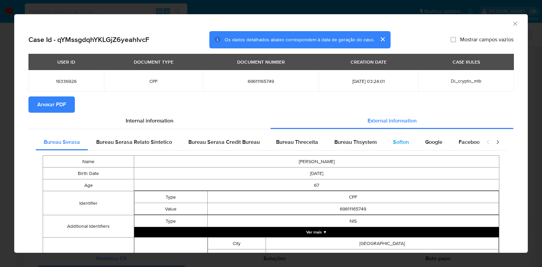
click at [399, 140] on span "Softon" at bounding box center [401, 142] width 16 height 8
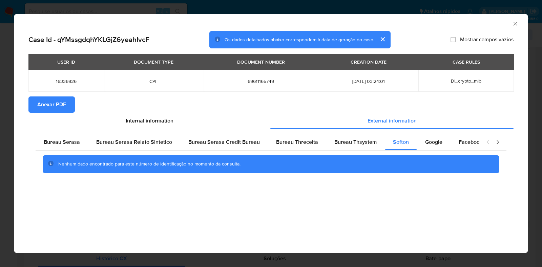
click at [57, 105] on span "Anexar PDF" at bounding box center [51, 104] width 29 height 15
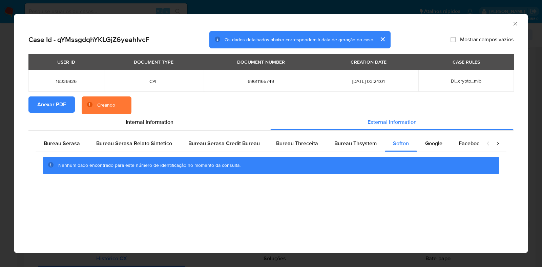
click at [7, 127] on div "AML Data Collector Case Id - qYMssgdqhYKLGjZ6yeahIvcF Os dados detalhados abaix…" at bounding box center [271, 133] width 542 height 267
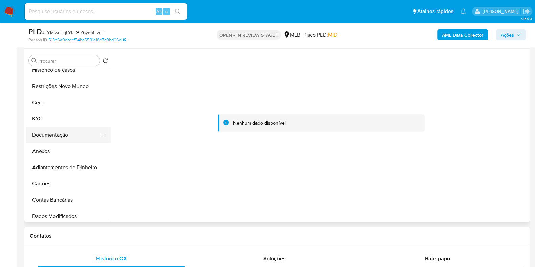
scroll to position [0, 0]
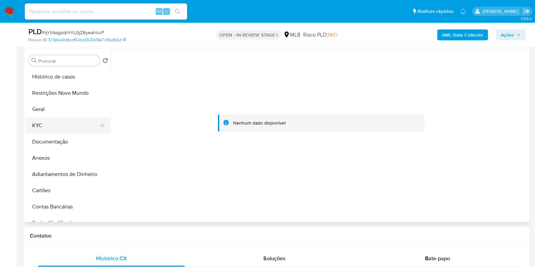
click at [61, 130] on button "KYC" at bounding box center [65, 125] width 79 height 16
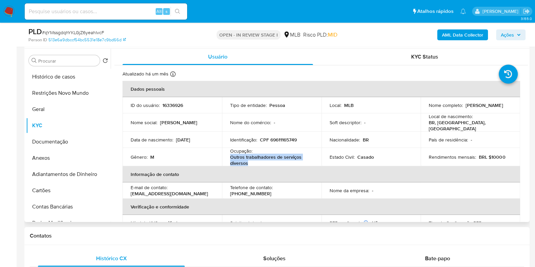
drag, startPoint x: 247, startPoint y: 161, endPoint x: 227, endPoint y: 158, distance: 20.3
click at [227, 158] on td "Ocupação : Outros trabalhadores de serviços diversos" at bounding box center [272, 157] width 100 height 18
copy p "Outros trabalhadores de serviços diversos"
drag, startPoint x: 504, startPoint y: 108, endPoint x: 423, endPoint y: 108, distance: 81.2
click at [423, 108] on td "Nome completo : Carlos Fernando Sampaio Correia" at bounding box center [471, 105] width 100 height 16
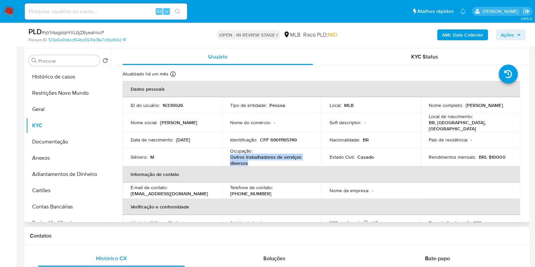
copy p "Carlos Fernando Sampaio Correia"
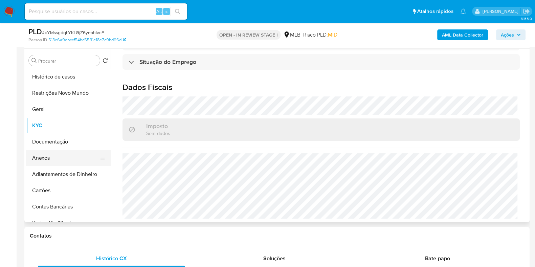
click at [50, 159] on button "Anexos" at bounding box center [65, 158] width 79 height 16
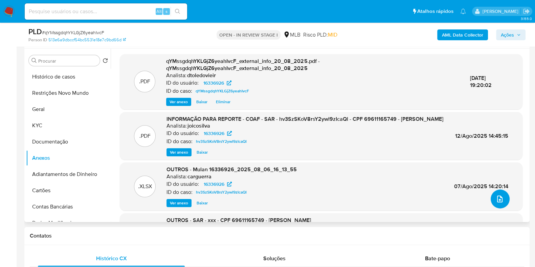
click at [501, 201] on span "upload-file" at bounding box center [500, 199] width 8 height 8
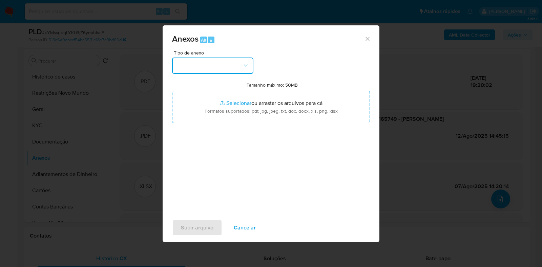
click at [217, 66] on button "button" at bounding box center [212, 66] width 81 height 16
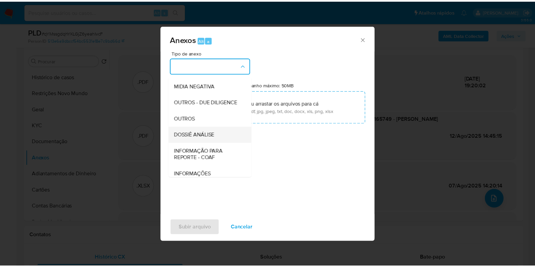
scroll to position [104, 0]
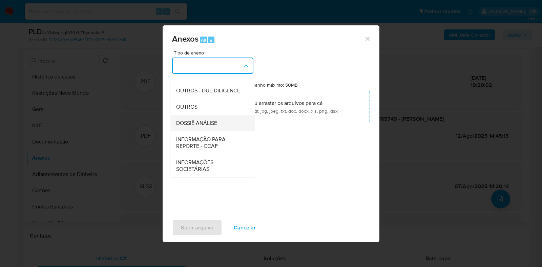
click at [203, 123] on span "DOSSIÊ ANÁLISE" at bounding box center [196, 123] width 41 height 7
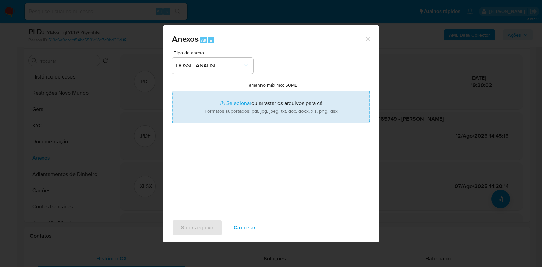
type input "C:\fakepath\CPF 69611165749 - CARLOS FERNANDO SAMPAIO CORREIA.pdf"
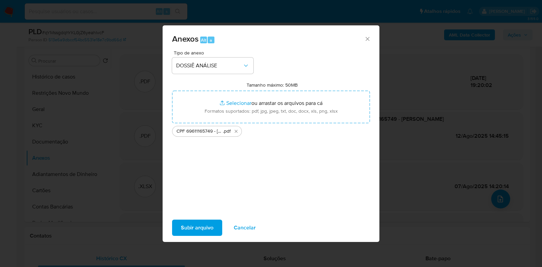
click at [201, 227] on span "Subir arquivo" at bounding box center [197, 227] width 32 height 15
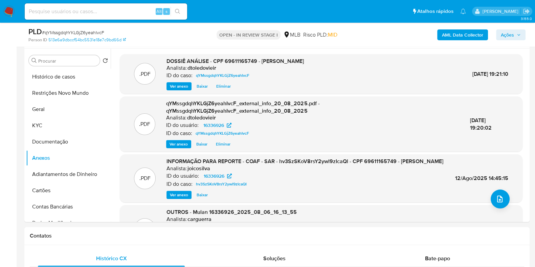
click at [521, 34] on button "Ações" at bounding box center [510, 34] width 29 height 11
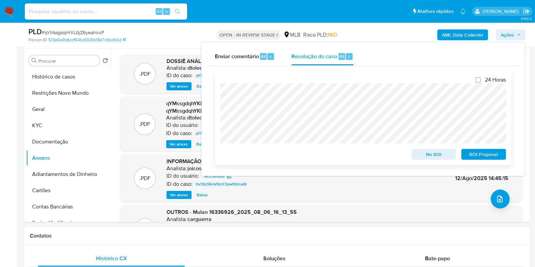
click at [425, 152] on span "No ROI" at bounding box center [433, 154] width 35 height 9
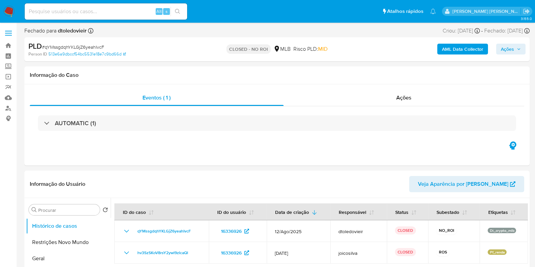
select select "10"
click at [7, 56] on link "Painel" at bounding box center [40, 56] width 81 height 10
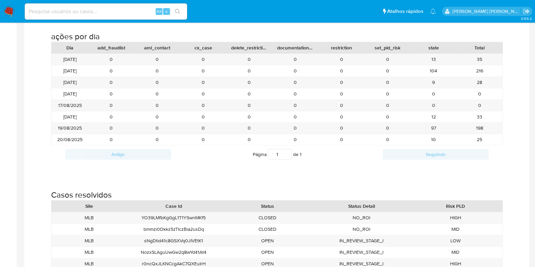
scroll to position [677, 0]
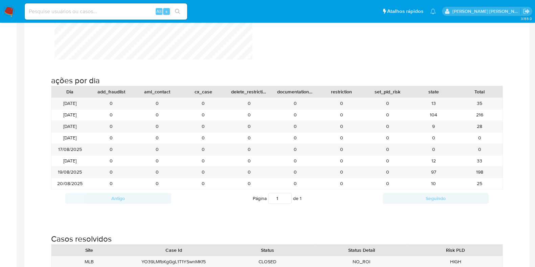
click at [11, 13] on img at bounding box center [9, 12] width 12 height 12
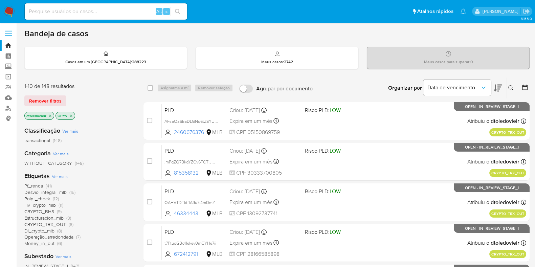
click at [11, 13] on img at bounding box center [9, 12] width 12 height 12
click at [81, 15] on input at bounding box center [106, 11] width 162 height 9
paste input "1270605925"
type input "1270605925"
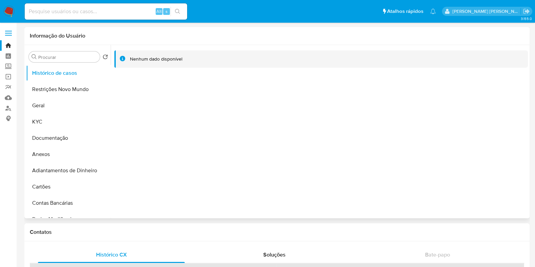
select select "10"
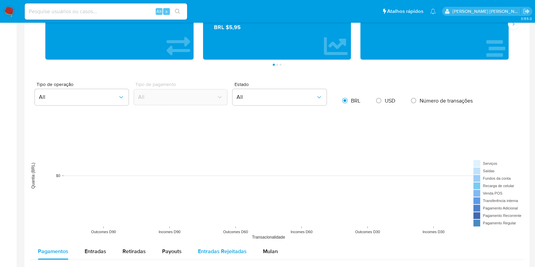
scroll to position [508, 0]
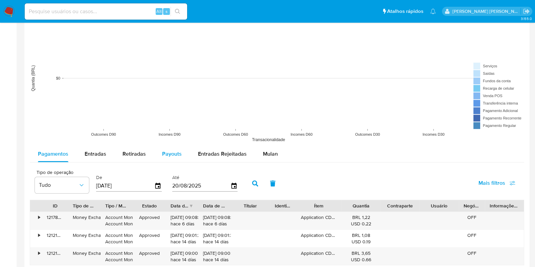
click at [169, 159] on div "Payouts" at bounding box center [172, 154] width 20 height 16
select select "10"
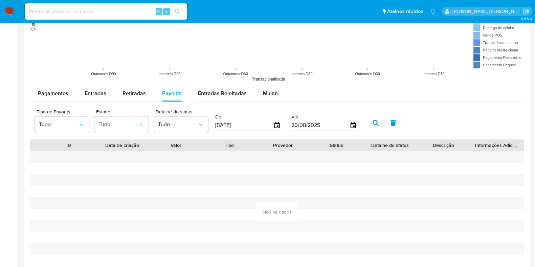
scroll to position [565, 0]
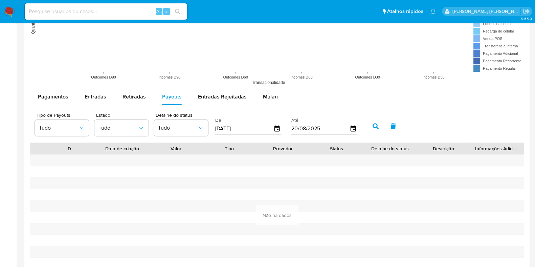
click at [244, 129] on input "[DATE]" at bounding box center [244, 128] width 58 height 11
click at [227, 125] on input "text" at bounding box center [244, 128] width 58 height 11
click at [235, 125] on input "text" at bounding box center [244, 128] width 58 height 11
type input "[DATE]"
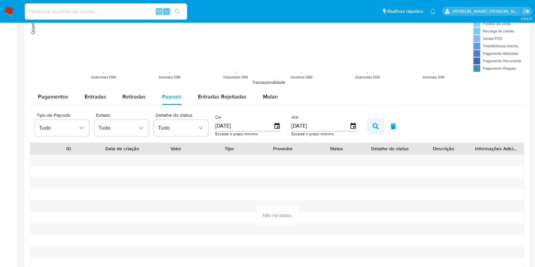
click at [373, 124] on icon "button" at bounding box center [376, 126] width 6 height 6
click at [373, 125] on icon "button" at bounding box center [376, 126] width 6 height 6
click at [52, 12] on input at bounding box center [106, 11] width 162 height 9
paste input "1046237262"
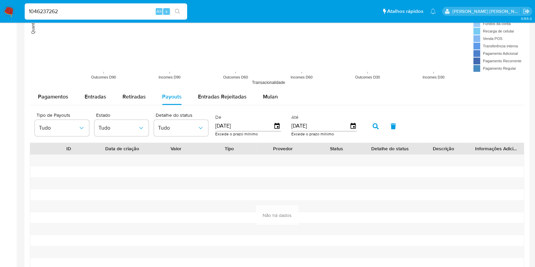
type input "1046237262"
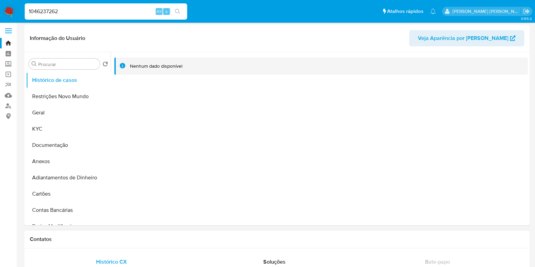
select select "10"
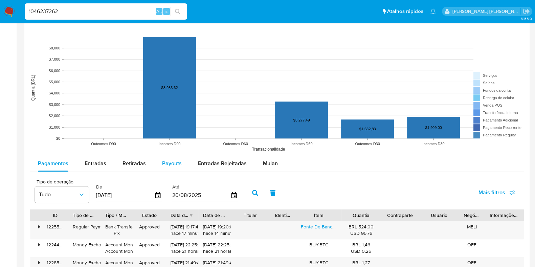
click at [171, 161] on span "Payouts" at bounding box center [172, 163] width 20 height 8
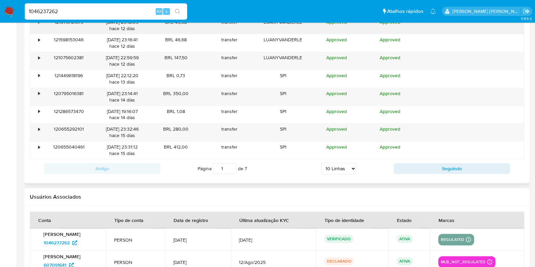
scroll to position [762, 0]
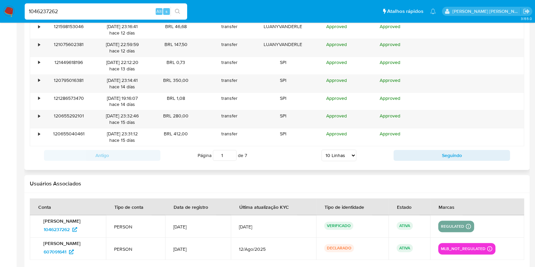
click at [342, 156] on select "5 Linhas 10 Linhas 20 Linhas 25 Linhas 50 Linhas 100 Linhas" at bounding box center [339, 156] width 35 height 12
select select "100"
click at [322, 150] on select "5 Linhas 10 Linhas 20 Linhas 25 Linhas 50 Linhas 100 Linhas" at bounding box center [339, 156] width 35 height 12
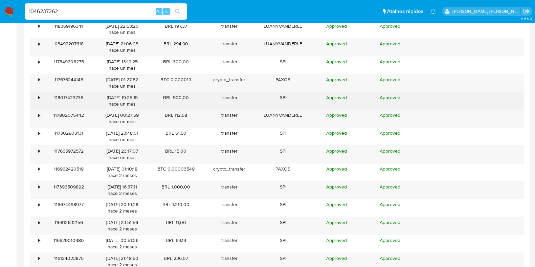
scroll to position [1142, 0]
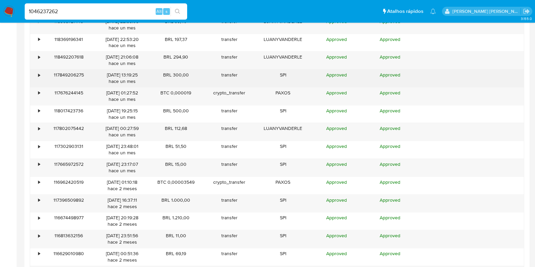
click at [37, 72] on div "•" at bounding box center [36, 78] width 12 height 18
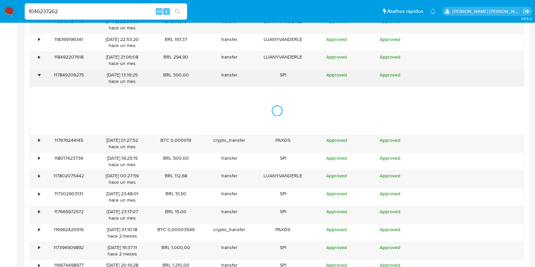
click at [37, 72] on div "•" at bounding box center [36, 78] width 12 height 18
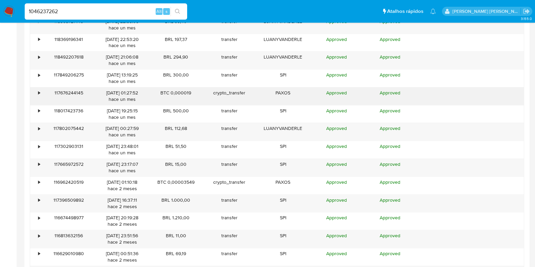
click at [38, 90] on div "•" at bounding box center [39, 93] width 2 height 6
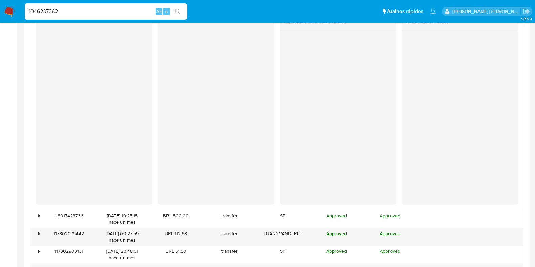
scroll to position [1227, 0]
